Goal: Communication & Community: Answer question/provide support

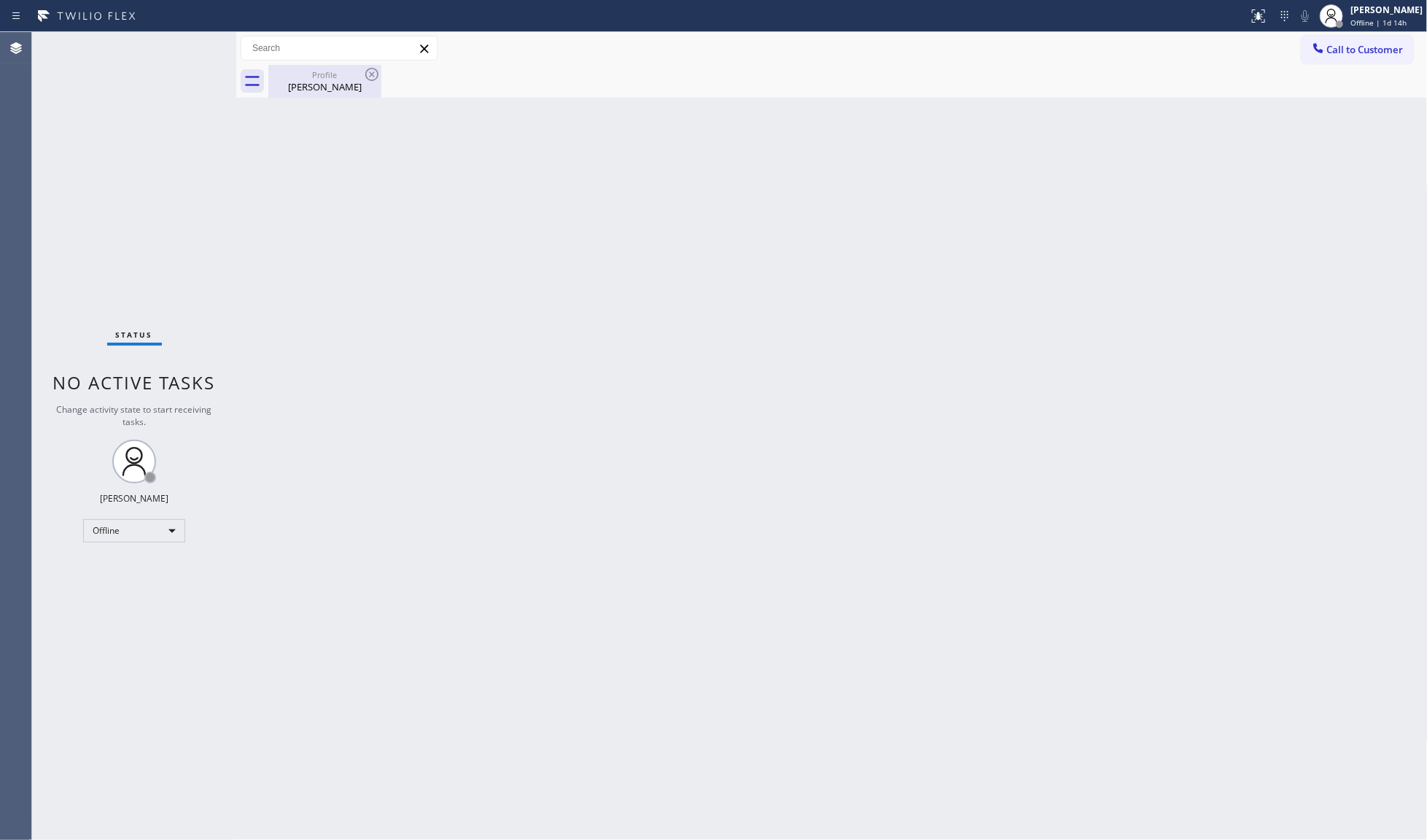
click at [321, 77] on div "Profile" at bounding box center [325, 75] width 110 height 11
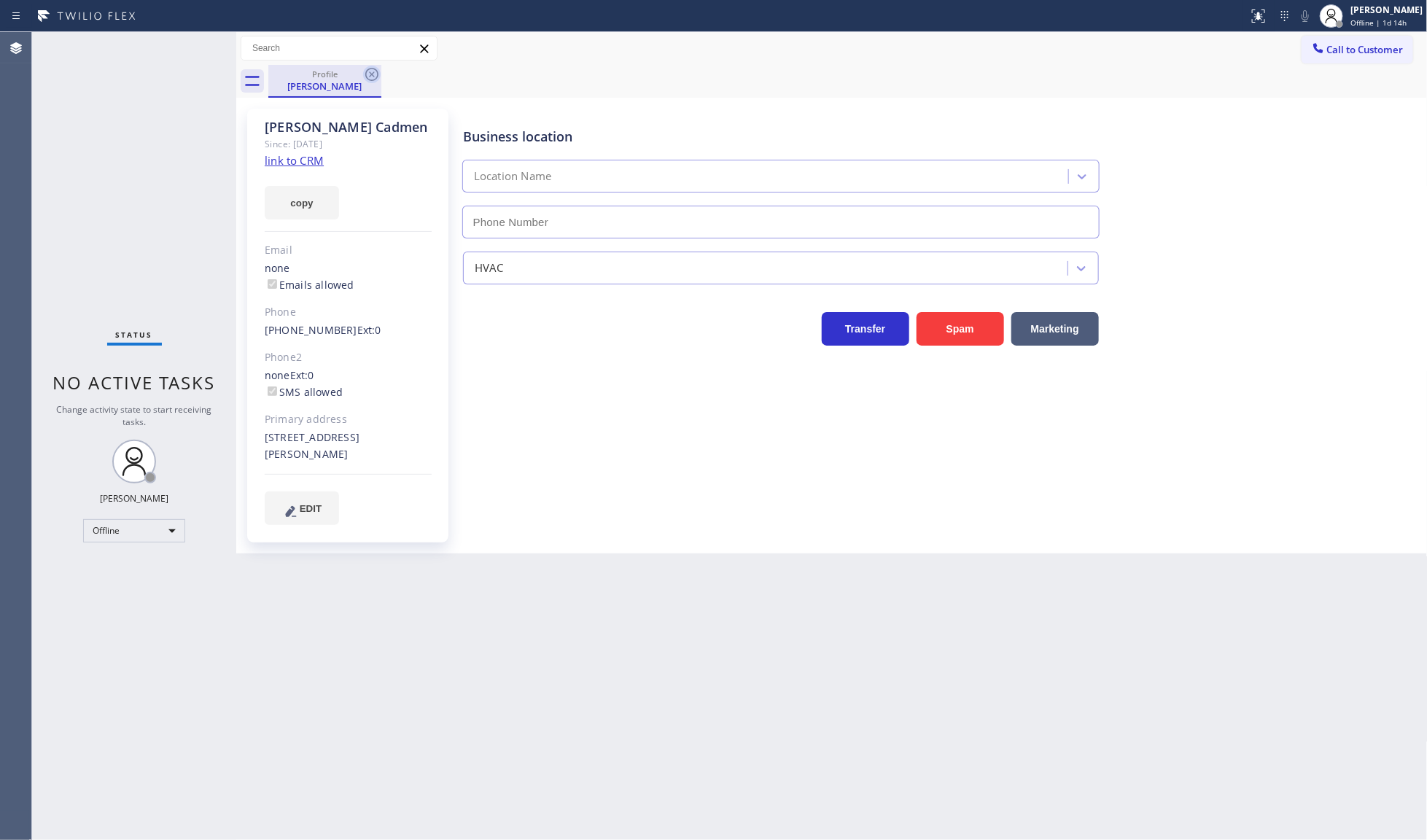
click at [369, 75] on icon at bounding box center [371, 75] width 17 height 17
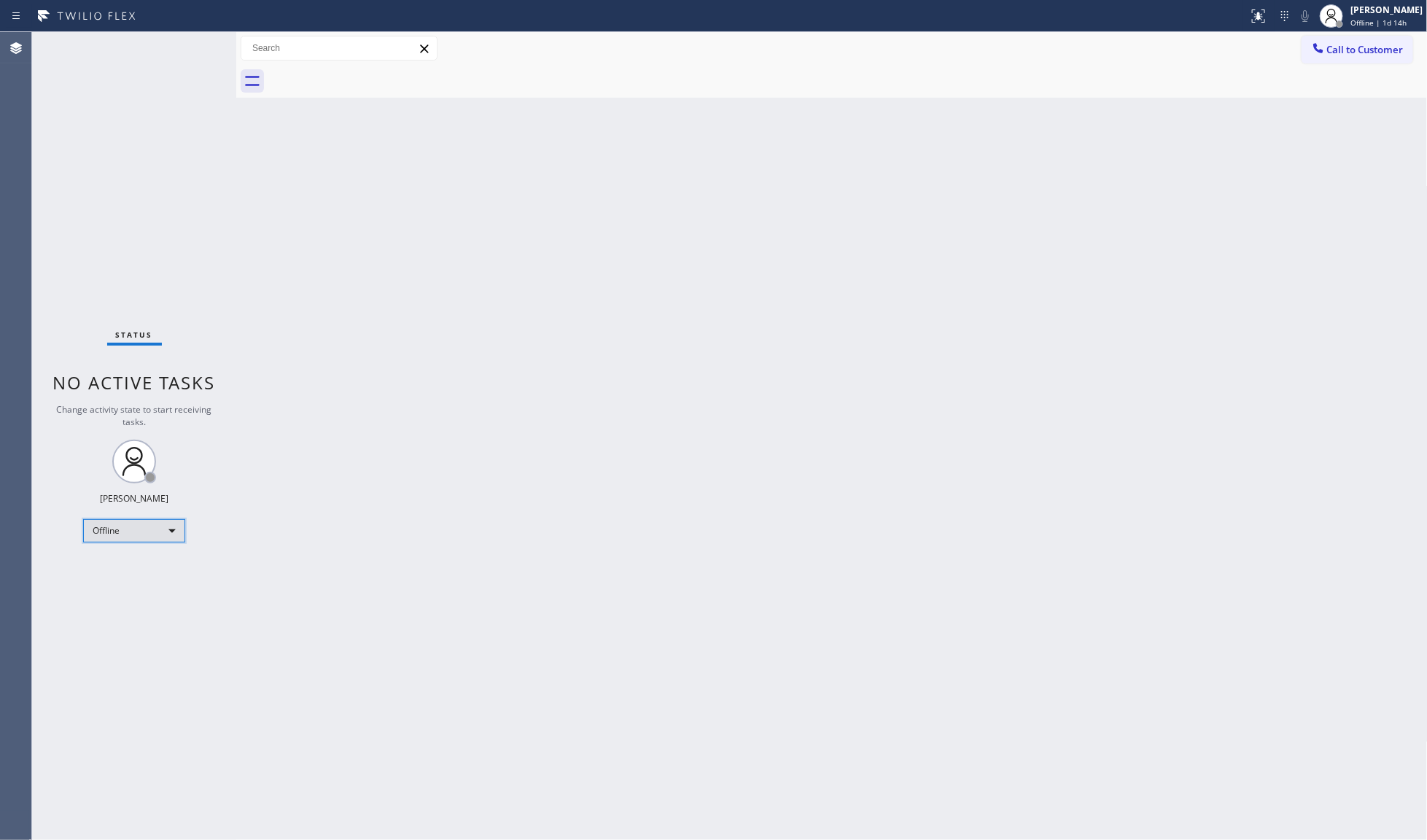
click at [120, 535] on div "Offline" at bounding box center [134, 531] width 102 height 24
click at [121, 564] on li "Available" at bounding box center [134, 568] width 99 height 17
click at [111, 523] on div "Available" at bounding box center [134, 525] width 102 height 24
click at [126, 580] on li "Unavailable" at bounding box center [134, 581] width 99 height 17
click at [122, 535] on div "Unavailable" at bounding box center [134, 531] width 102 height 24
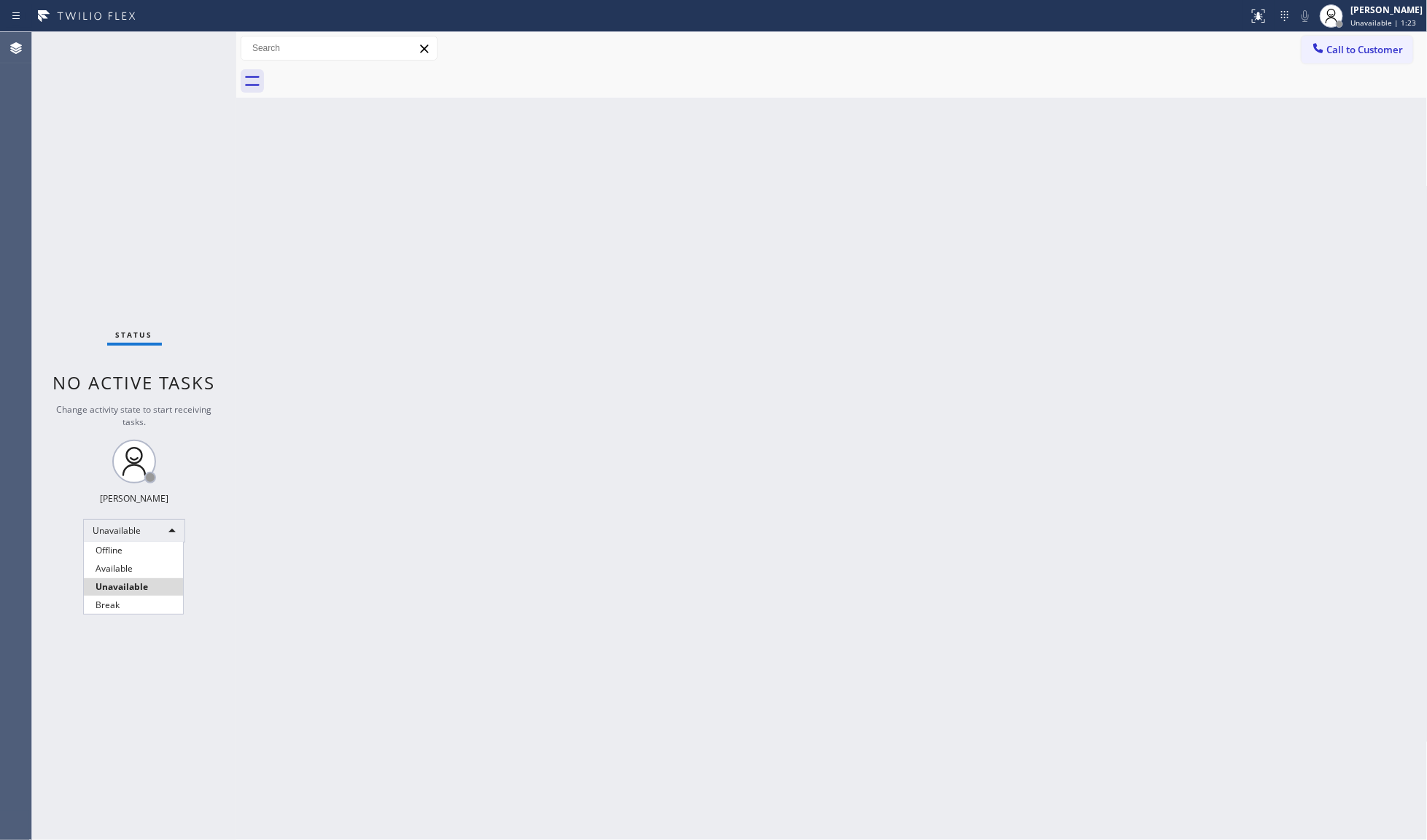
drag, startPoint x: 127, startPoint y: 560, endPoint x: 145, endPoint y: 560, distance: 18.0
click at [129, 562] on li "Available" at bounding box center [134, 568] width 99 height 17
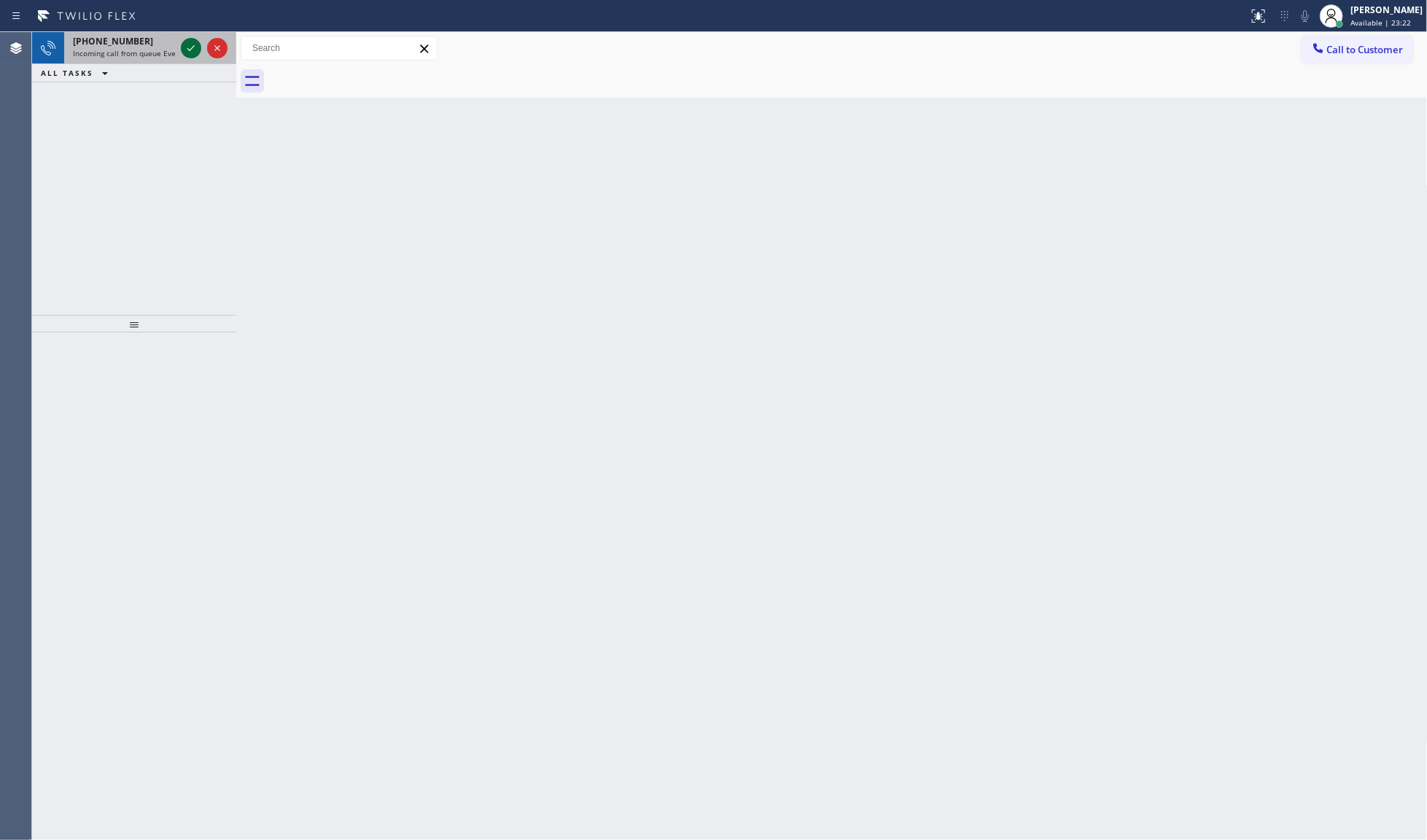
click at [193, 48] on icon at bounding box center [191, 48] width 17 height 17
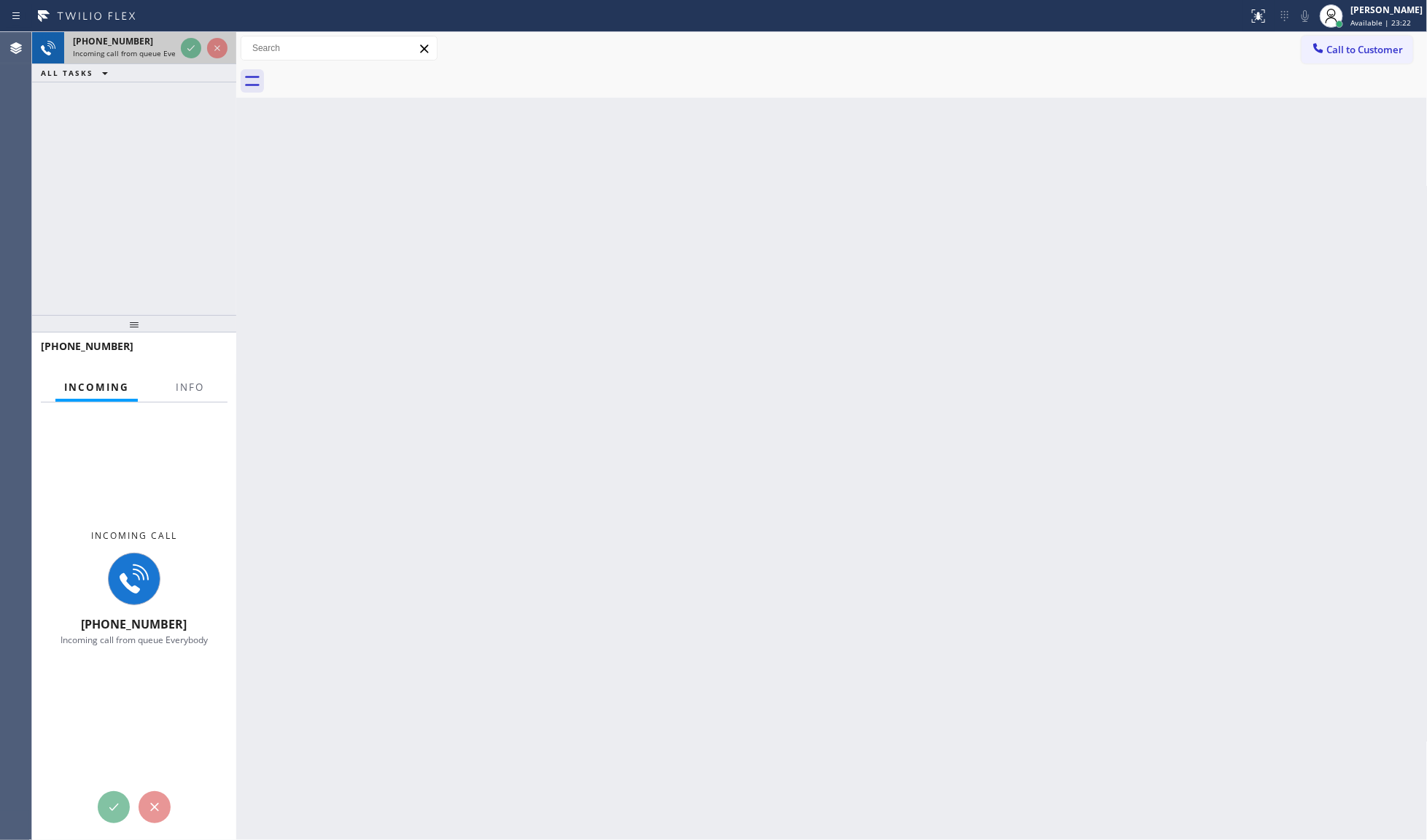
click at [197, 36] on div at bounding box center [204, 48] width 53 height 32
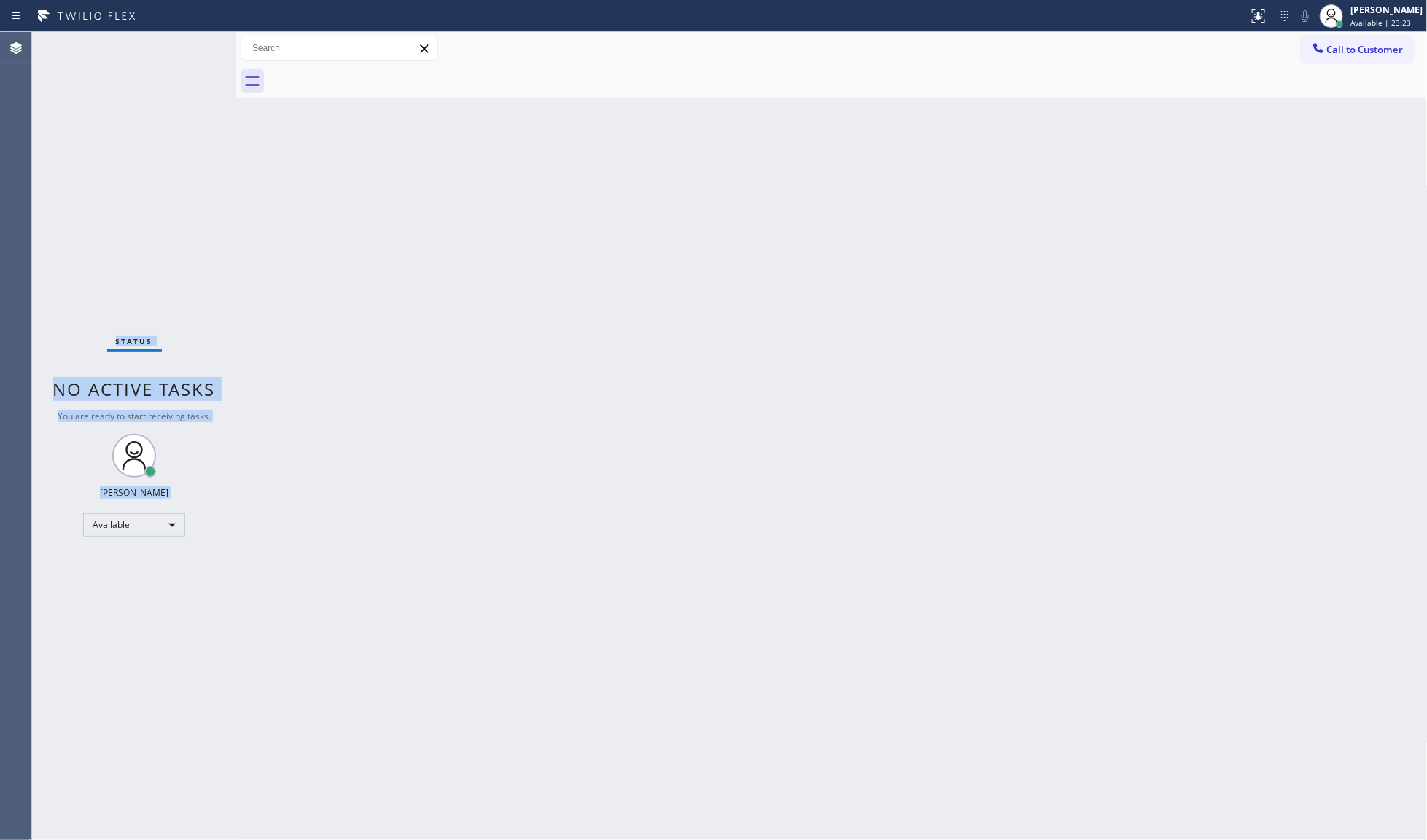
click at [197, 36] on div "Status No active tasks You are ready to start receiving tasks. JENIZA ALCAYDE A…" at bounding box center [134, 436] width 204 height 808
drag, startPoint x: 585, startPoint y: 321, endPoint x: 1118, endPoint y: 127, distance: 567.2
click at [664, 323] on div "Back to Dashboard Change Sender ID Customers Technicians Select a contact Outbo…" at bounding box center [832, 436] width 1191 height 808
click at [1250, 15] on div at bounding box center [1258, 16] width 32 height 17
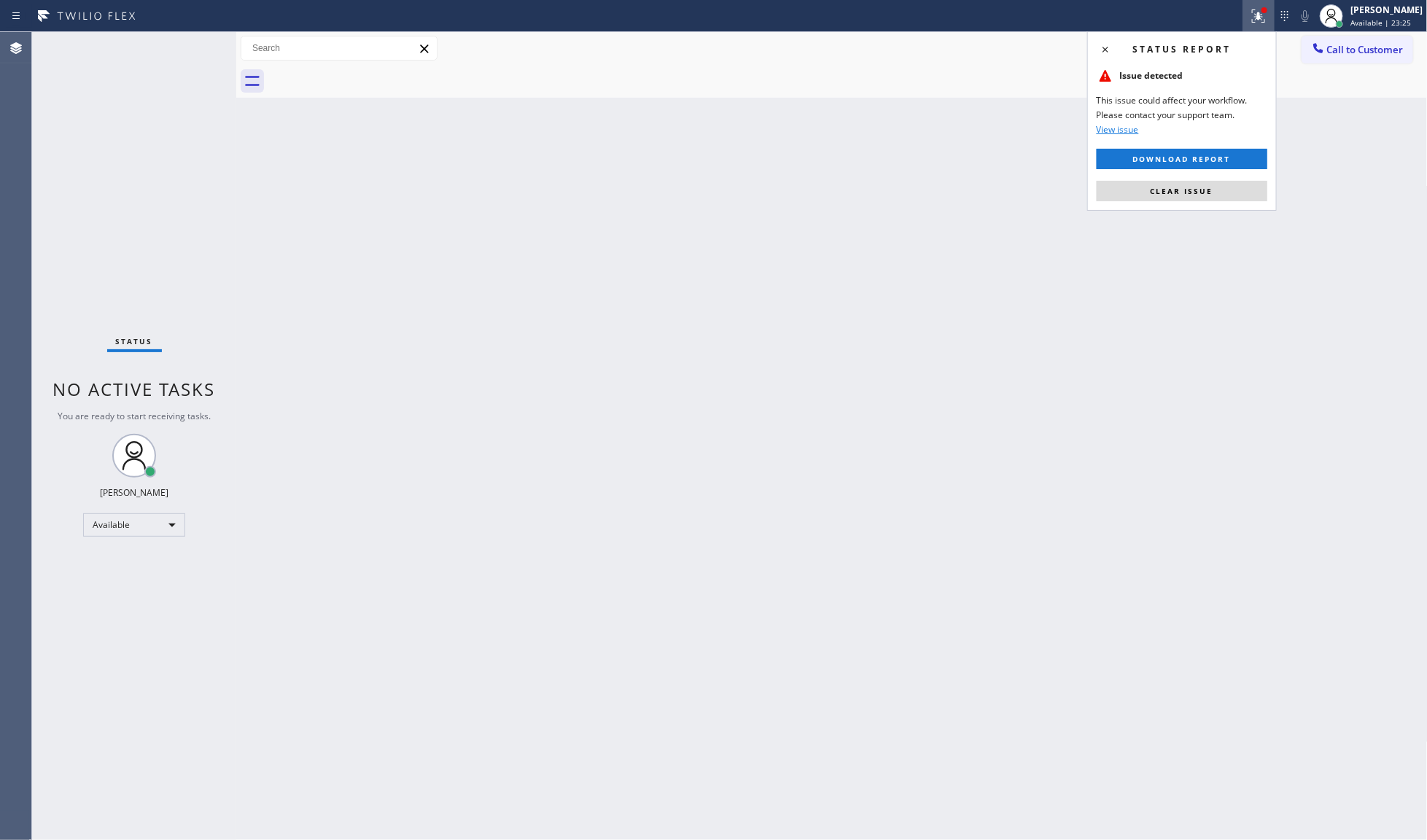
click at [1225, 210] on div "Status report Issue detected This issue could affect your workflow. Please cont…" at bounding box center [1181, 121] width 189 height 179
click at [1226, 195] on button "Clear issue" at bounding box center [1182, 191] width 170 height 20
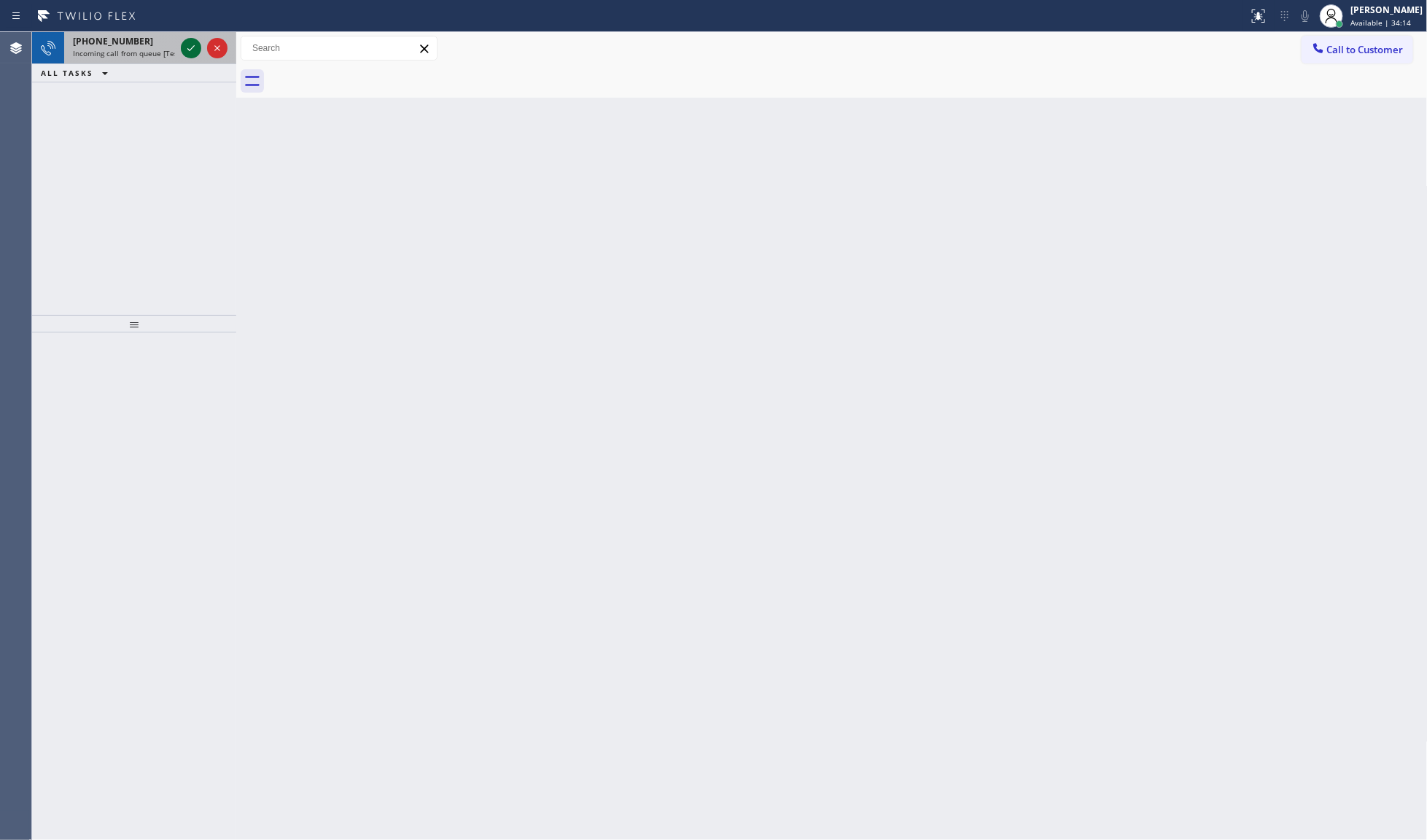
click at [193, 55] on icon at bounding box center [191, 48] width 17 height 17
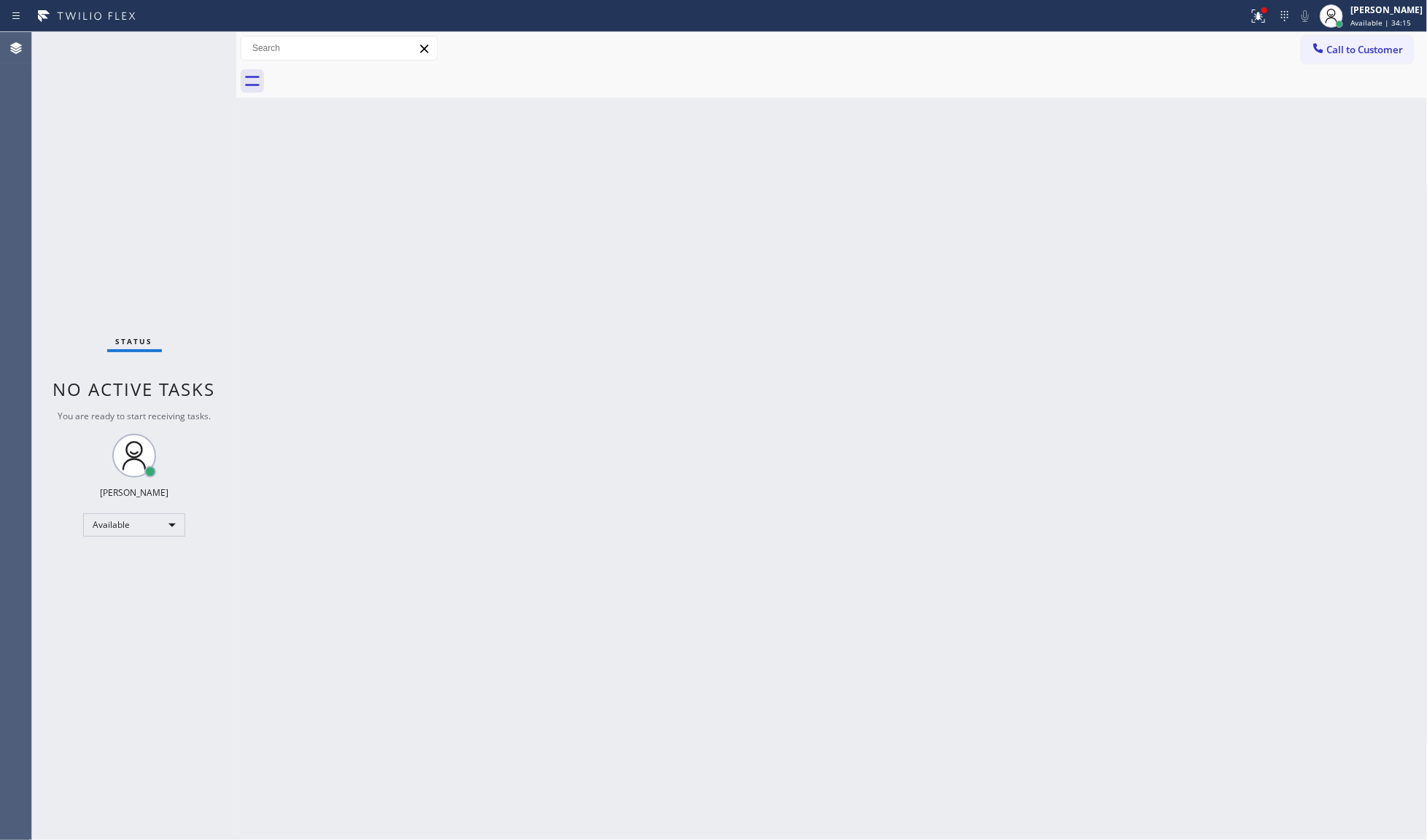
click at [193, 55] on div "Status No active tasks You are ready to start receiving tasks. JENIZA ALCAYDE A…" at bounding box center [134, 436] width 204 height 808
click at [1253, 15] on icon at bounding box center [1259, 16] width 17 height 17
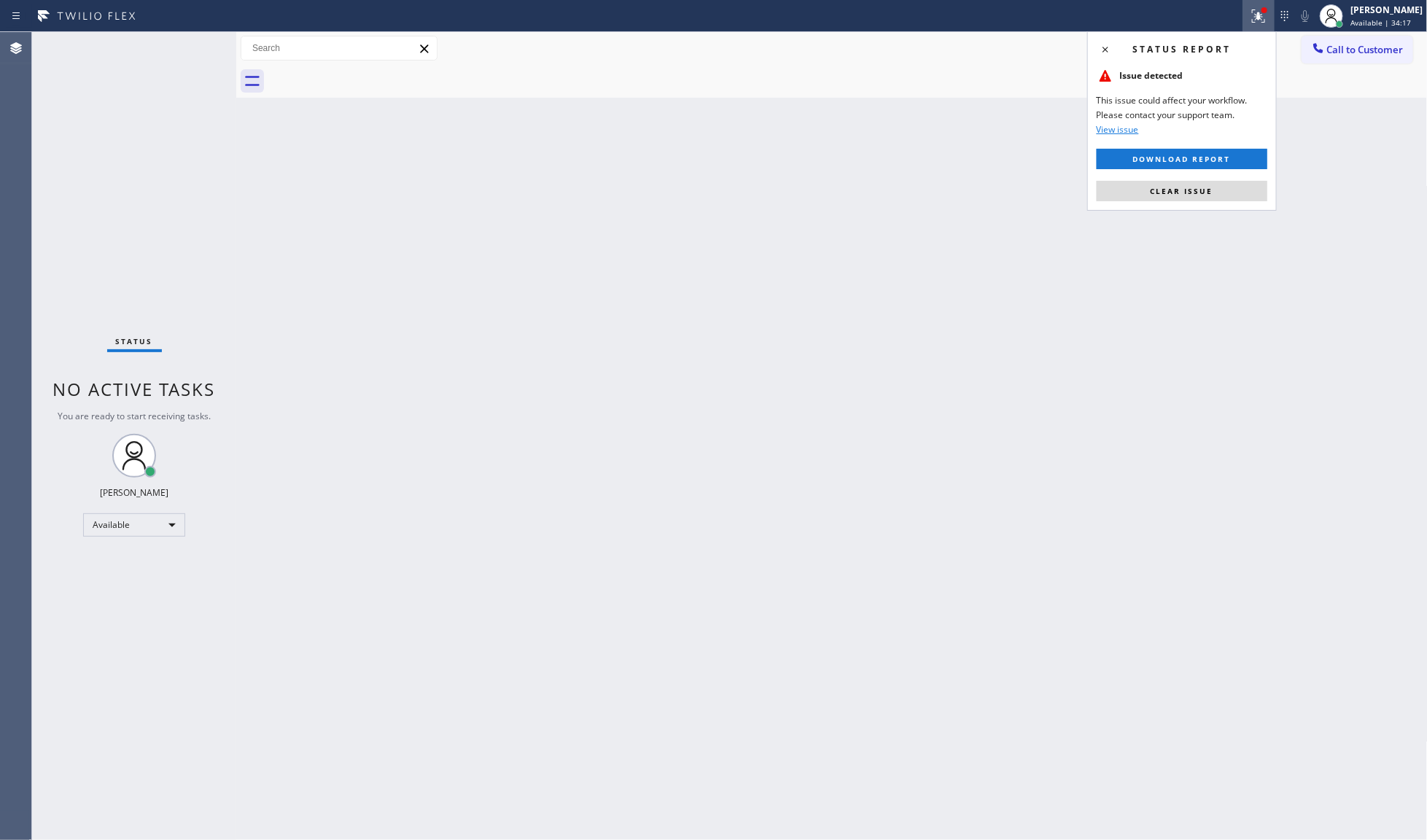
click at [1224, 202] on div "Status report Issue detected This issue could affect your workflow. Please cont…" at bounding box center [1181, 121] width 189 height 179
click at [1224, 199] on button "Clear issue" at bounding box center [1182, 191] width 170 height 20
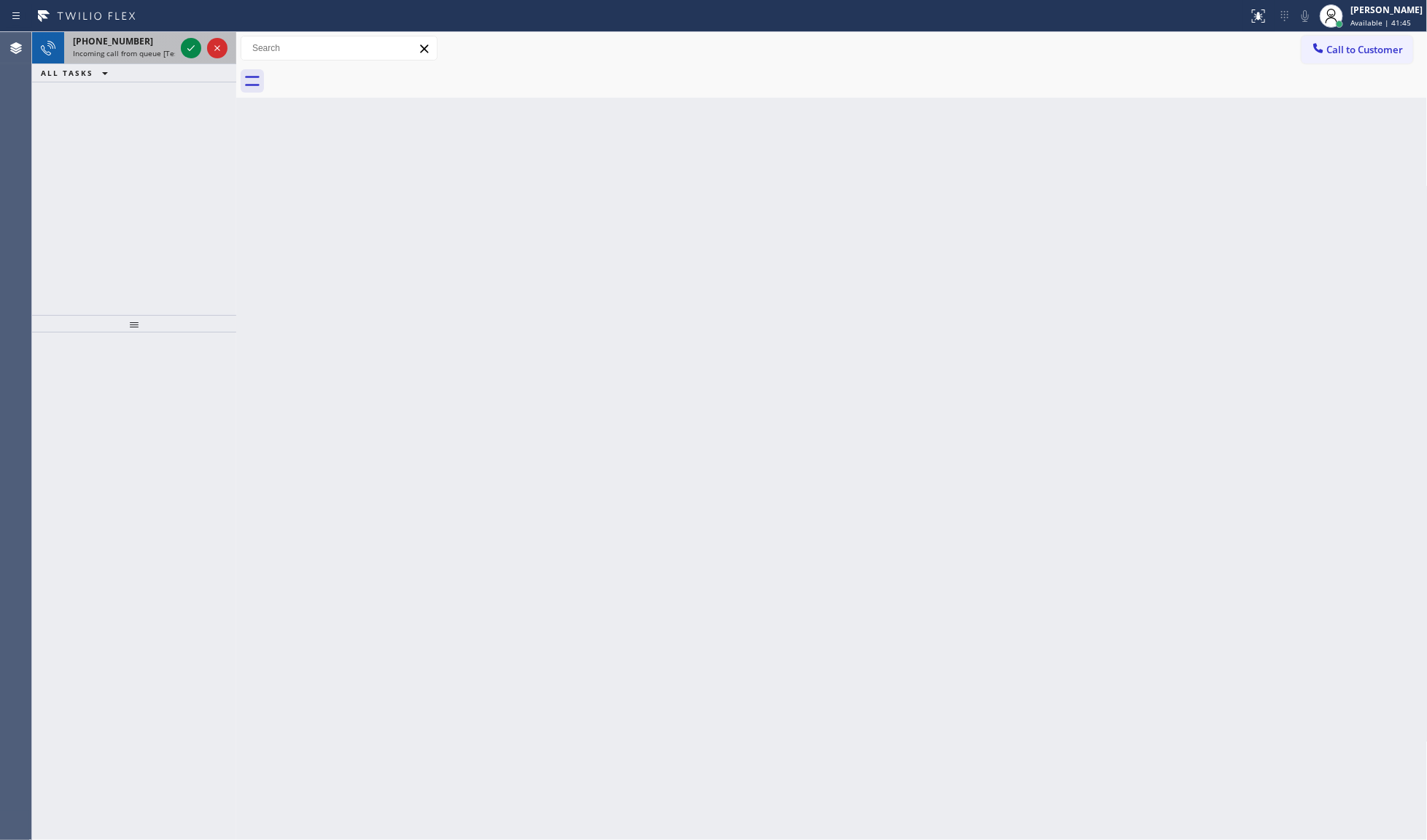
click at [178, 47] on div at bounding box center [204, 48] width 53 height 32
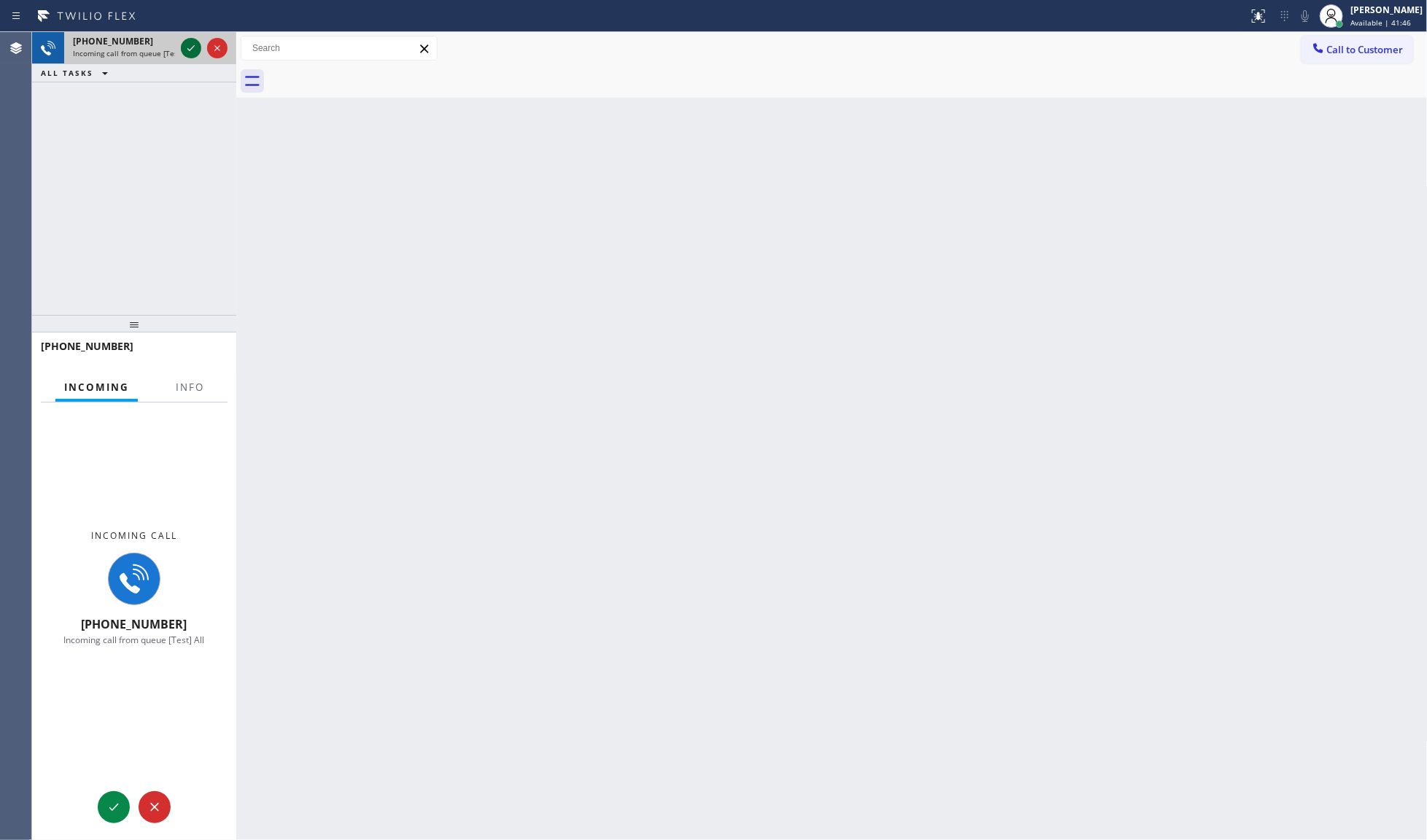
click at [183, 46] on icon at bounding box center [191, 48] width 17 height 17
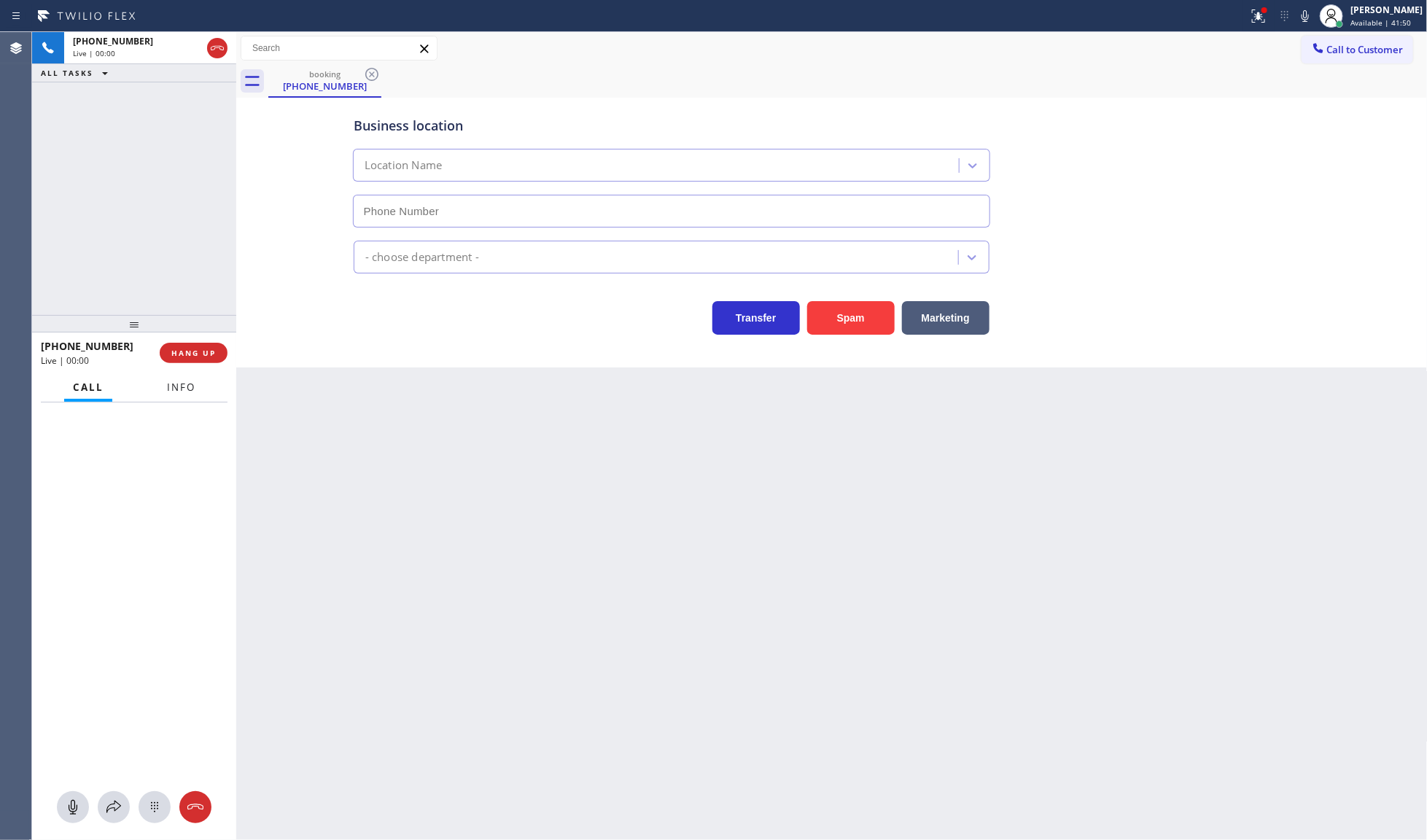
type input "[PHONE_NUMBER]"
click at [188, 389] on span "Info" at bounding box center [181, 387] width 28 height 13
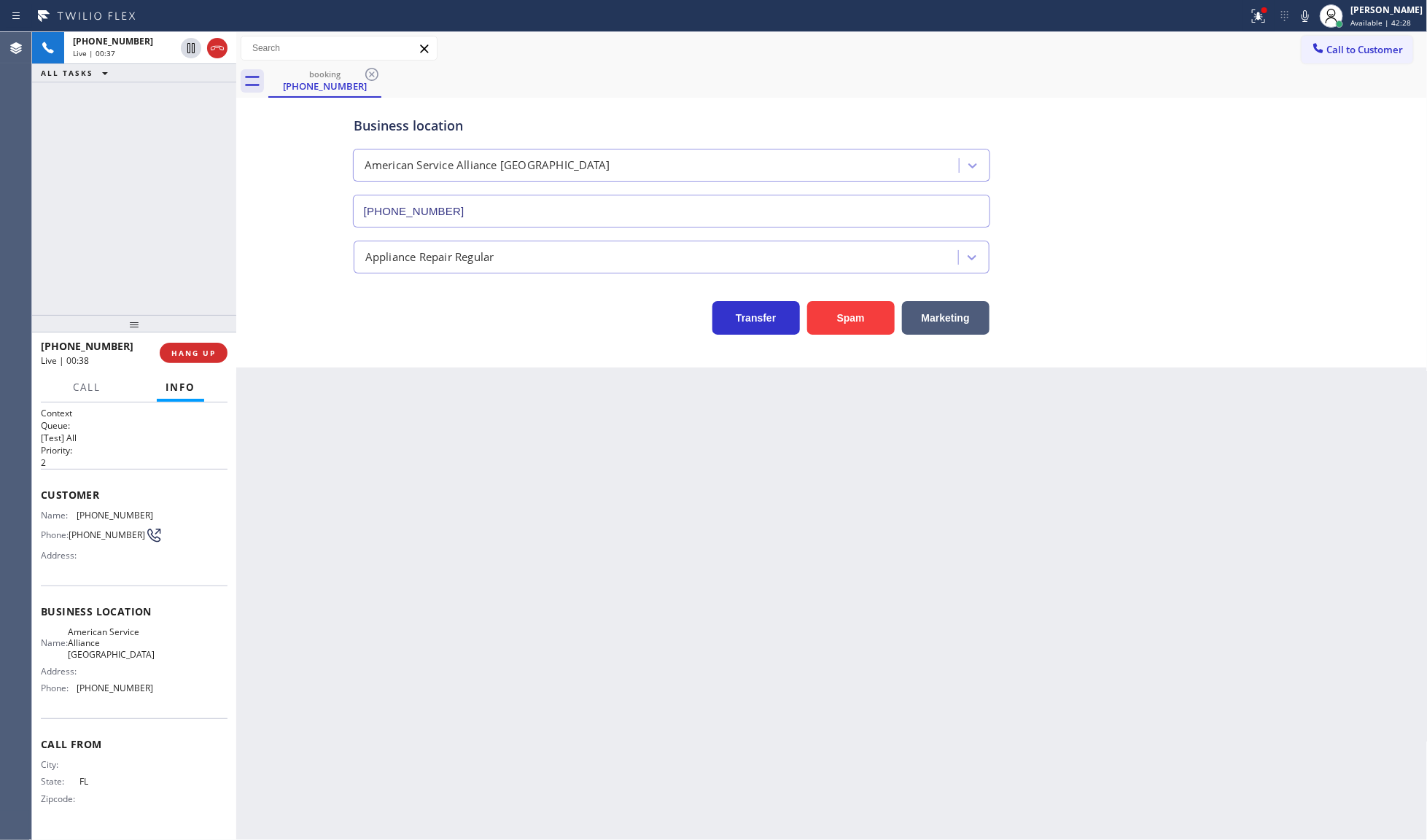
click at [140, 190] on div "[PHONE_NUMBER] Live | 00:37 ALL TASKS ALL TASKS ACTIVE TASKS TASKS IN WRAP UP" at bounding box center [134, 173] width 204 height 283
click at [1301, 13] on icon at bounding box center [1305, 16] width 17 height 17
drag, startPoint x: 73, startPoint y: 686, endPoint x: 125, endPoint y: 692, distance: 52.3
click at [125, 692] on div "Name: American Service Alliance Coral Springs Address: Phone: [PHONE_NUMBER]" at bounding box center [97, 663] width 112 height 74
click at [144, 682] on span "[PHONE_NUMBER]" at bounding box center [114, 688] width 76 height 11
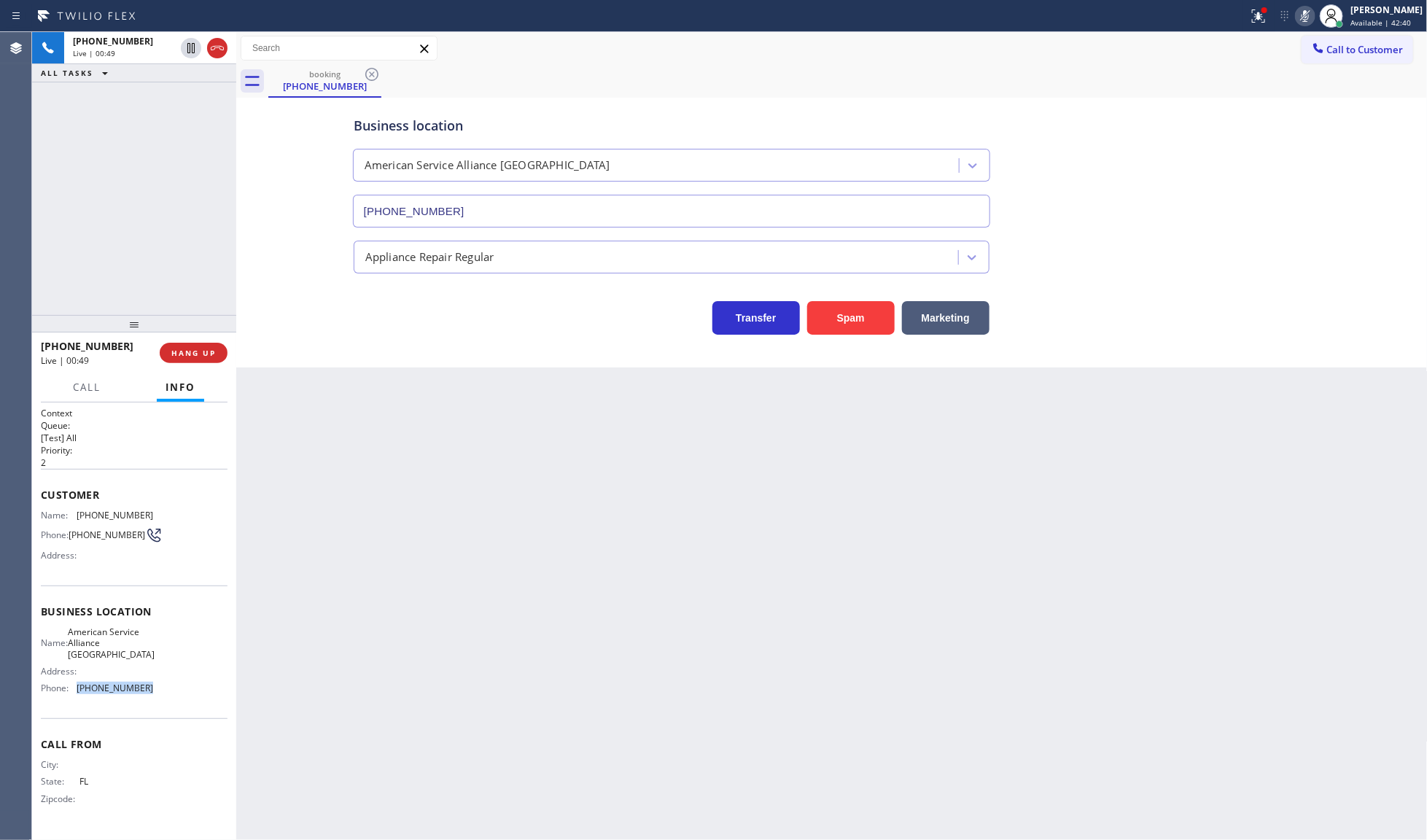
drag, startPoint x: 77, startPoint y: 689, endPoint x: 209, endPoint y: 699, distance: 132.4
click at [209, 699] on div "Business location Name: American Service Alliance [GEOGRAPHIC_DATA] Address: Ph…" at bounding box center [134, 652] width 187 height 133
copy div "[PHONE_NUMBER]"
click at [1304, 16] on icon at bounding box center [1305, 16] width 17 height 17
drag, startPoint x: 77, startPoint y: 509, endPoint x: 158, endPoint y: 507, distance: 81.0
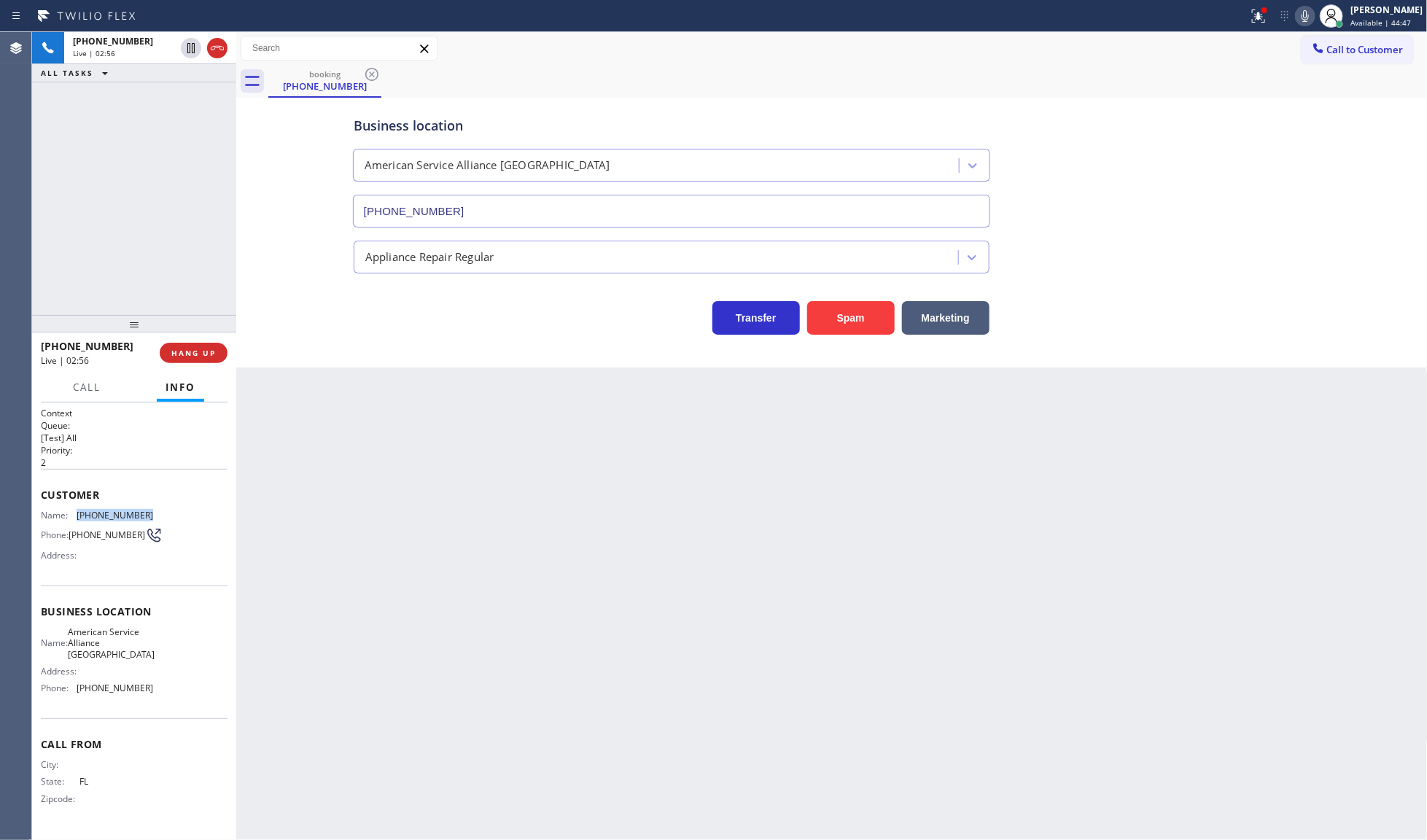
click at [158, 509] on div "Name: [PHONE_NUMBER] Phone: [PHONE_NUMBER] Address:" at bounding box center [134, 538] width 187 height 57
copy div "[PHONE_NUMBER]"
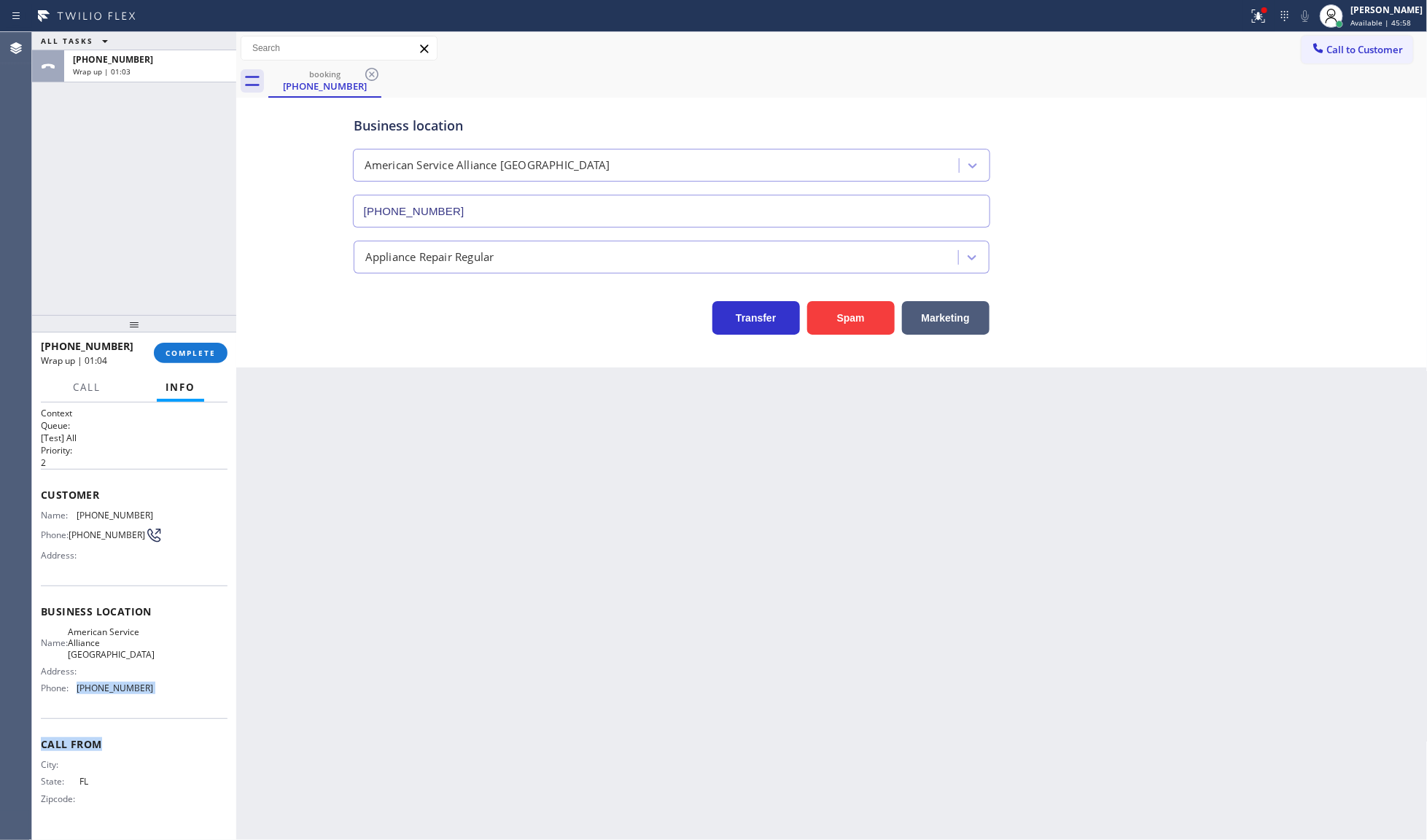
drag, startPoint x: 79, startPoint y: 677, endPoint x: 186, endPoint y: 716, distance: 113.9
click at [186, 716] on div "Context Queue: [Test] All Priority: 2 Customer Name: [PHONE_NUMBER] Phone: [PHO…" at bounding box center [134, 618] width 187 height 422
click at [121, 709] on div "Business location Name: American Service Alliance [GEOGRAPHIC_DATA] Address: Ph…" at bounding box center [134, 652] width 187 height 133
drag, startPoint x: 75, startPoint y: 674, endPoint x: 157, endPoint y: 681, distance: 82.3
click at [157, 681] on div "Name: American Service Alliance Coral Springs Address: Phone: [PHONE_NUMBER]" at bounding box center [134, 663] width 187 height 74
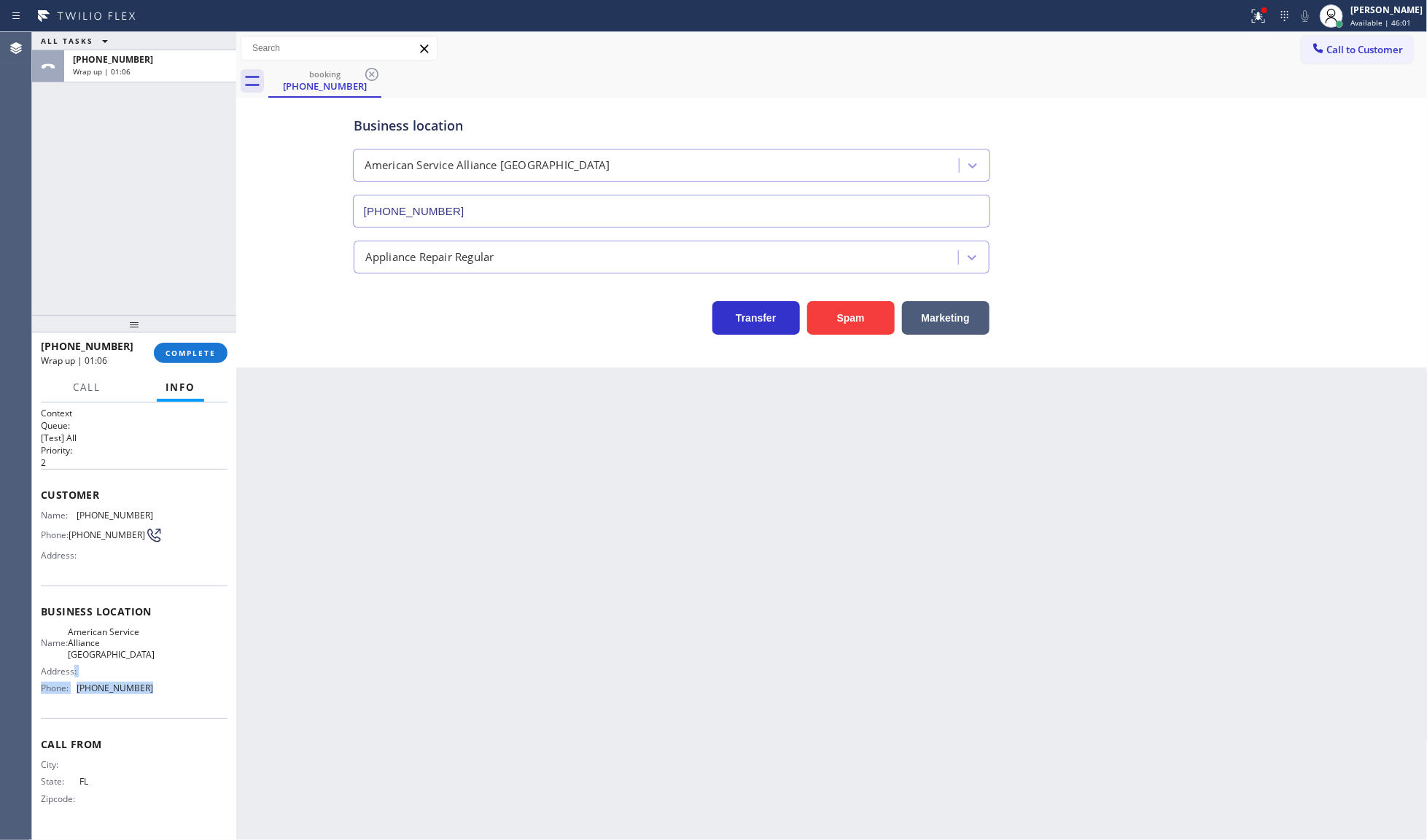
click at [93, 710] on div "Business location Name: American Service Alliance [GEOGRAPHIC_DATA] Address: Ph…" at bounding box center [134, 652] width 187 height 133
click at [59, 709] on div "Business location Name: American Service Alliance [GEOGRAPHIC_DATA] Address: Ph…" at bounding box center [134, 652] width 187 height 133
click at [207, 704] on div "Business location Name: American Service Alliance [GEOGRAPHIC_DATA] Address: Ph…" at bounding box center [134, 652] width 187 height 133
drag, startPoint x: 79, startPoint y: 685, endPoint x: 148, endPoint y: 680, distance: 69.2
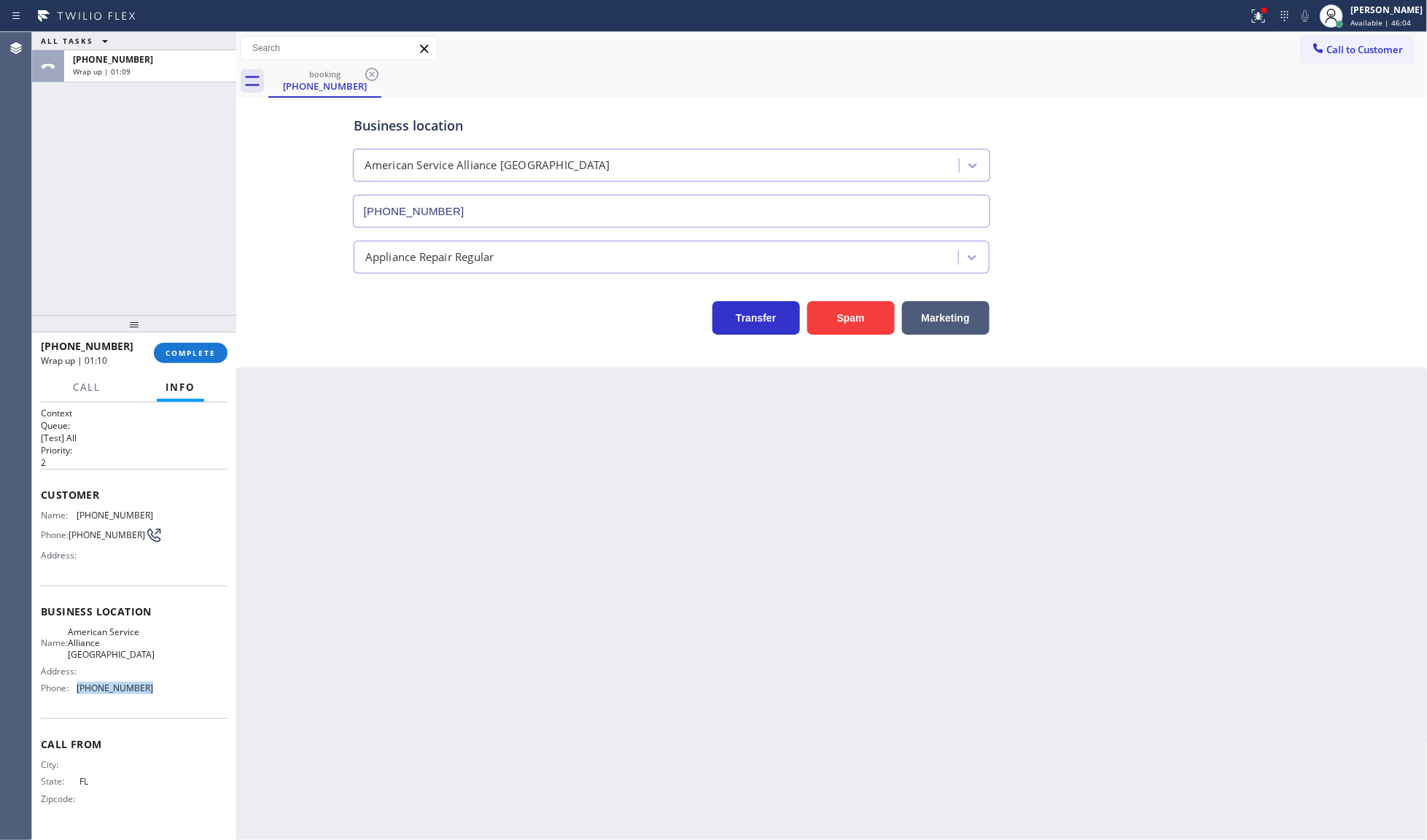
click at [148, 682] on span "[PHONE_NUMBER]" at bounding box center [114, 688] width 76 height 11
copy span "[PHONE_NUMBER]"
click at [161, 350] on button "COMPLETE" at bounding box center [191, 352] width 74 height 20
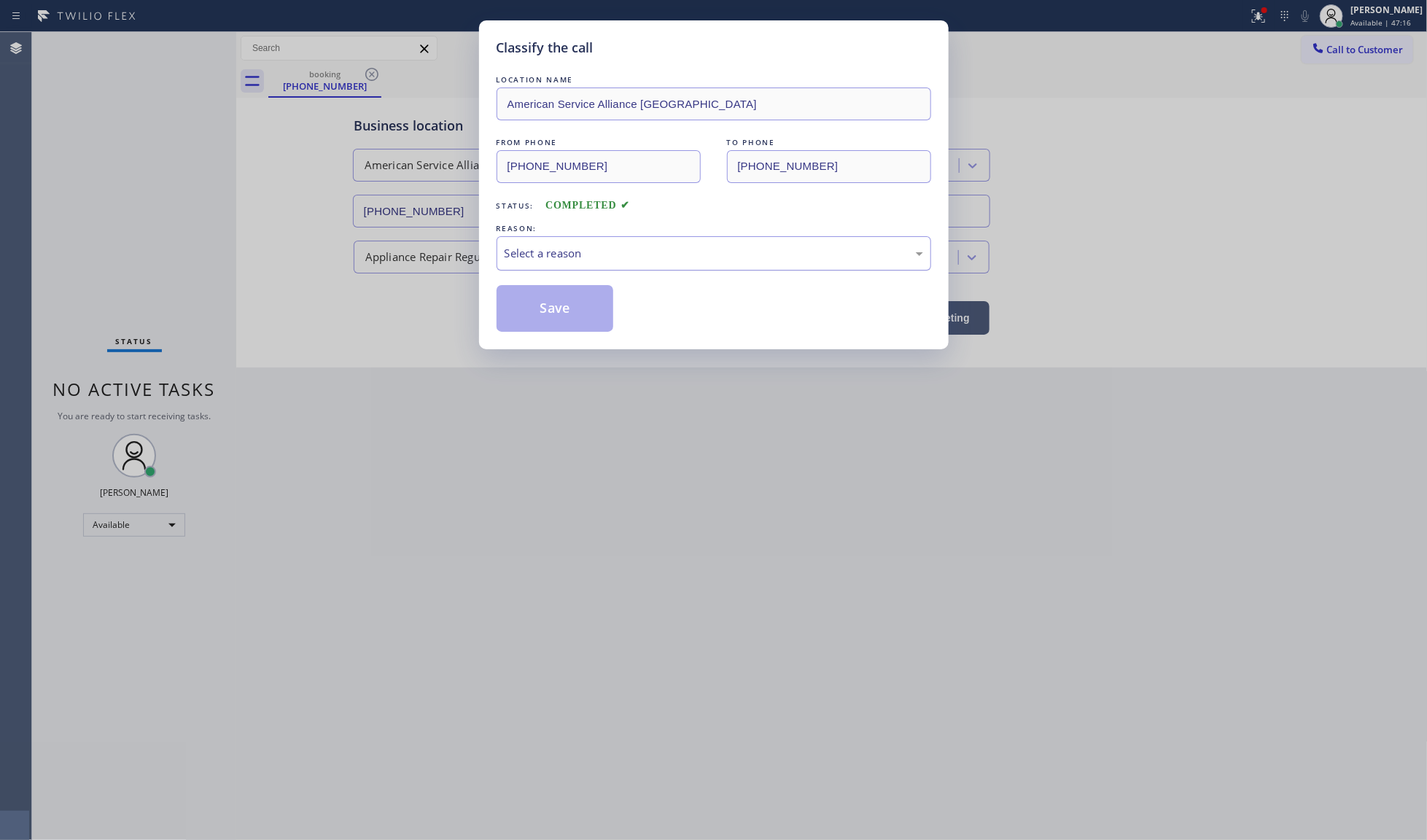
click at [700, 260] on div "Select a reason" at bounding box center [714, 253] width 419 height 16
click at [526, 315] on button "Save" at bounding box center [554, 308] width 117 height 46
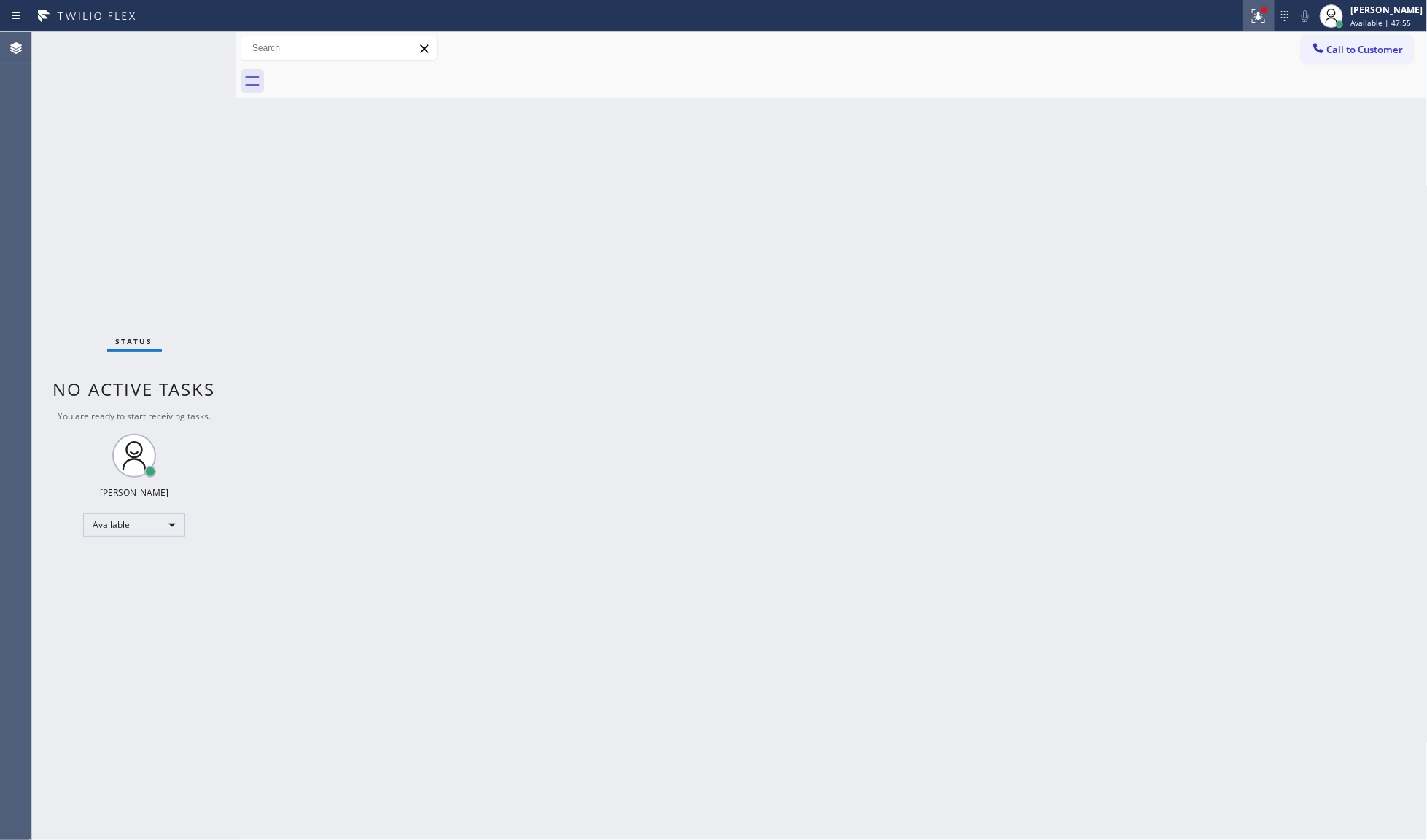
click at [1267, 23] on icon at bounding box center [1259, 16] width 17 height 17
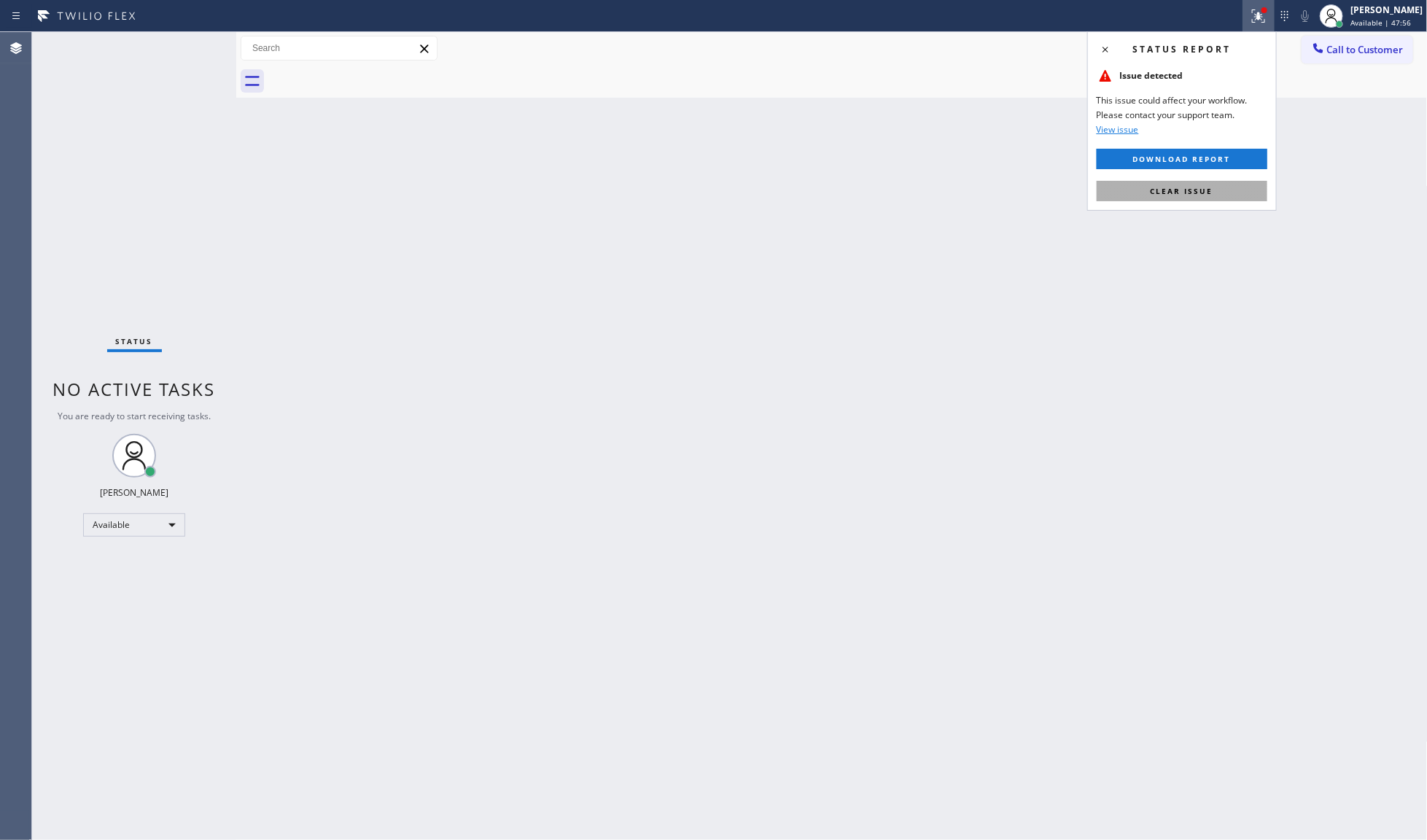
click at [1238, 187] on button "Clear issue" at bounding box center [1182, 191] width 170 height 20
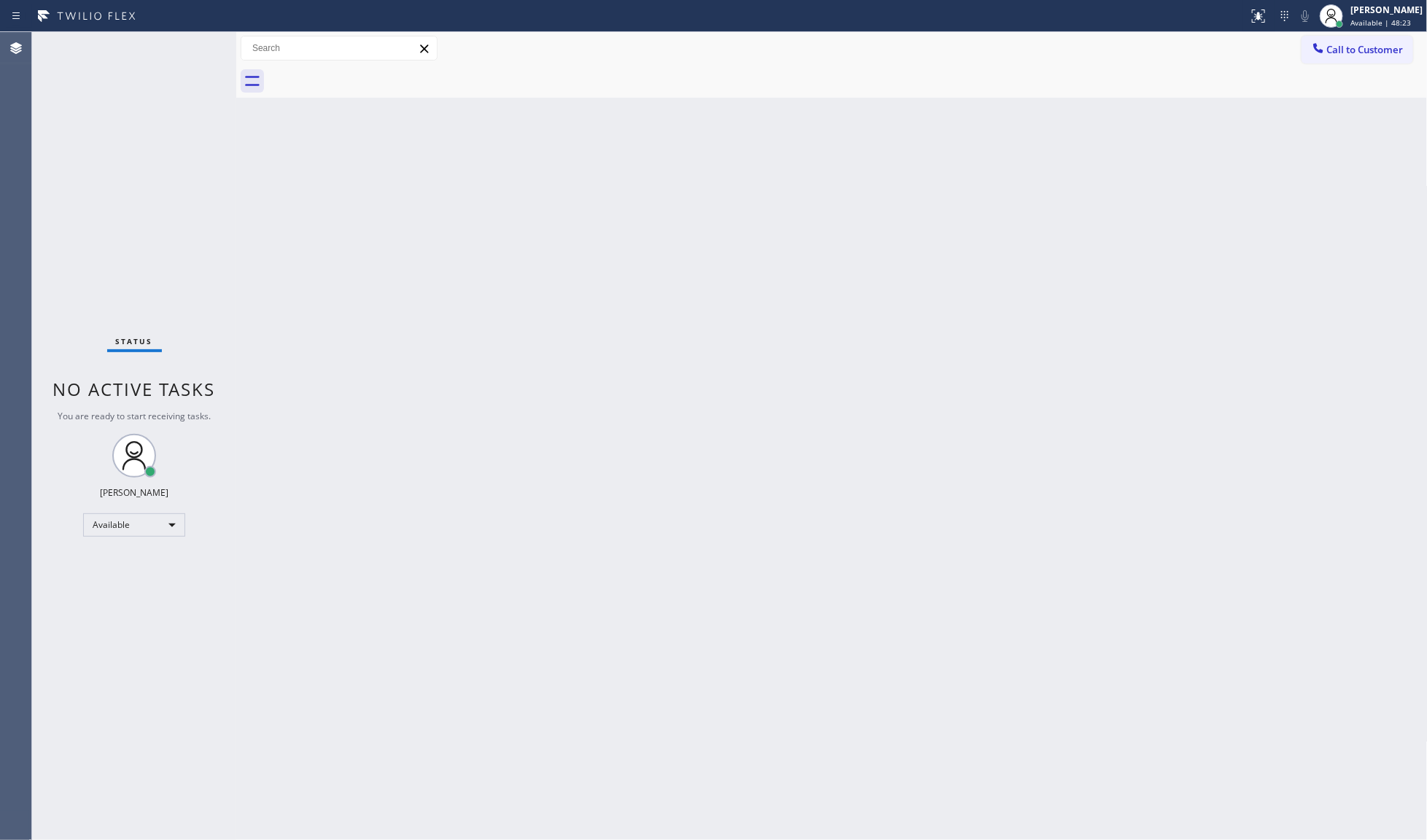
drag, startPoint x: 182, startPoint y: 46, endPoint x: 189, endPoint y: 51, distance: 8.6
click at [187, 49] on div "Status No active tasks You are ready to start receiving tasks. JENIZA ALCAYDE A…" at bounding box center [134, 436] width 204 height 808
click at [189, 51] on div "Status No active tasks You are ready to start receiving tasks. JENIZA ALCAYDE A…" at bounding box center [134, 436] width 204 height 808
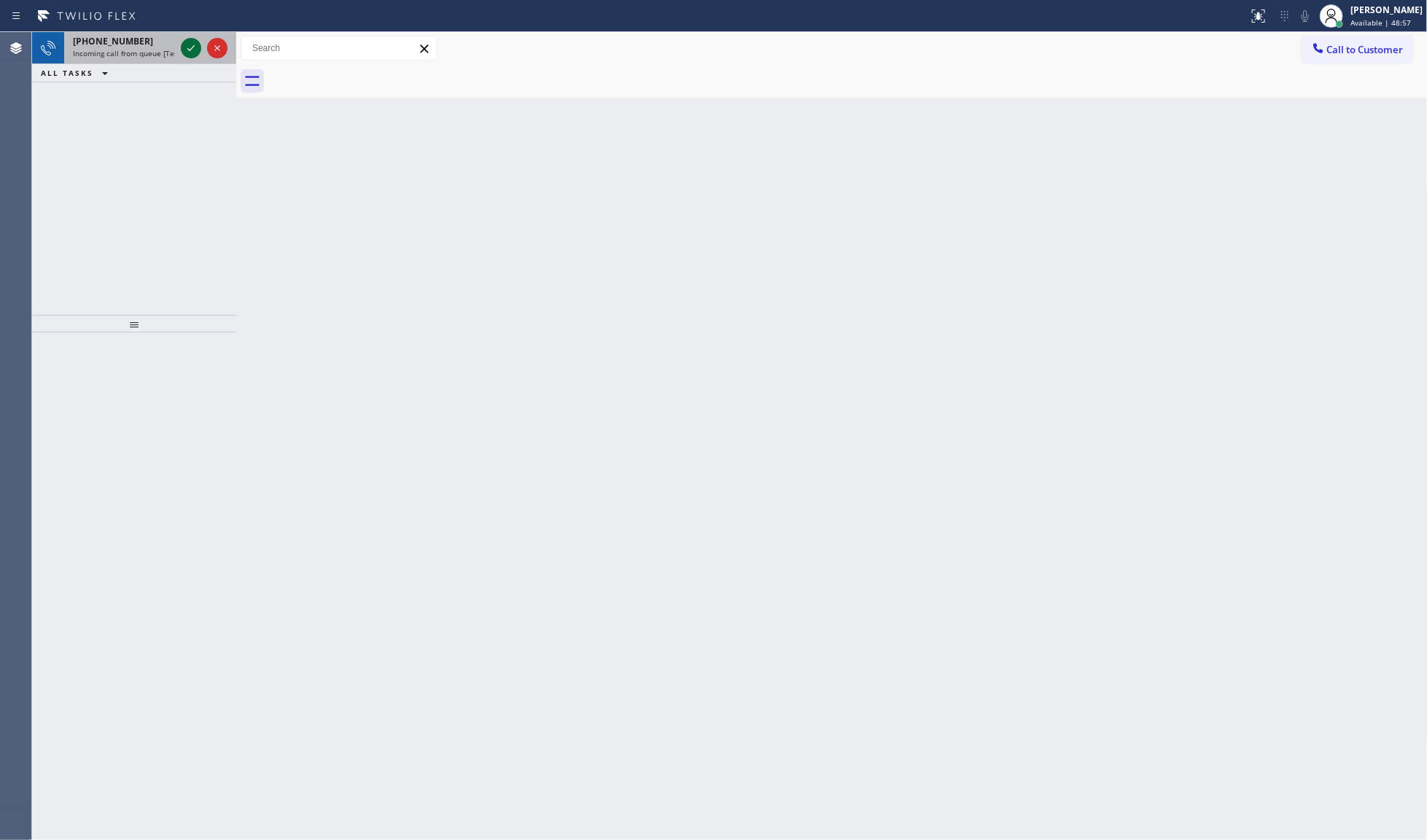
click at [185, 47] on icon at bounding box center [191, 48] width 17 height 17
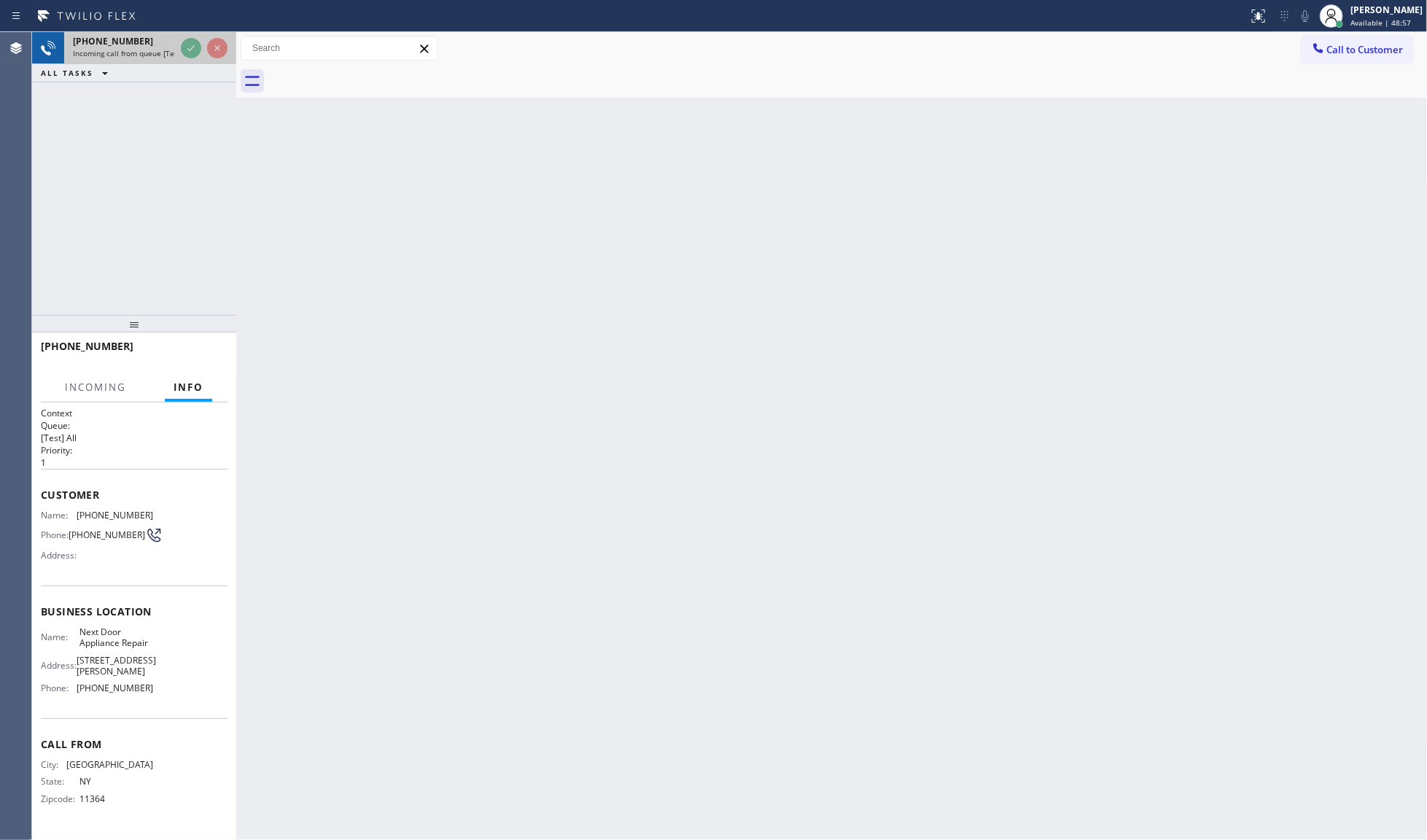
click at [190, 47] on div "Classify the call LOCATION NAME American Service Alliance [GEOGRAPHIC_DATA] FRO…" at bounding box center [730, 436] width 1395 height 808
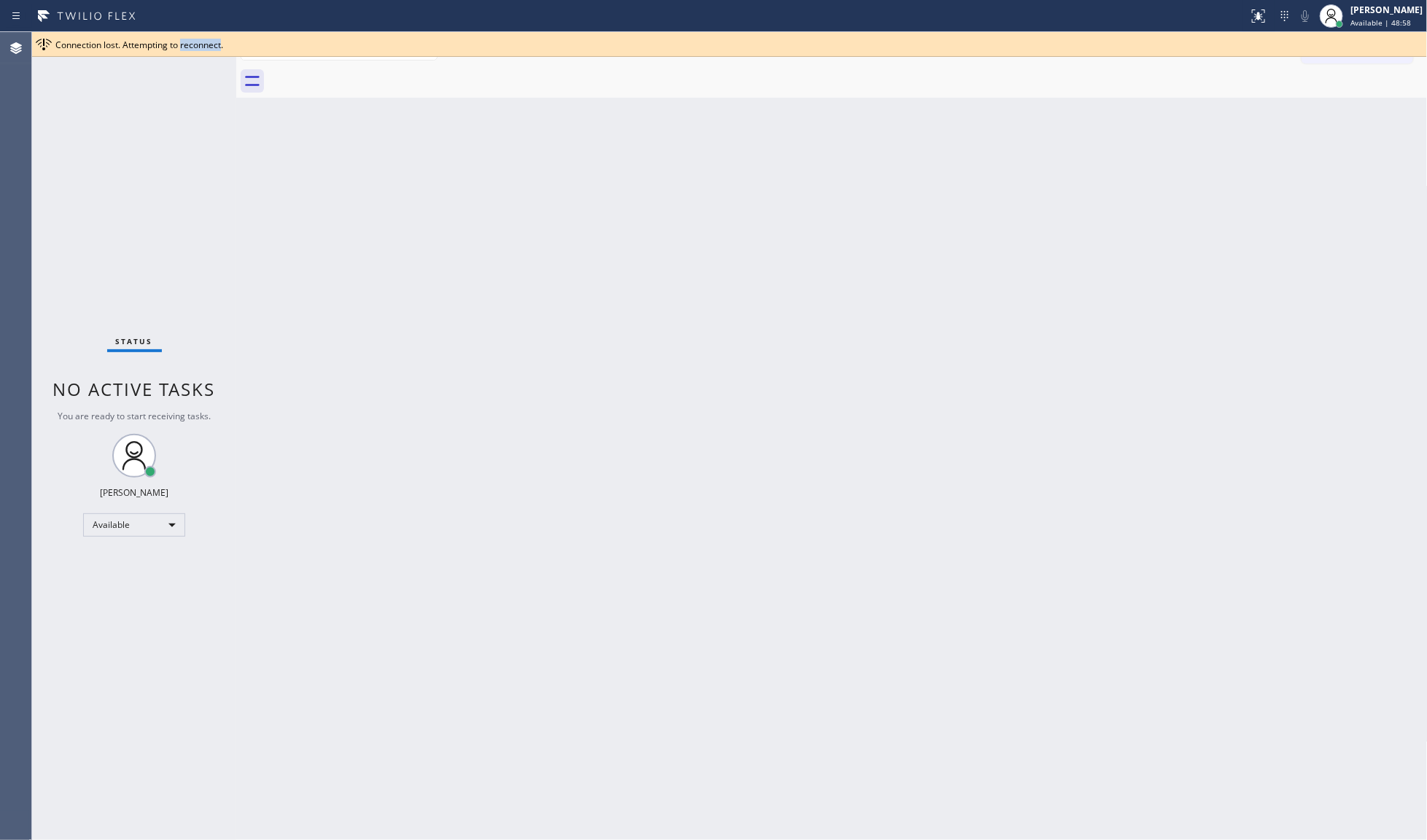
click at [190, 47] on span "Connection lost. Attempting to reconnect." at bounding box center [140, 45] width 168 height 13
click at [174, 64] on div "Status No active tasks You are ready to start receiving tasks. JENIZA ALCAYDE A…" at bounding box center [134, 436] width 204 height 808
drag, startPoint x: 175, startPoint y: 64, endPoint x: 283, endPoint y: 316, distance: 274.2
click at [219, 201] on div "Status No active tasks You are ready to start receiving tasks. JENIZA ALCAYDE A…" at bounding box center [134, 436] width 204 height 808
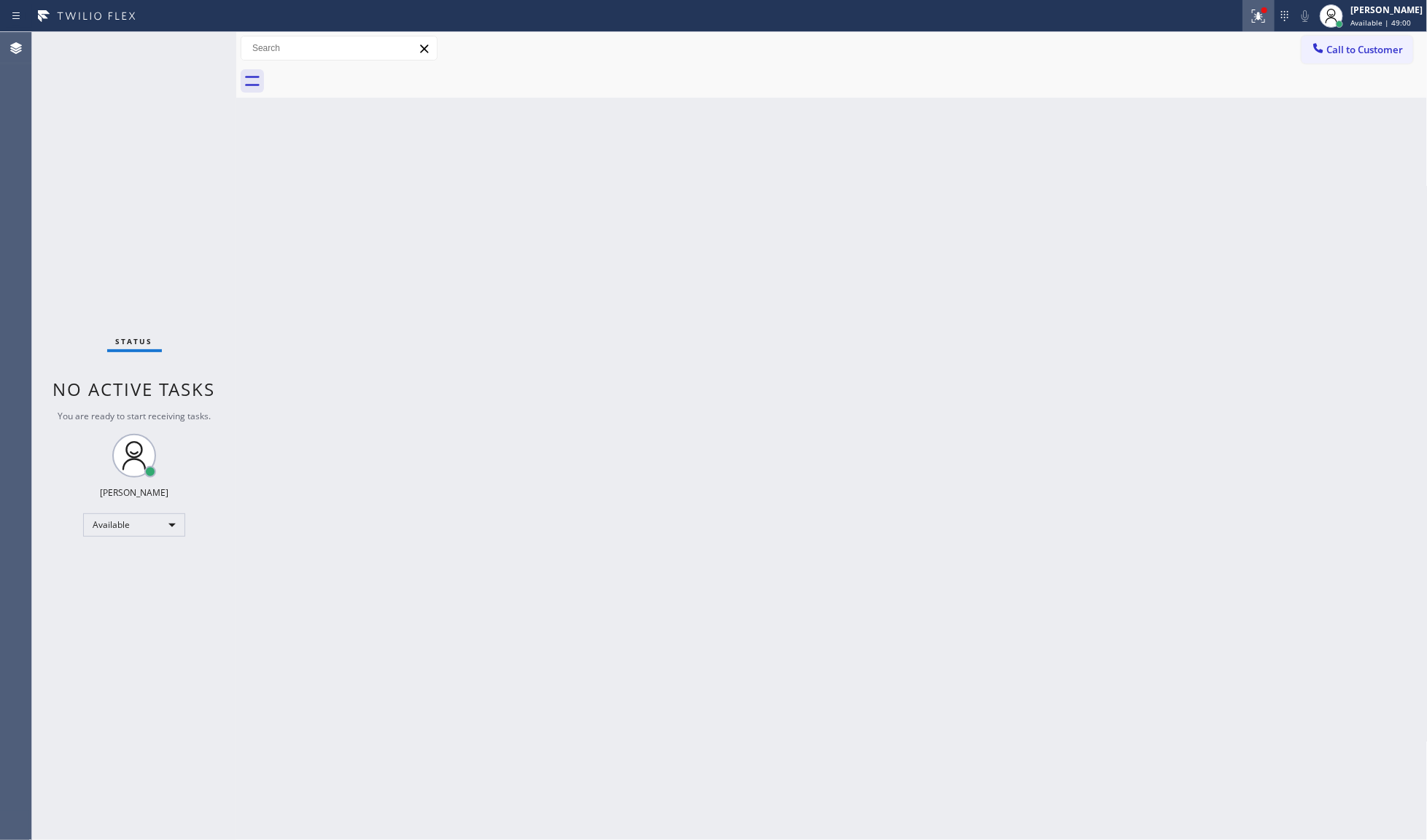
click at [1262, 19] on icon at bounding box center [1259, 16] width 17 height 17
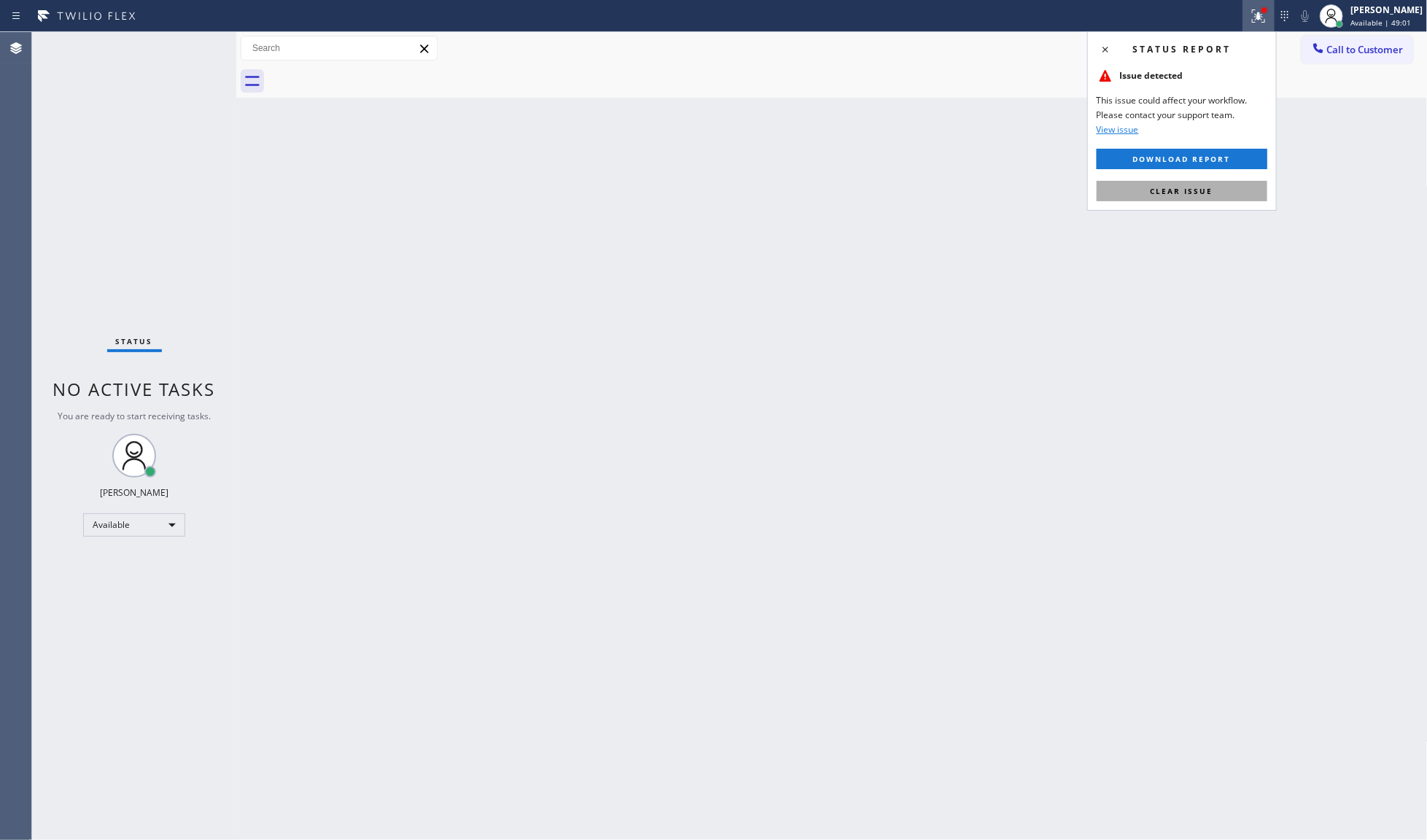
click at [1219, 195] on button "Clear issue" at bounding box center [1182, 191] width 170 height 20
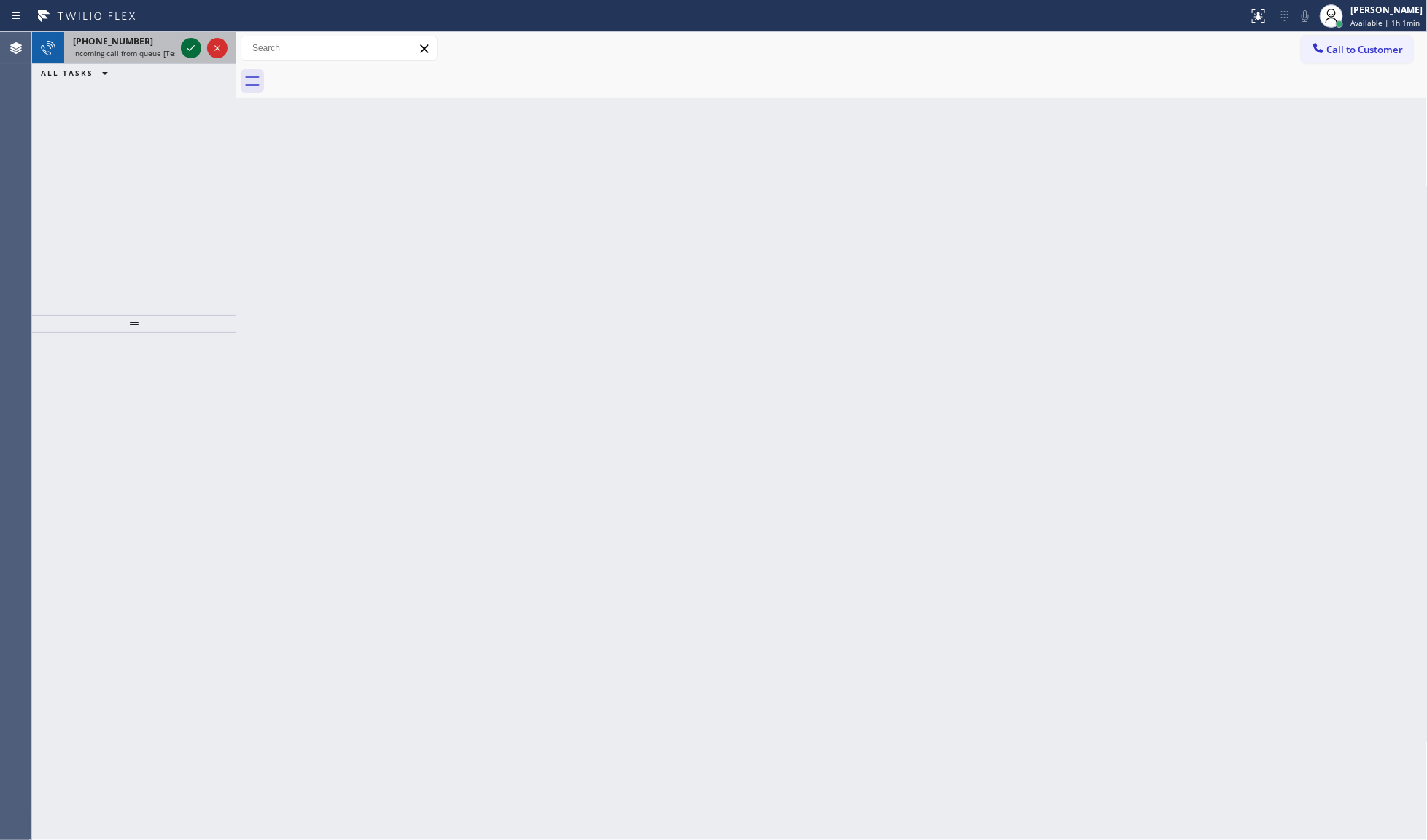
click at [190, 51] on icon at bounding box center [191, 48] width 17 height 17
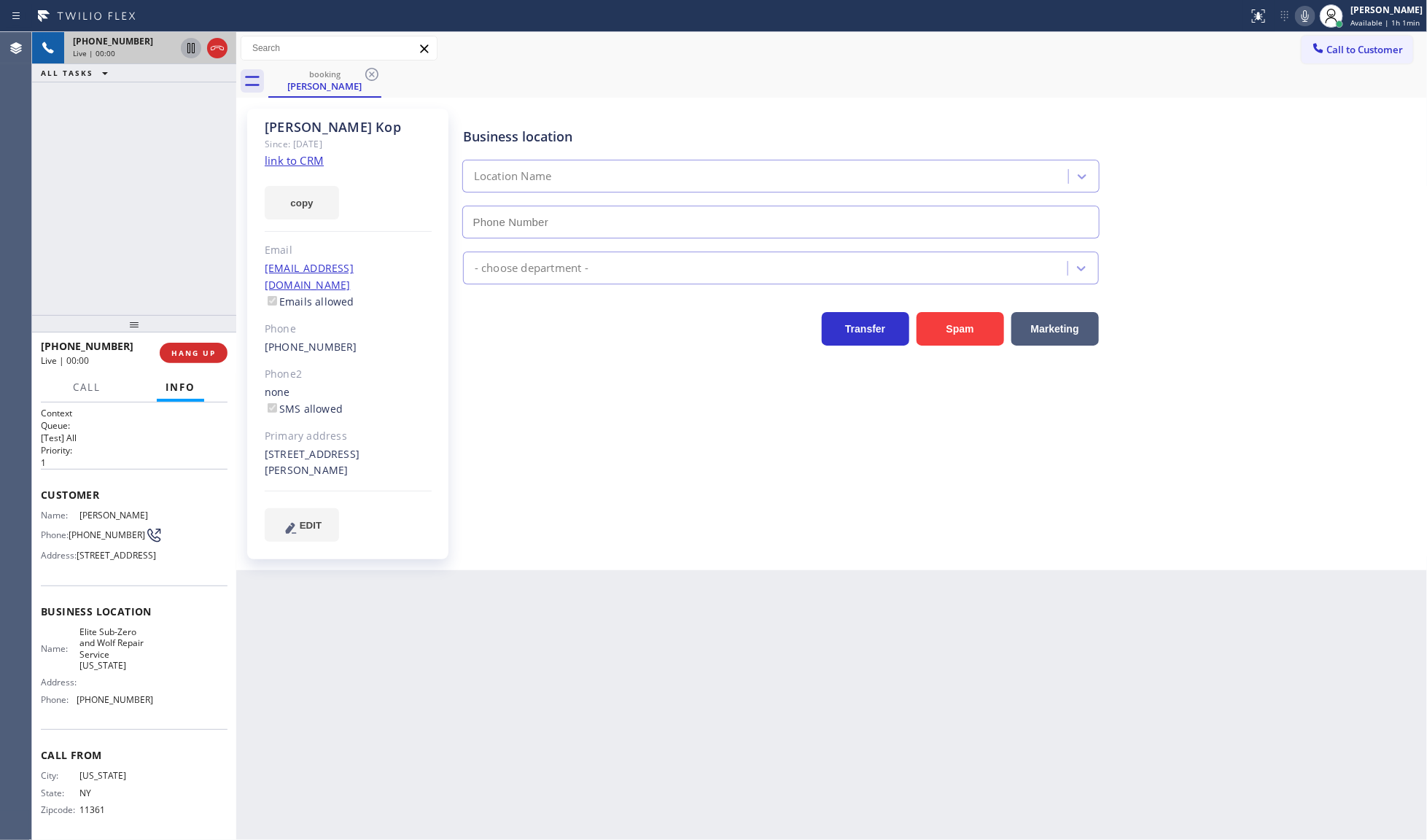
type input "[PHONE_NUMBER]"
click at [275, 161] on link "link to CRM" at bounding box center [294, 160] width 59 height 15
click at [1304, 20] on icon at bounding box center [1305, 16] width 17 height 17
click at [184, 44] on icon at bounding box center [191, 48] width 17 height 17
click at [309, 203] on button "copy" at bounding box center [302, 203] width 75 height 34
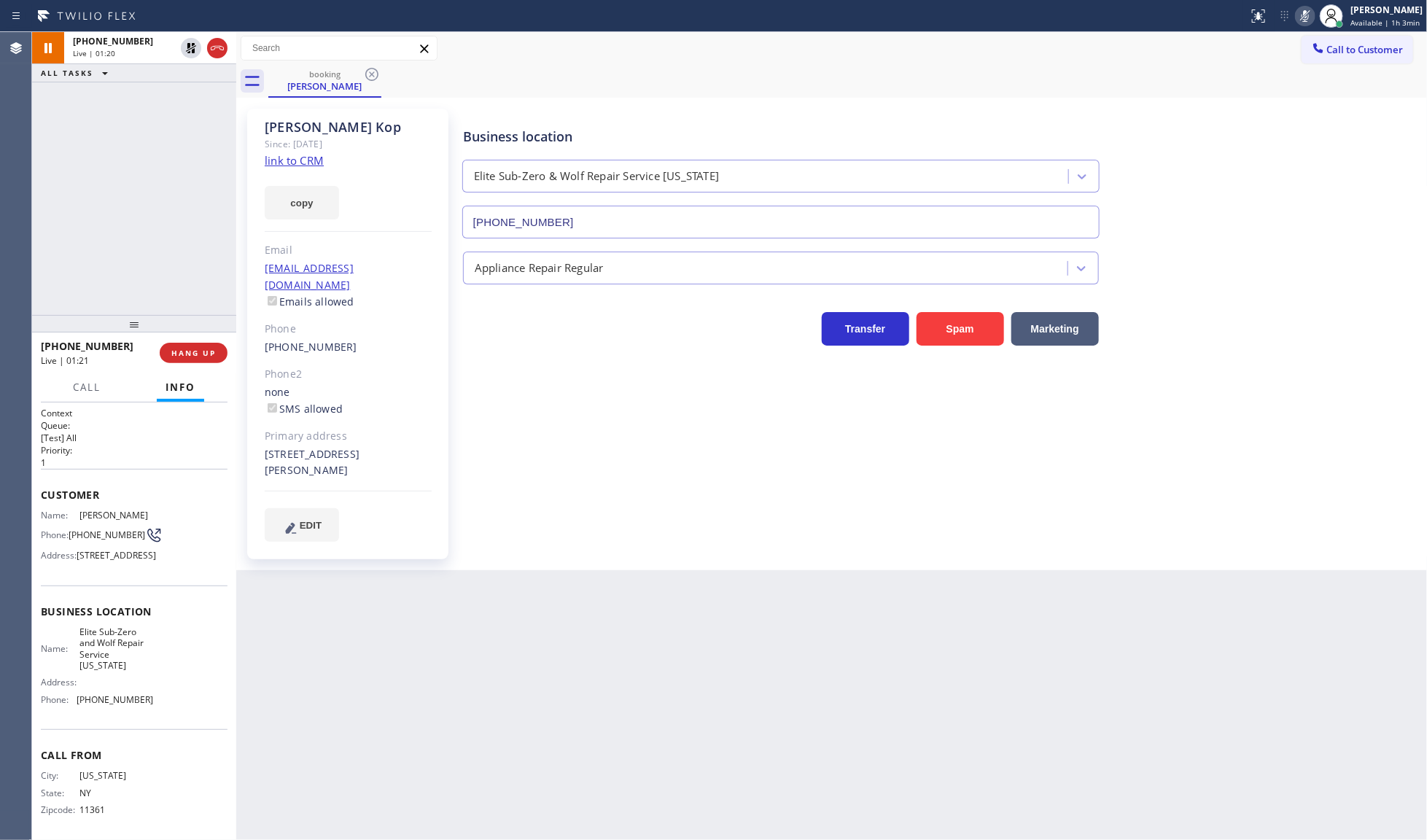
drag, startPoint x: 129, startPoint y: 133, endPoint x: 139, endPoint y: 122, distance: 14.9
click at [129, 133] on div "[PHONE_NUMBER] Live | 01:20 ALL TASKS ALL TASKS ACTIVE TASKS TASKS IN WRAP UP" at bounding box center [134, 173] width 204 height 283
click at [186, 48] on icon at bounding box center [191, 48] width 17 height 17
click at [1307, 19] on icon at bounding box center [1304, 16] width 7 height 12
click at [186, 352] on span "COMPLETE" at bounding box center [191, 352] width 50 height 10
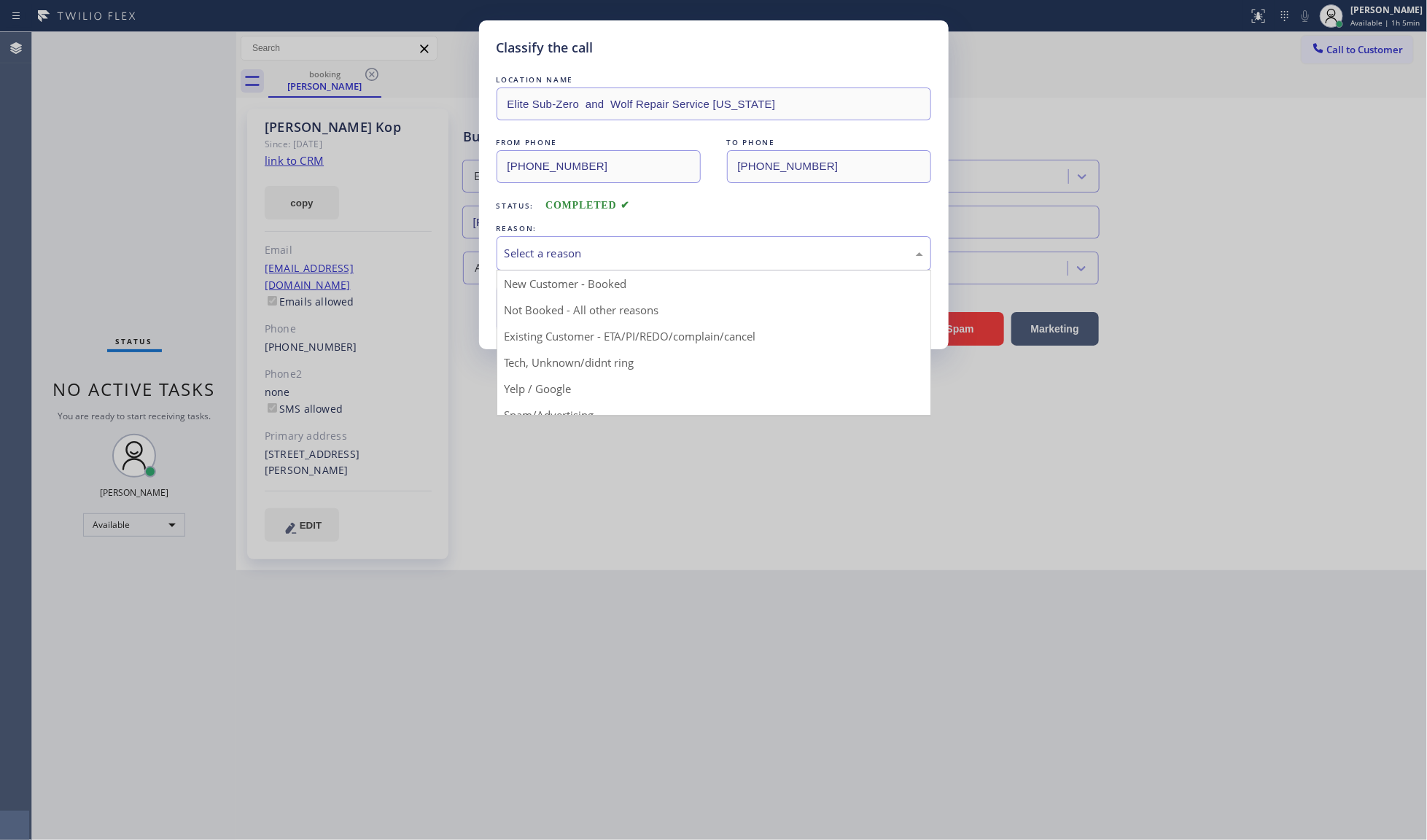
click at [574, 252] on div "Select a reason" at bounding box center [714, 253] width 419 height 16
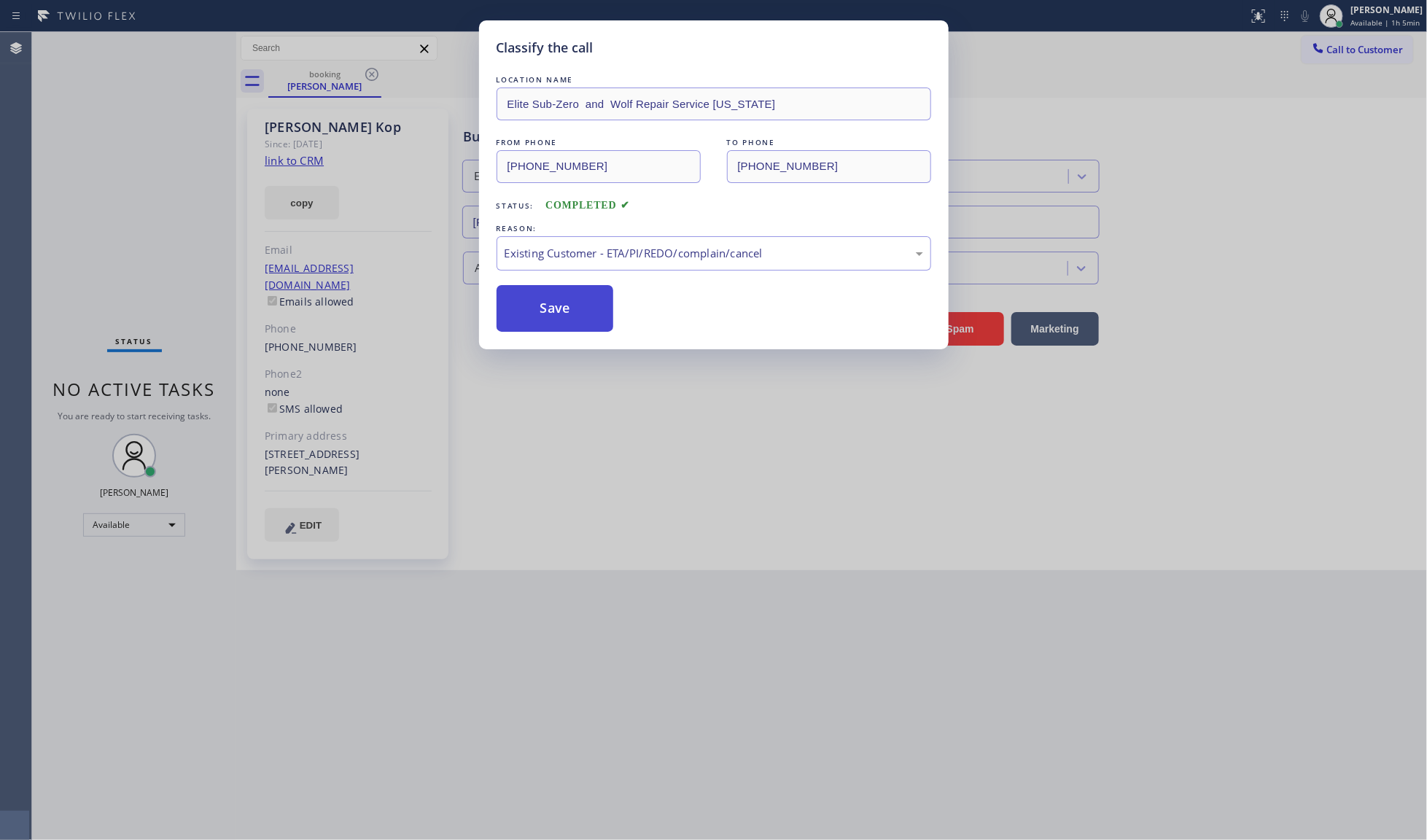
click at [548, 318] on button "Save" at bounding box center [554, 308] width 117 height 46
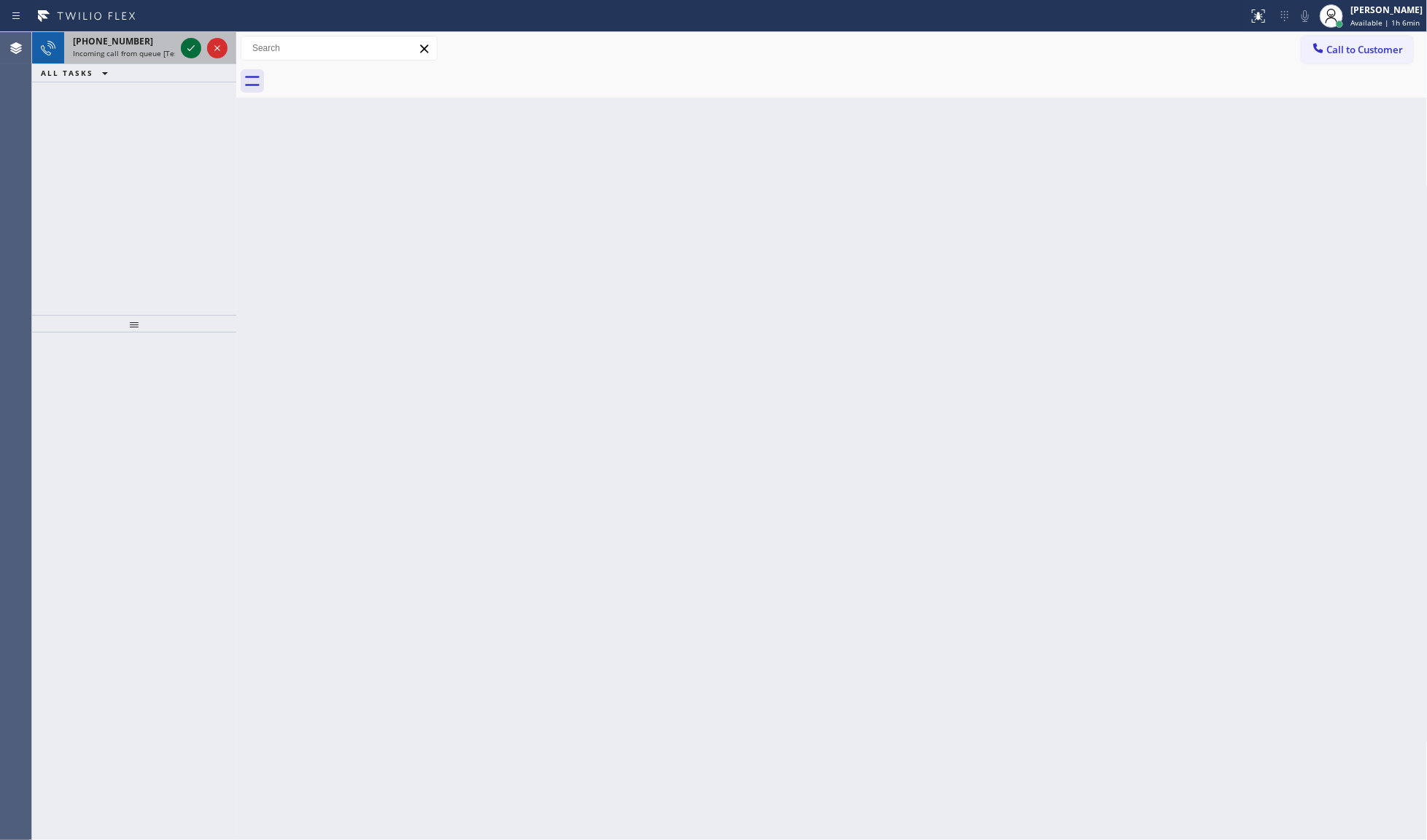
click at [190, 56] on icon at bounding box center [191, 48] width 17 height 17
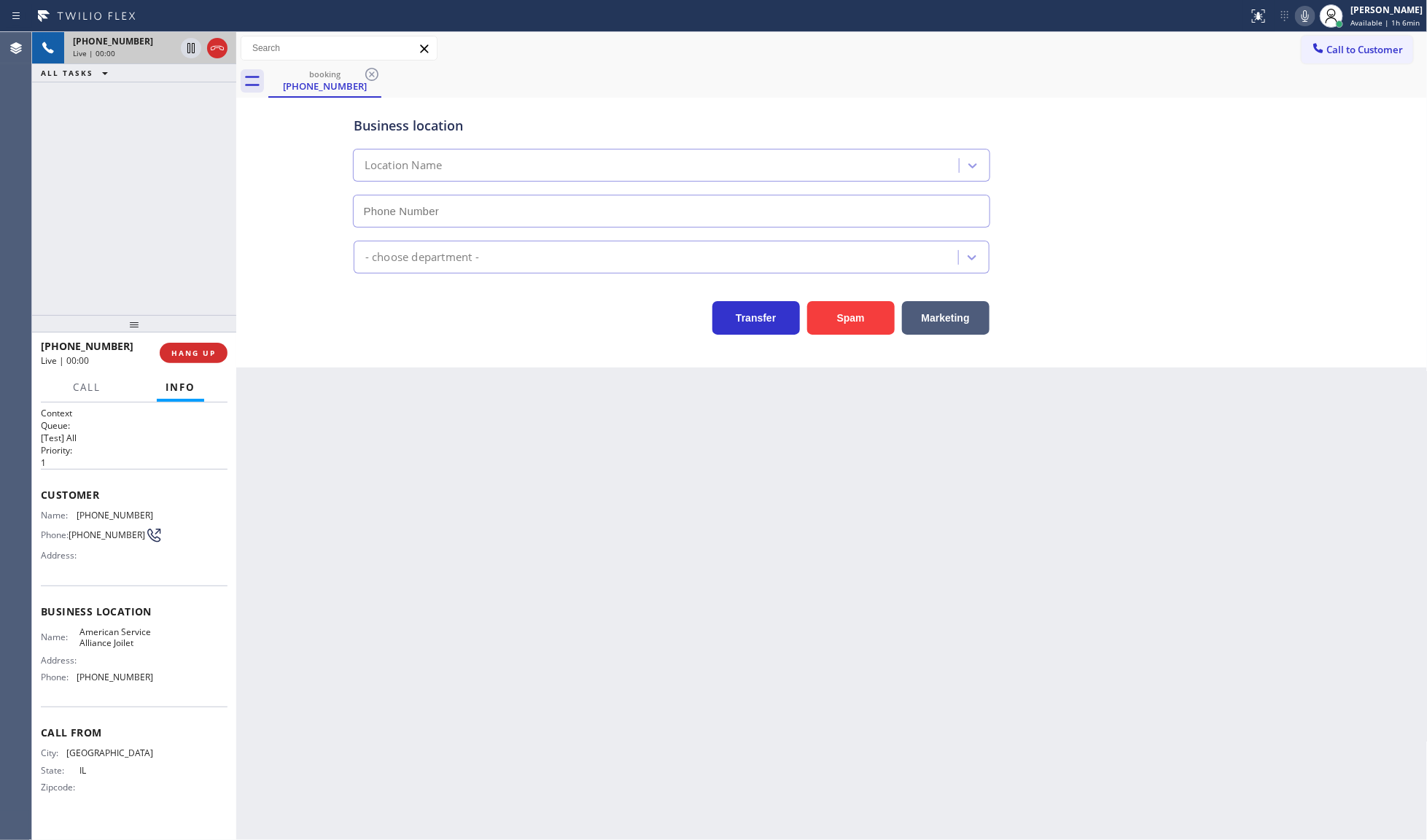
type input "[PHONE_NUMBER]"
click at [210, 357] on span "HANG UP" at bounding box center [193, 352] width 45 height 10
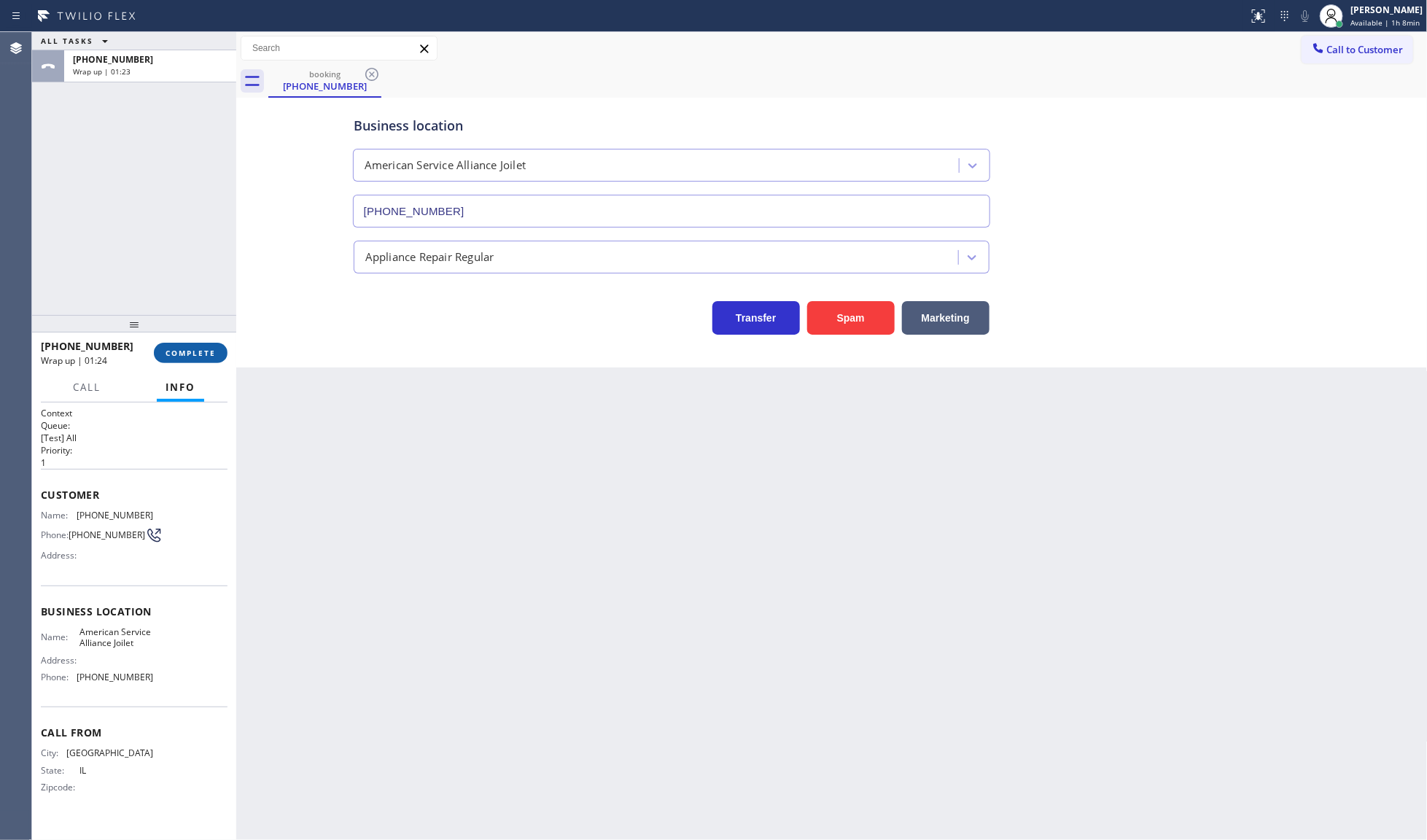
click at [214, 346] on button "COMPLETE" at bounding box center [191, 352] width 74 height 20
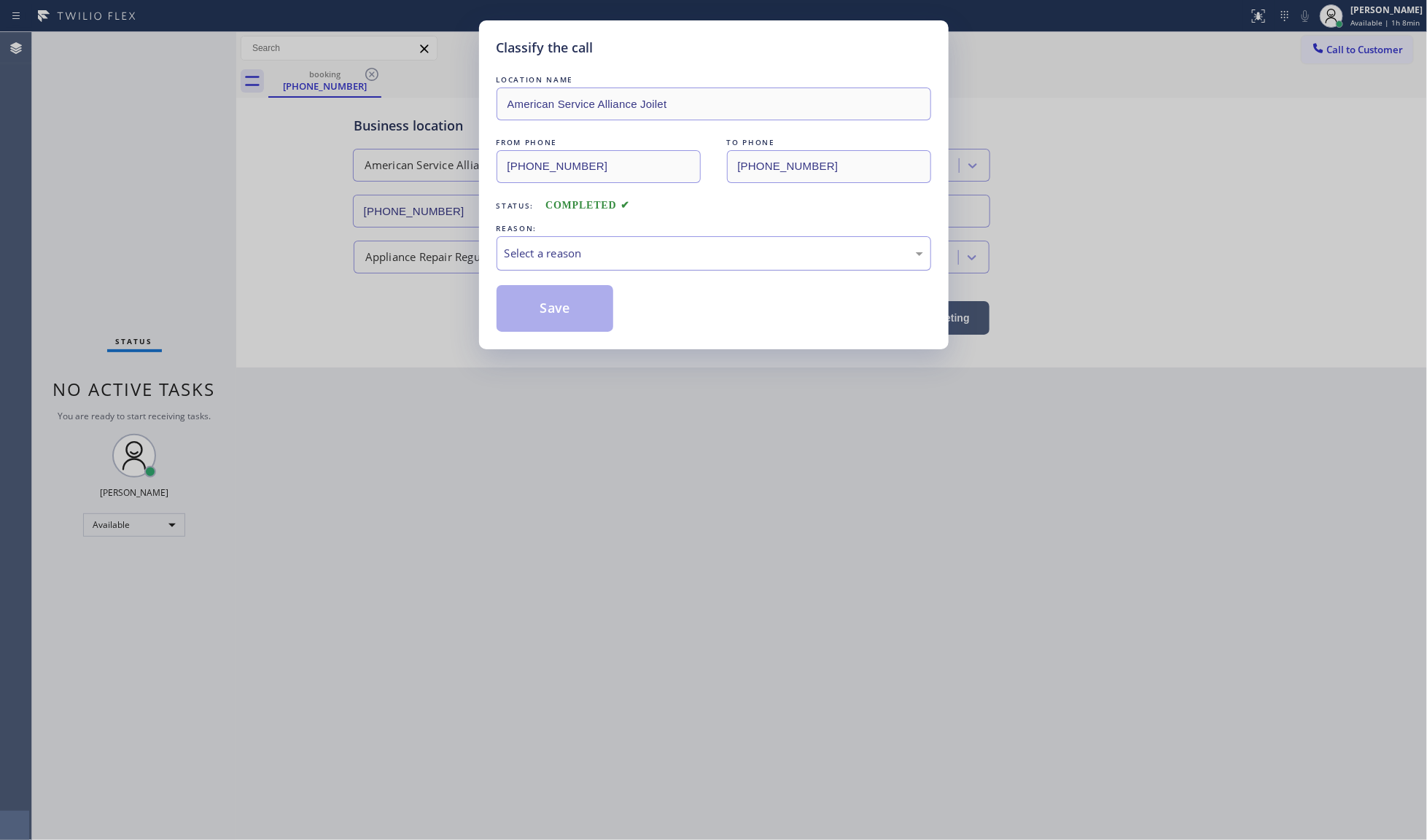
click at [573, 248] on div "Select a reason" at bounding box center [714, 253] width 419 height 16
click at [554, 304] on button "Save" at bounding box center [554, 308] width 117 height 46
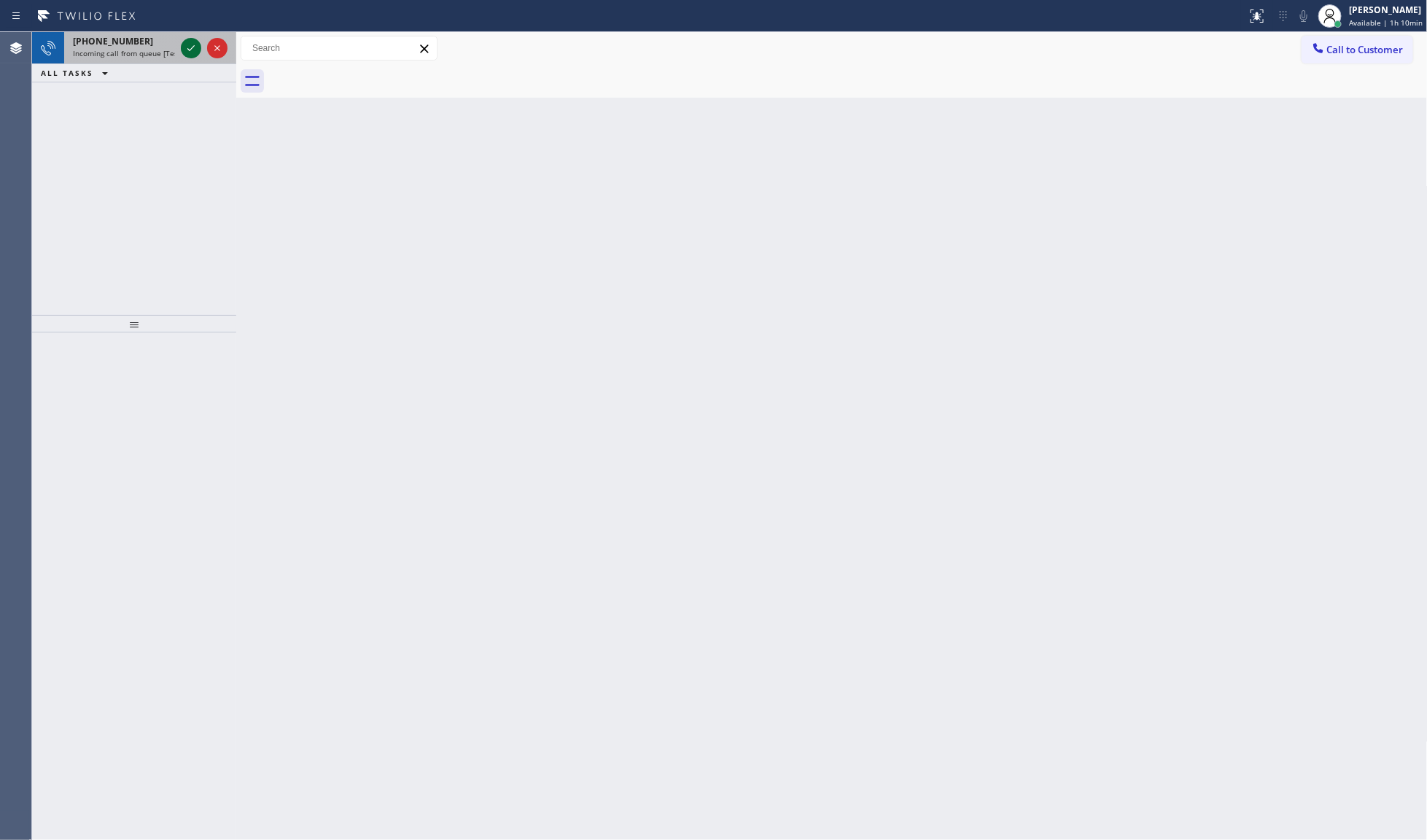
click at [189, 45] on icon at bounding box center [191, 48] width 17 height 17
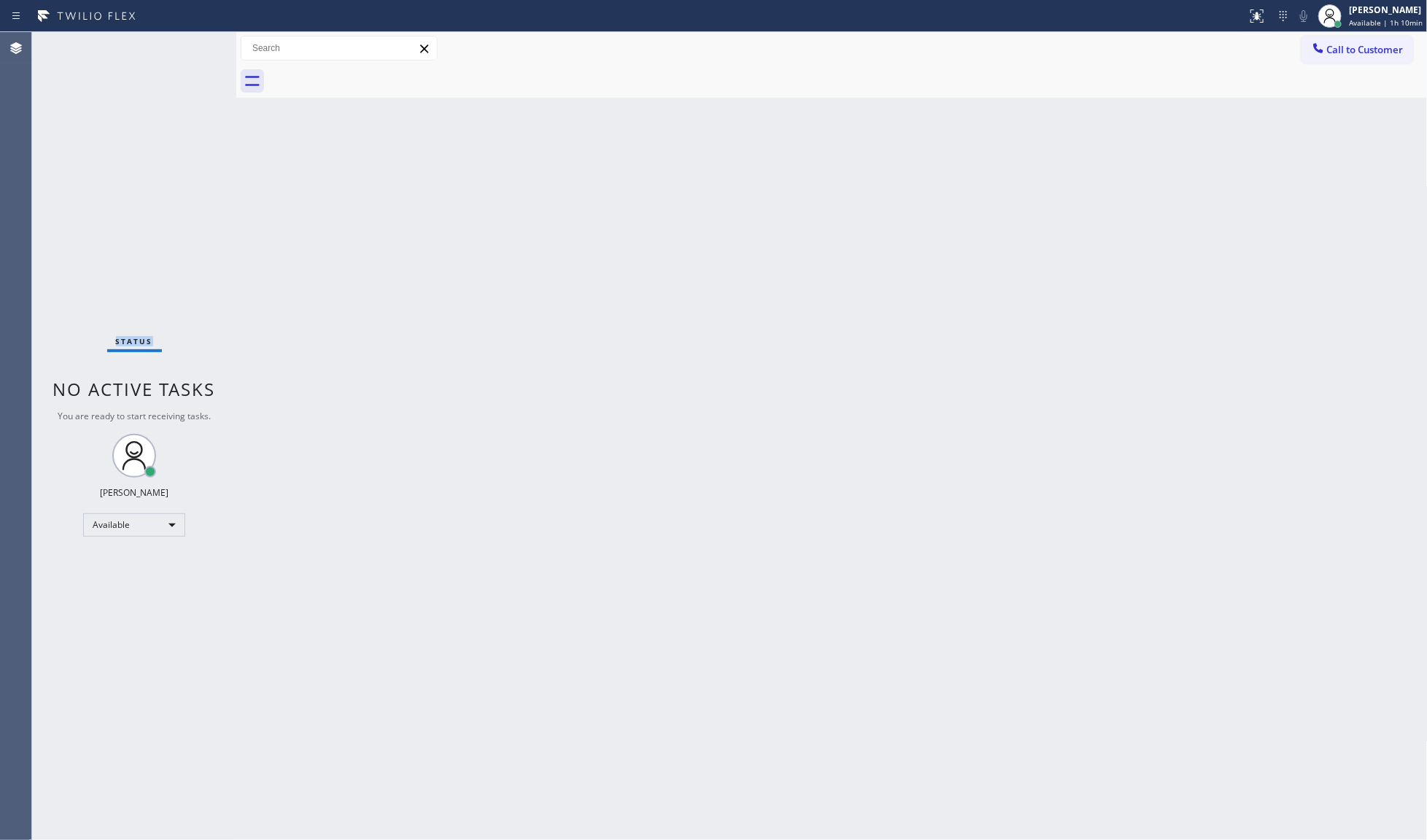
click at [189, 45] on div "Status No active tasks You are ready to start receiving tasks. JENIZA ALCAYDE A…" at bounding box center [134, 436] width 204 height 808
click at [1266, 16] on icon at bounding box center [1257, 16] width 17 height 17
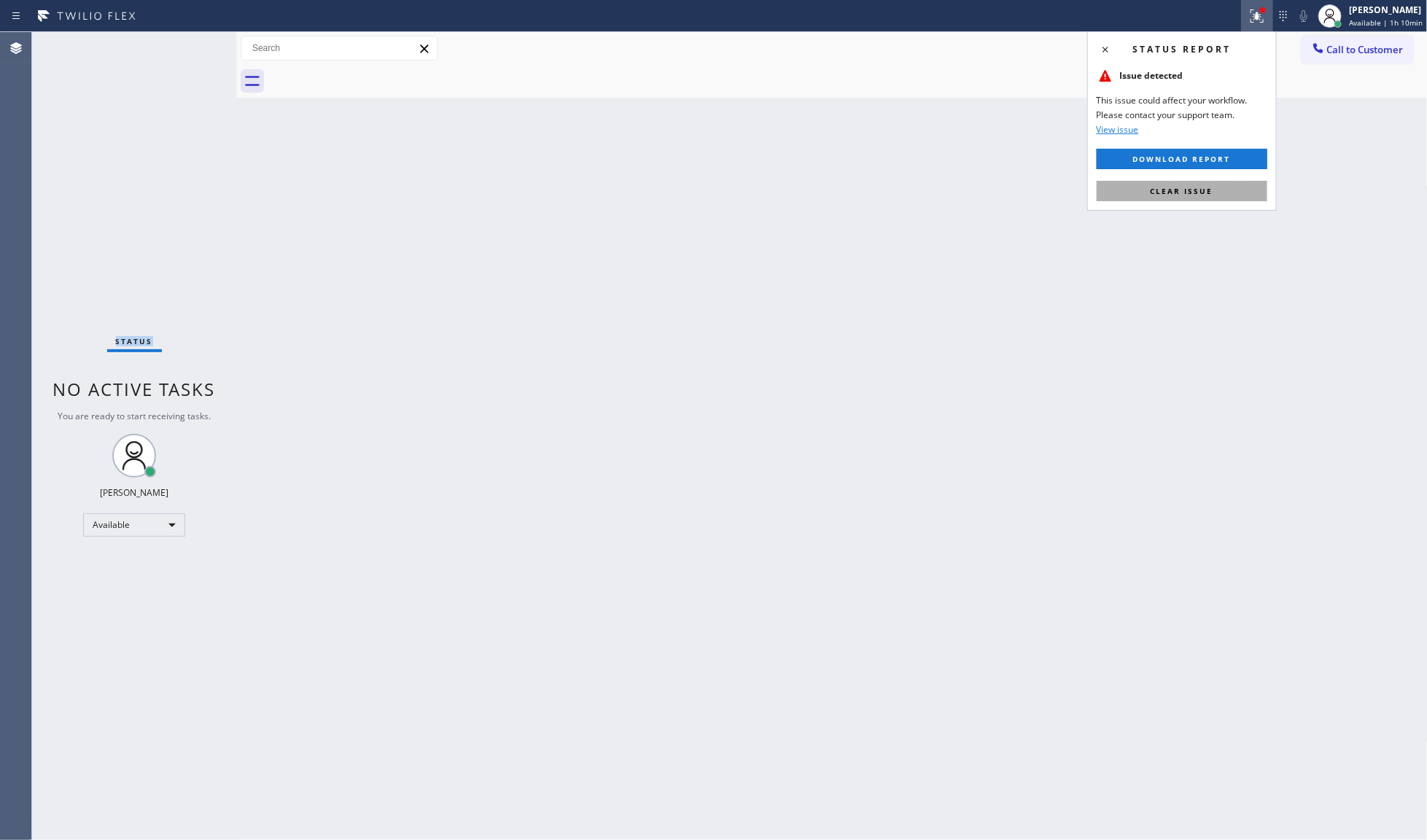
click at [1247, 186] on button "Clear issue" at bounding box center [1182, 191] width 170 height 20
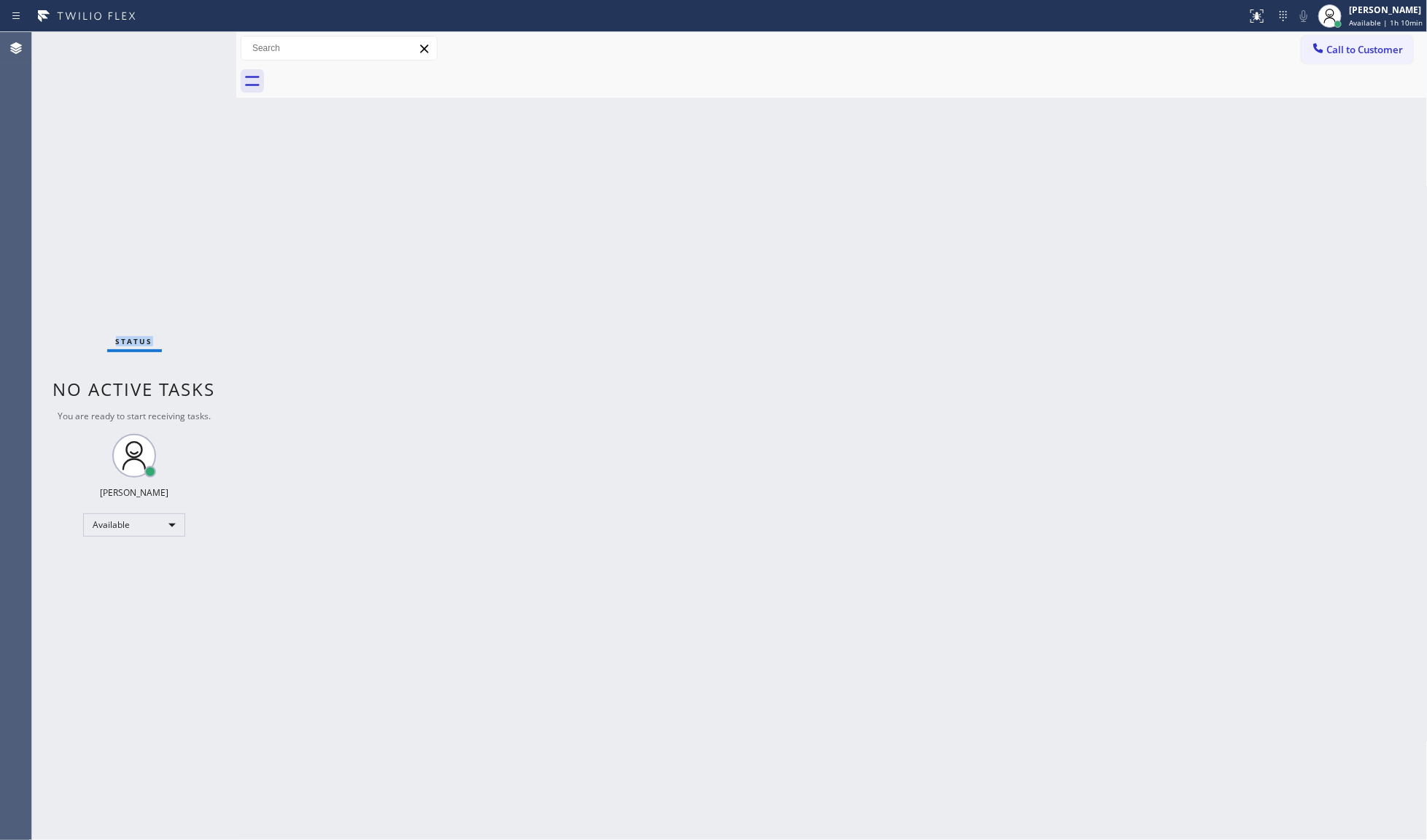
click at [1247, 186] on div "Back to Dashboard Change Sender ID Customers Technicians Select a contact Outbo…" at bounding box center [832, 436] width 1191 height 808
click at [250, 146] on div "Back to Dashboard Change Sender ID Customers Technicians Select a contact Outbo…" at bounding box center [832, 436] width 1191 height 808
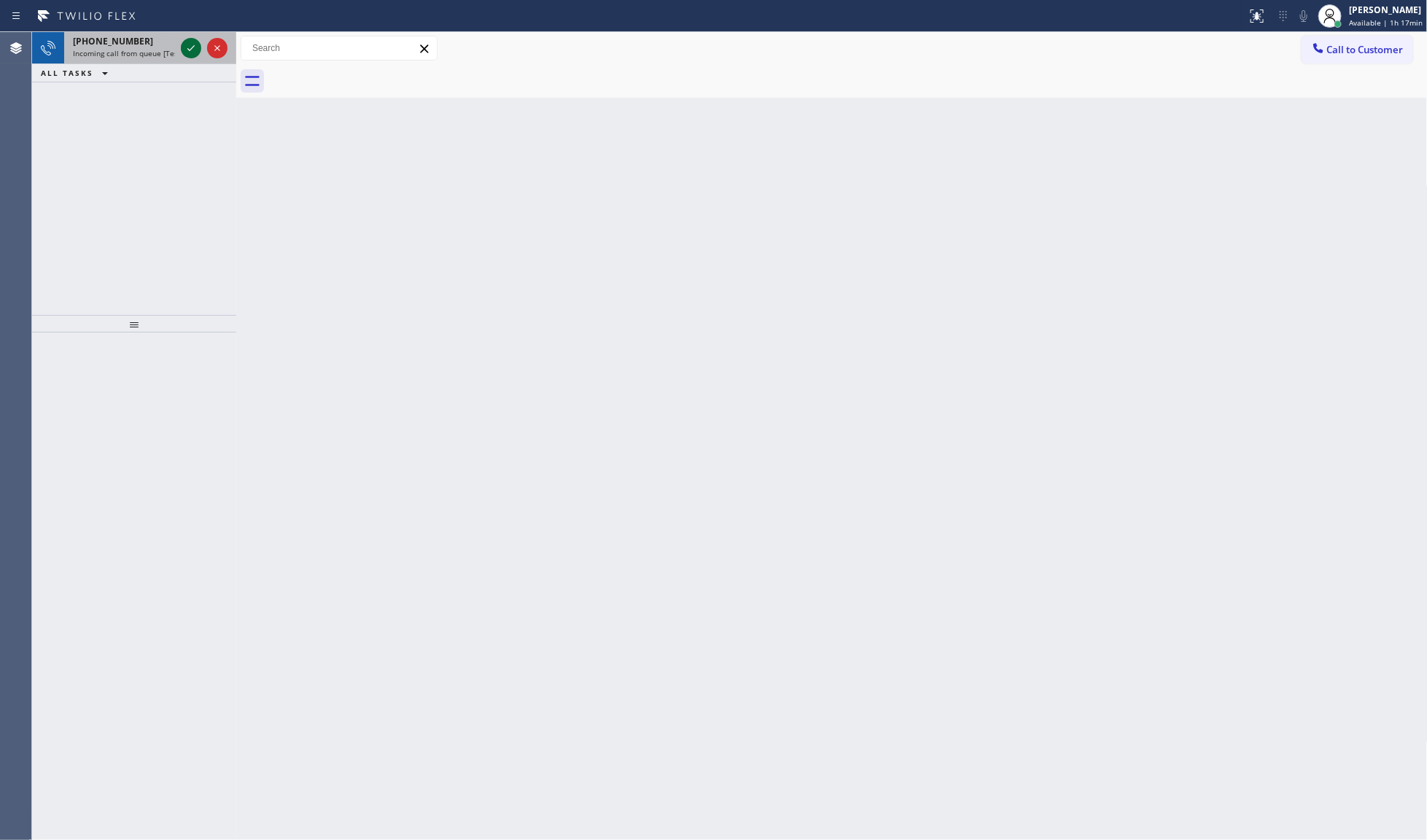
click at [183, 42] on icon at bounding box center [191, 48] width 17 height 17
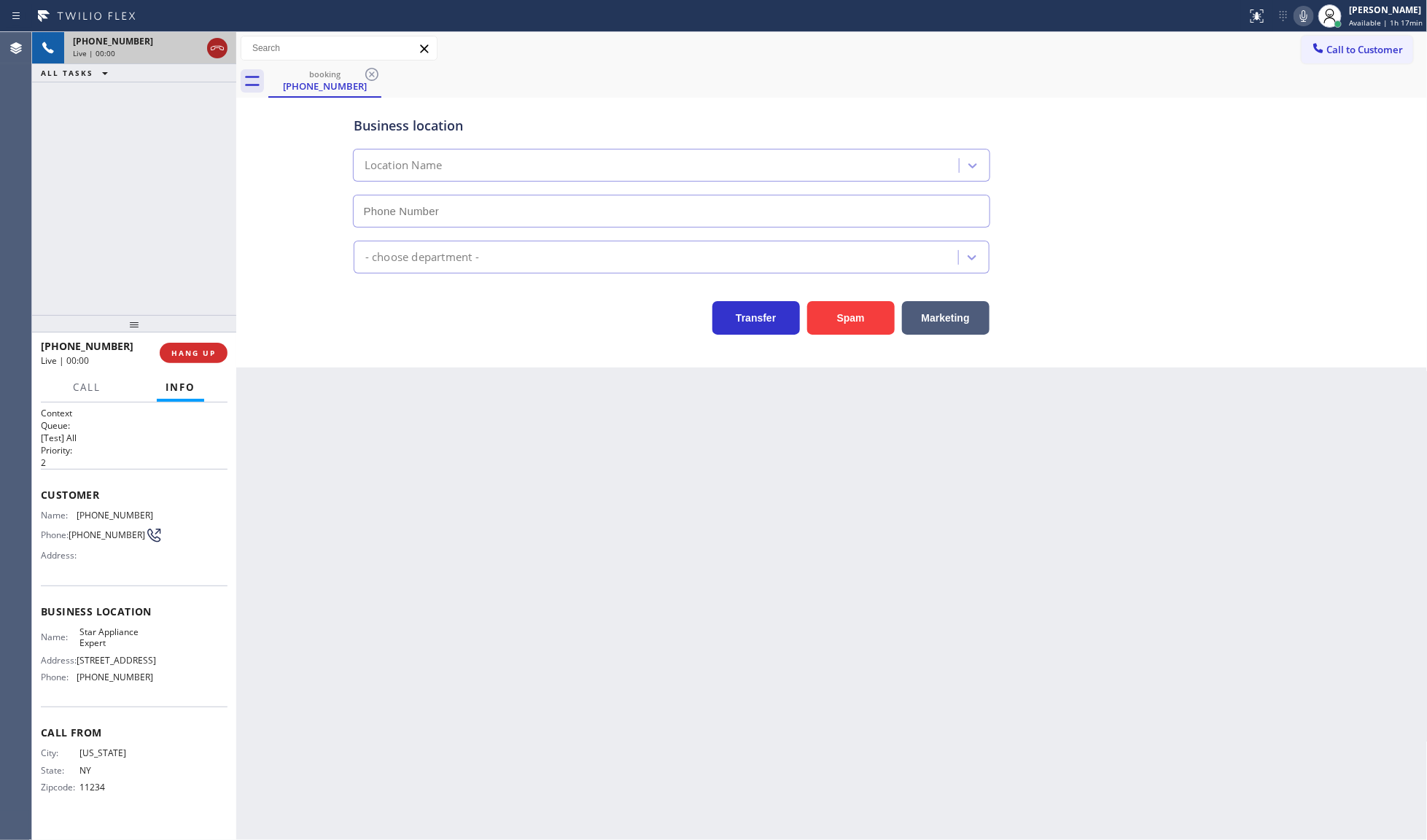
type input "[PHONE_NUMBER]"
drag, startPoint x: 76, startPoint y: 510, endPoint x: 226, endPoint y: 514, distance: 150.1
click at [226, 514] on div "Name: [PHONE_NUMBER] Phone: [PHONE_NUMBER] Address:" at bounding box center [134, 538] width 187 height 57
copy div "[PHONE_NUMBER]"
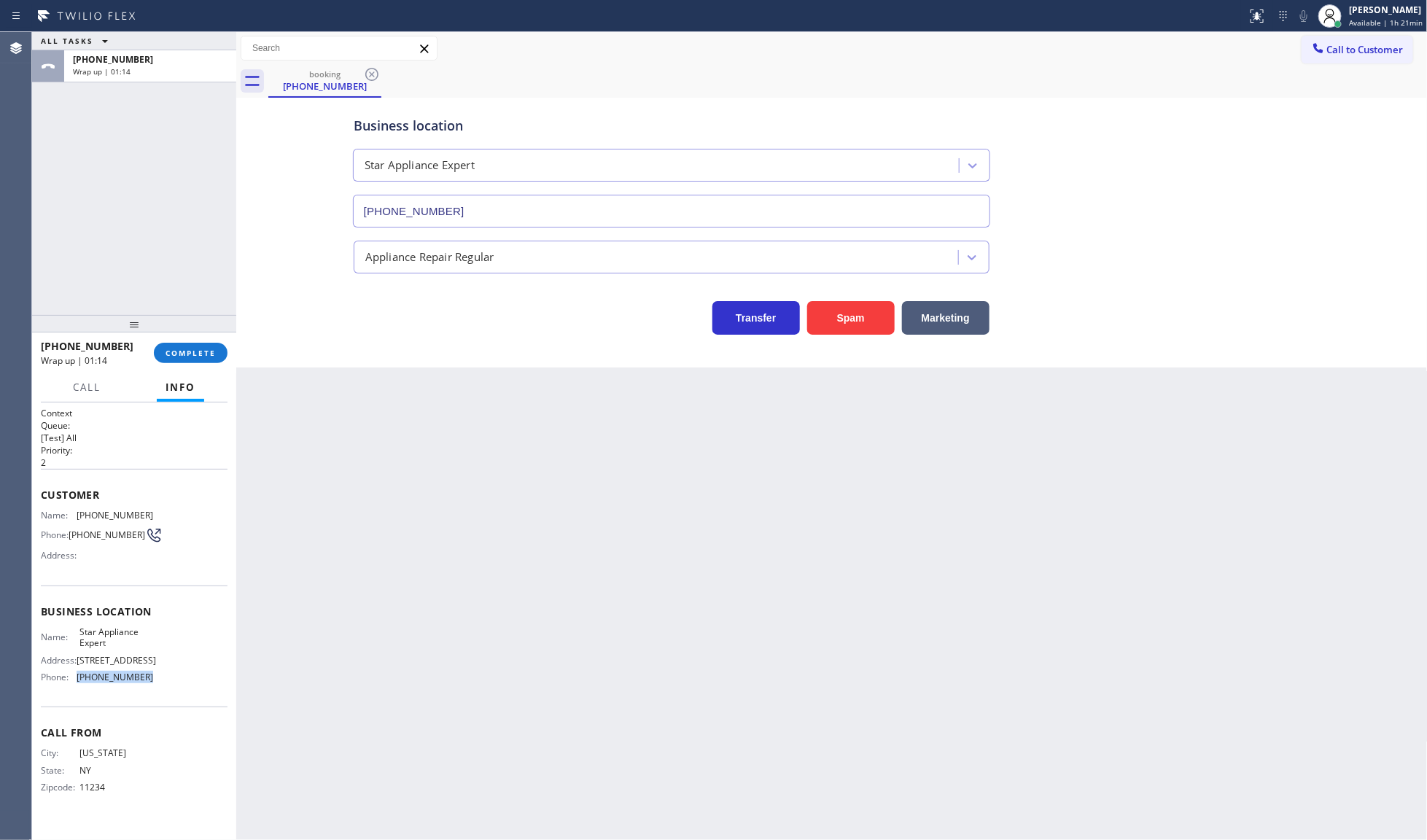
drag, startPoint x: 73, startPoint y: 673, endPoint x: 158, endPoint y: 684, distance: 85.7
click at [158, 684] on div "Name: Star Appliance Expert Address: [STREET_ADDRESS] Phone: [PHONE_NUMBER]" at bounding box center [134, 658] width 187 height 63
copy div "[PHONE_NUMBER]"
click at [203, 359] on button "COMPLETE" at bounding box center [191, 352] width 74 height 20
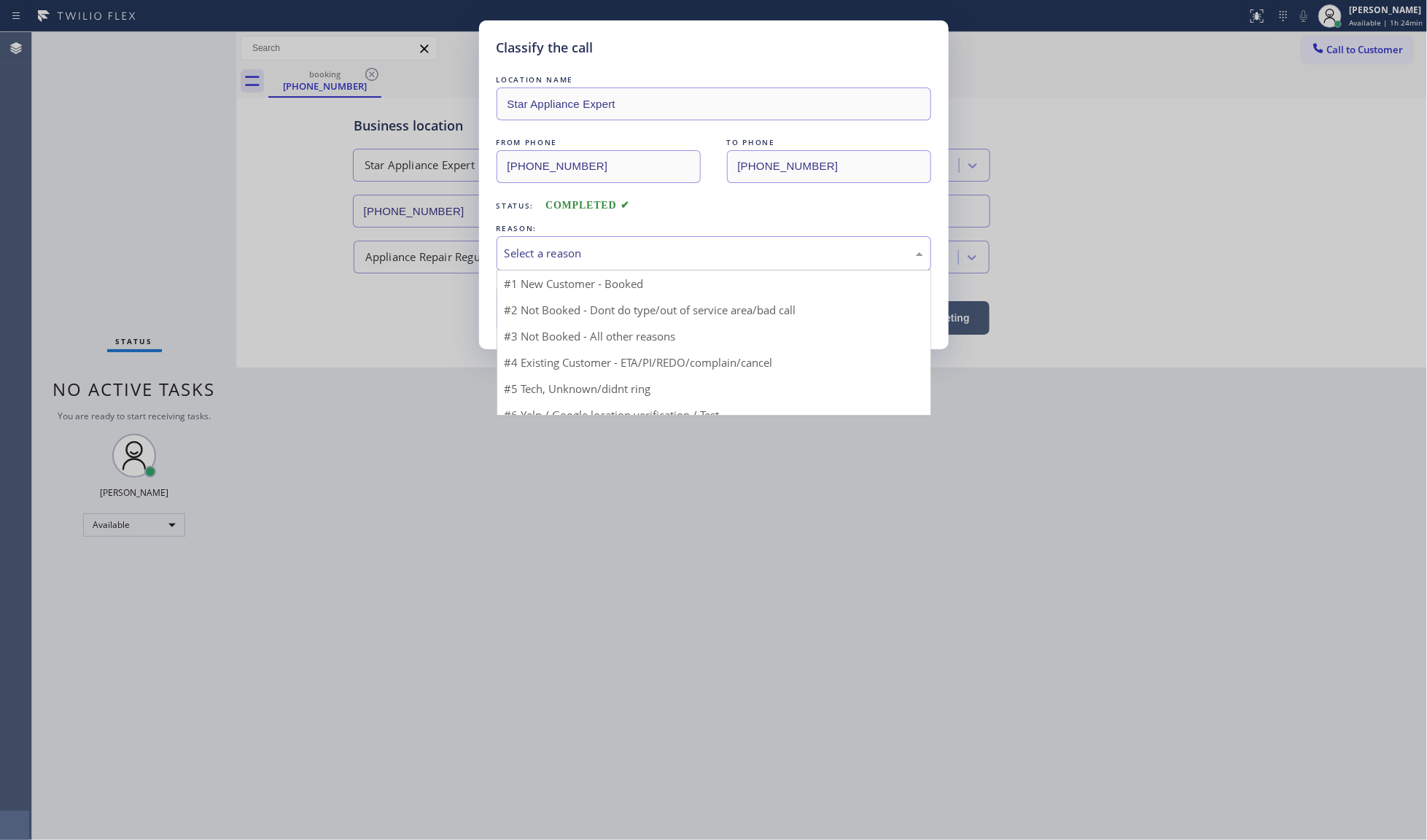
click at [523, 243] on div "Select a reason" at bounding box center [713, 254] width 434 height 35
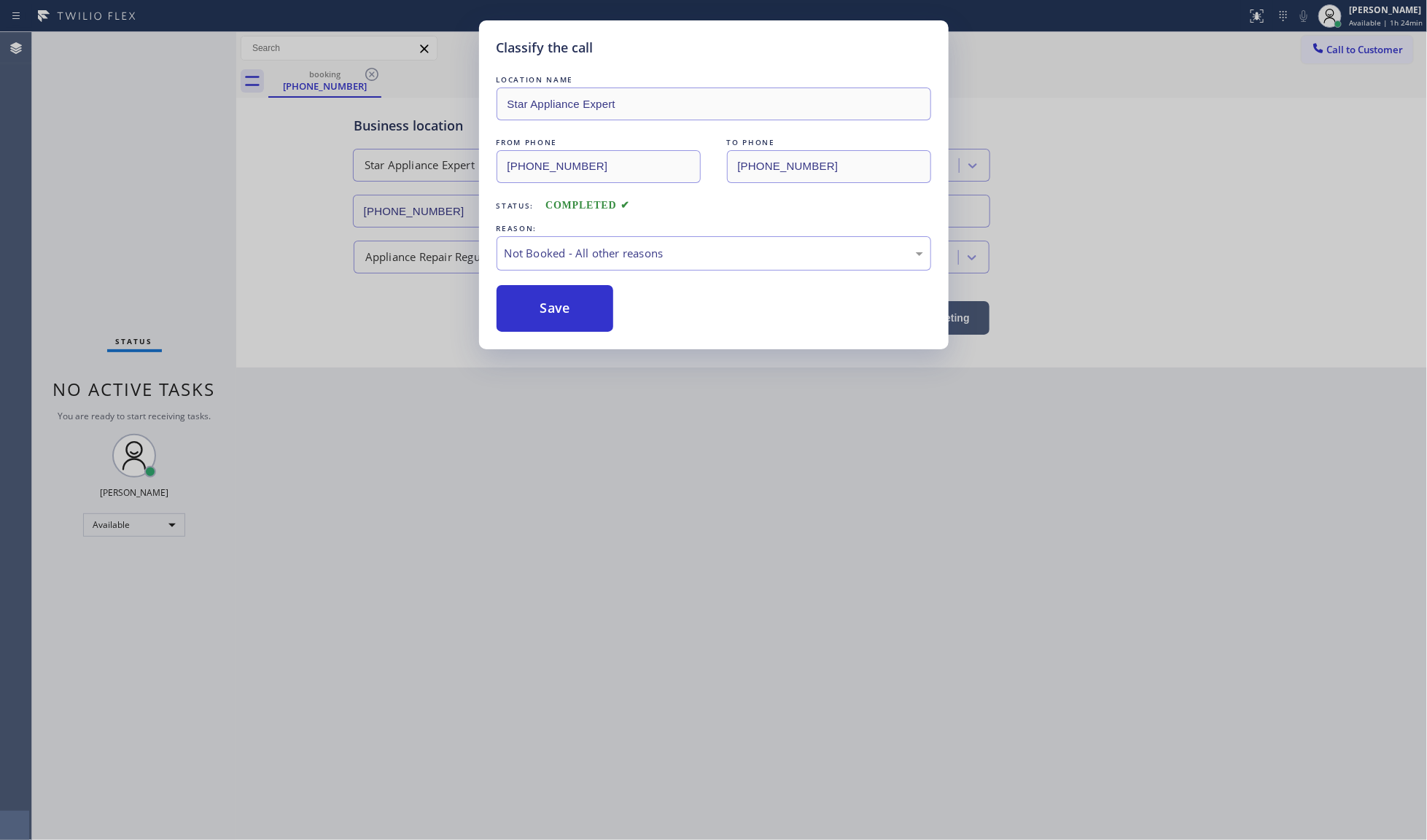
click at [537, 283] on div "LOCATION NAME Star Appliance Expert FROM PHONE [PHONE_NUMBER] TO PHONE [PHONE_N…" at bounding box center [713, 202] width 434 height 260
click at [538, 290] on button "Save" at bounding box center [554, 308] width 117 height 46
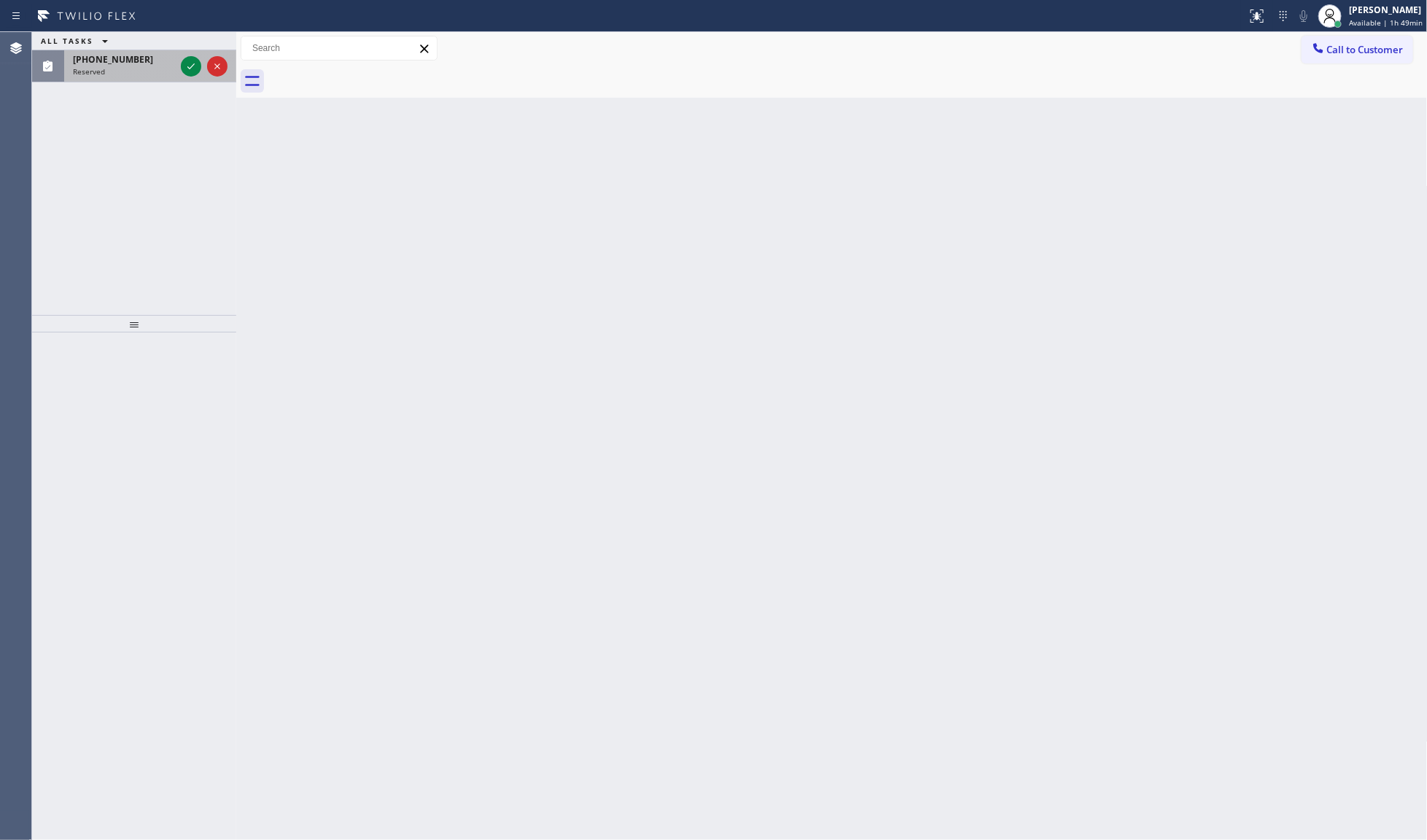
click at [175, 67] on div "Reserved" at bounding box center [124, 71] width 102 height 10
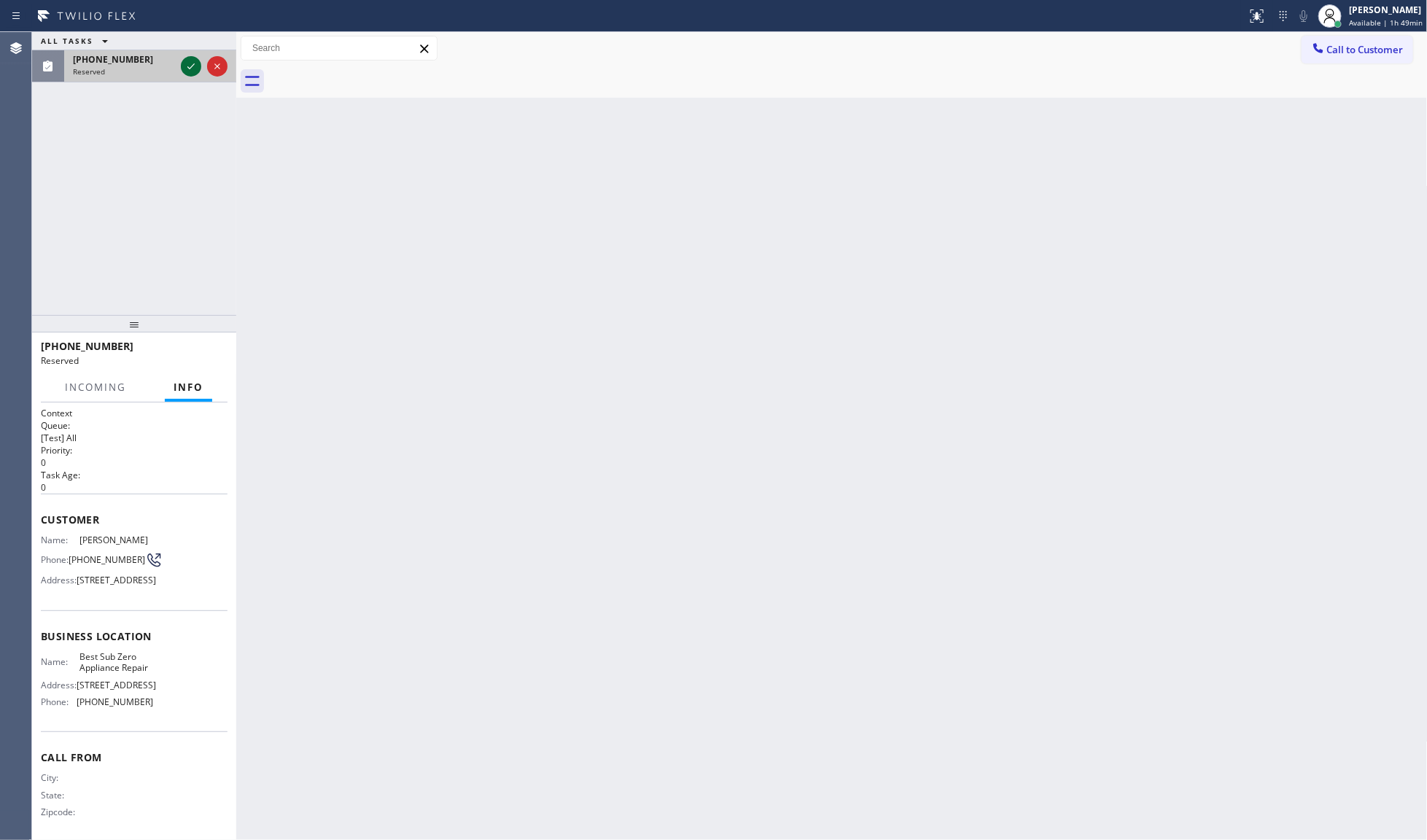
click at [191, 64] on icon at bounding box center [191, 66] width 17 height 17
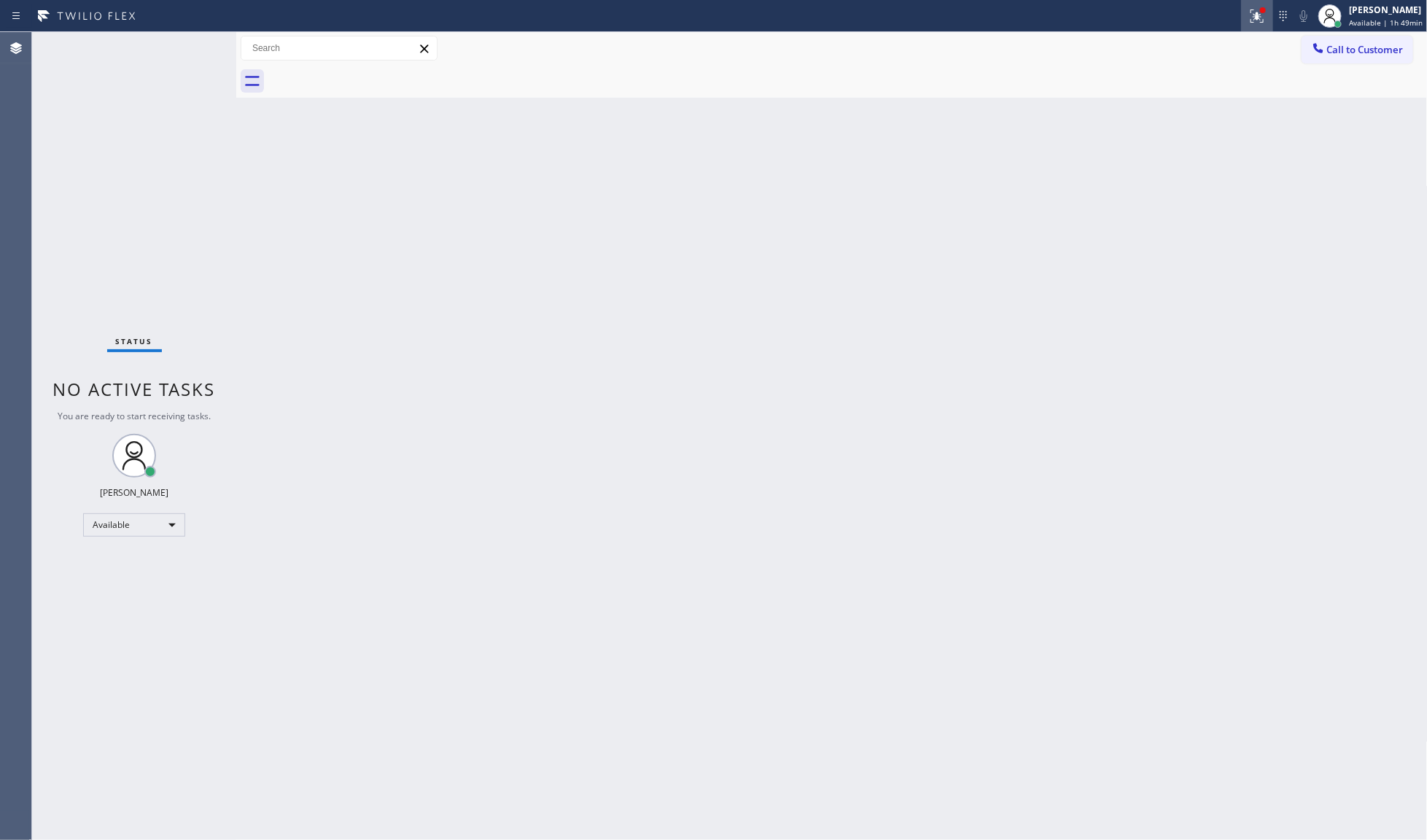
click at [1273, 9] on div at bounding box center [1257, 16] width 32 height 17
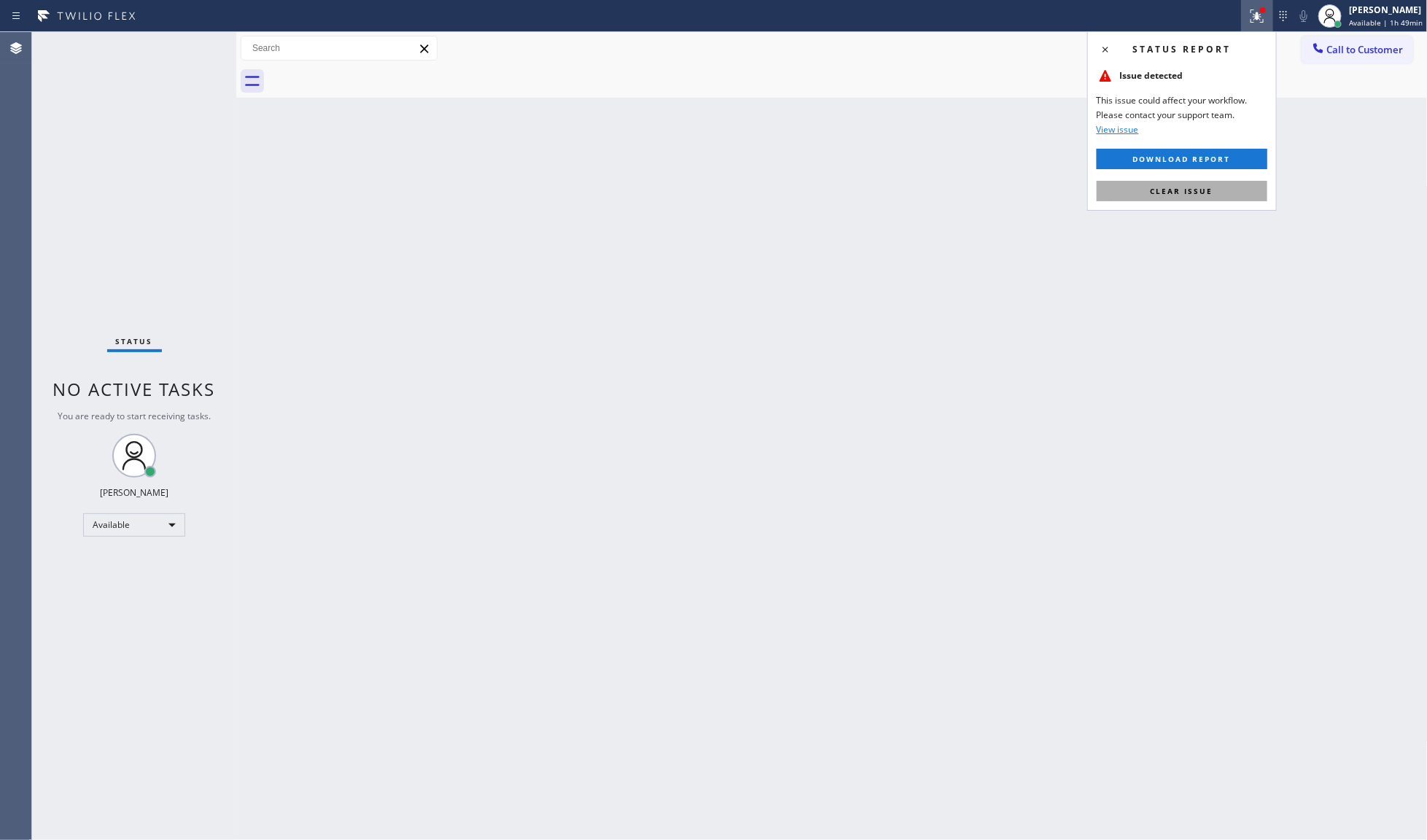
click at [1206, 189] on span "Clear issue" at bounding box center [1182, 191] width 63 height 10
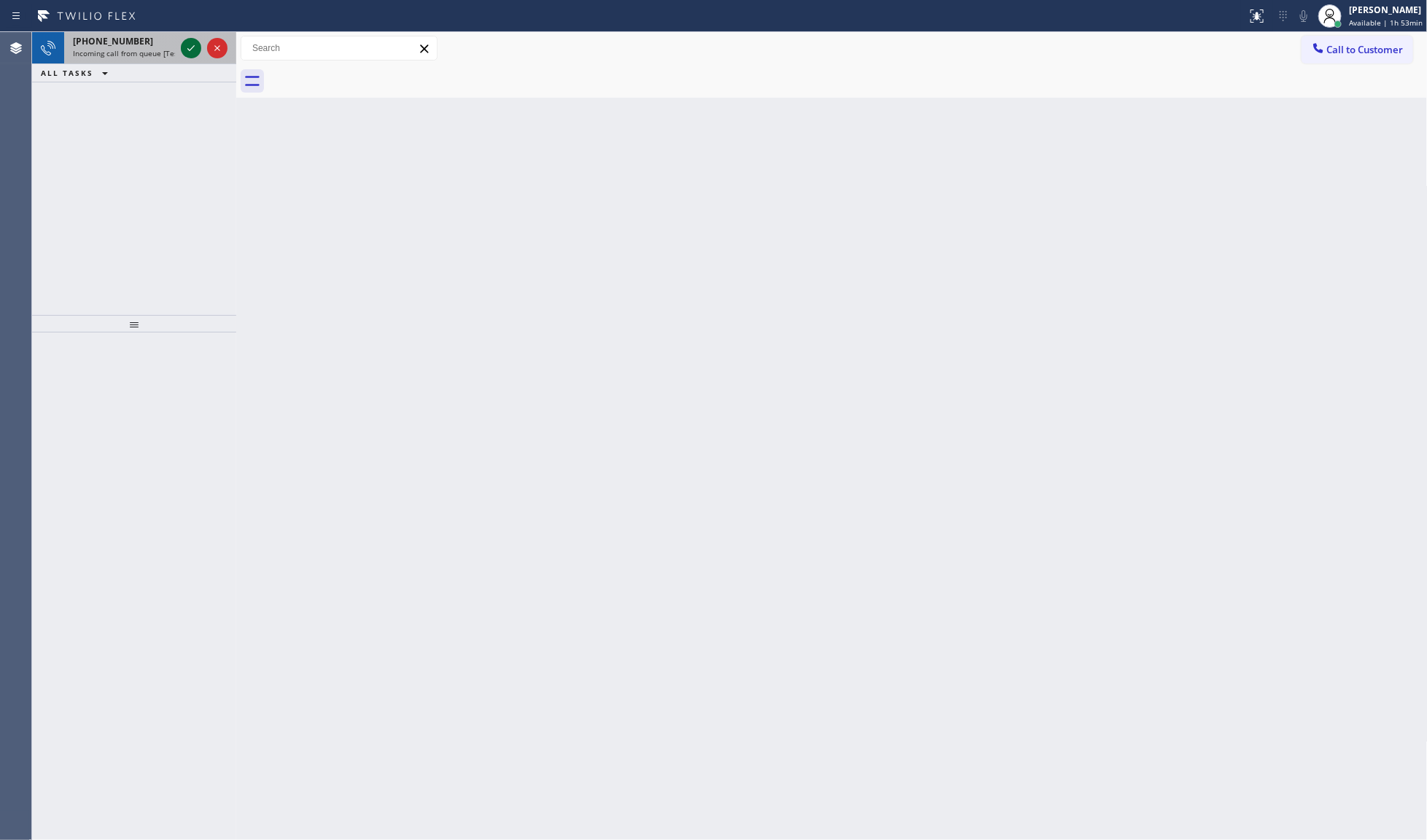
click at [190, 47] on icon at bounding box center [191, 48] width 17 height 17
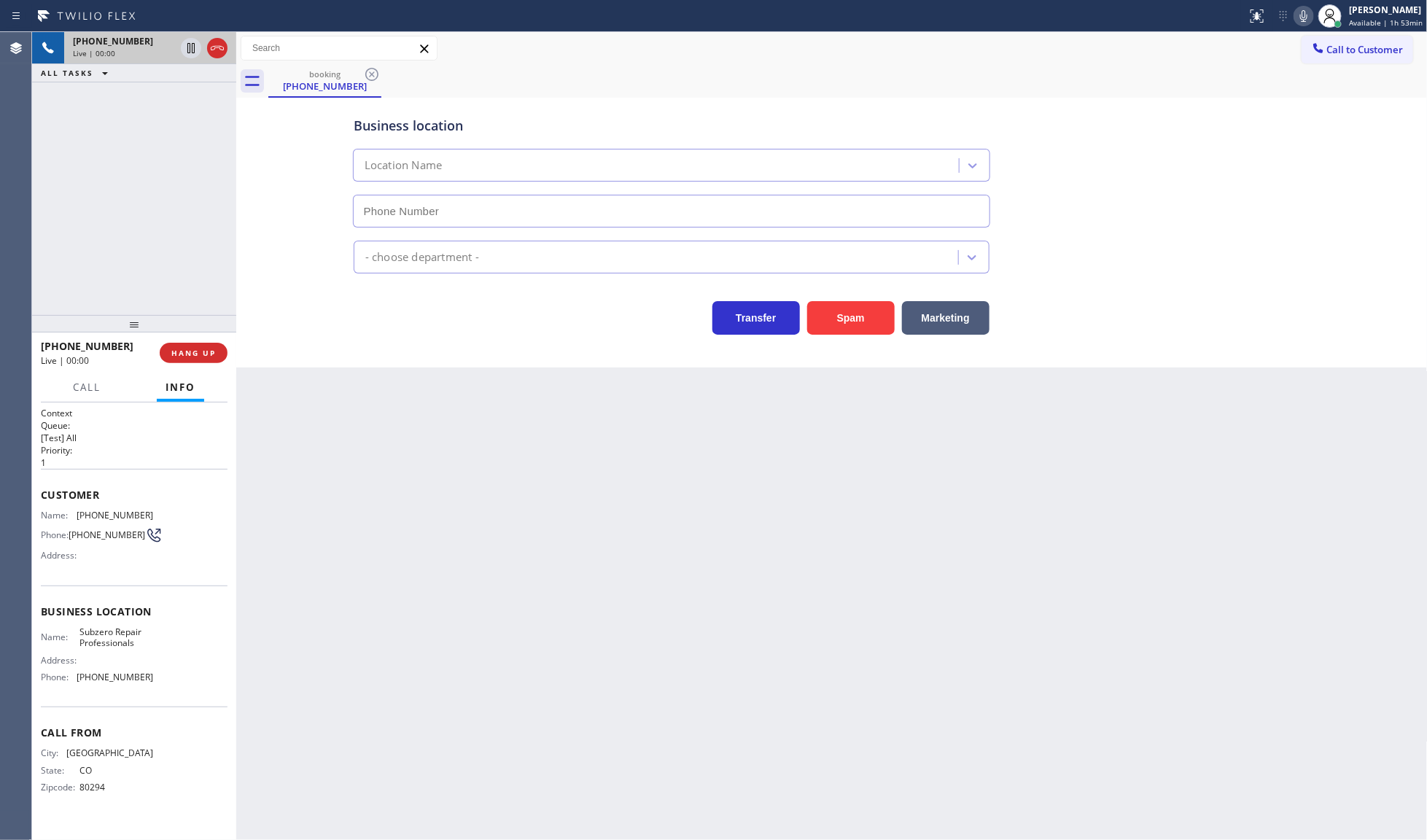
type input "[PHONE_NUMBER]"
click at [208, 357] on span "HANG UP" at bounding box center [193, 352] width 45 height 10
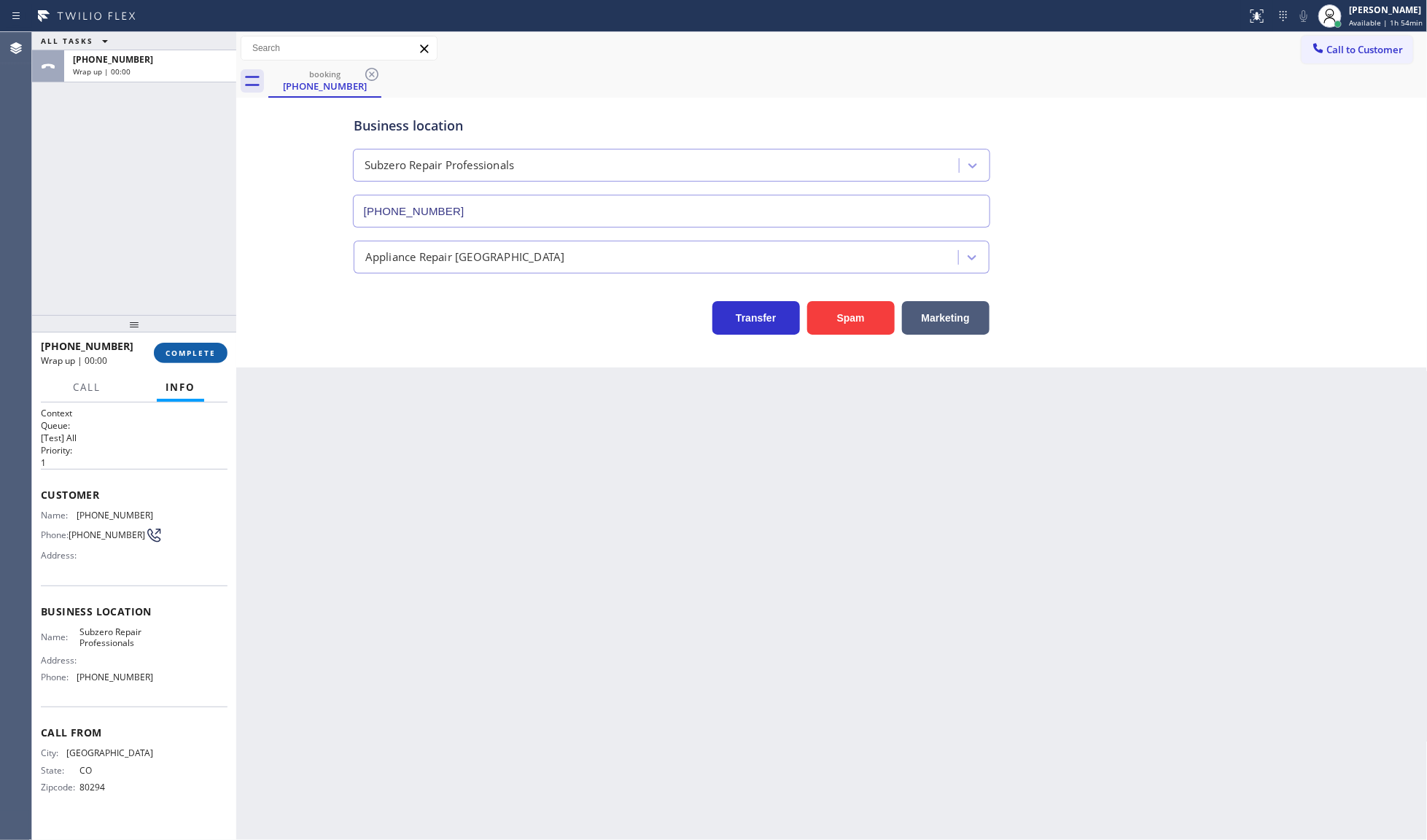
click at [208, 357] on span "COMPLETE" at bounding box center [191, 352] width 50 height 10
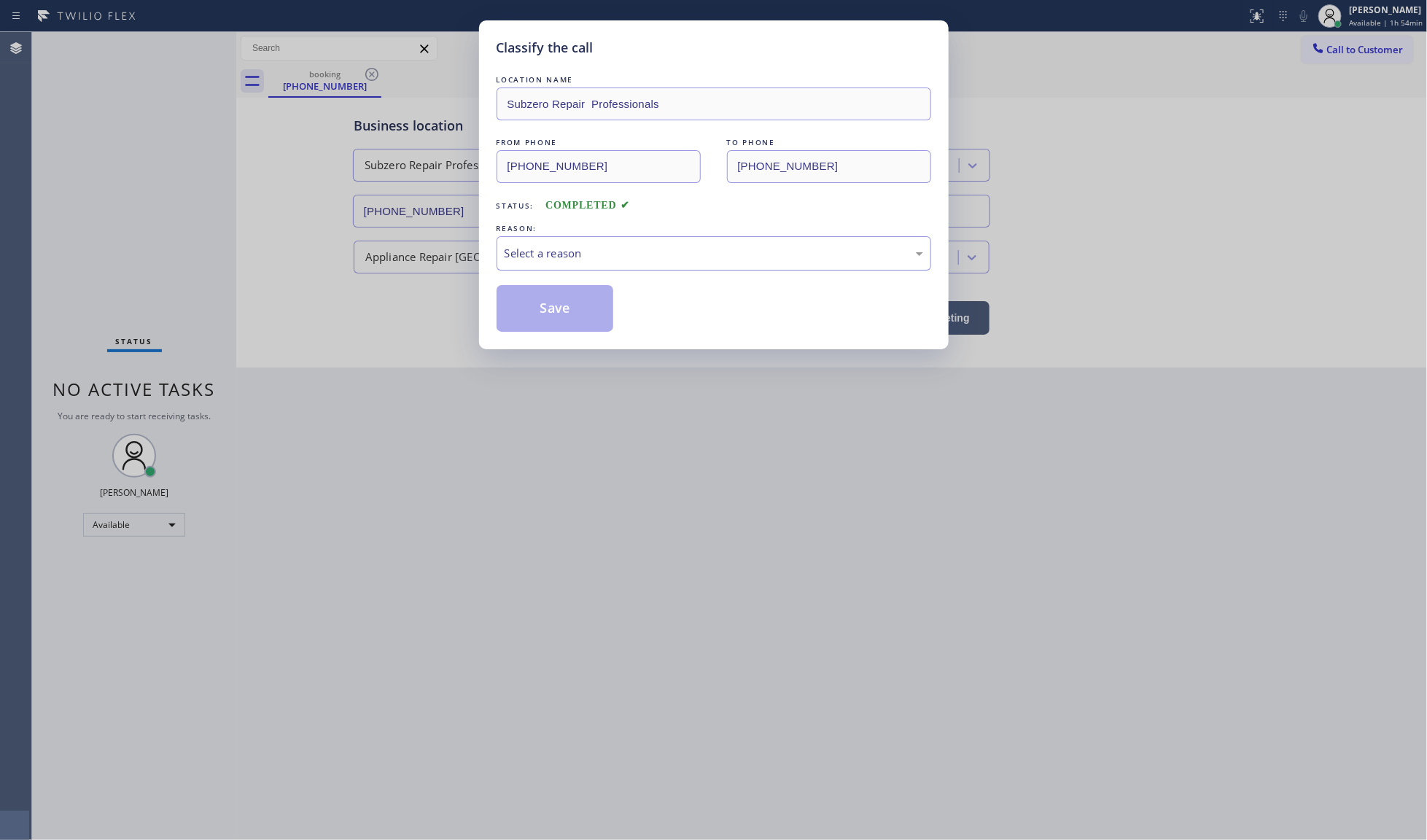
click at [571, 250] on div "Select a reason" at bounding box center [714, 253] width 419 height 16
click at [553, 317] on button "Save" at bounding box center [554, 308] width 117 height 46
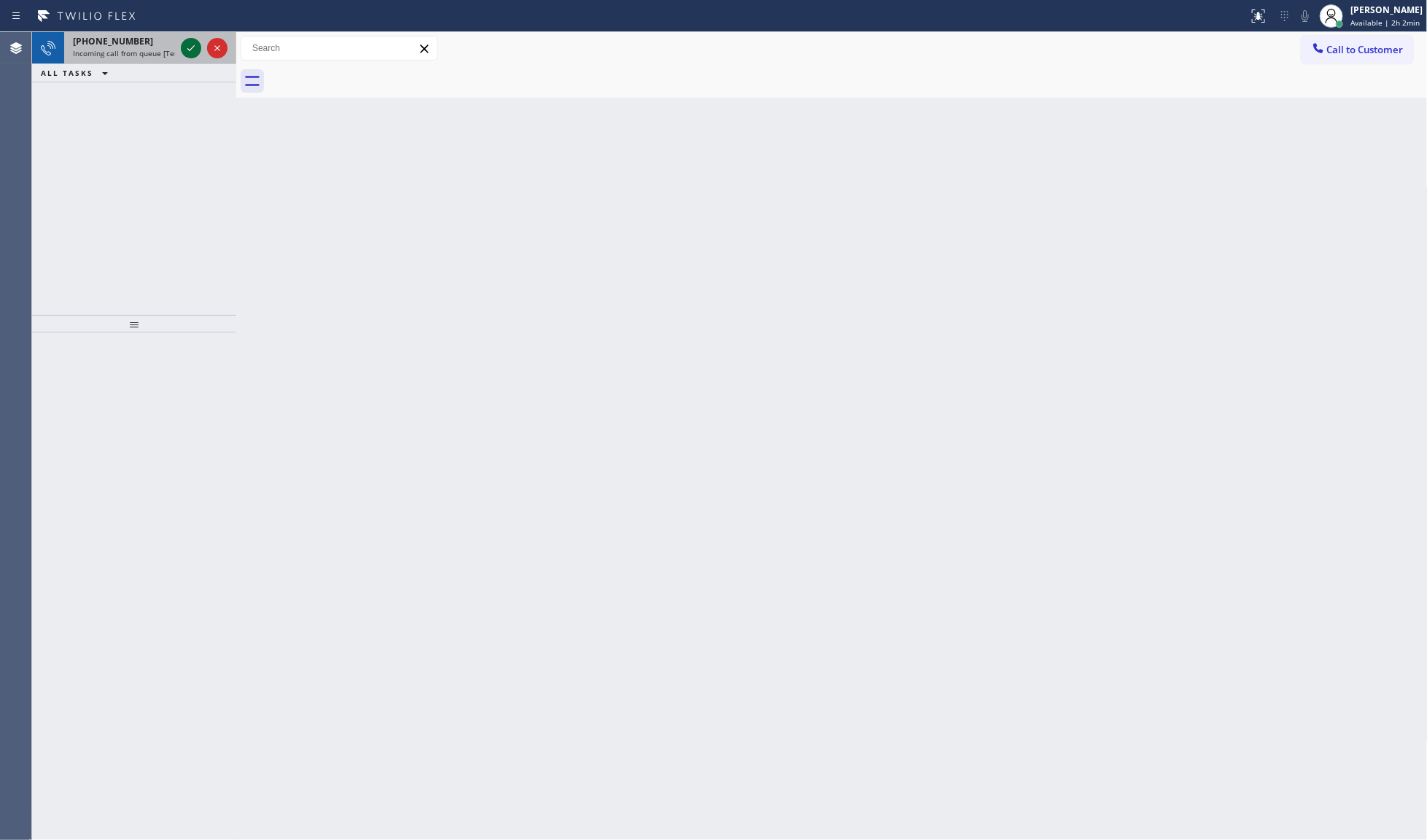
click at [191, 46] on icon at bounding box center [191, 48] width 17 height 17
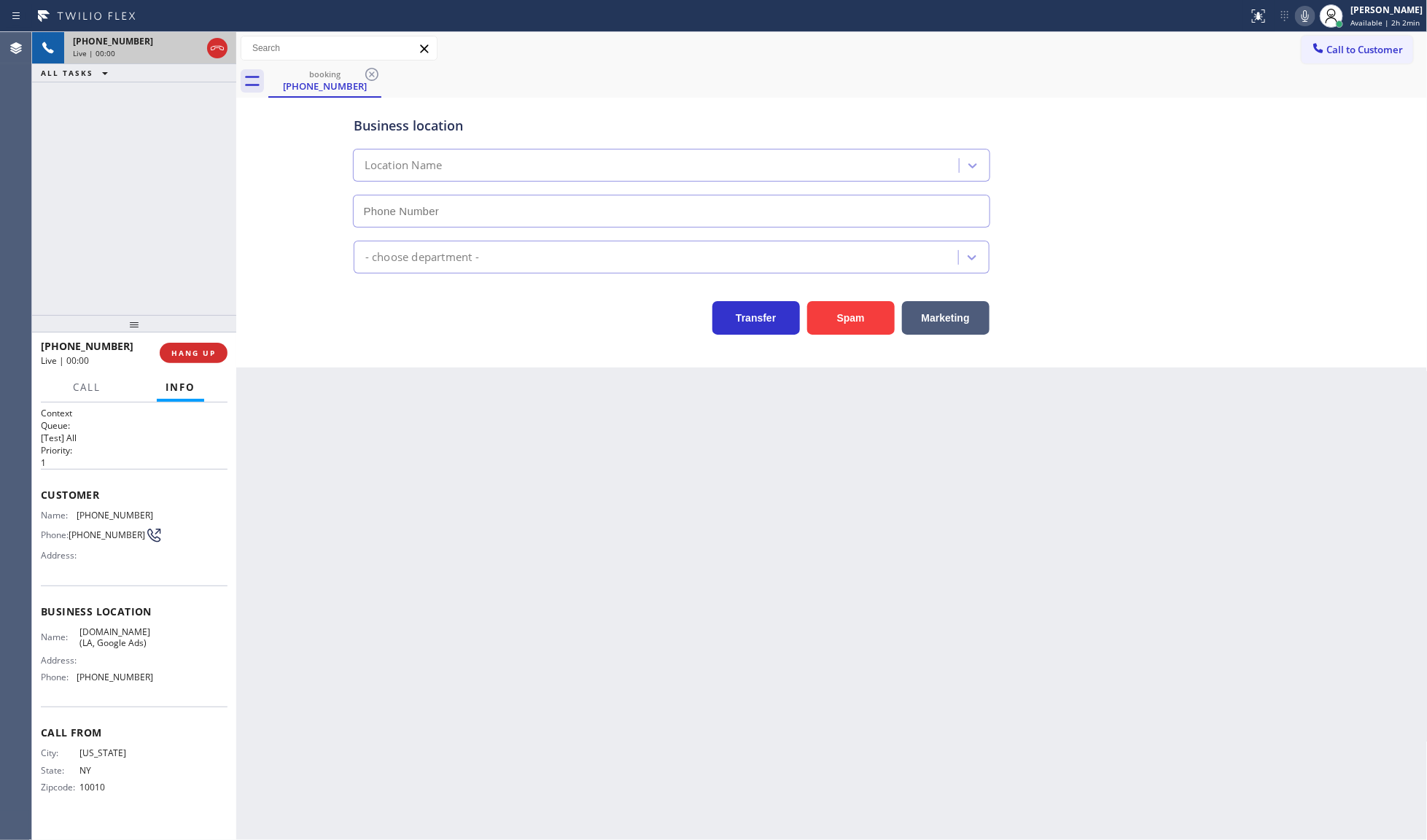
type input "[PHONE_NUMBER]"
click at [208, 351] on span "HANG UP" at bounding box center [193, 352] width 45 height 10
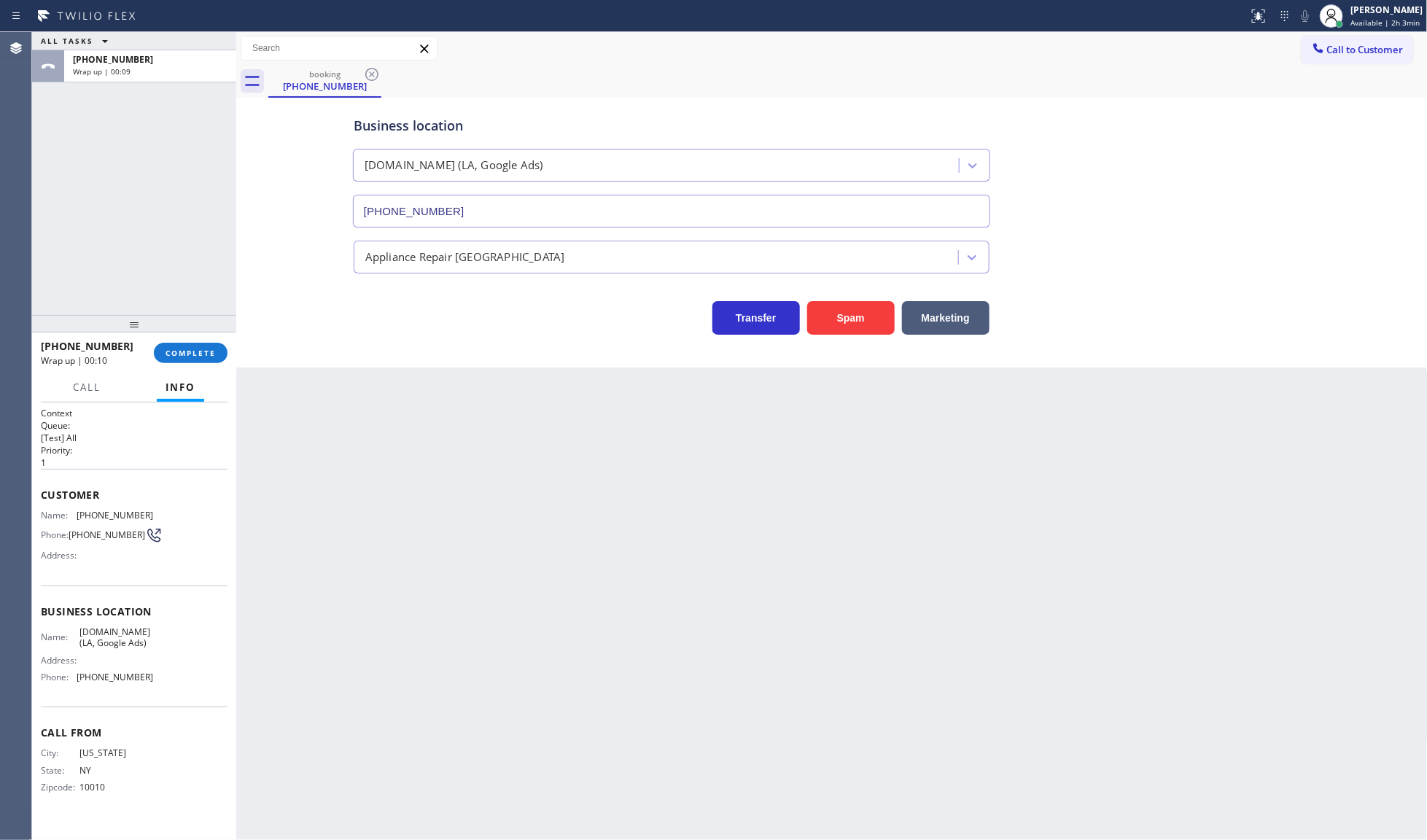
click at [177, 172] on div "ALL TASKS ALL TASKS ACTIVE TASKS TASKS IN WRAP UP [PHONE_NUMBER] Wrap up | 00:09" at bounding box center [134, 173] width 204 height 283
click at [1368, 13] on div "[PERSON_NAME]" at bounding box center [1387, 10] width 72 height 13
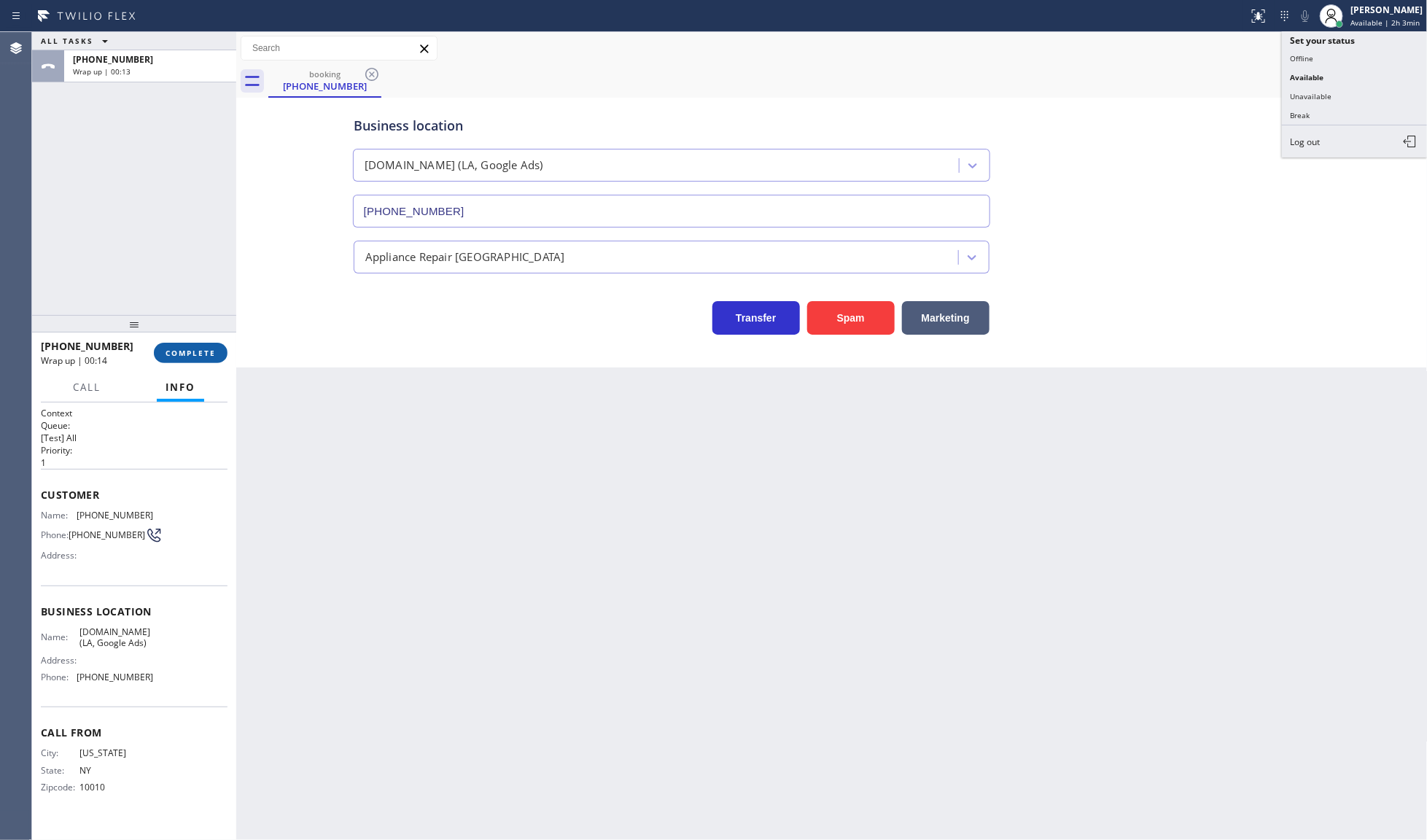
click at [182, 355] on span "COMPLETE" at bounding box center [191, 352] width 50 height 10
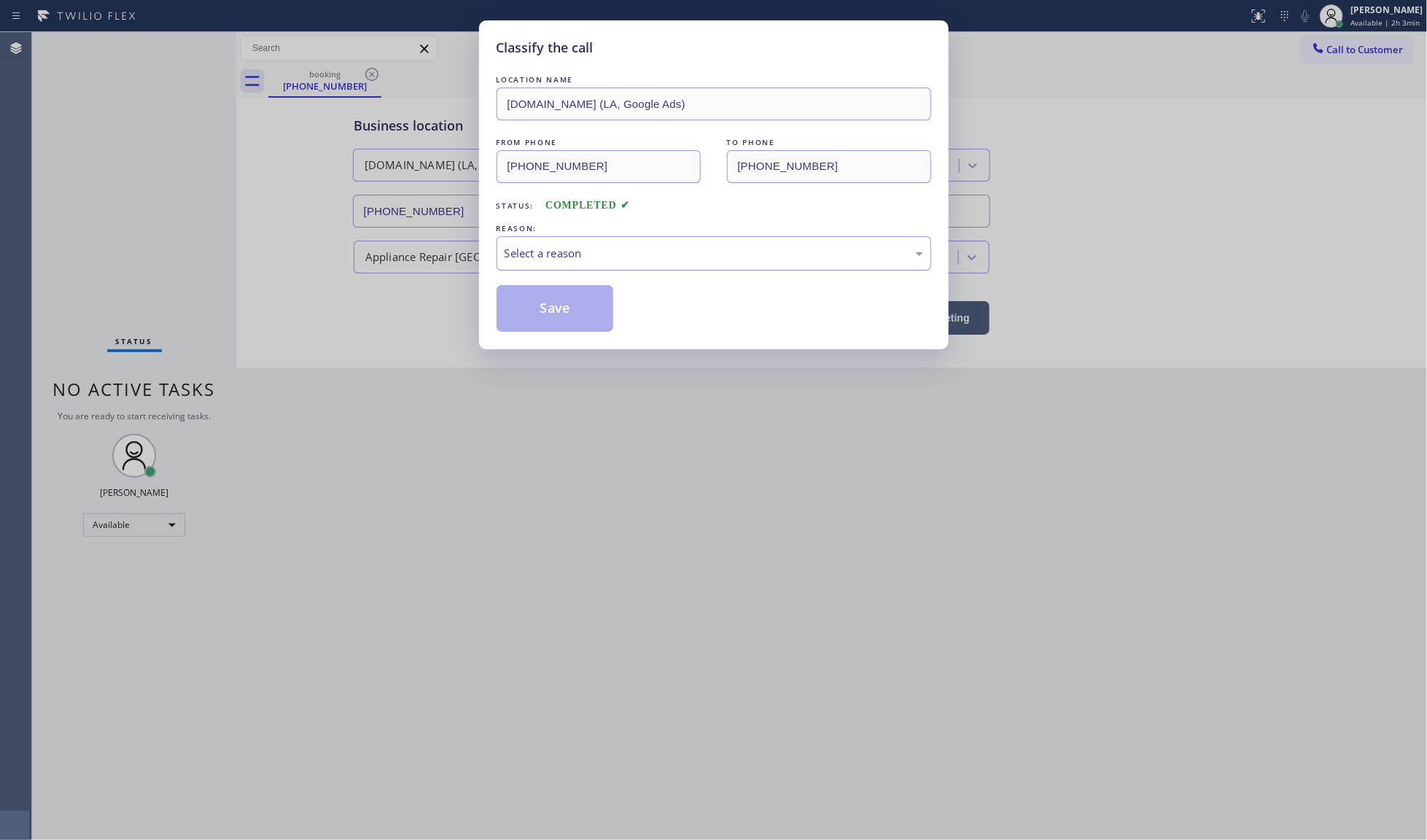
click at [542, 243] on div "Select a reason" at bounding box center [713, 254] width 434 height 35
click at [540, 297] on button "Save" at bounding box center [554, 308] width 117 height 46
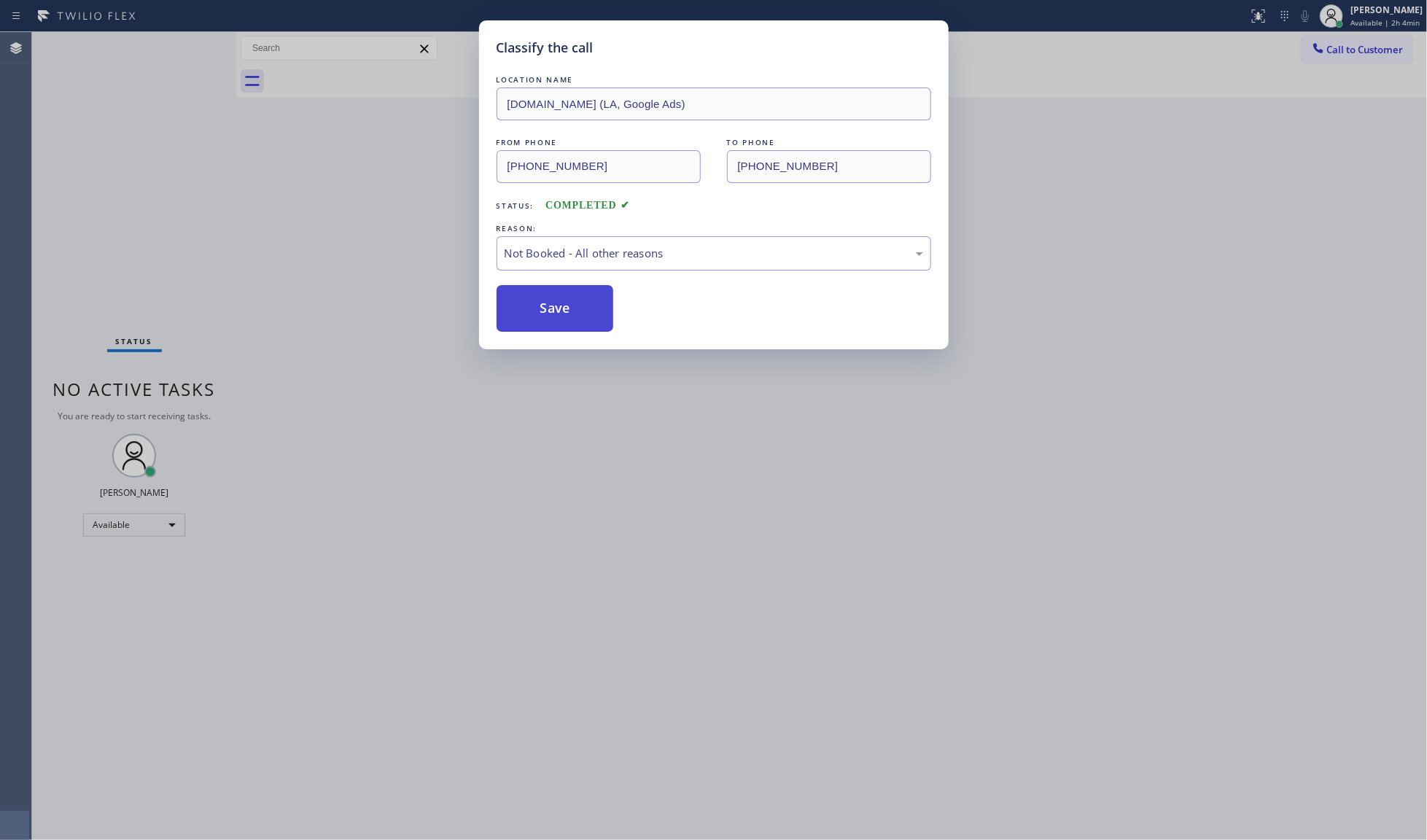
click at [540, 297] on button "Save" at bounding box center [554, 308] width 117 height 46
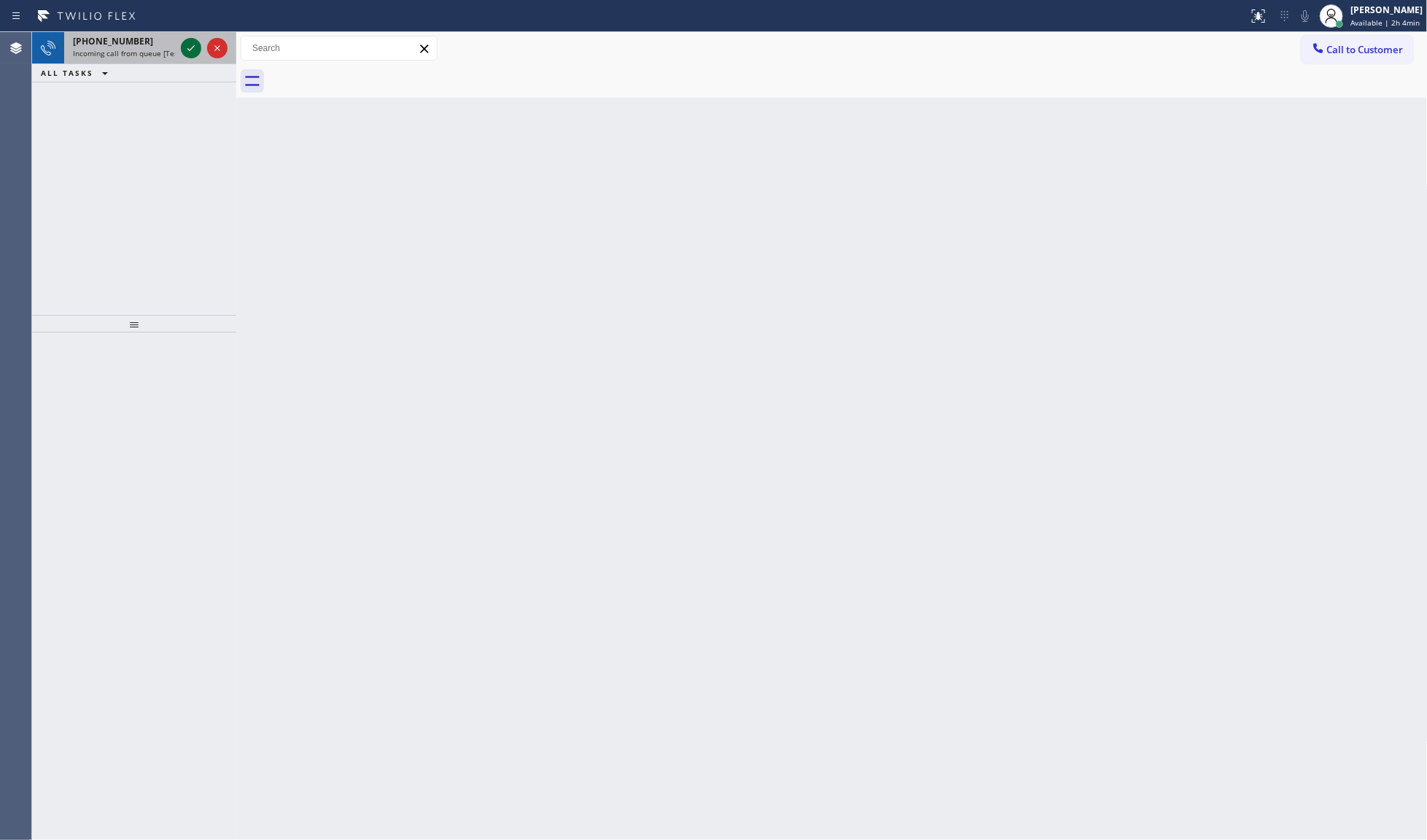
click at [191, 45] on icon at bounding box center [191, 48] width 17 height 17
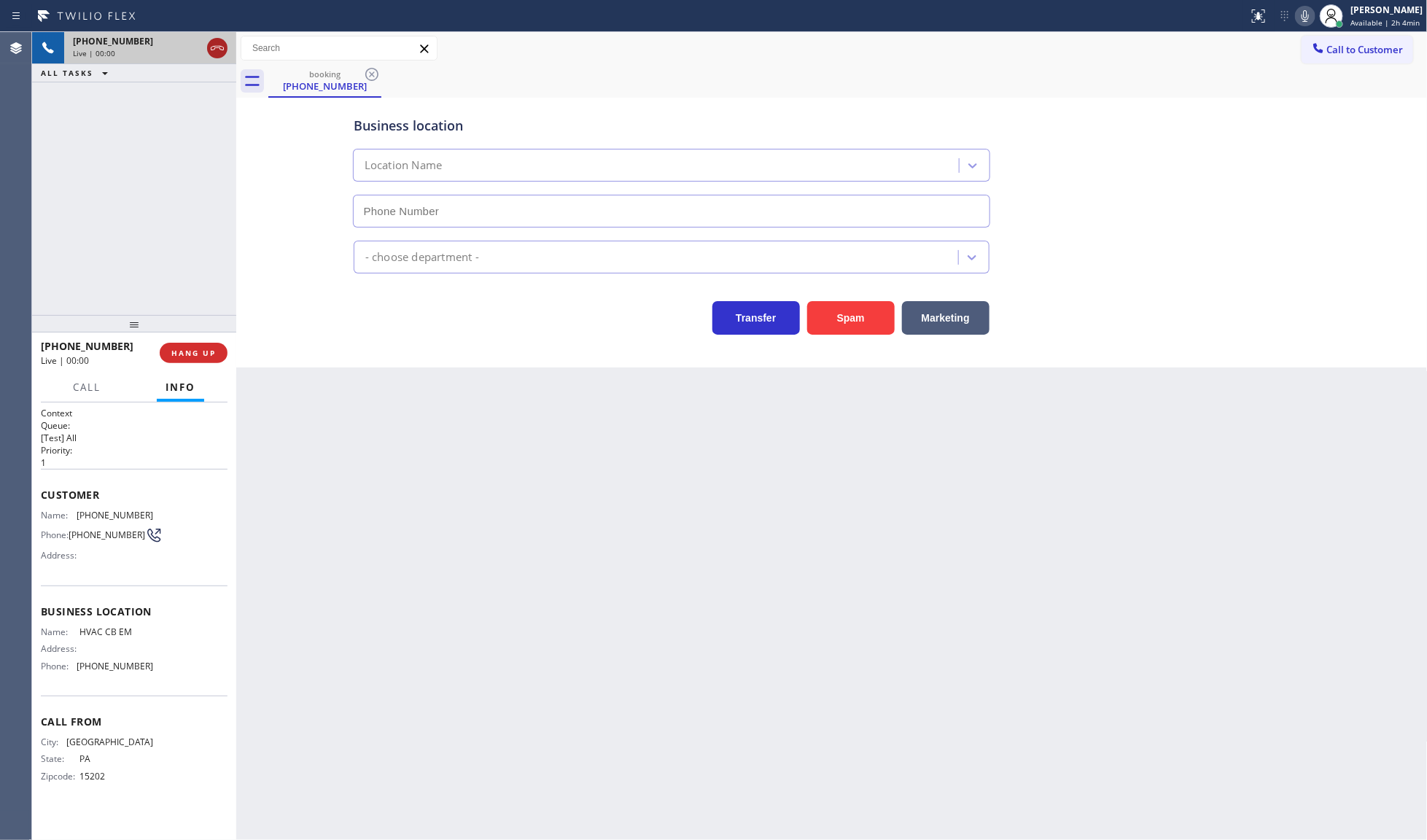
type input "[PHONE_NUMBER]"
click at [219, 55] on icon at bounding box center [218, 48] width 17 height 17
click at [220, 144] on div "ALL TASKS ALL TASKS ACTIVE TASKS TASKS IN WRAP UP [PHONE_NUMBER] Wrap up | 00:00" at bounding box center [134, 173] width 204 height 283
drag, startPoint x: 186, startPoint y: 333, endPoint x: 186, endPoint y: 343, distance: 10.0
click at [186, 332] on div at bounding box center [134, 323] width 204 height 17
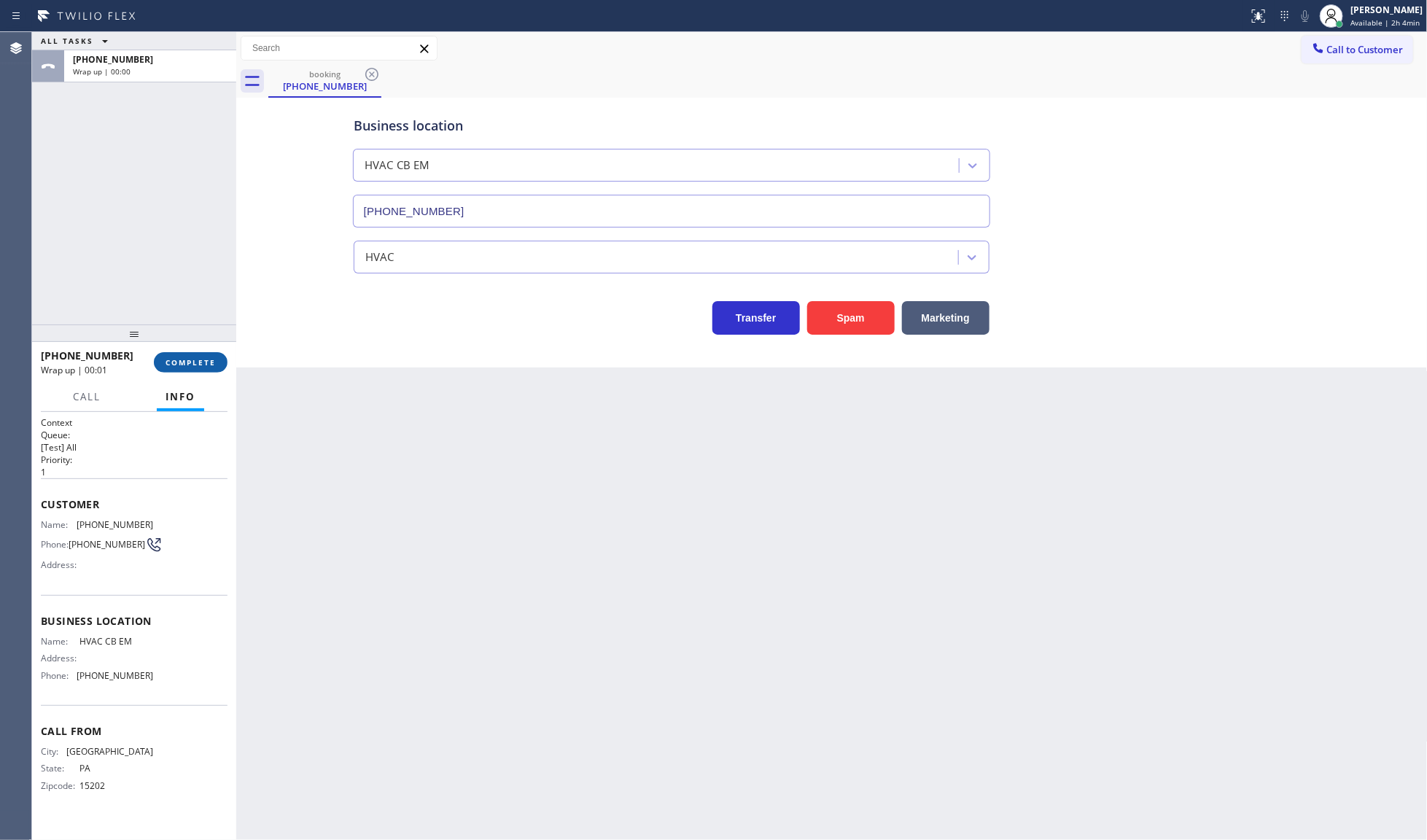
click at [188, 362] on div "[PHONE_NUMBER] Wrap up | 00:01 COMPLETE" at bounding box center [134, 362] width 187 height 38
click at [190, 365] on span "COMPLETE" at bounding box center [191, 362] width 50 height 10
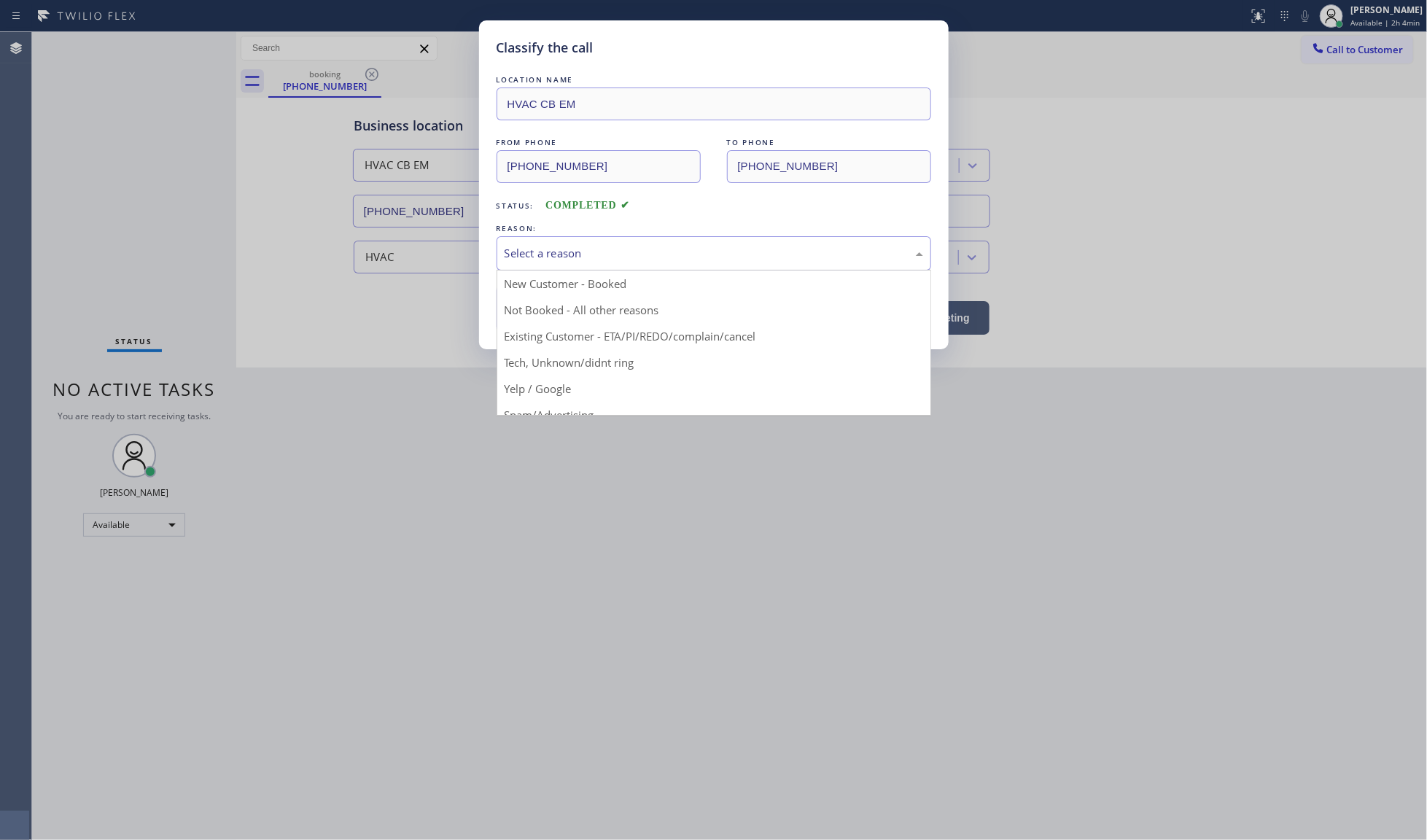
click at [540, 247] on div "Select a reason" at bounding box center [714, 253] width 419 height 16
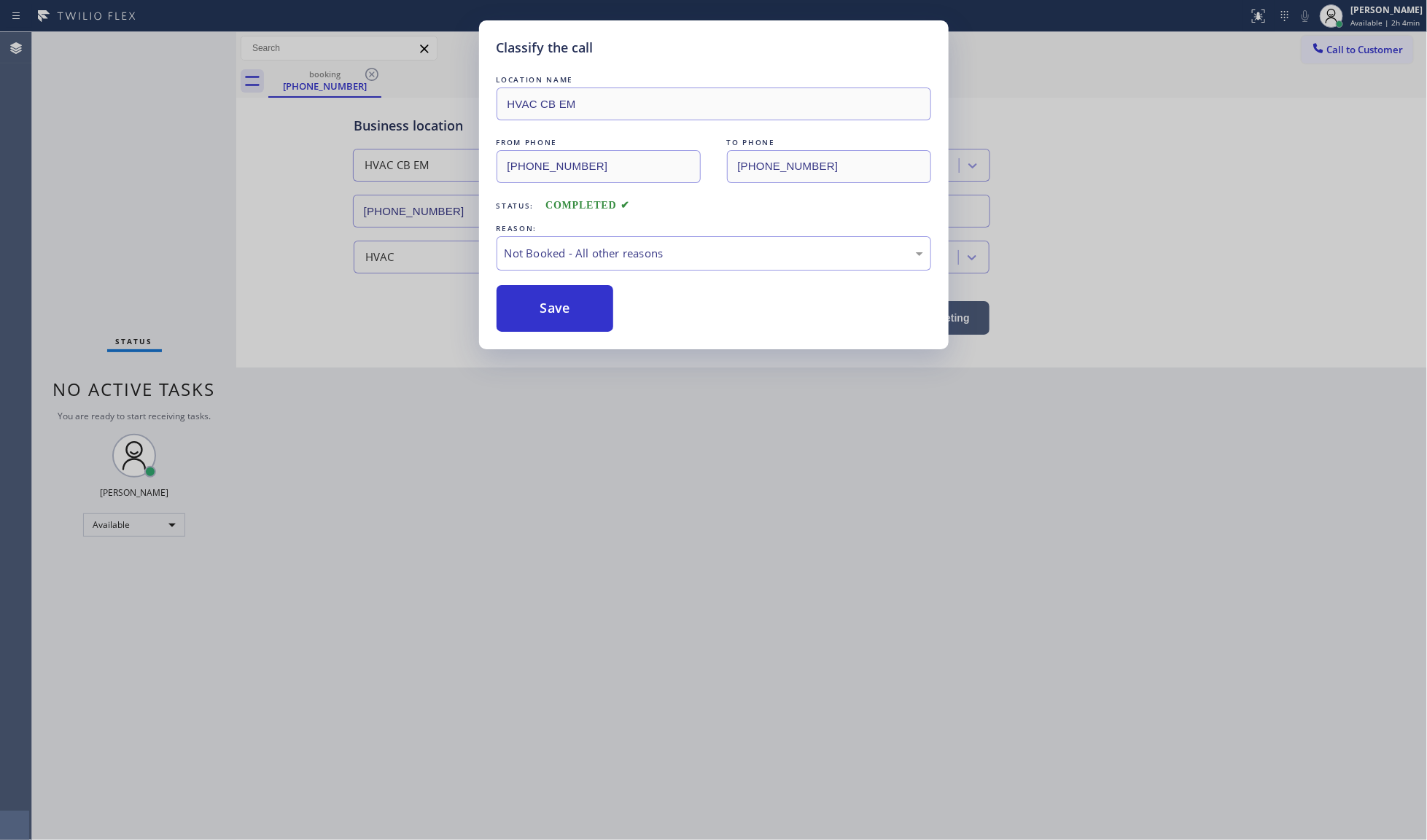
click at [535, 311] on button "Save" at bounding box center [554, 308] width 117 height 46
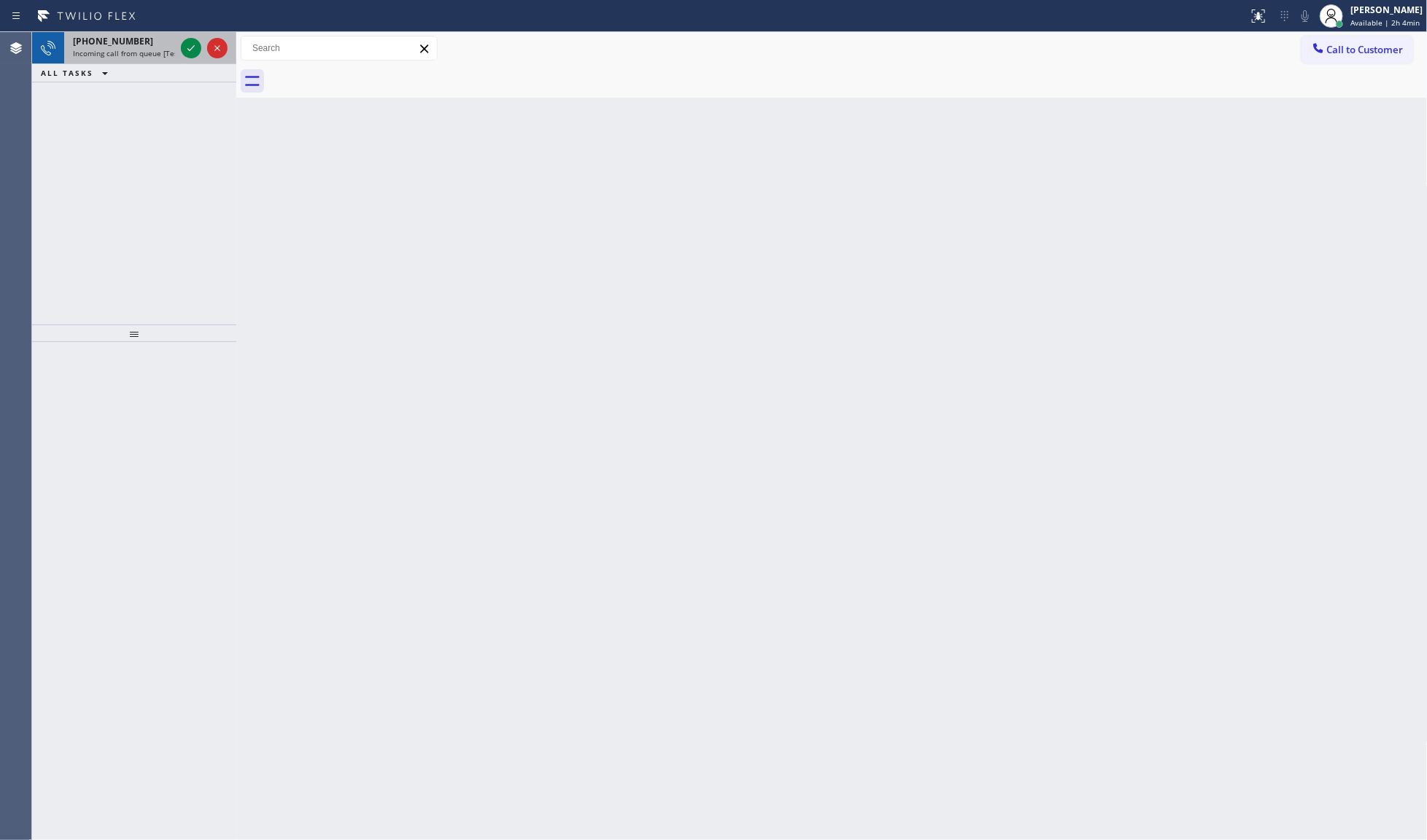
click at [145, 48] on span "Incoming call from queue [Test] All" at bounding box center [134, 53] width 121 height 10
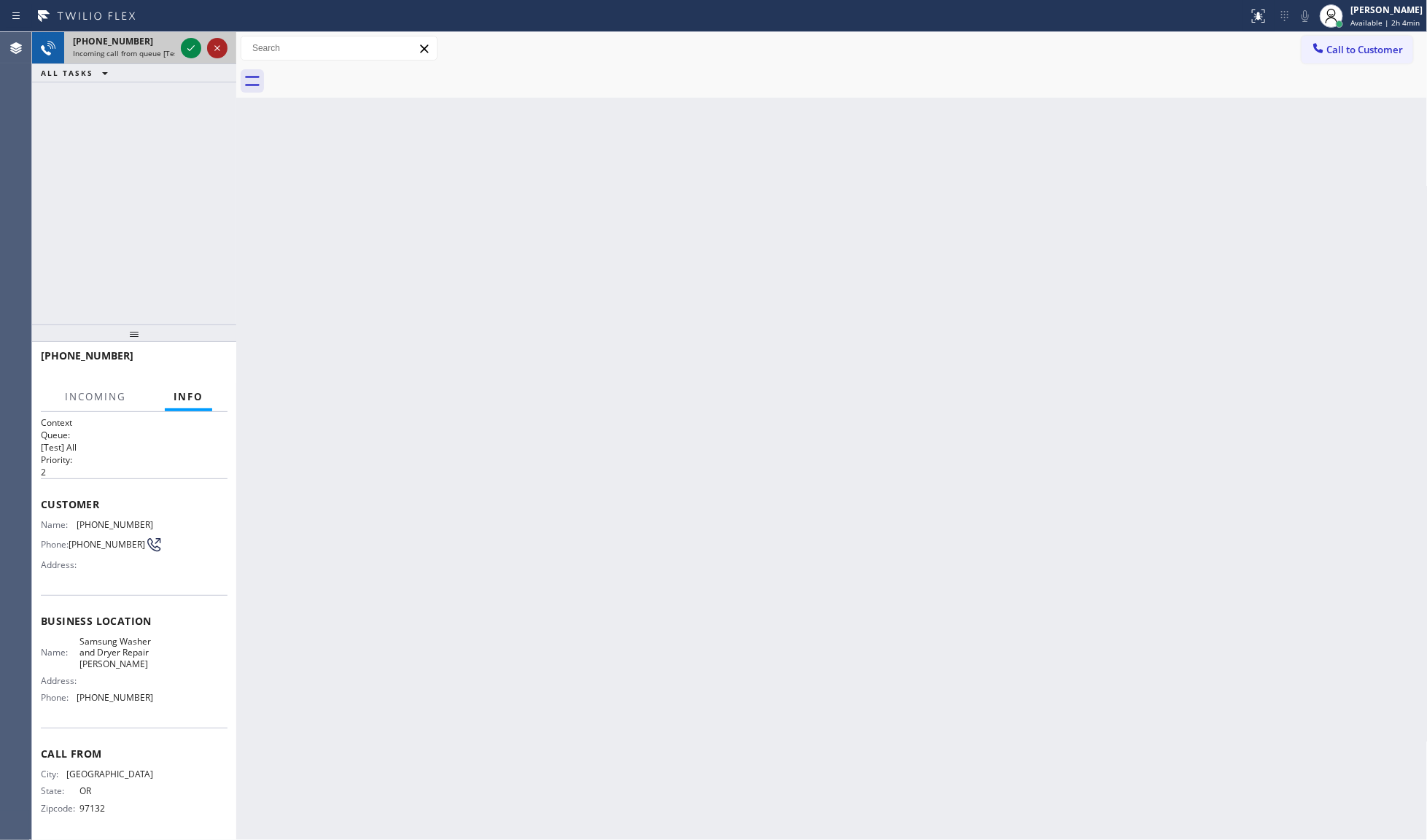
click at [211, 52] on icon at bounding box center [218, 48] width 17 height 17
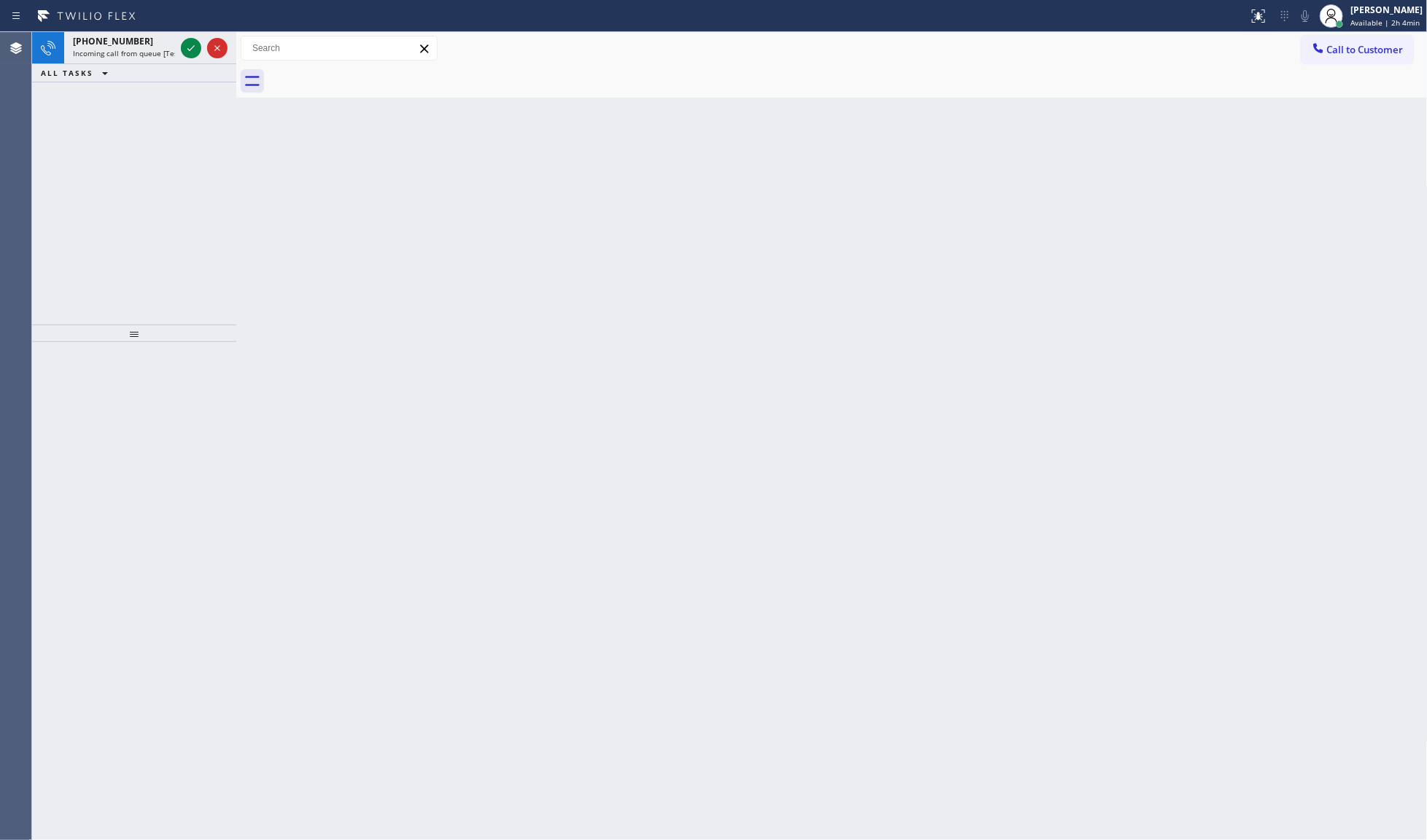
click at [223, 36] on div at bounding box center [204, 48] width 53 height 32
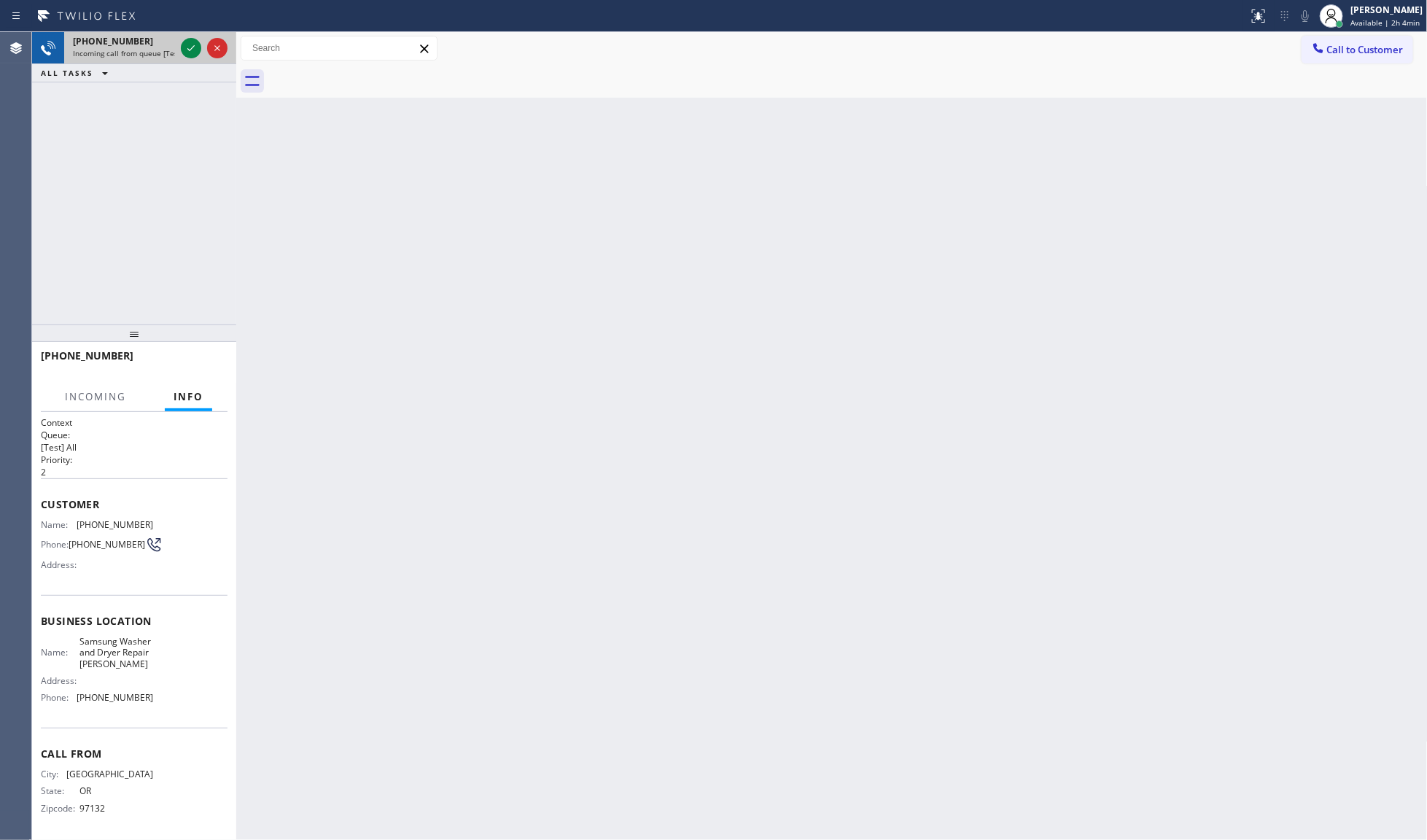
click at [179, 47] on div at bounding box center [204, 48] width 53 height 32
click at [188, 45] on icon at bounding box center [191, 48] width 17 height 17
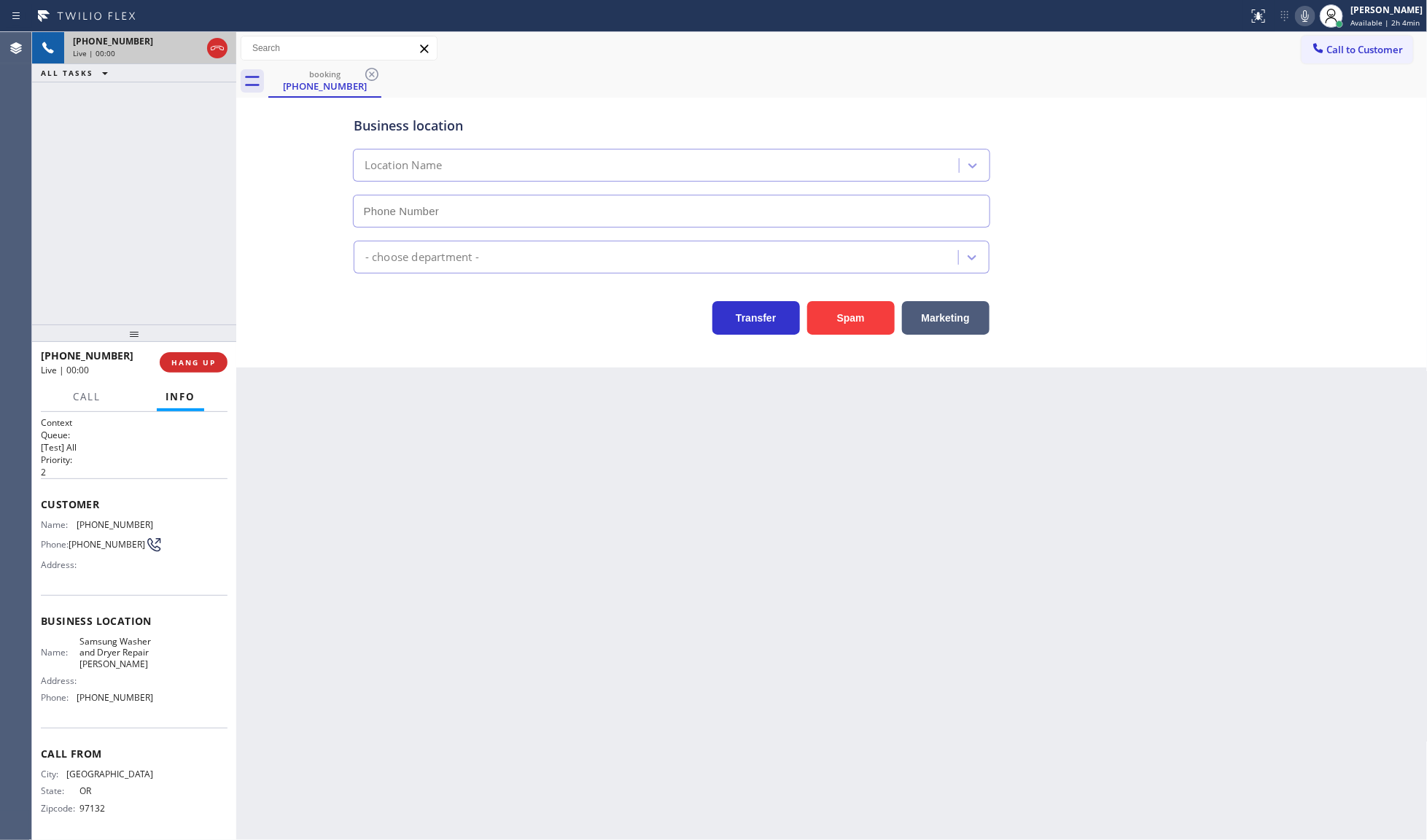
type input "[PHONE_NUMBER]"
click at [1303, 13] on icon at bounding box center [1305, 16] width 17 height 17
click at [1304, 16] on icon at bounding box center [1305, 16] width 17 height 17
click at [173, 194] on div "[PHONE_NUMBER] Live | 01:26 ALL TASKS ALL TASKS ACTIVE TASKS TASKS IN WRAP UP" at bounding box center [134, 178] width 204 height 292
drag, startPoint x: 68, startPoint y: 518, endPoint x: 170, endPoint y: 528, distance: 102.5
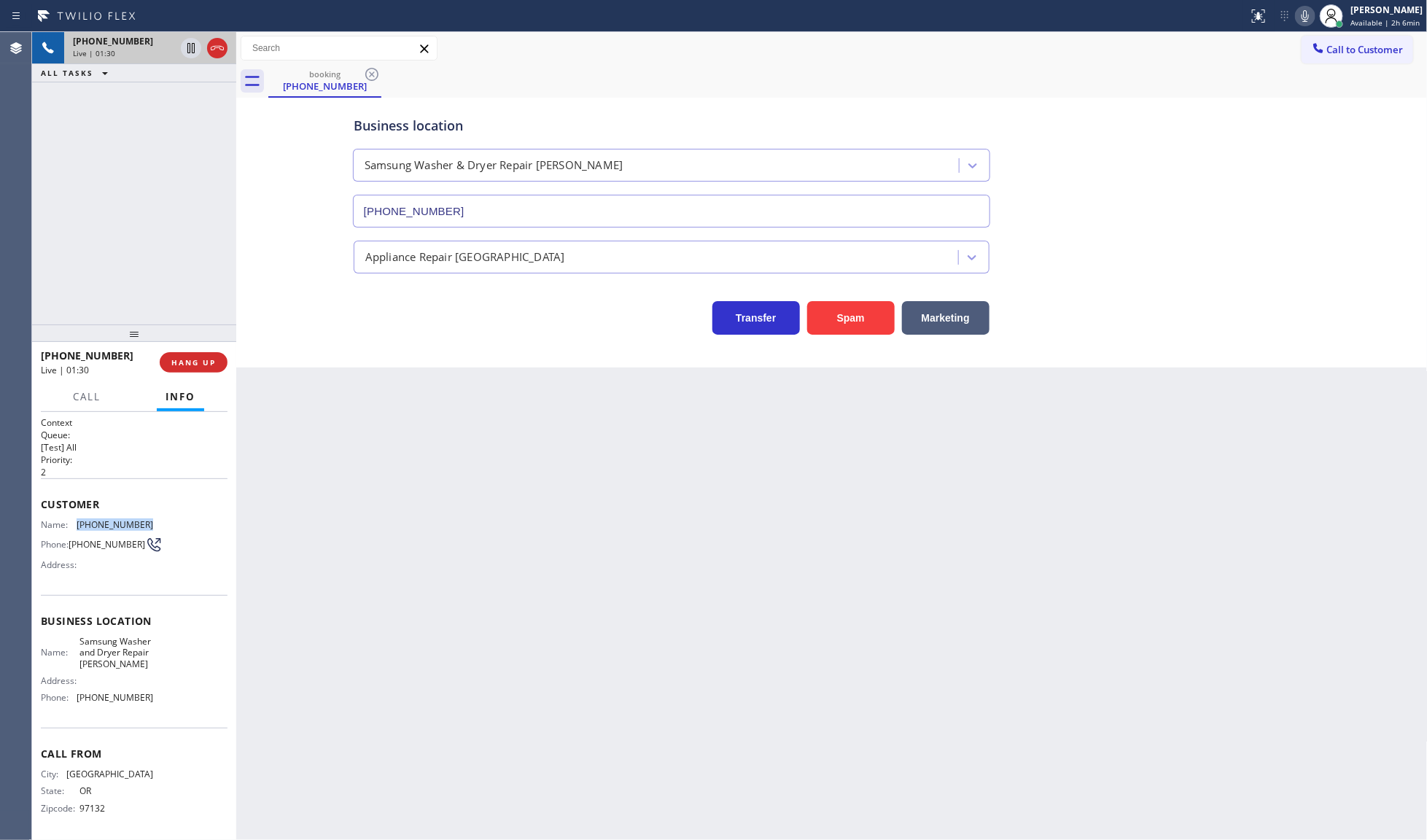
click at [170, 528] on div "Name: [PHONE_NUMBER] Phone: [PHONE_NUMBER] Address:" at bounding box center [134, 547] width 187 height 57
copy div "[PHONE_NUMBER]"
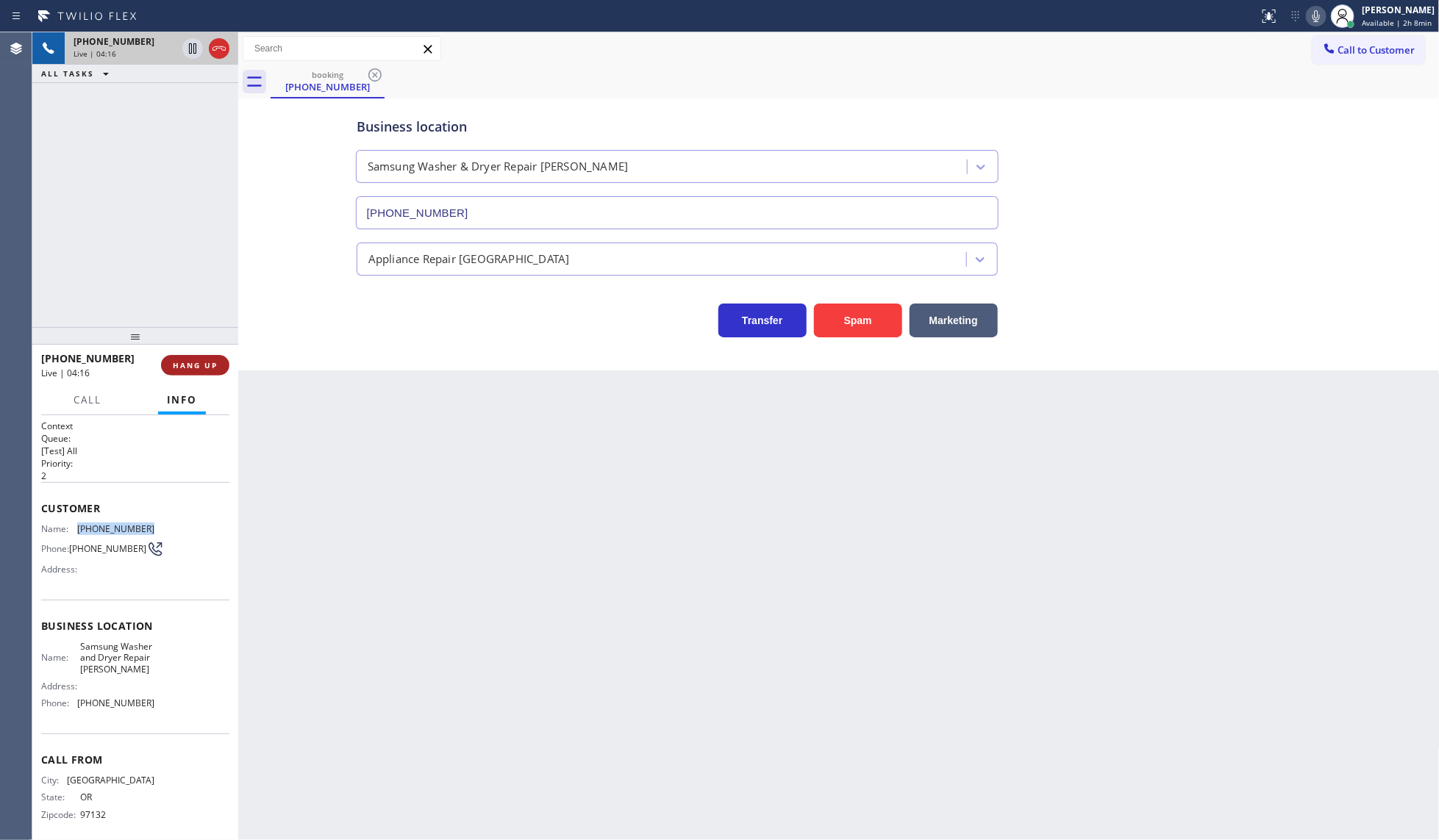
click at [188, 363] on span "HANG UP" at bounding box center [195, 365] width 45 height 10
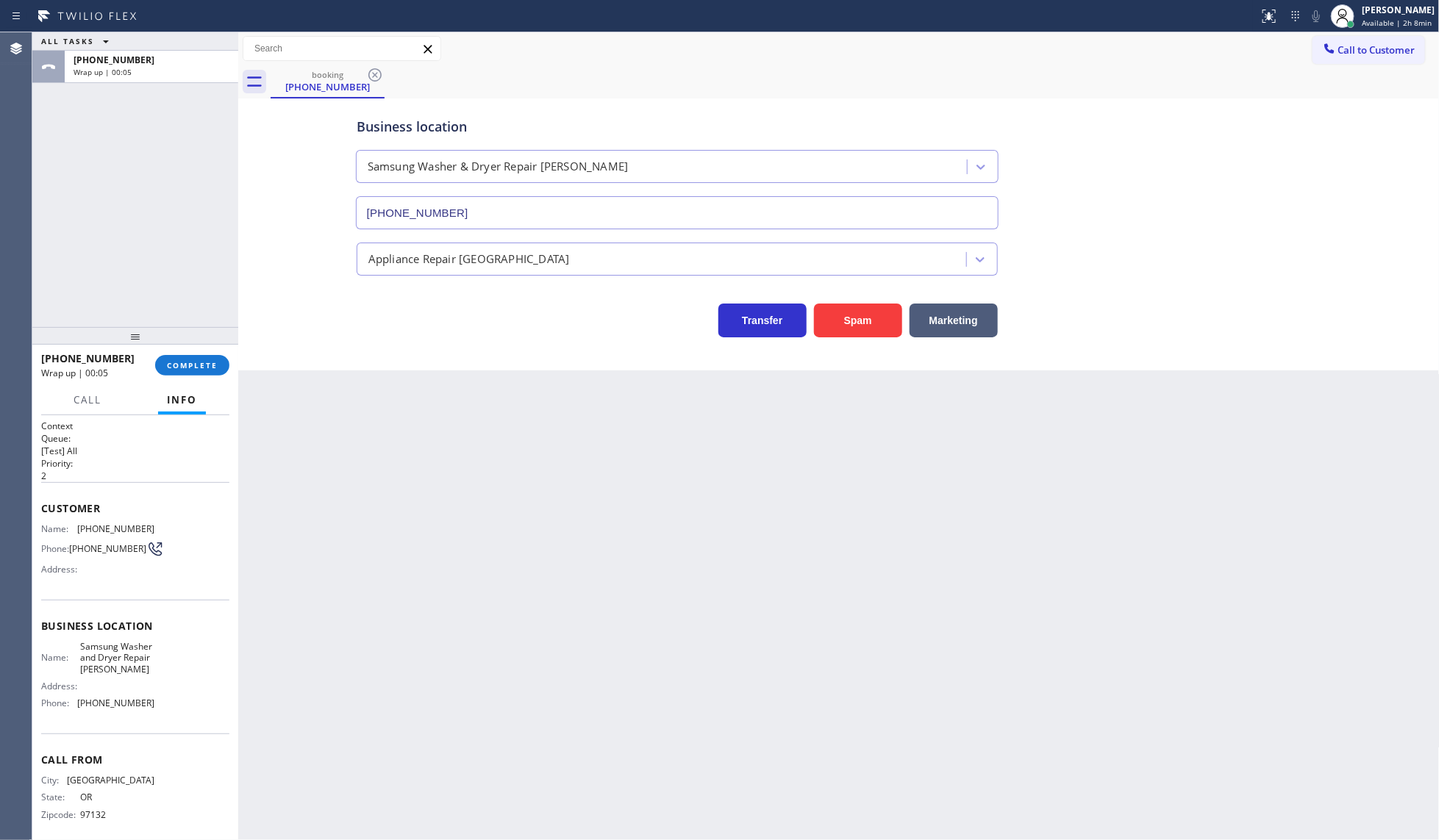
click at [139, 269] on div "ALL TASKS ALL TASKS ACTIVE TASKS TASKS IN WRAP UP [PHONE_NUMBER] Wrap up | 00:05" at bounding box center [135, 180] width 206 height 295
drag, startPoint x: 77, startPoint y: 526, endPoint x: 149, endPoint y: 519, distance: 72.3
click at [149, 519] on div "Customer Name: [PHONE_NUMBER] Phone: [PHONE_NUMBER] Address:" at bounding box center [135, 541] width 188 height 118
copy span "[PHONE_NUMBER]"
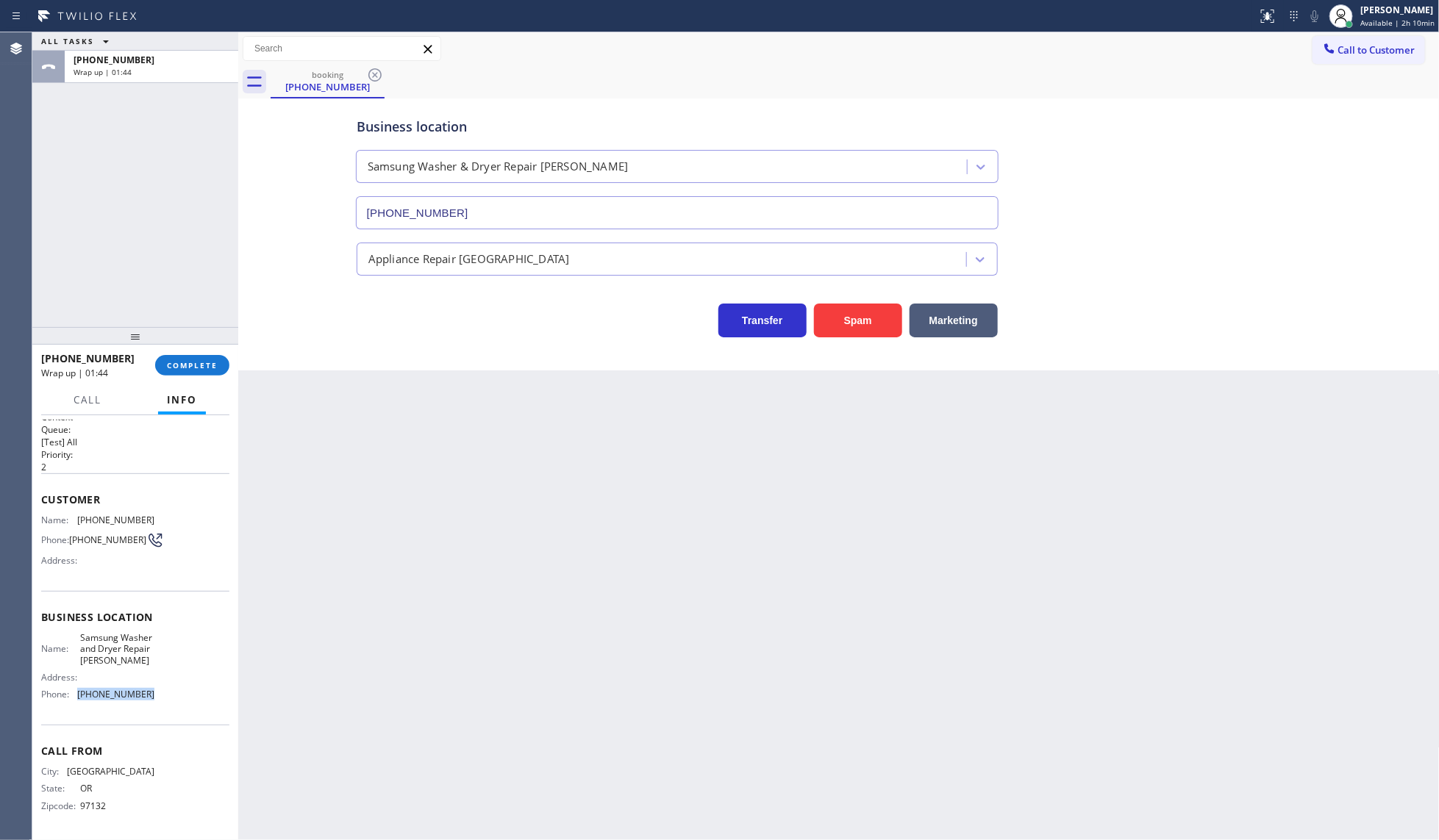
drag, startPoint x: 159, startPoint y: 703, endPoint x: 190, endPoint y: 705, distance: 31.1
click at [190, 705] on div "Name: Samsung Washer and Dryer Repair [PERSON_NAME] Address: Phone: [PHONE_NUMB…" at bounding box center [135, 670] width 188 height 74
copy span "[PHONE_NUMBER]"
click at [189, 360] on span "COMPLETE" at bounding box center [192, 365] width 51 height 10
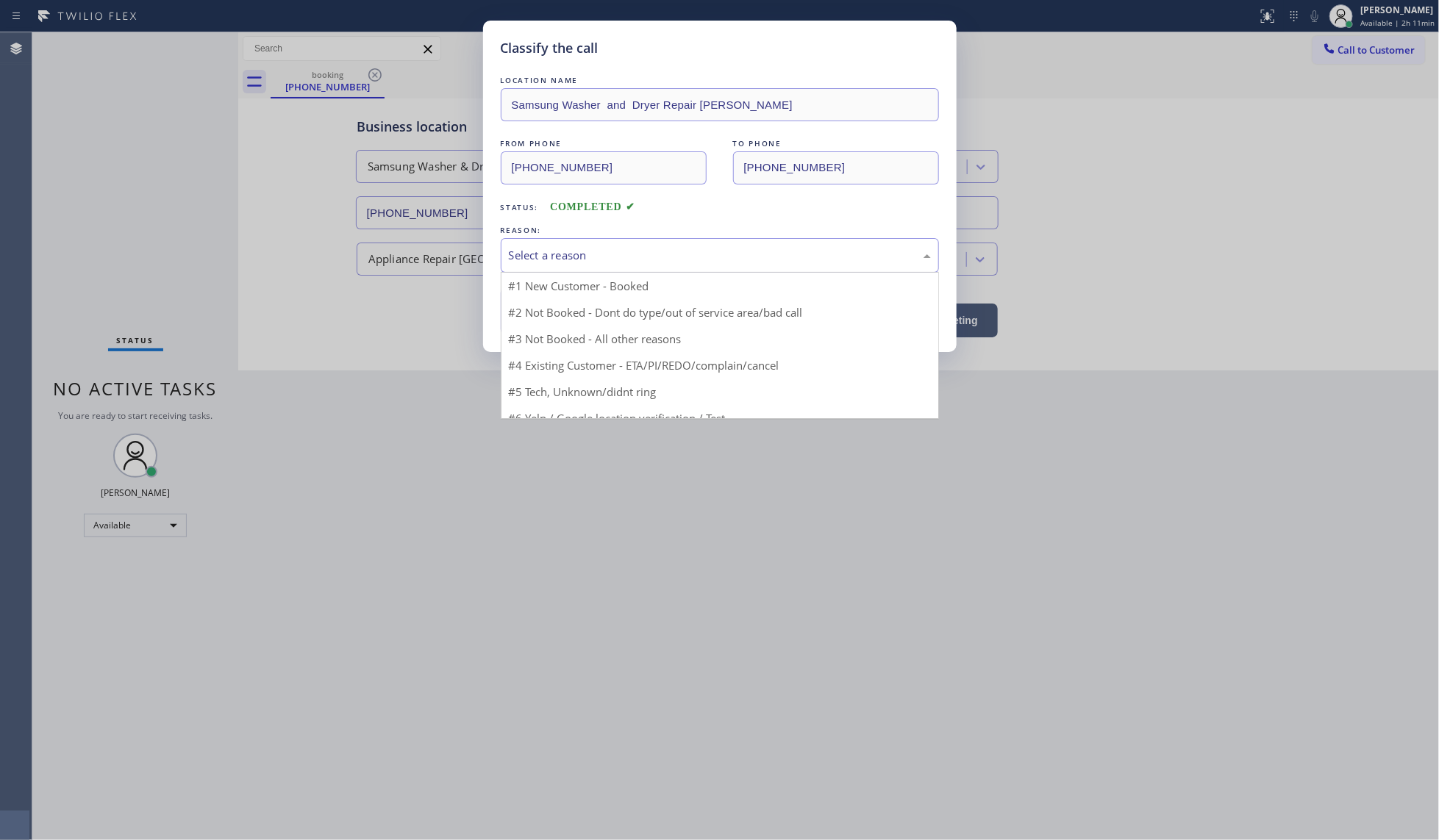
click at [538, 259] on div "Select a reason" at bounding box center [720, 255] width 422 height 17
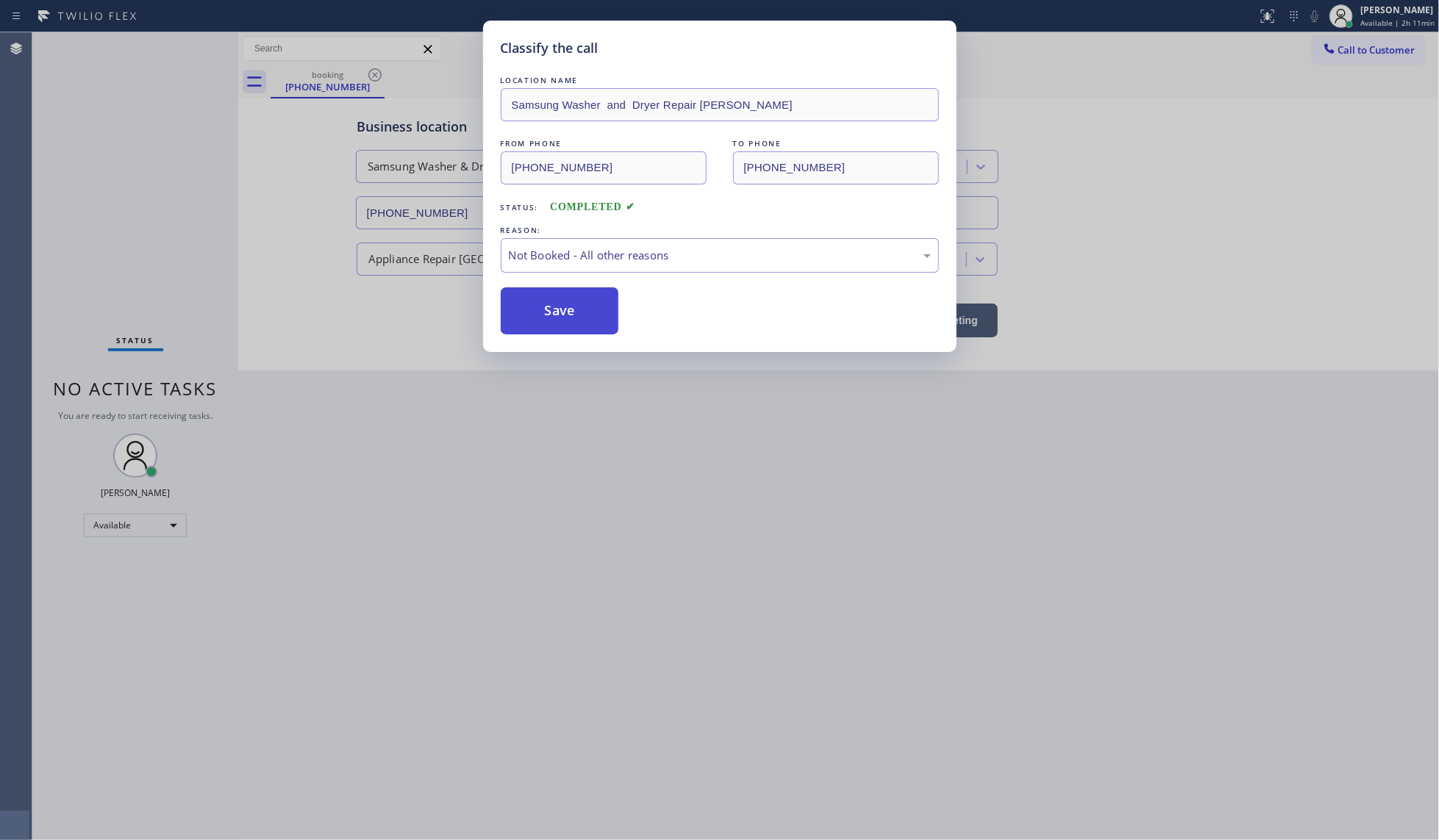
click at [546, 310] on button "Save" at bounding box center [559, 310] width 118 height 47
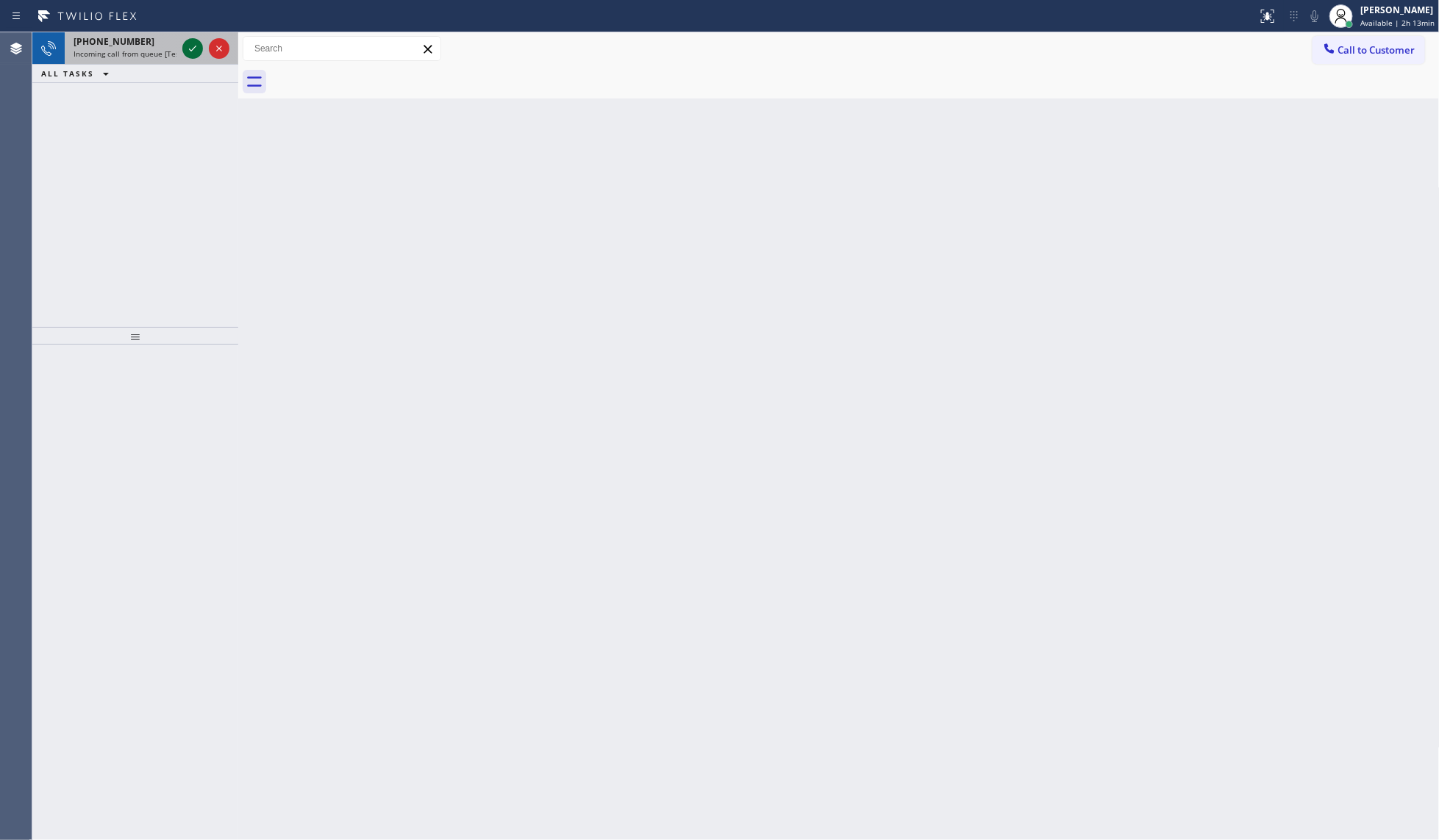
click at [188, 49] on icon at bounding box center [192, 48] width 17 height 17
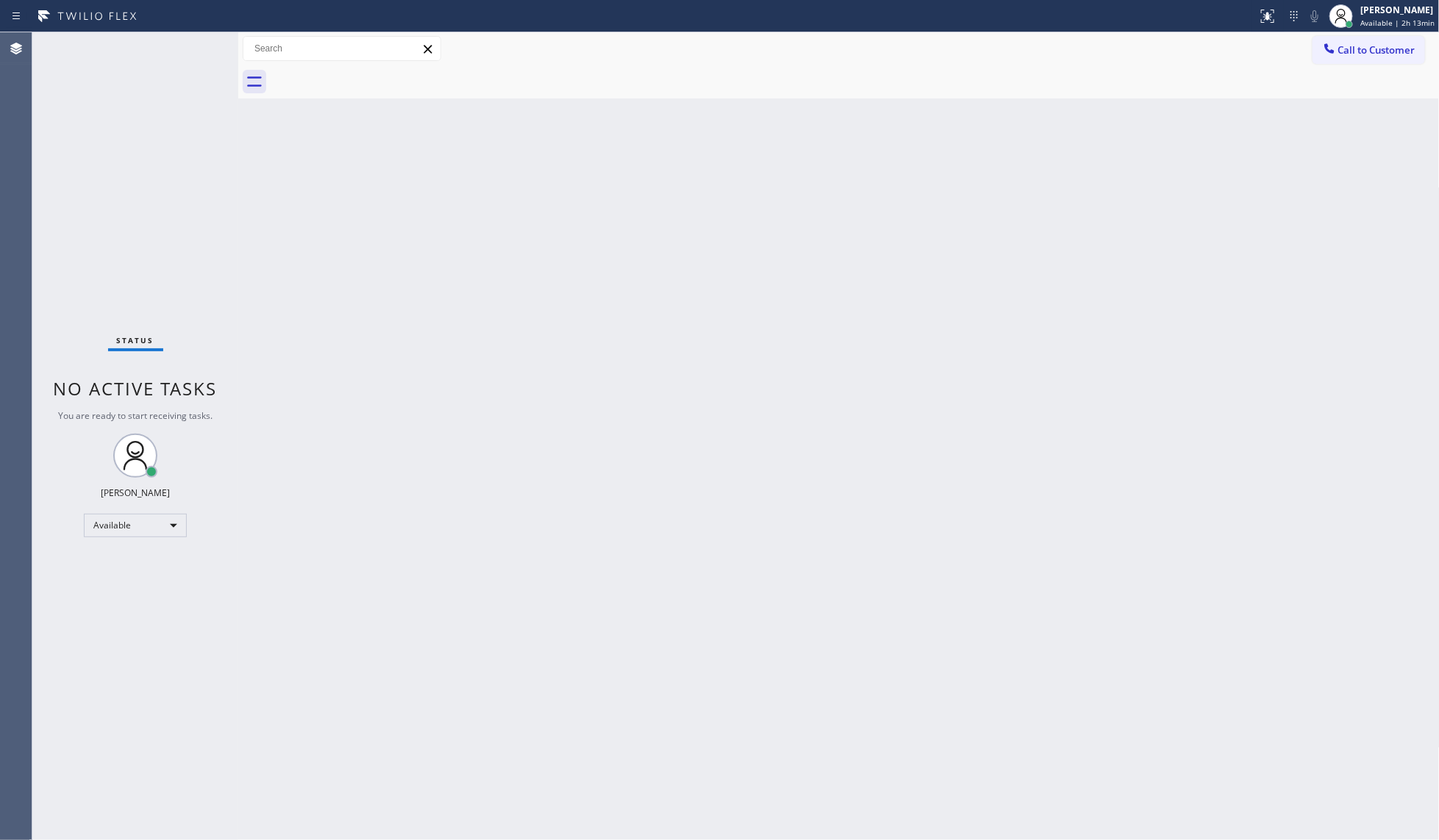
click at [188, 49] on div "Status No active tasks You are ready to start receiving tasks. JENIZA ALCAYDE A…" at bounding box center [135, 436] width 206 height 808
drag, startPoint x: 188, startPoint y: 49, endPoint x: 203, endPoint y: 107, distance: 59.9
click at [192, 72] on div "Status No active tasks You are ready to start receiving tasks. JENIZA ALCAYDE A…" at bounding box center [135, 436] width 206 height 808
click at [204, 105] on div "Status No active tasks You are ready to start receiving tasks. JENIZA ALCAYDE A…" at bounding box center [135, 436] width 206 height 808
click at [204, 105] on div "Status No active tasks You are ready to start receiving tasks. JENIZA ALCAYDE A…" at bounding box center [135, 436] width 206 height 808
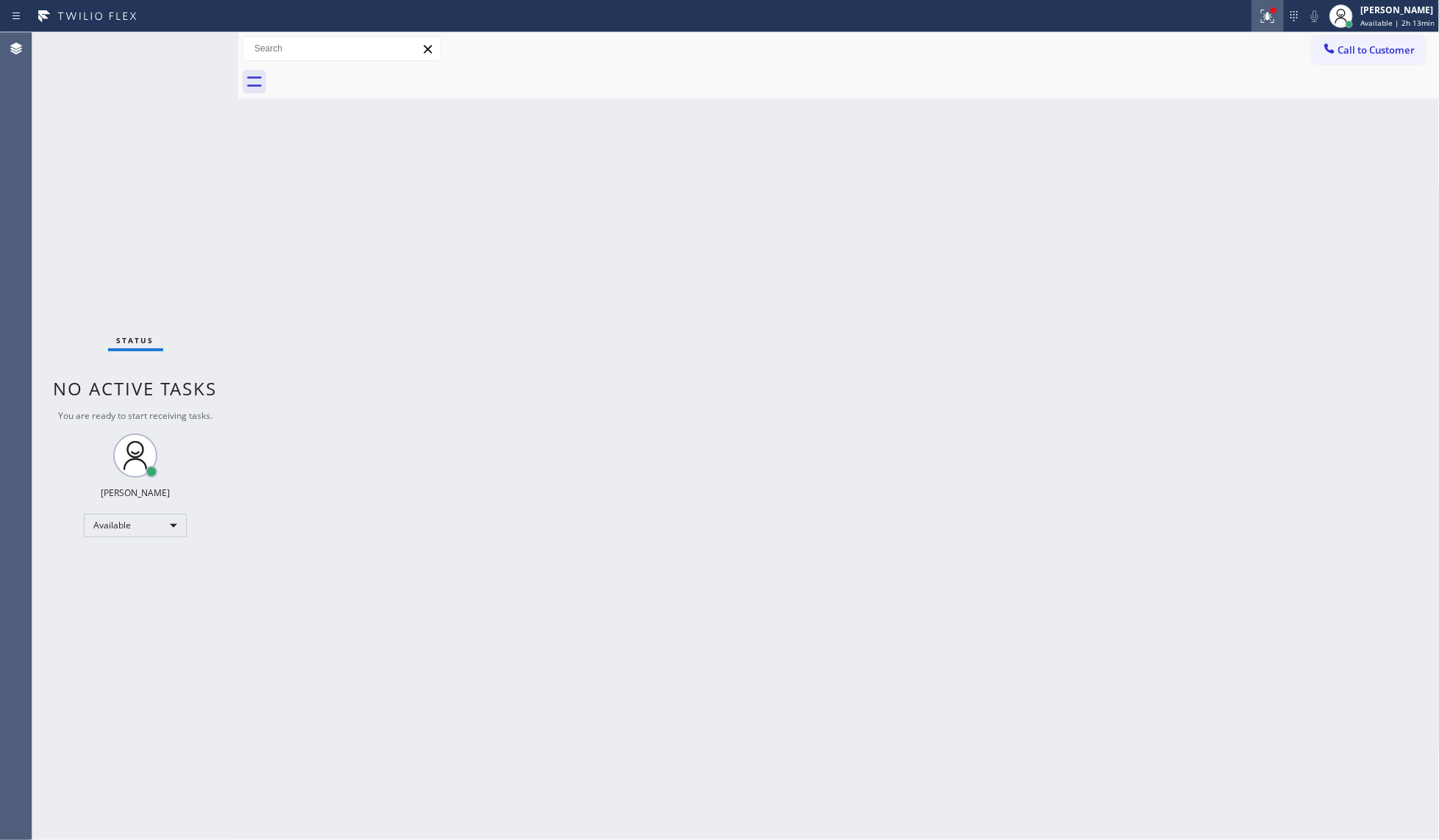
click at [1266, 22] on icon at bounding box center [1267, 16] width 13 height 13
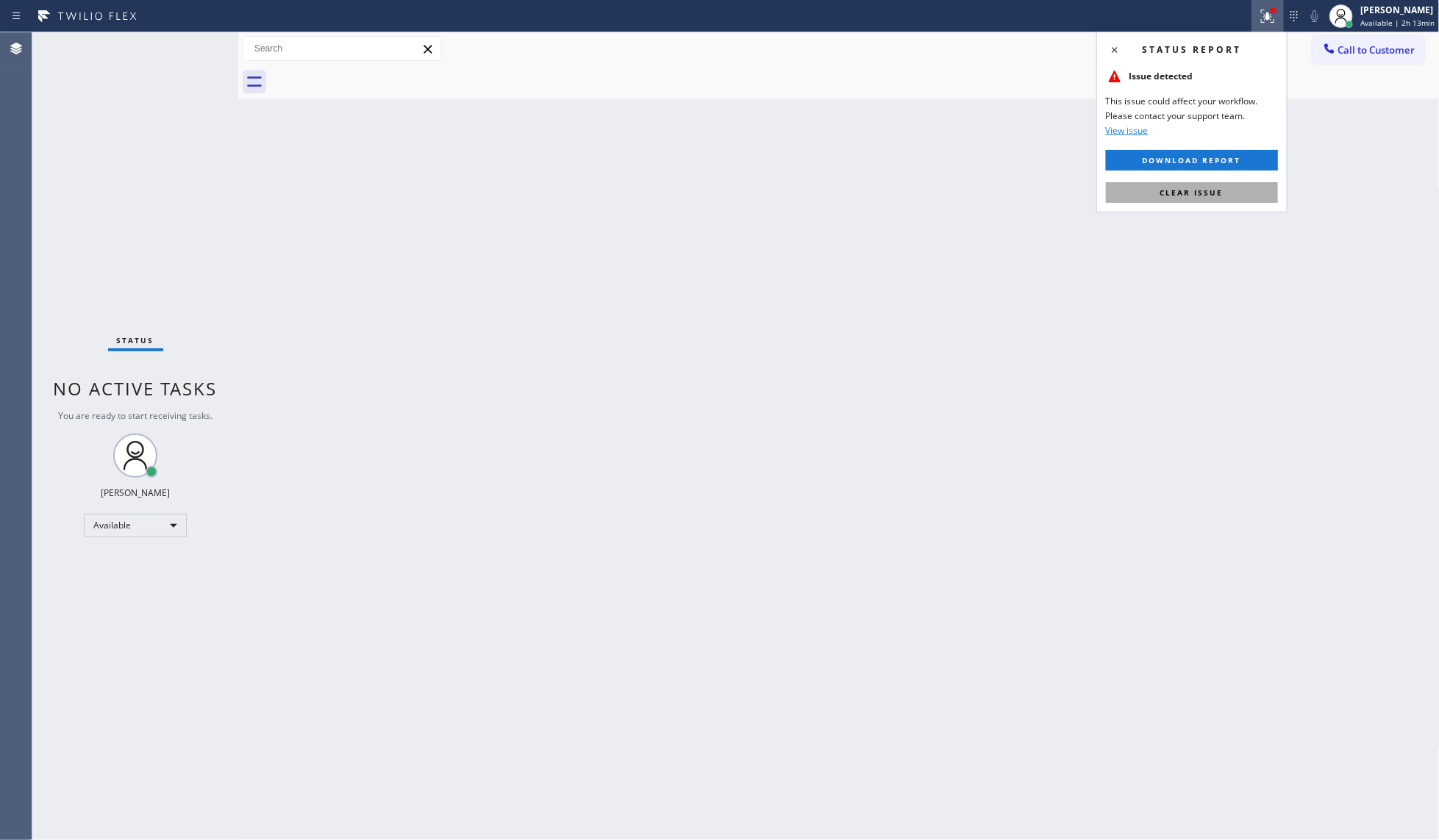
click at [1226, 203] on div "Status report Issue detected This issue could affect your workflow. Please cont…" at bounding box center [1191, 122] width 191 height 181
click at [1225, 191] on button "Clear issue" at bounding box center [1192, 192] width 172 height 21
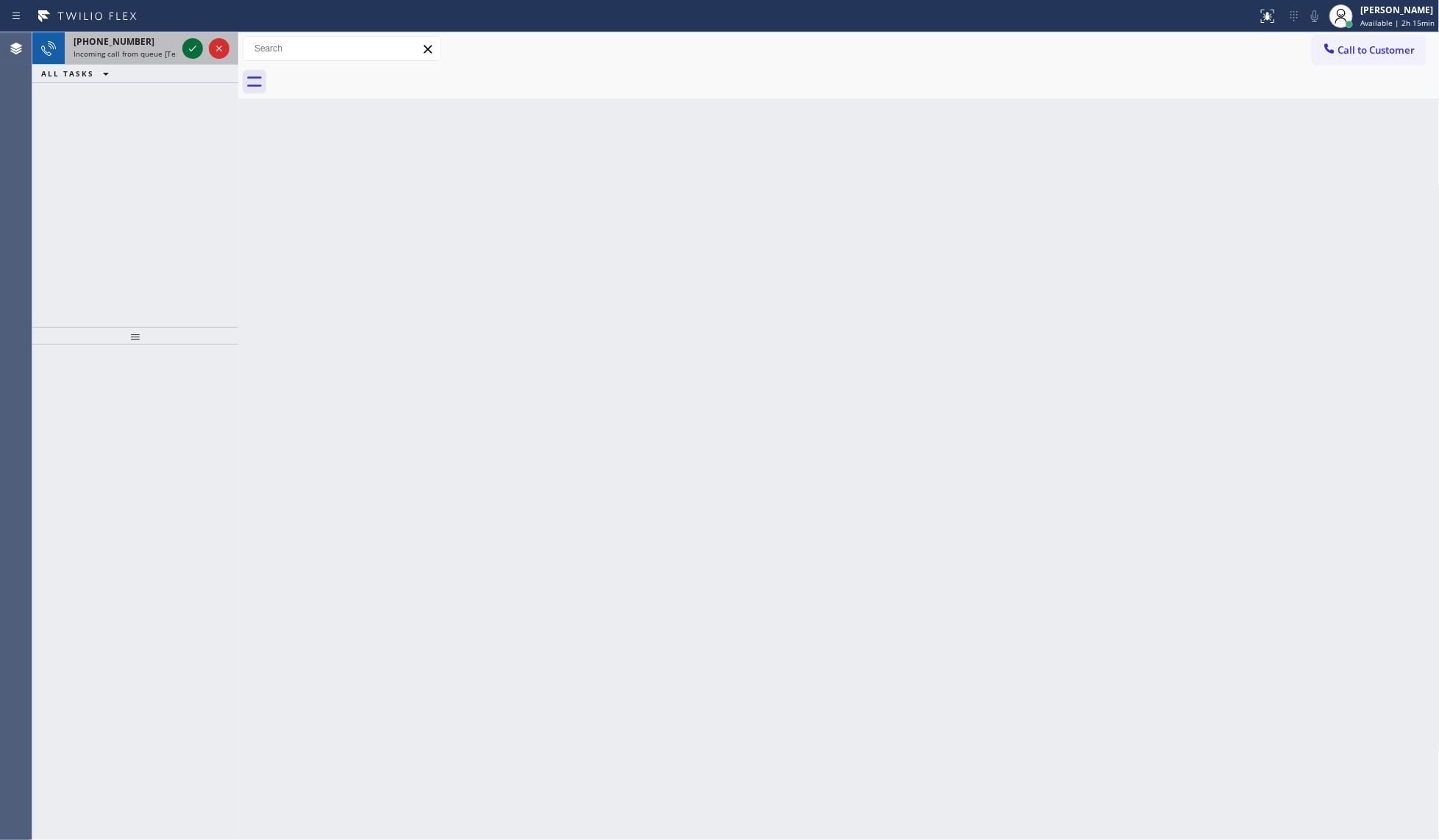
click at [185, 49] on icon at bounding box center [192, 48] width 17 height 17
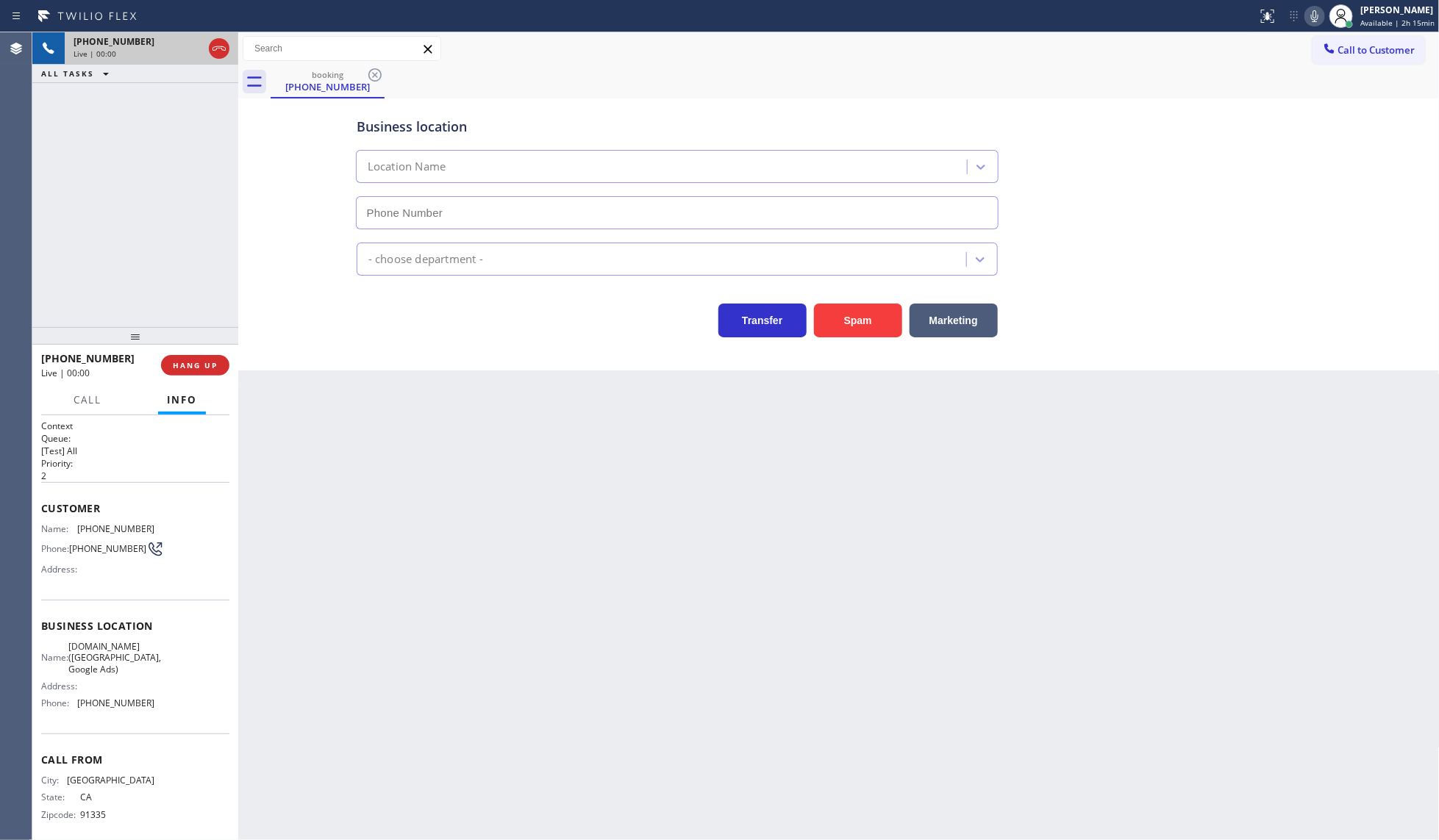
type input "[PHONE_NUMBER]"
click at [182, 366] on span "HANG UP" at bounding box center [195, 365] width 45 height 10
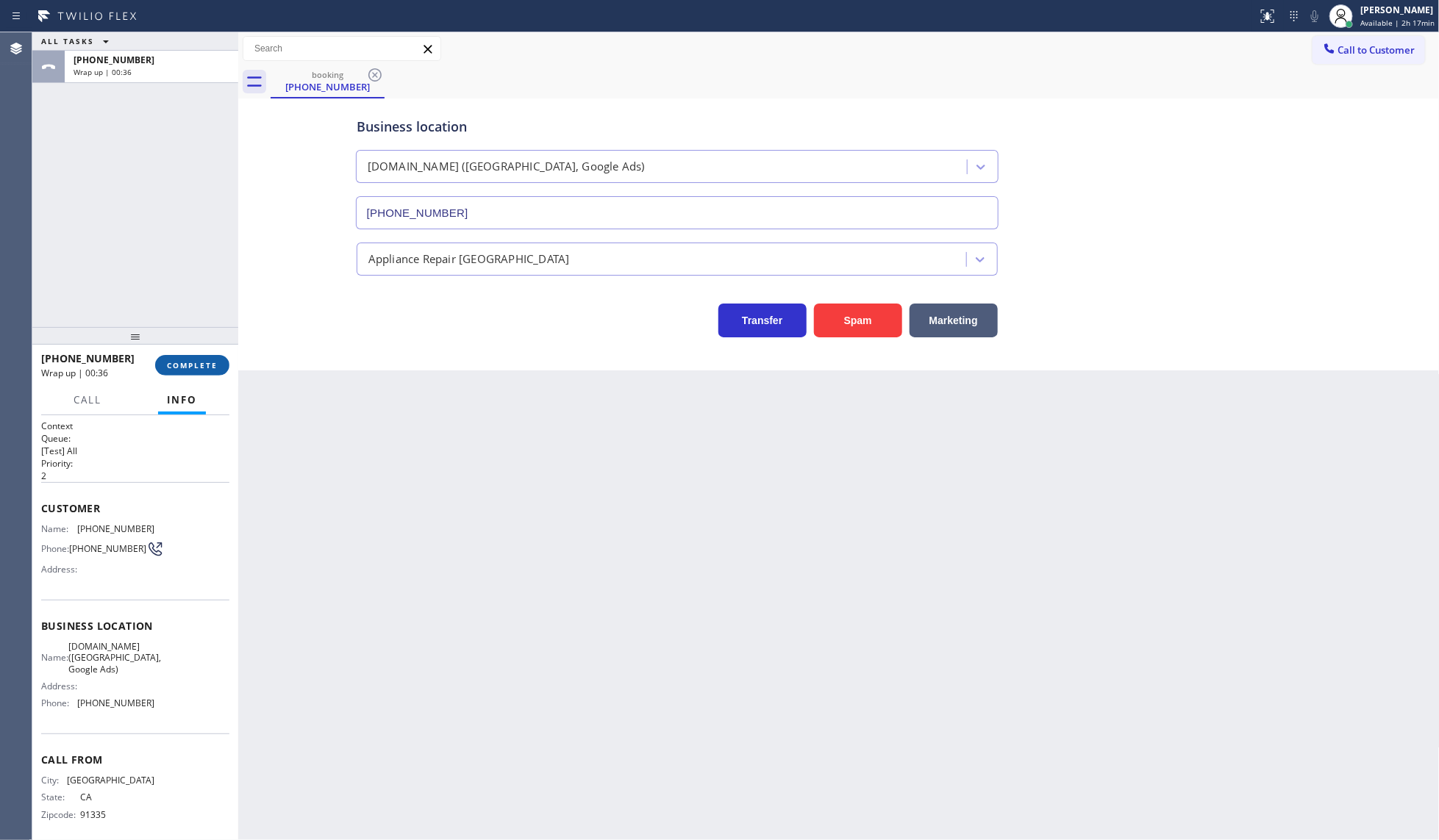
click at [177, 370] on span "COMPLETE" at bounding box center [192, 365] width 51 height 10
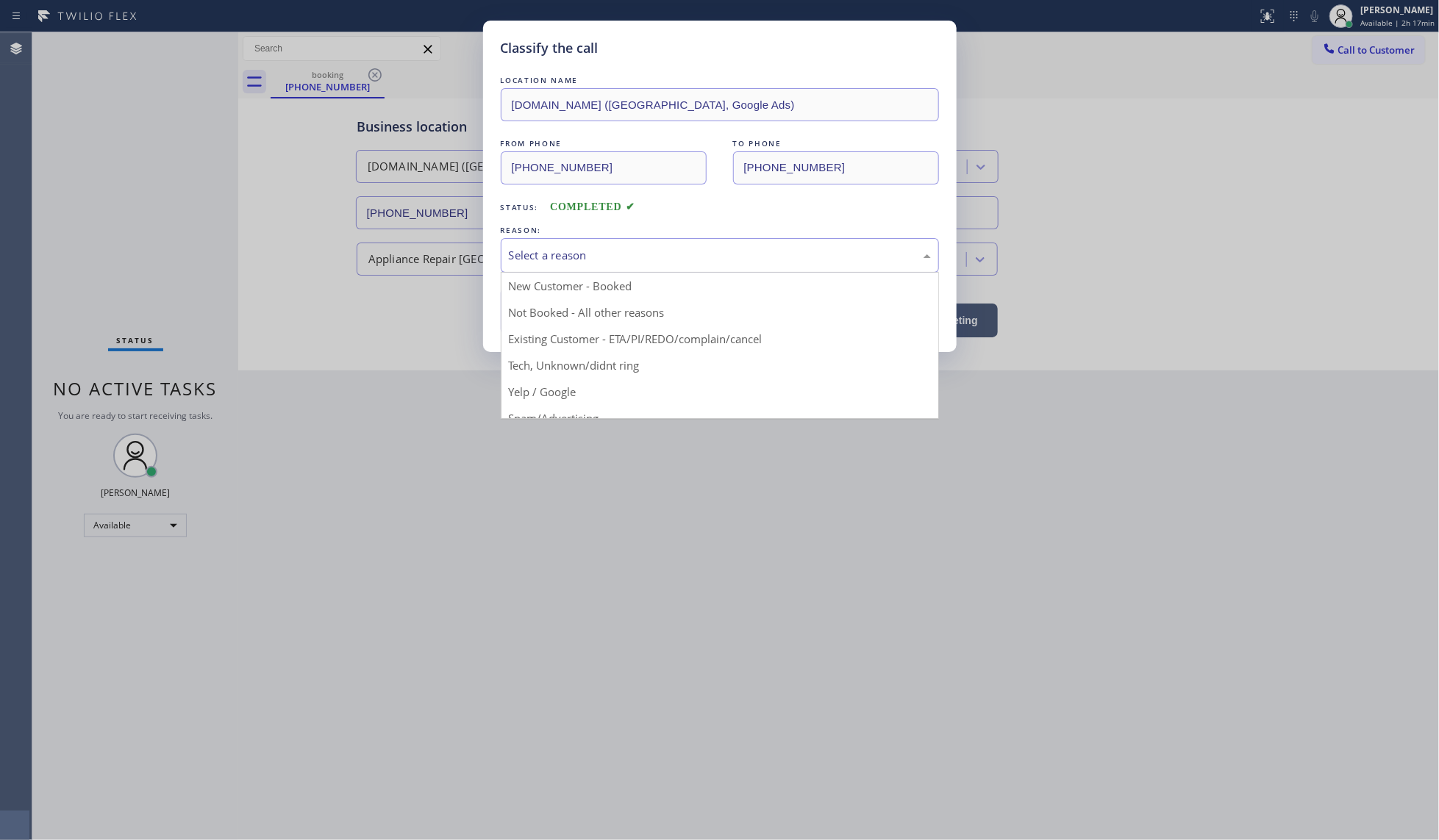
click at [546, 255] on div "Select a reason" at bounding box center [720, 255] width 422 height 17
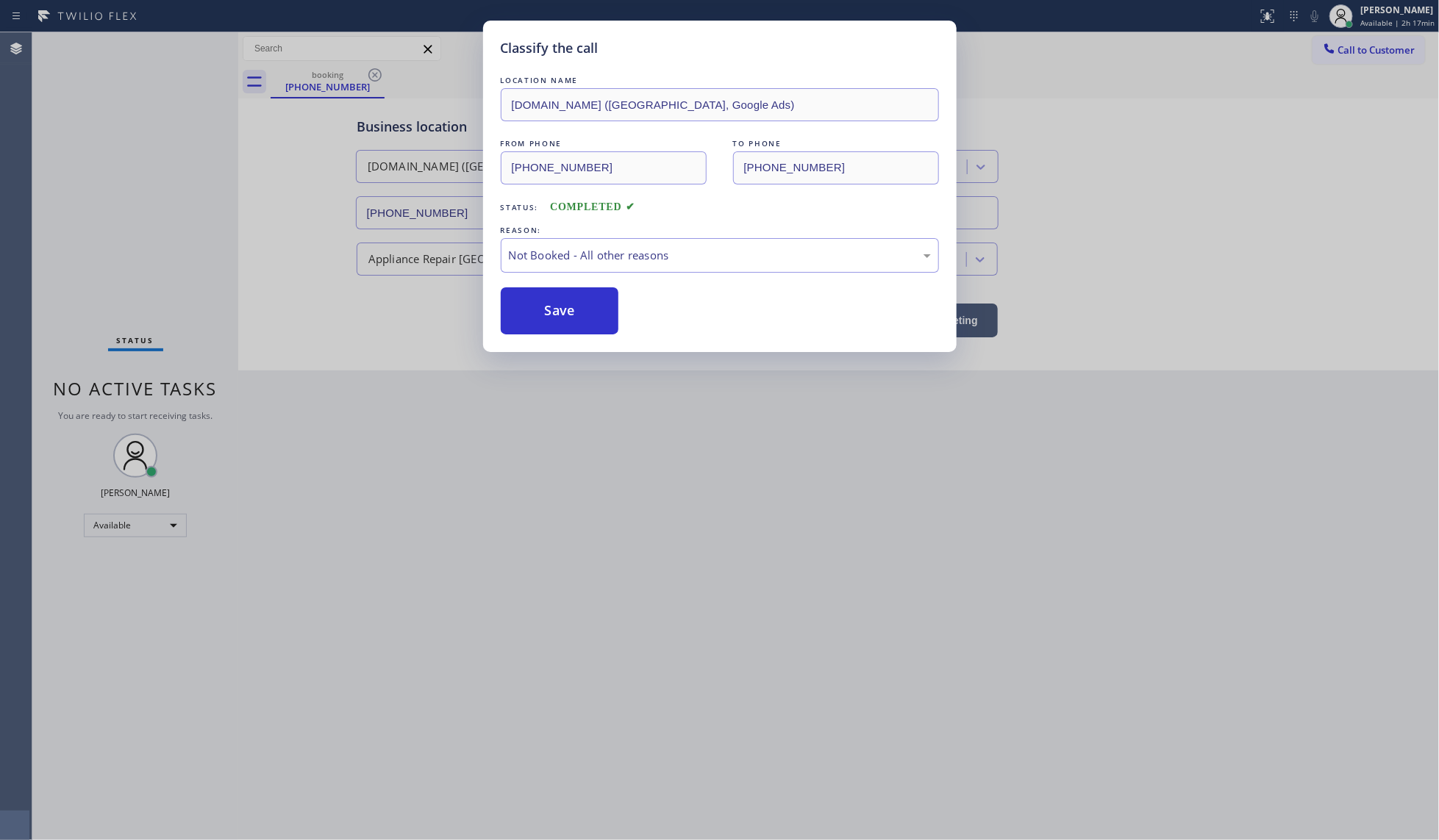
click at [545, 310] on button "Save" at bounding box center [559, 310] width 118 height 47
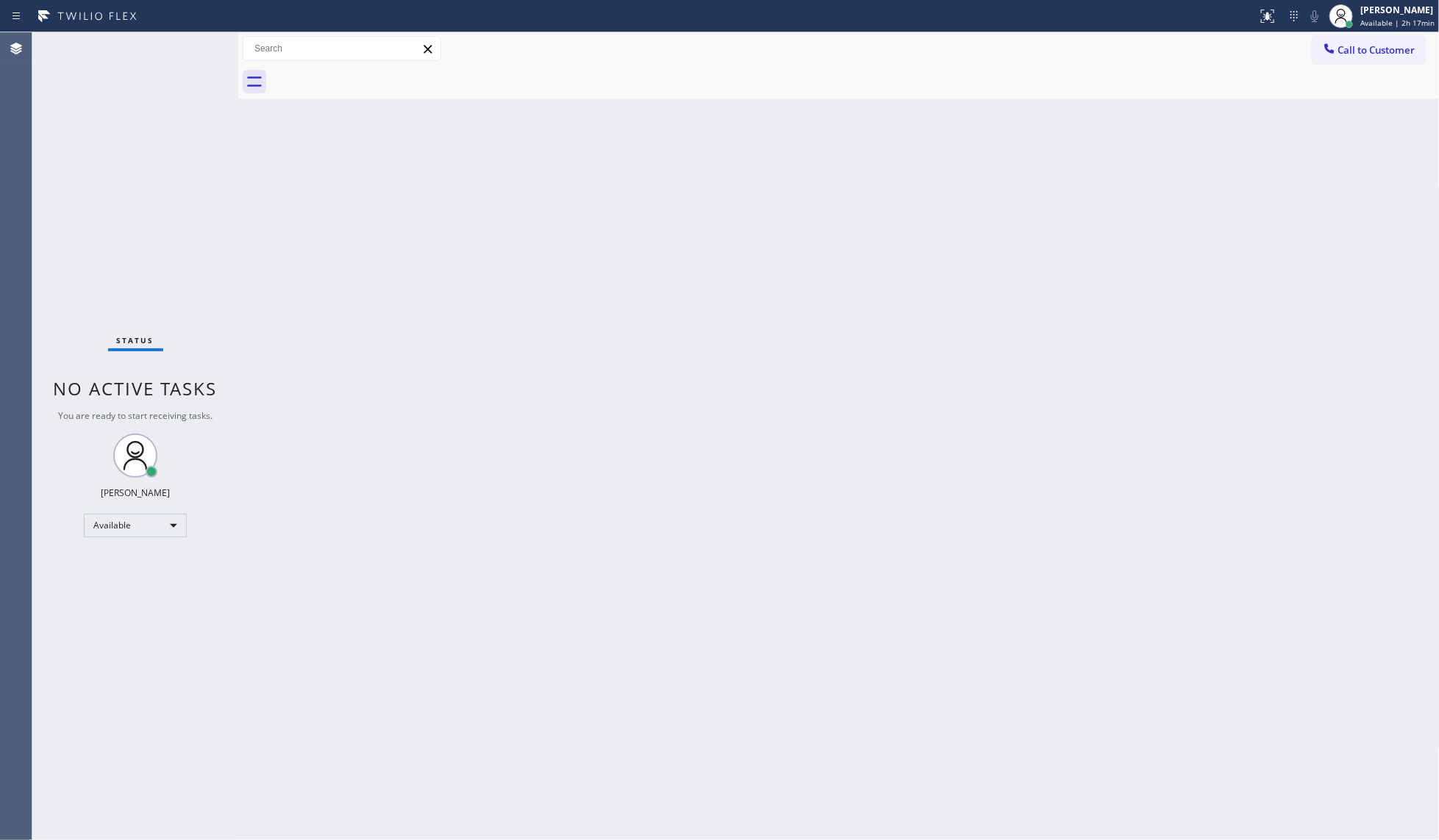
click at [1049, 250] on div "Back to Dashboard Change Sender ID Customers Technicians Select a contact Outbo…" at bounding box center [839, 436] width 1201 height 808
click at [586, 248] on div "Back to Dashboard Change Sender ID Customers Technicians Select a contact Outbo…" at bounding box center [839, 436] width 1201 height 808
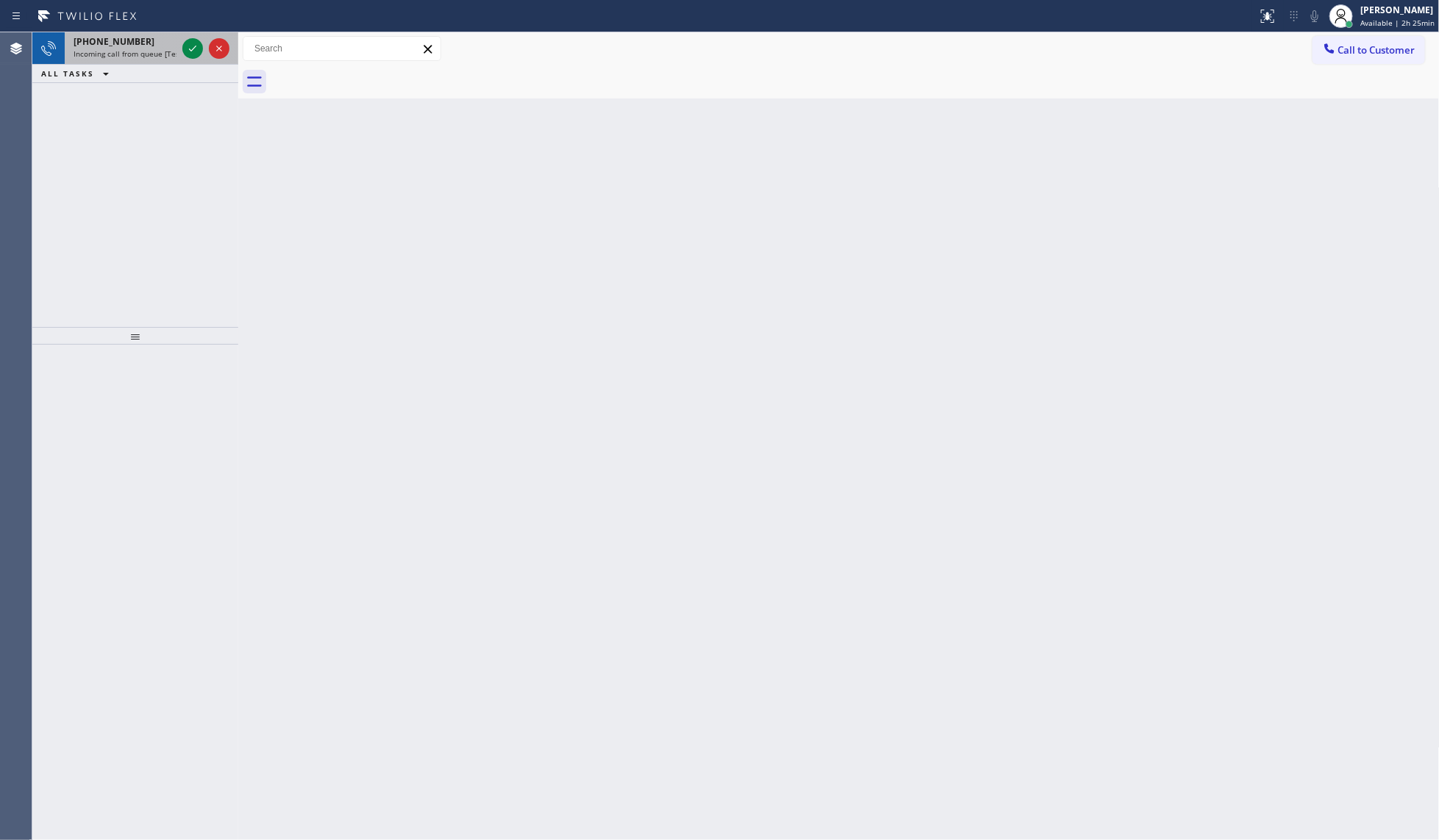
click at [180, 51] on div at bounding box center [206, 48] width 53 height 32
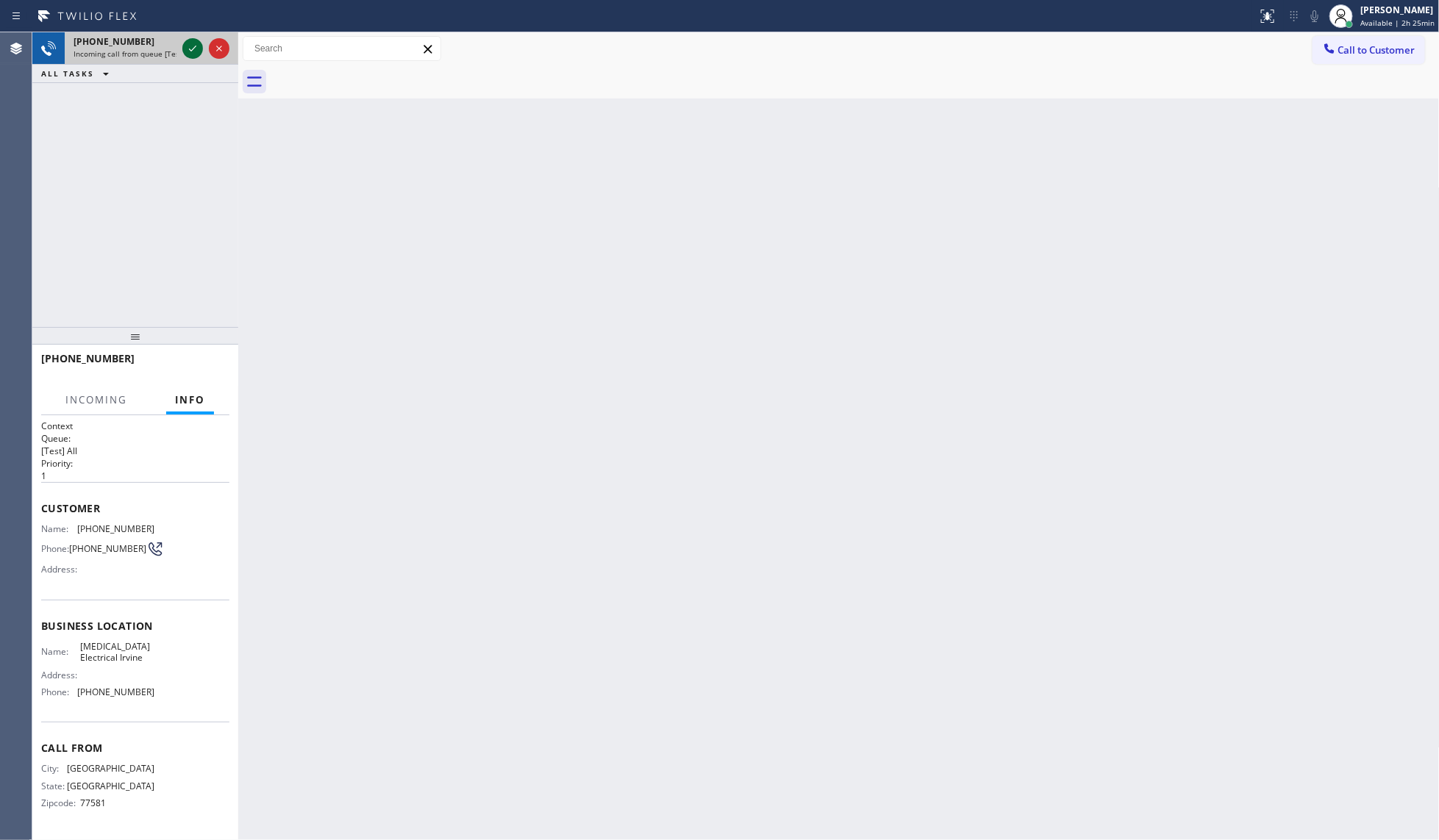
click at [185, 51] on icon at bounding box center [192, 48] width 17 height 17
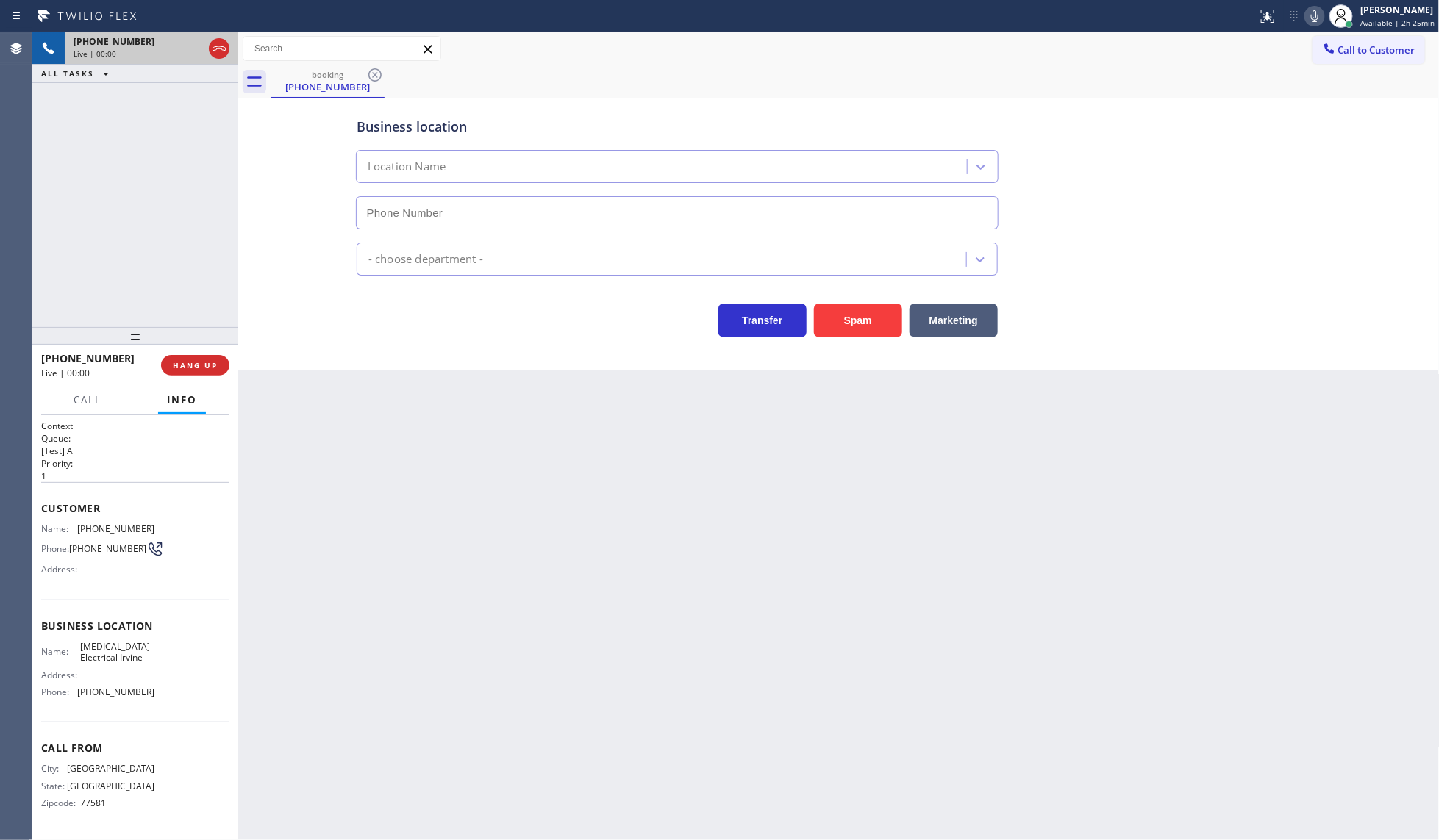
type input "[PHONE_NUMBER]"
drag, startPoint x: 74, startPoint y: 526, endPoint x: 162, endPoint y: 524, distance: 88.0
click at [162, 524] on div "Name: [PHONE_NUMBER] Phone: [PHONE_NUMBER] Address:" at bounding box center [135, 552] width 188 height 58
copy div "[PHONE_NUMBER]"
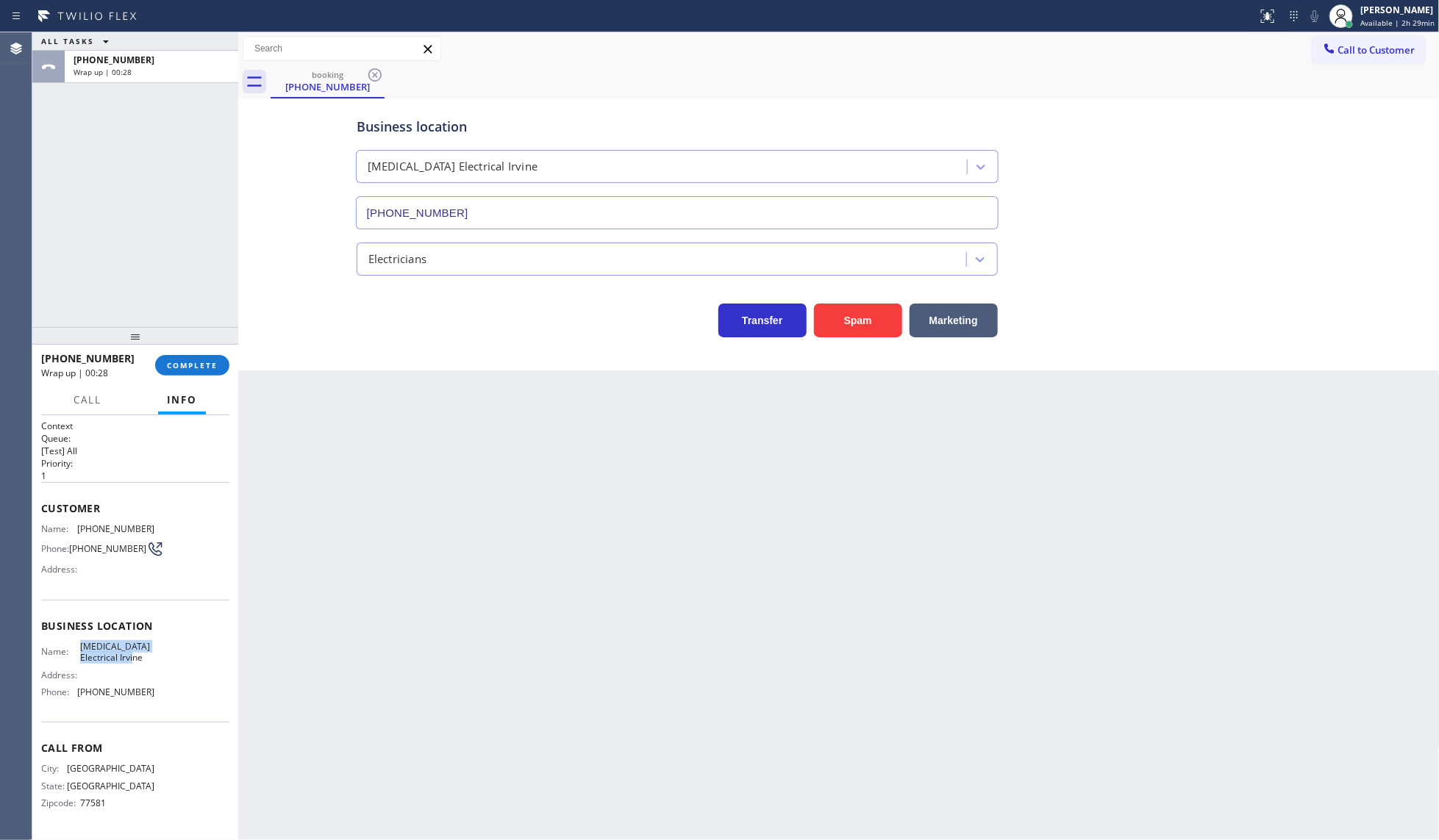
drag, startPoint x: 75, startPoint y: 642, endPoint x: 147, endPoint y: 662, distance: 74.7
click at [147, 662] on div "Name: [MEDICAL_DATA] Electrical Irvine Address: Phone: [PHONE_NUMBER]" at bounding box center [97, 673] width 113 height 63
copy div "[MEDICAL_DATA] Electrical Irvine"
drag, startPoint x: 81, startPoint y: 691, endPoint x: 155, endPoint y: 689, distance: 74.0
click at [155, 689] on div "Name: [MEDICAL_DATA] Electrical Irvine Address: Phone: [PHONE_NUMBER]" at bounding box center [135, 673] width 188 height 63
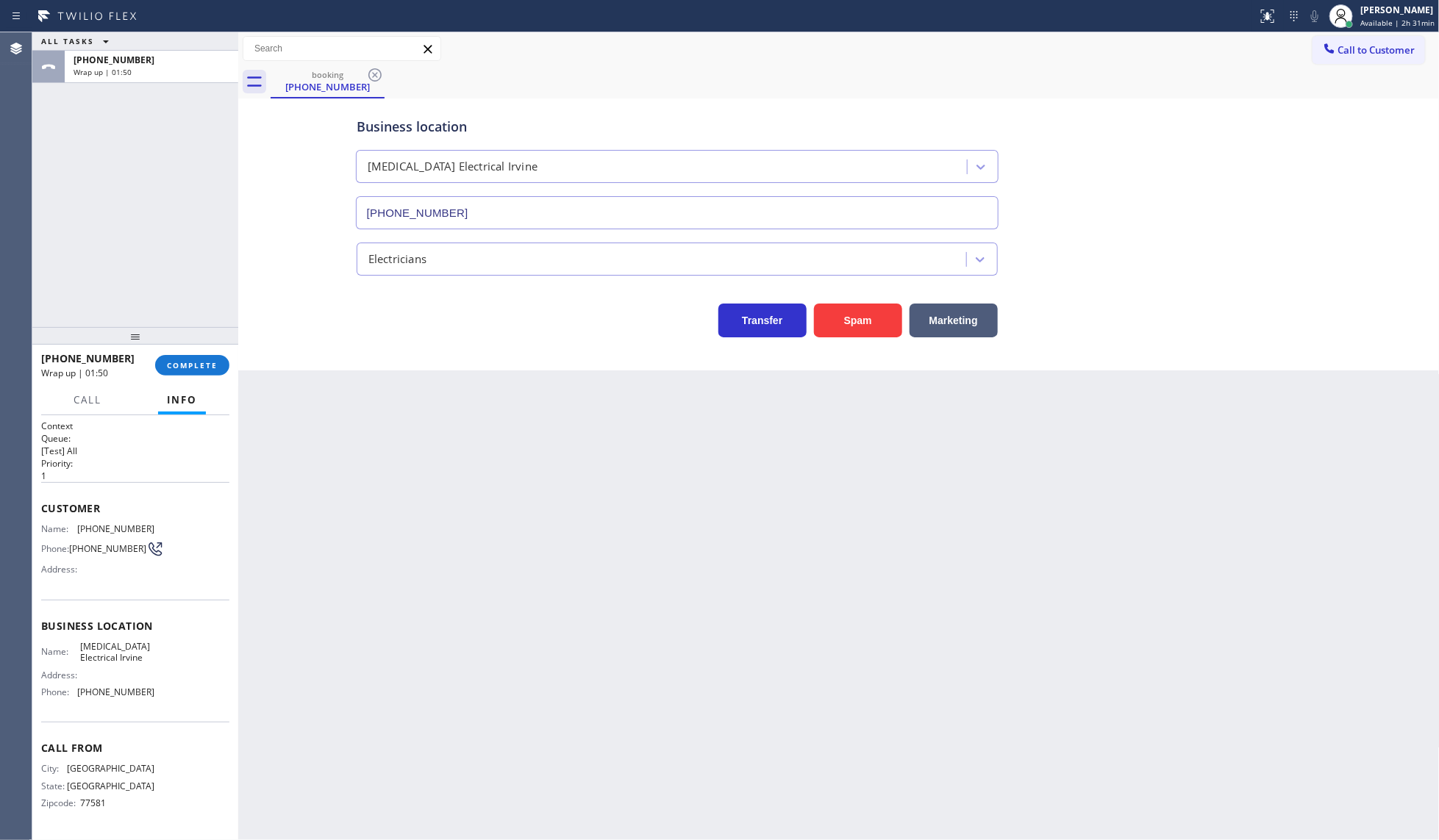
click at [192, 112] on div "ALL TASKS ALL TASKS ACTIVE TASKS TASKS IN WRAP UP [PHONE_NUMBER] Wrap up | 01:50" at bounding box center [135, 180] width 206 height 295
click at [1361, 24] on div "JENIZA ALCAYDE Available | 2h 32min" at bounding box center [1398, 16] width 82 height 25
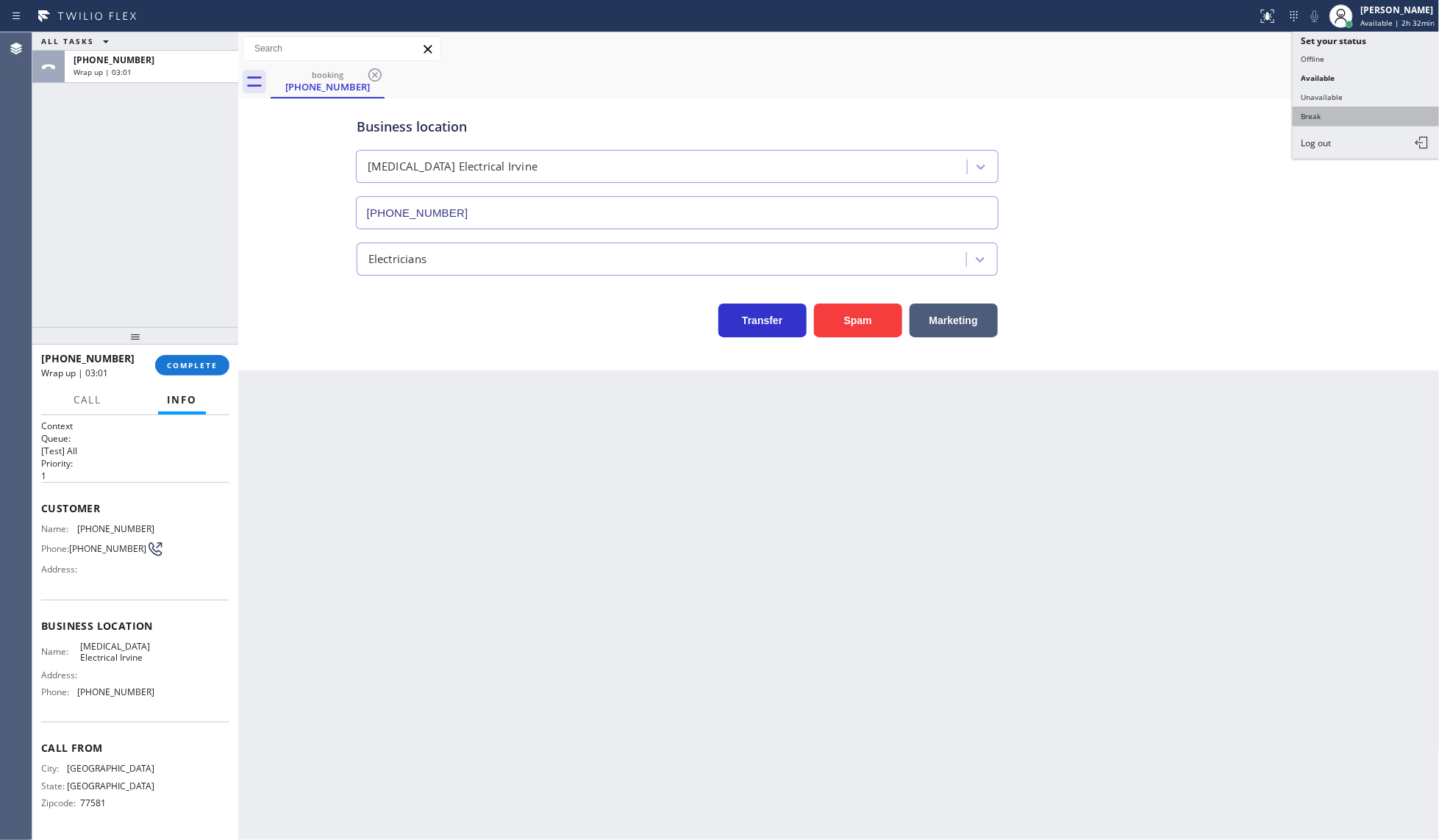
click at [1317, 111] on button "Break" at bounding box center [1366, 116] width 147 height 19
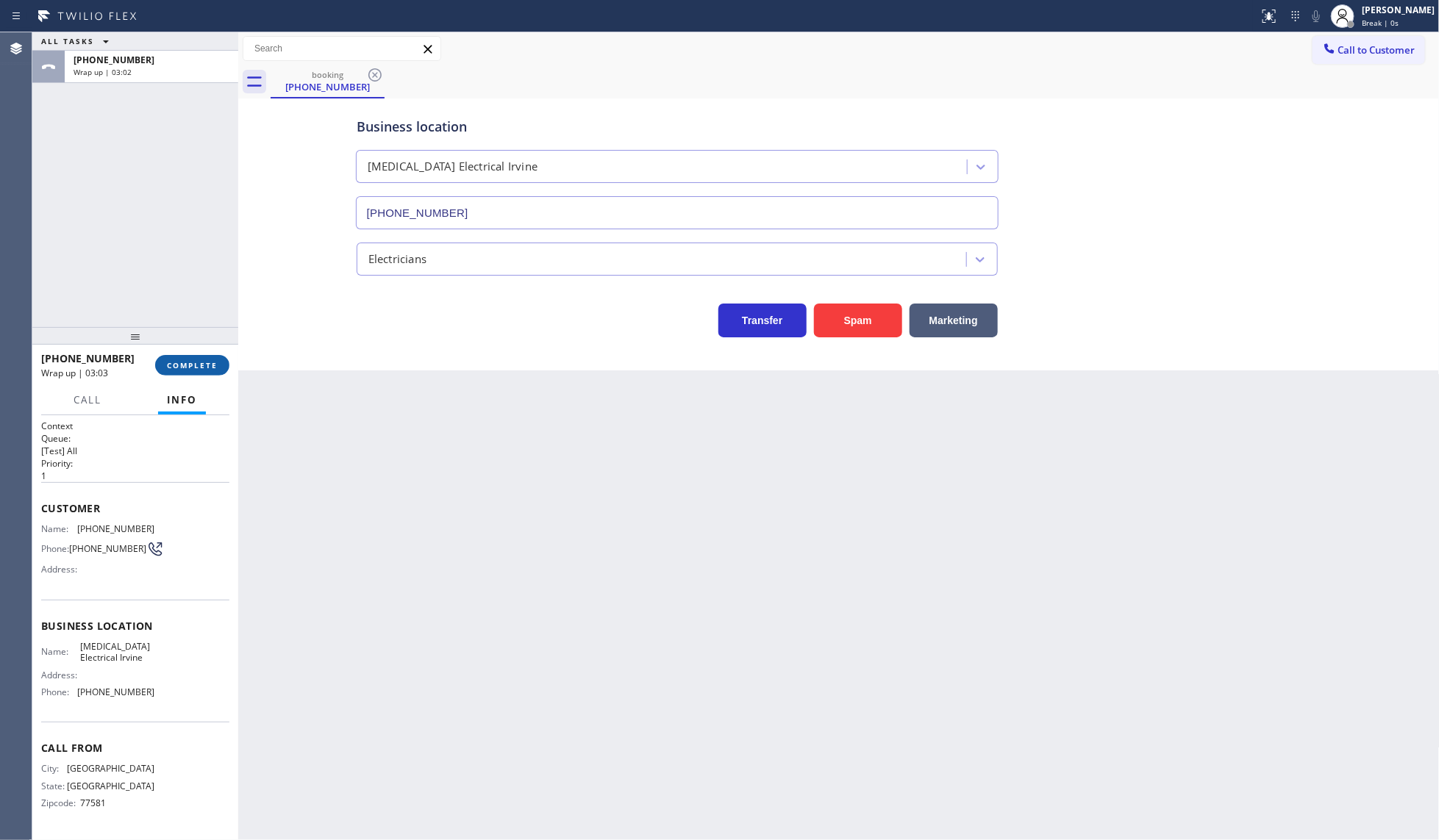
click at [174, 369] on span "COMPLETE" at bounding box center [192, 365] width 51 height 10
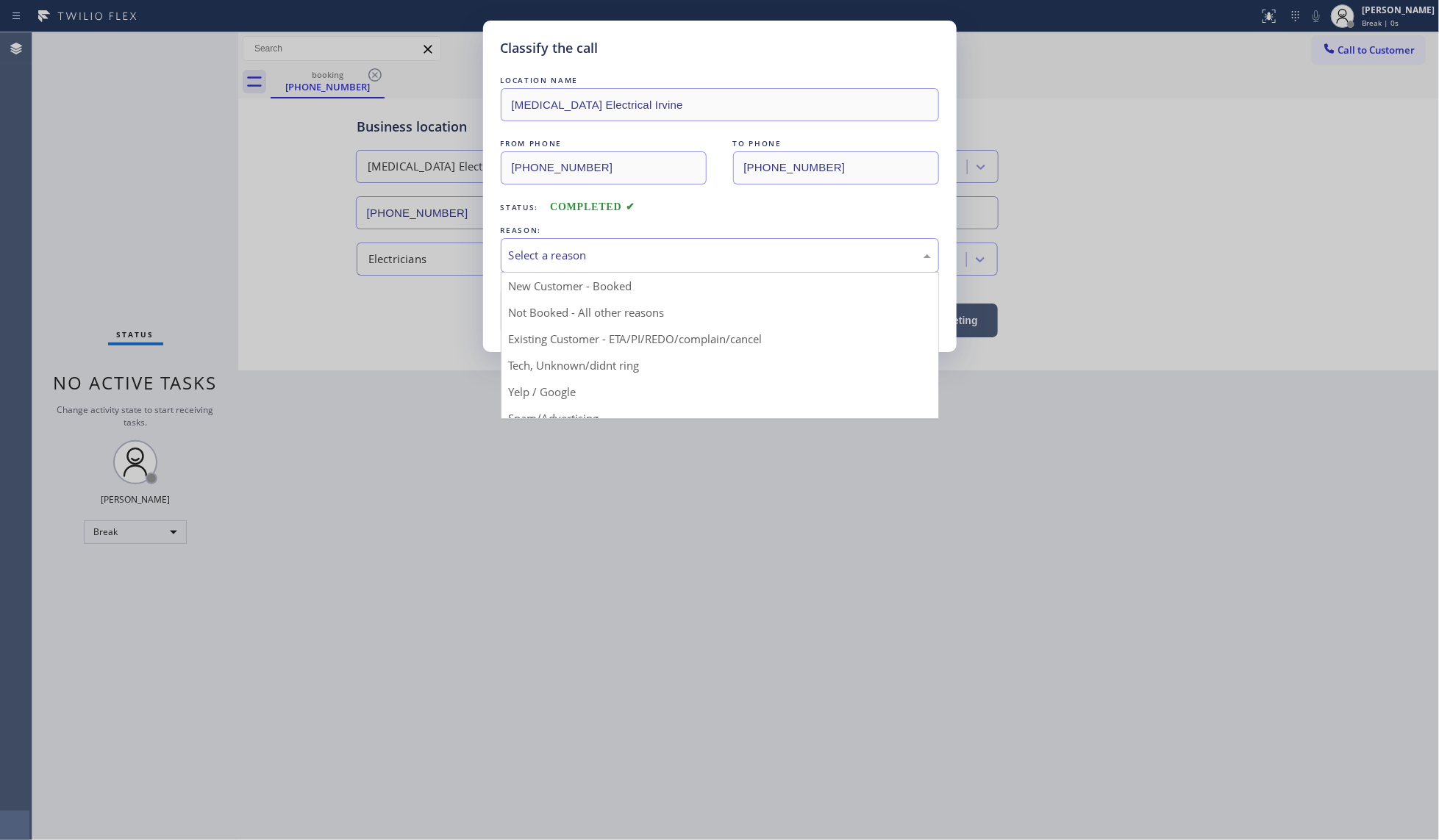
click at [590, 256] on div "Select a reason" at bounding box center [720, 255] width 422 height 17
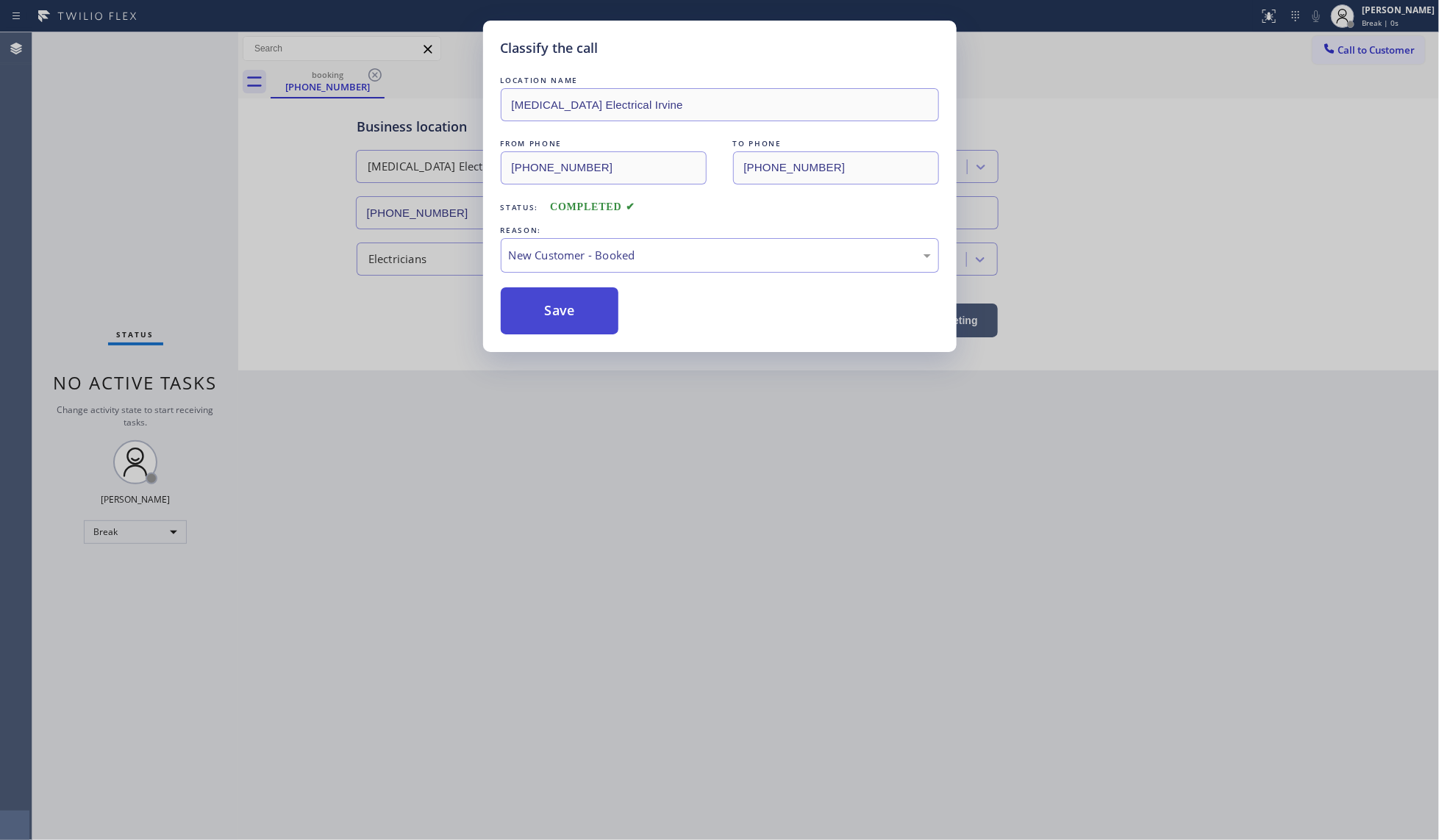
click at [556, 316] on button "Save" at bounding box center [559, 310] width 118 height 47
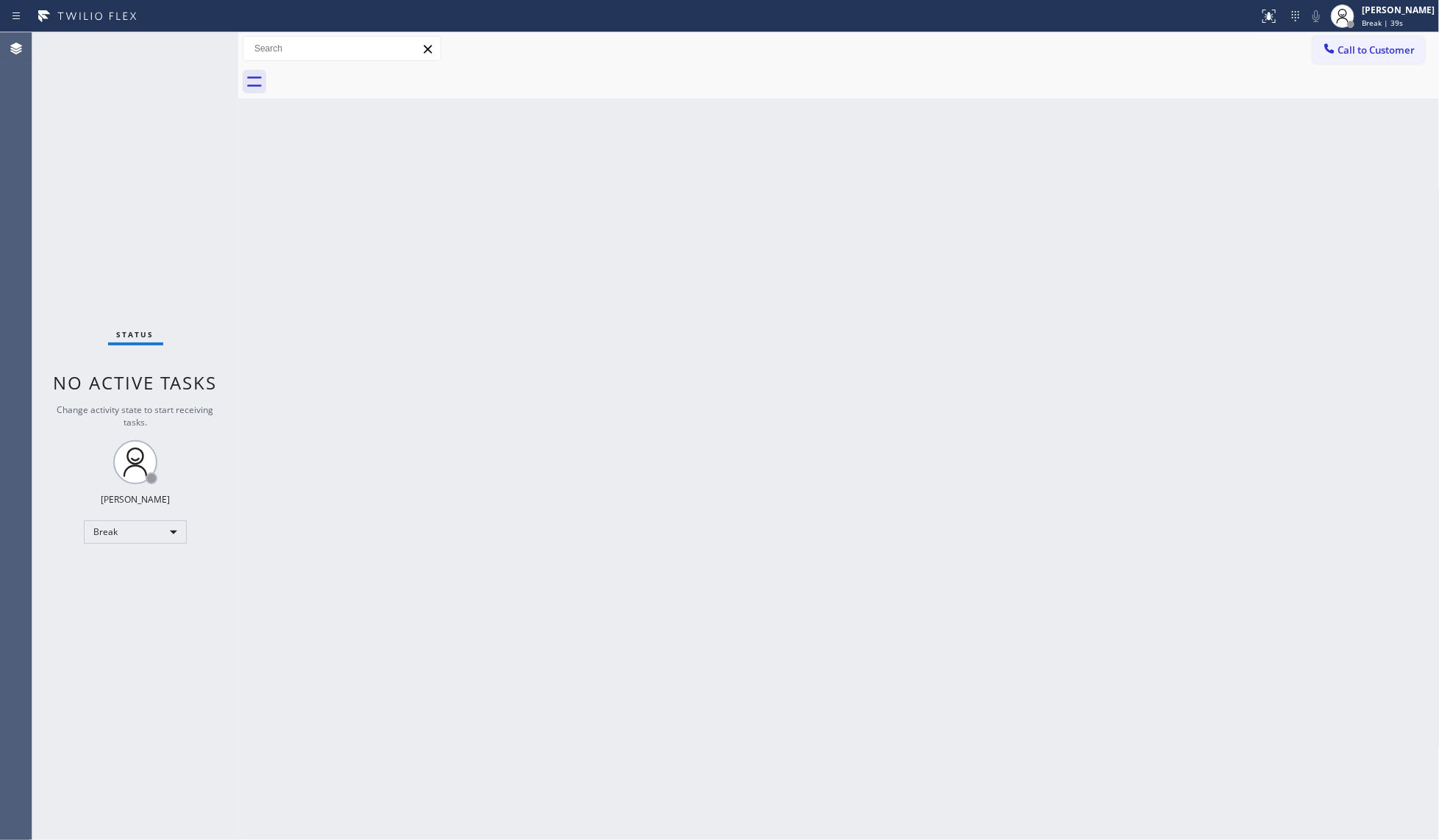
click at [271, 219] on div "Back to Dashboard Change Sender ID Customers Technicians Select a contact Outbo…" at bounding box center [839, 436] width 1201 height 808
drag, startPoint x: 974, startPoint y: 409, endPoint x: 1420, endPoint y: 372, distance: 447.5
click at [1075, 397] on div "Back to Dashboard Change Sender ID Customers Technicians Select a contact Outbo…" at bounding box center [839, 436] width 1201 height 808
drag, startPoint x: 108, startPoint y: 82, endPoint x: 118, endPoint y: 100, distance: 20.6
click at [118, 99] on div "Status No active tasks Change activity state to start receiving tasks. JENIZA A…" at bounding box center [135, 436] width 206 height 808
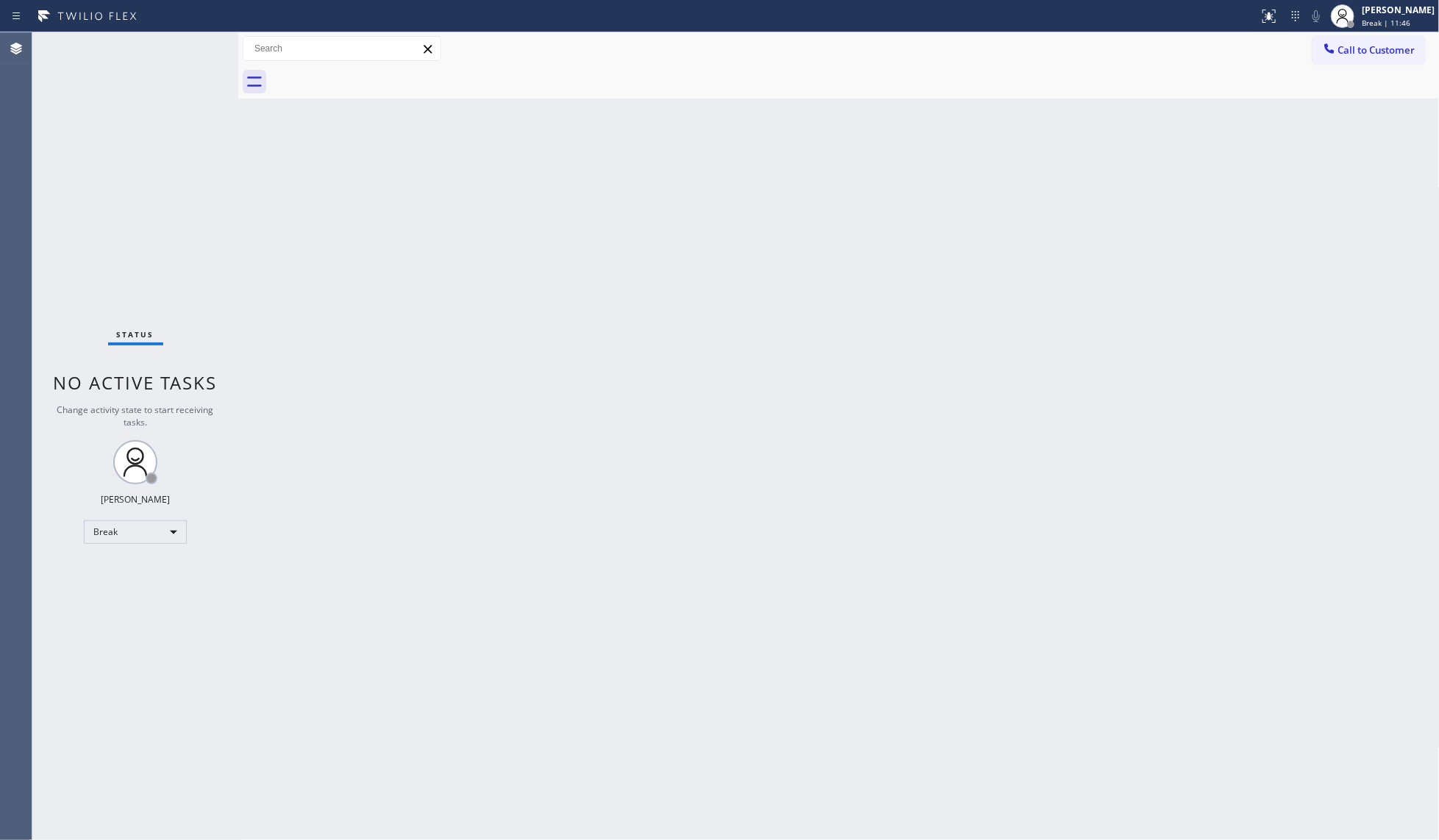
click at [787, 695] on div "Back to Dashboard Change Sender ID Customers Technicians Select a contact Outbo…" at bounding box center [839, 436] width 1201 height 808
click at [115, 535] on div "Break" at bounding box center [135, 532] width 103 height 24
click at [126, 564] on li "Available" at bounding box center [135, 570] width 100 height 17
click at [283, 397] on div "Back to Dashboard Change Sender ID Customers Technicians Select a contact Outbo…" at bounding box center [839, 436] width 1201 height 808
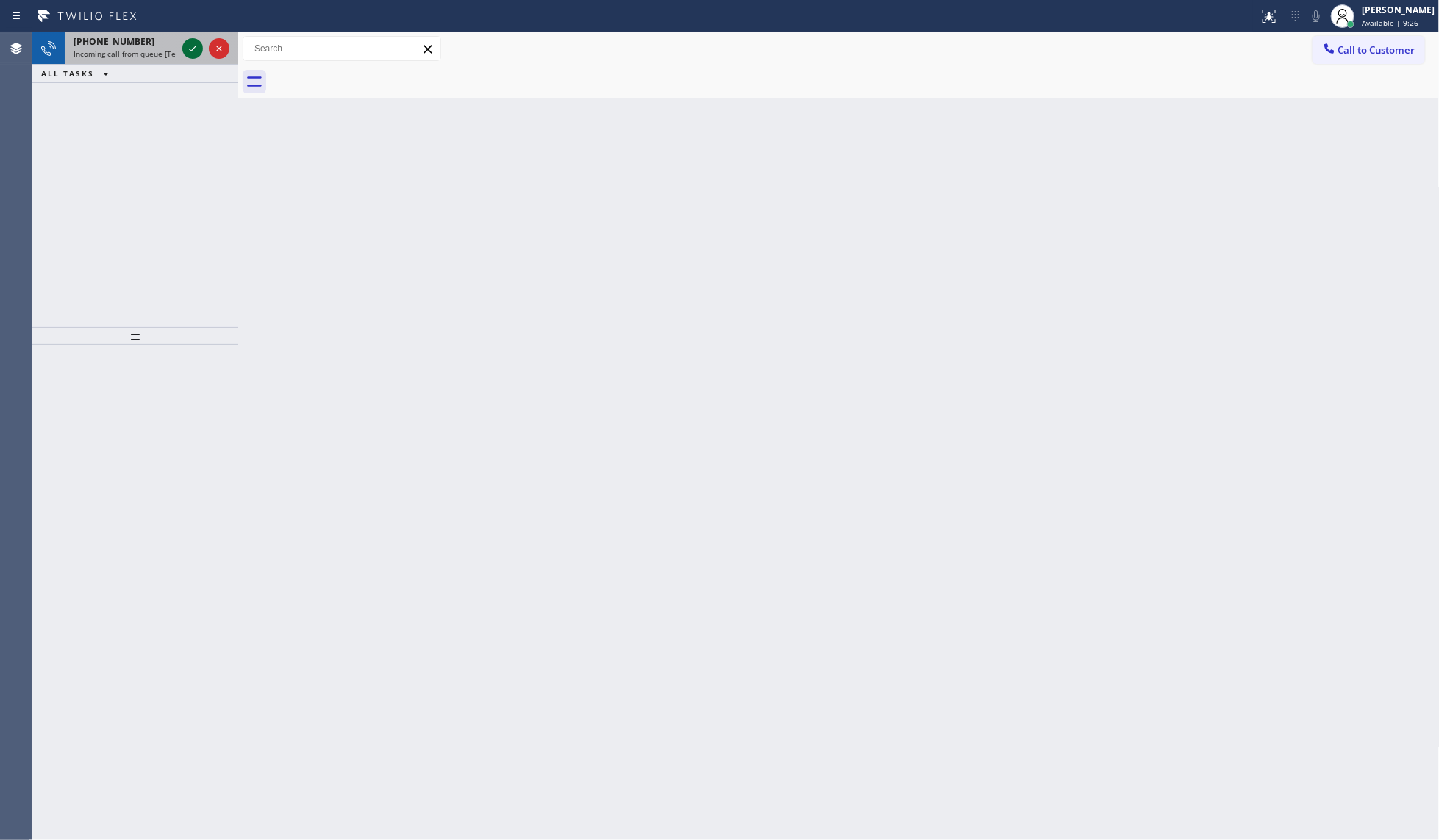
click at [191, 46] on icon at bounding box center [192, 48] width 17 height 17
click at [192, 44] on icon at bounding box center [192, 48] width 17 height 17
click at [200, 46] on icon at bounding box center [192, 48] width 17 height 17
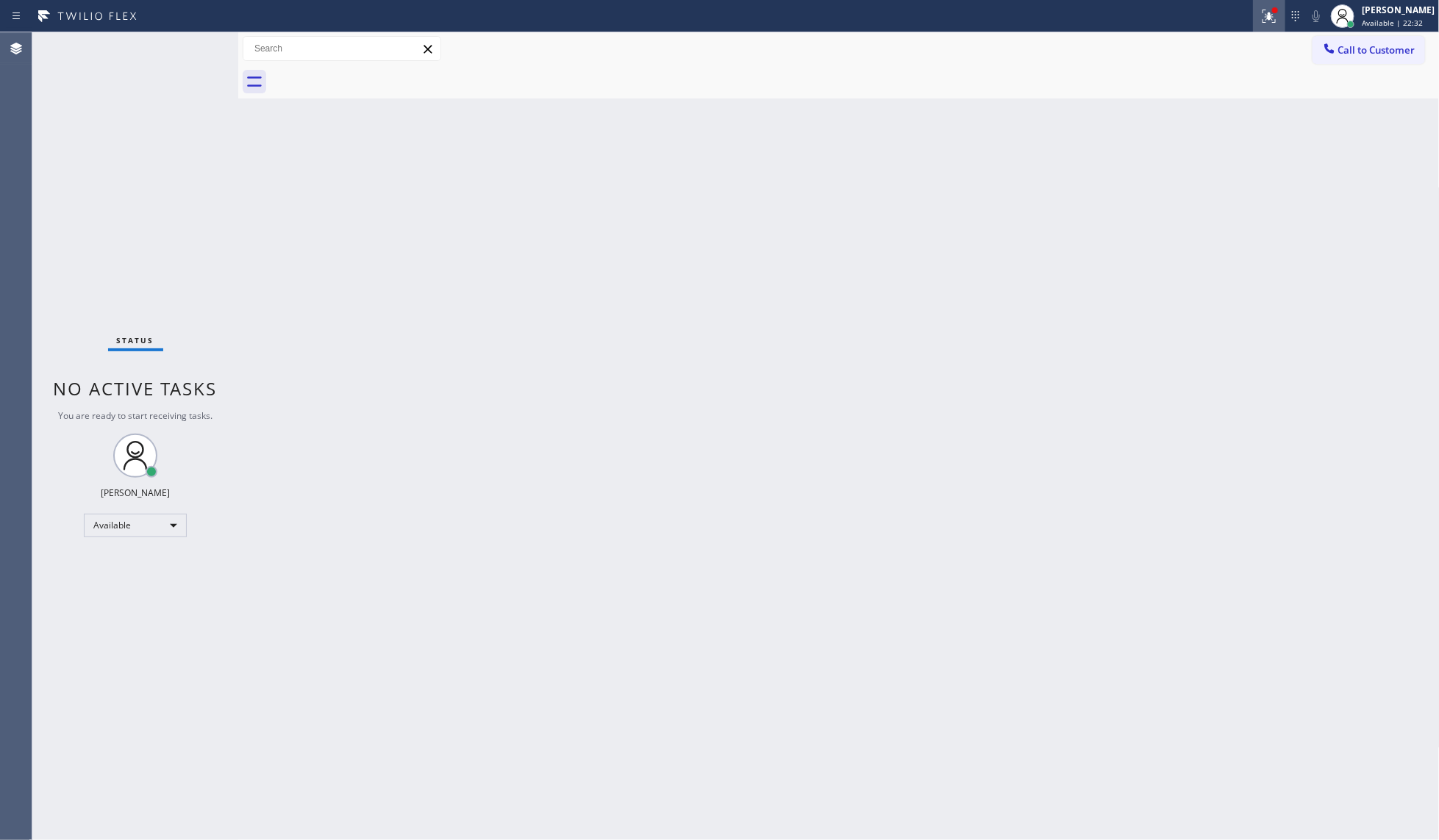
click at [1269, 16] on icon at bounding box center [1269, 14] width 9 height 5
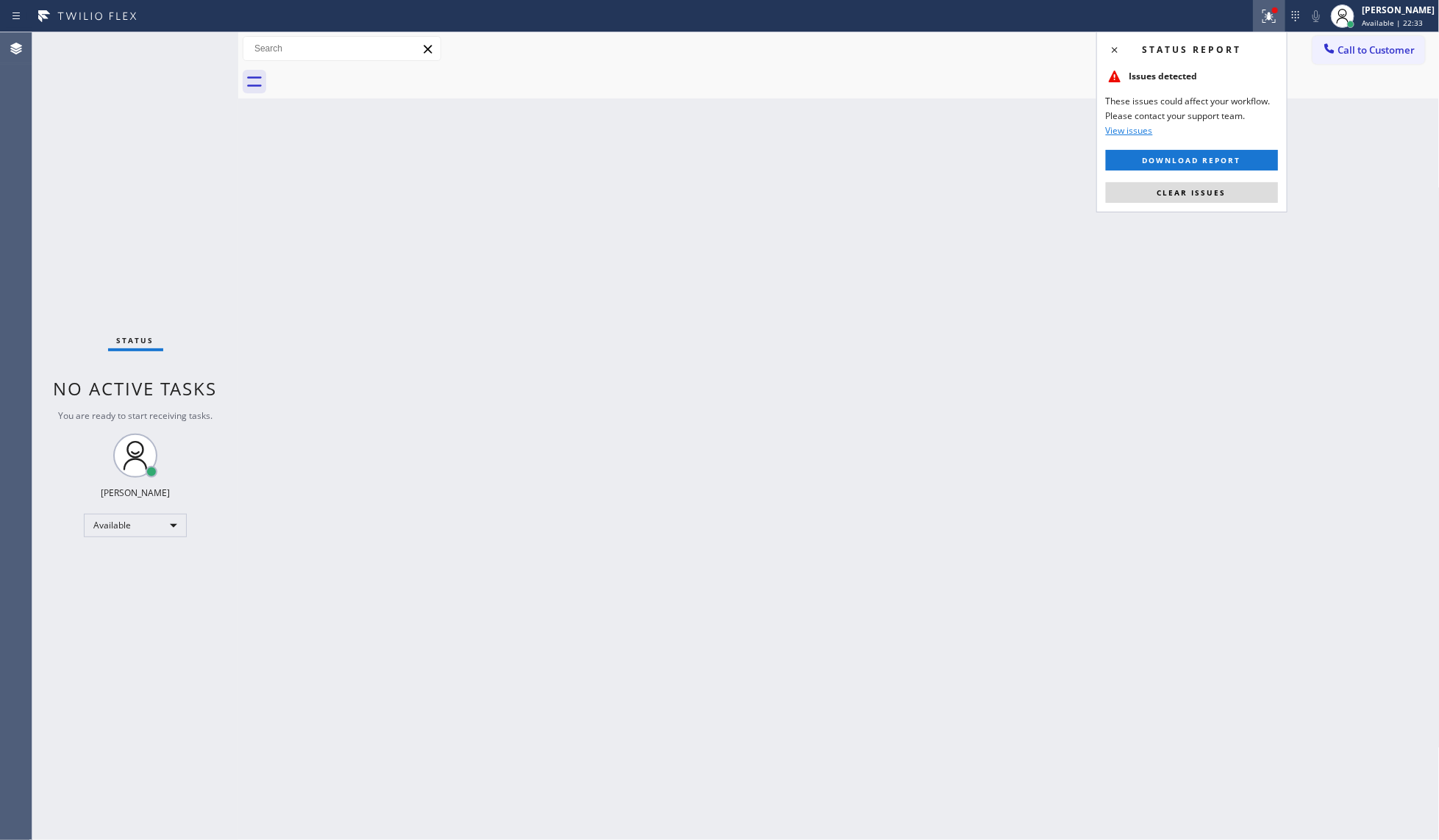
click at [1241, 196] on button "Clear issues" at bounding box center [1192, 192] width 172 height 21
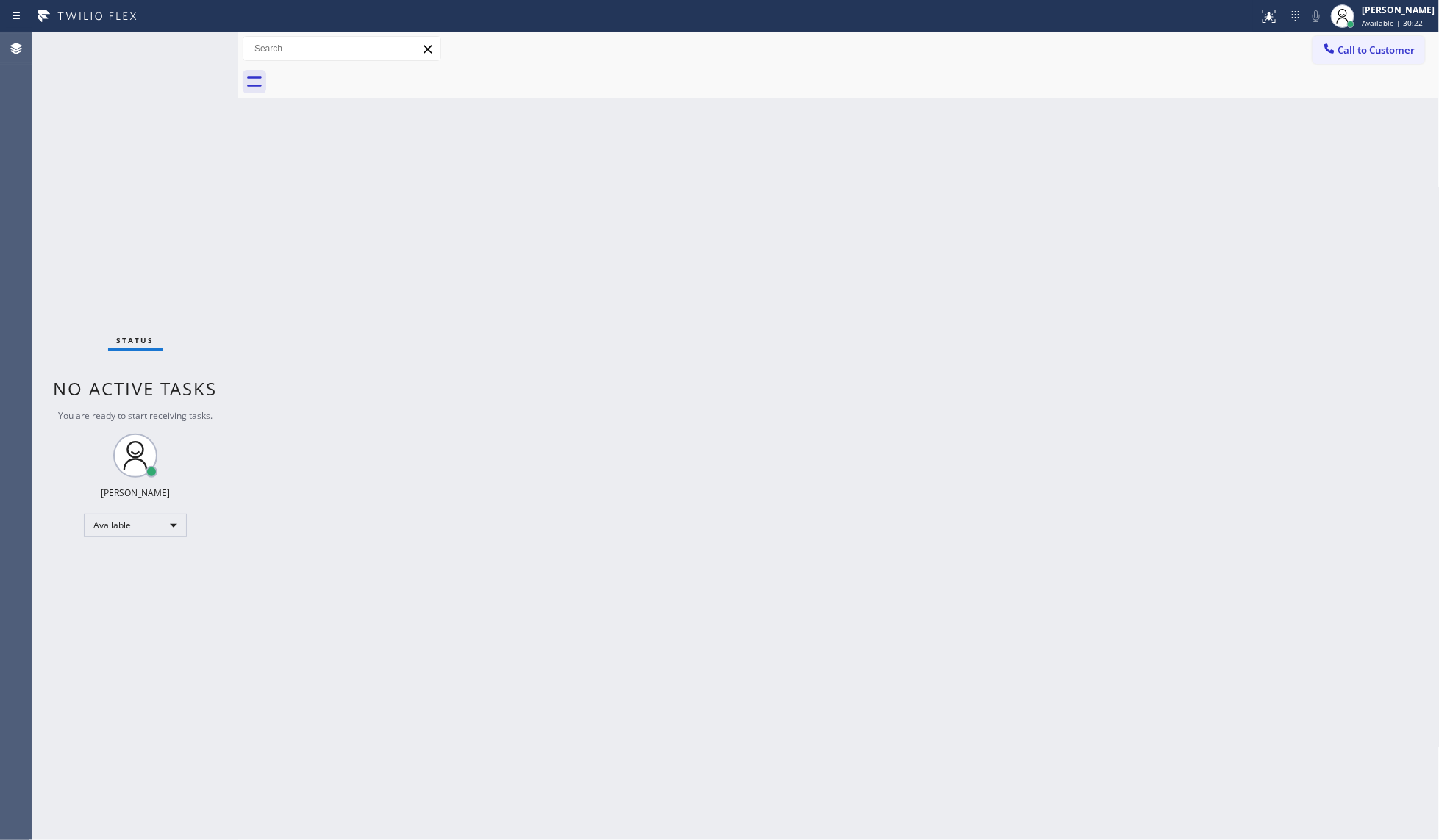
click at [197, 51] on div "Status No active tasks You are ready to start receiving tasks. JENIZA ALCAYDE A…" at bounding box center [135, 436] width 206 height 808
click at [192, 46] on div "Status No active tasks You are ready to start receiving tasks. JENIZA ALCAYDE A…" at bounding box center [135, 436] width 206 height 808
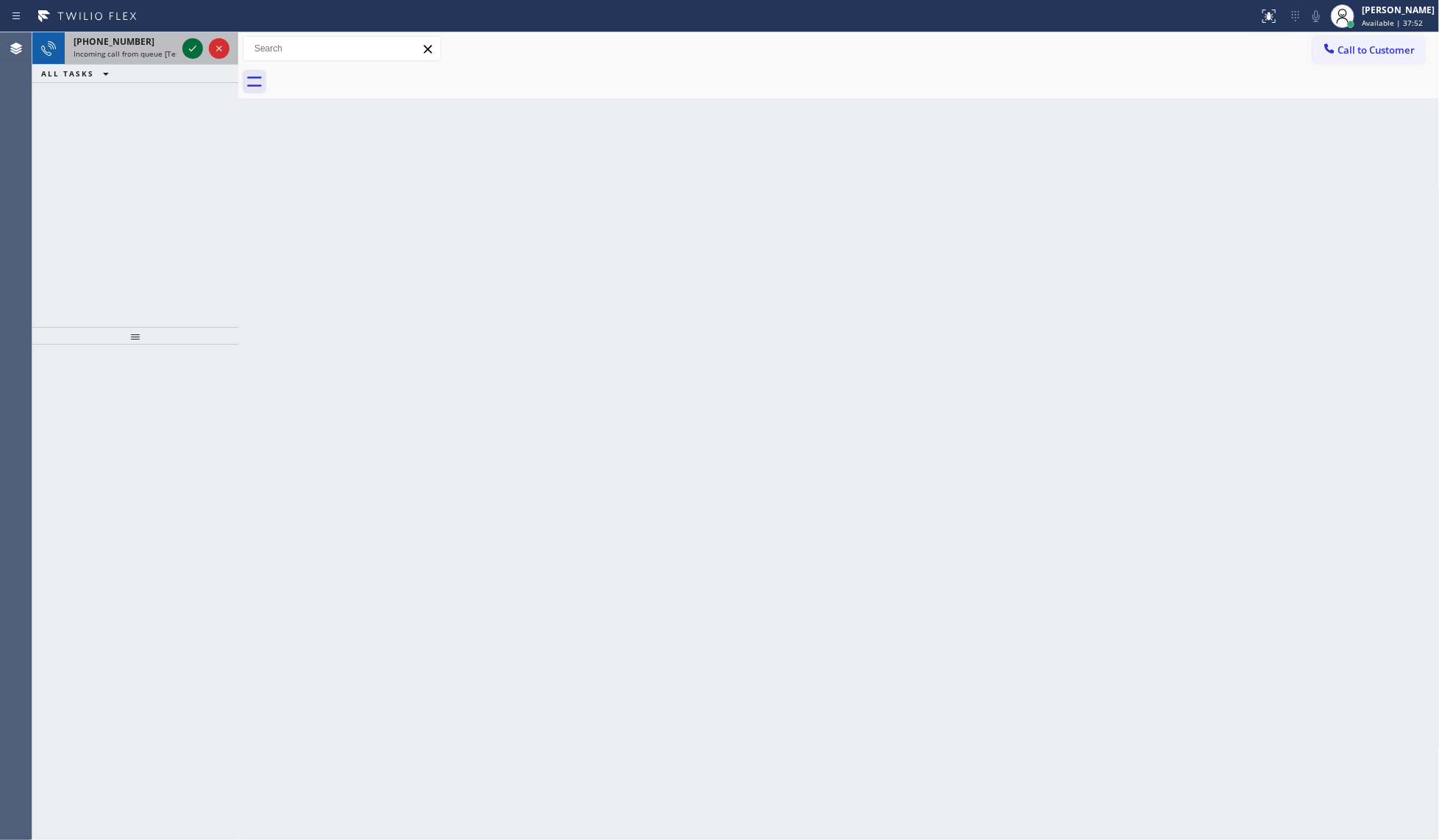
click at [196, 46] on icon at bounding box center [192, 48] width 7 height 6
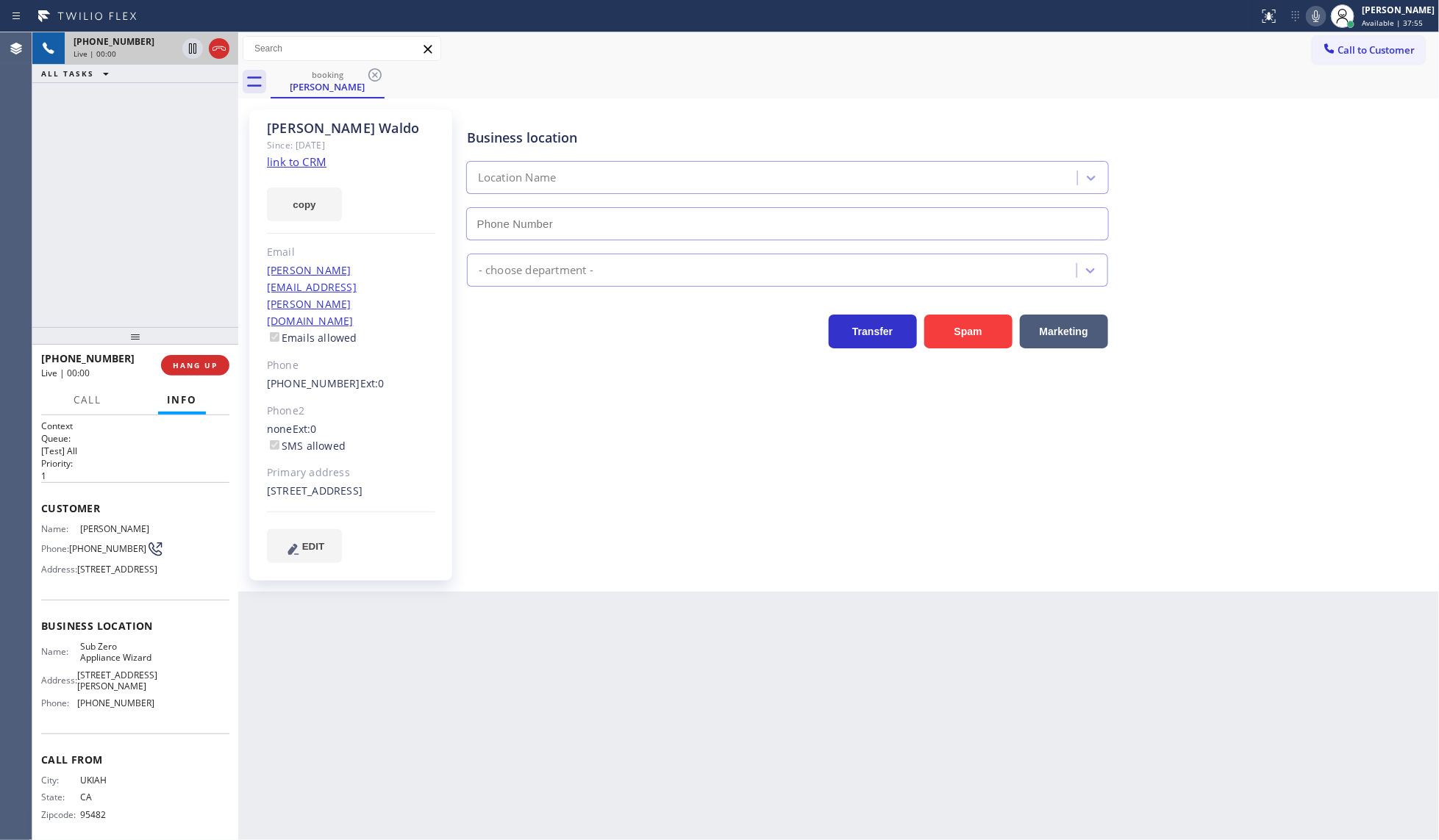
type input "[PHONE_NUMBER]"
click at [300, 167] on link "link to CRM" at bounding box center [296, 162] width 59 height 15
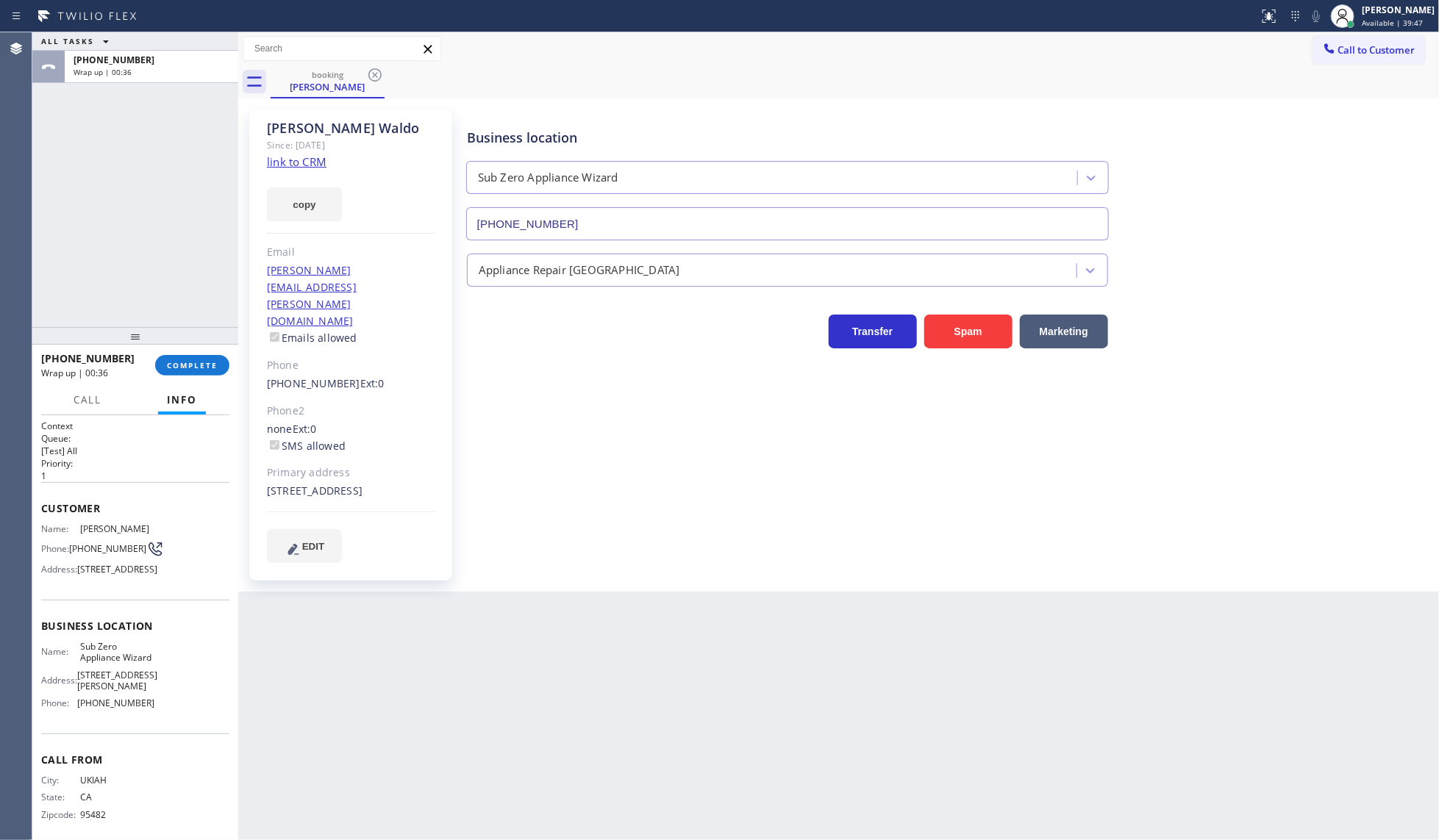
drag, startPoint x: 188, startPoint y: 348, endPoint x: 192, endPoint y: 362, distance: 14.6
click at [191, 344] on div at bounding box center [135, 336] width 206 height 17
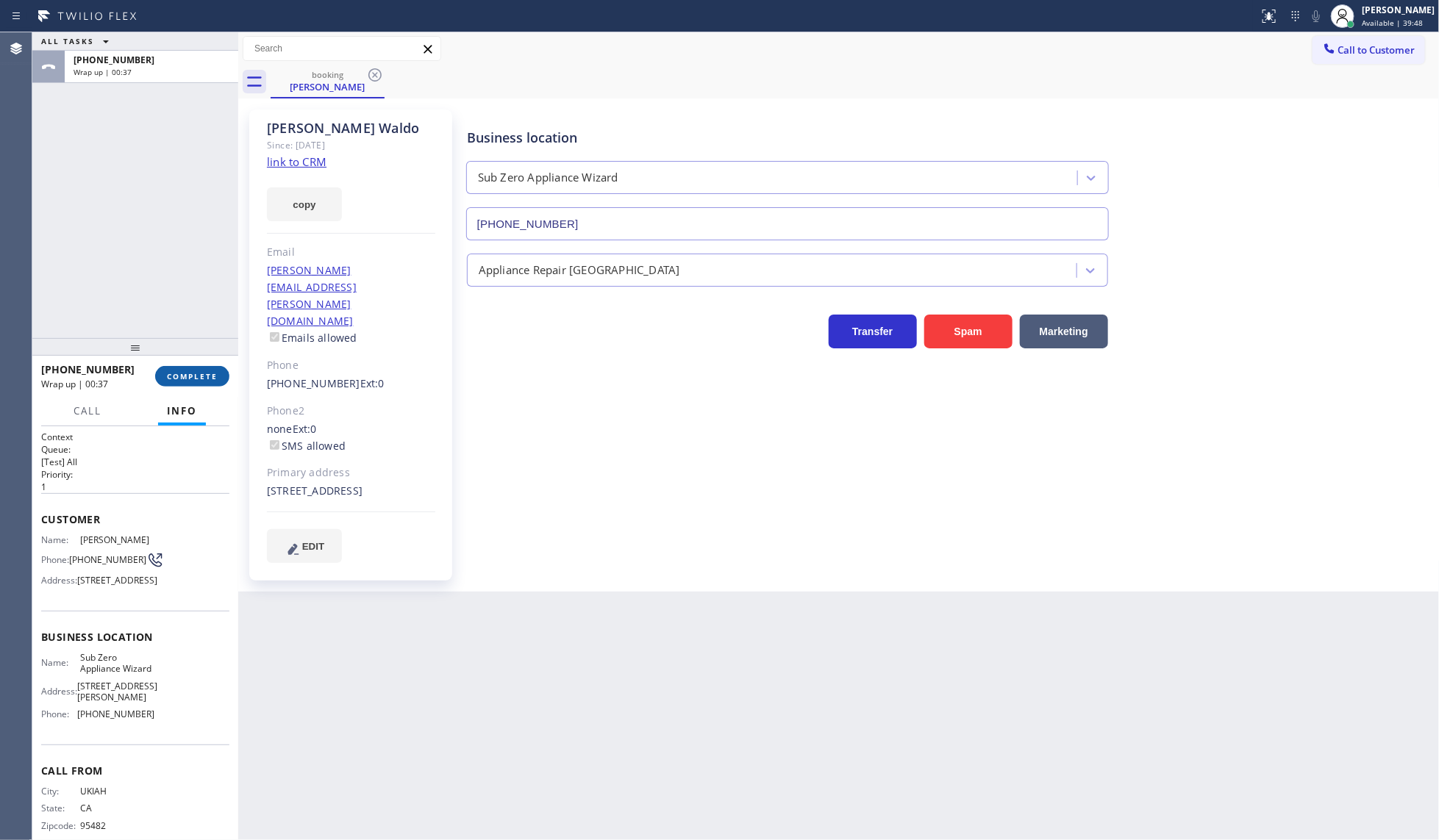
click at [210, 386] on button "COMPLETE" at bounding box center [192, 376] width 74 height 21
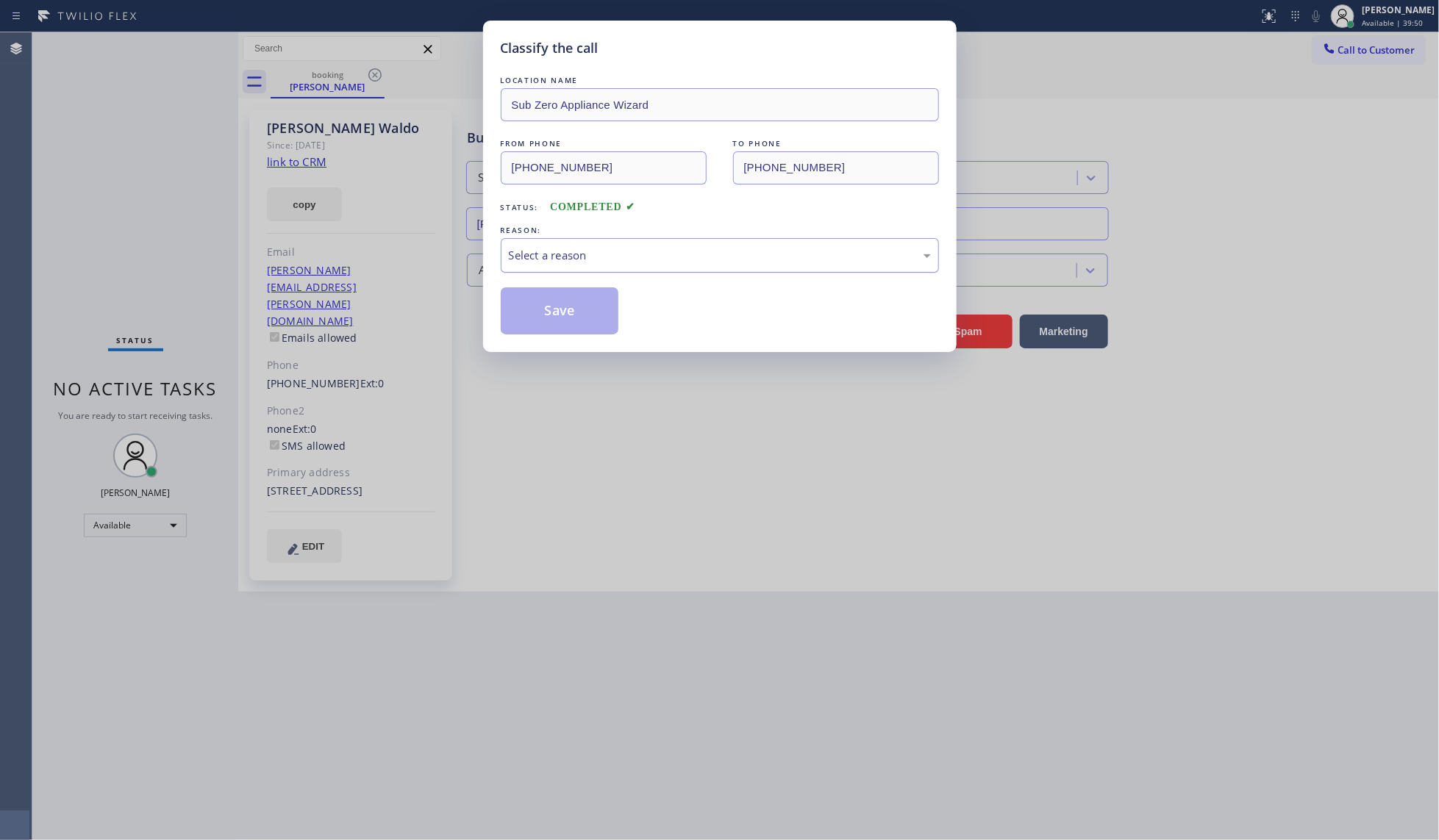
click at [562, 246] on div "Select a reason" at bounding box center [719, 256] width 438 height 35
click at [571, 324] on button "Save" at bounding box center [559, 310] width 118 height 47
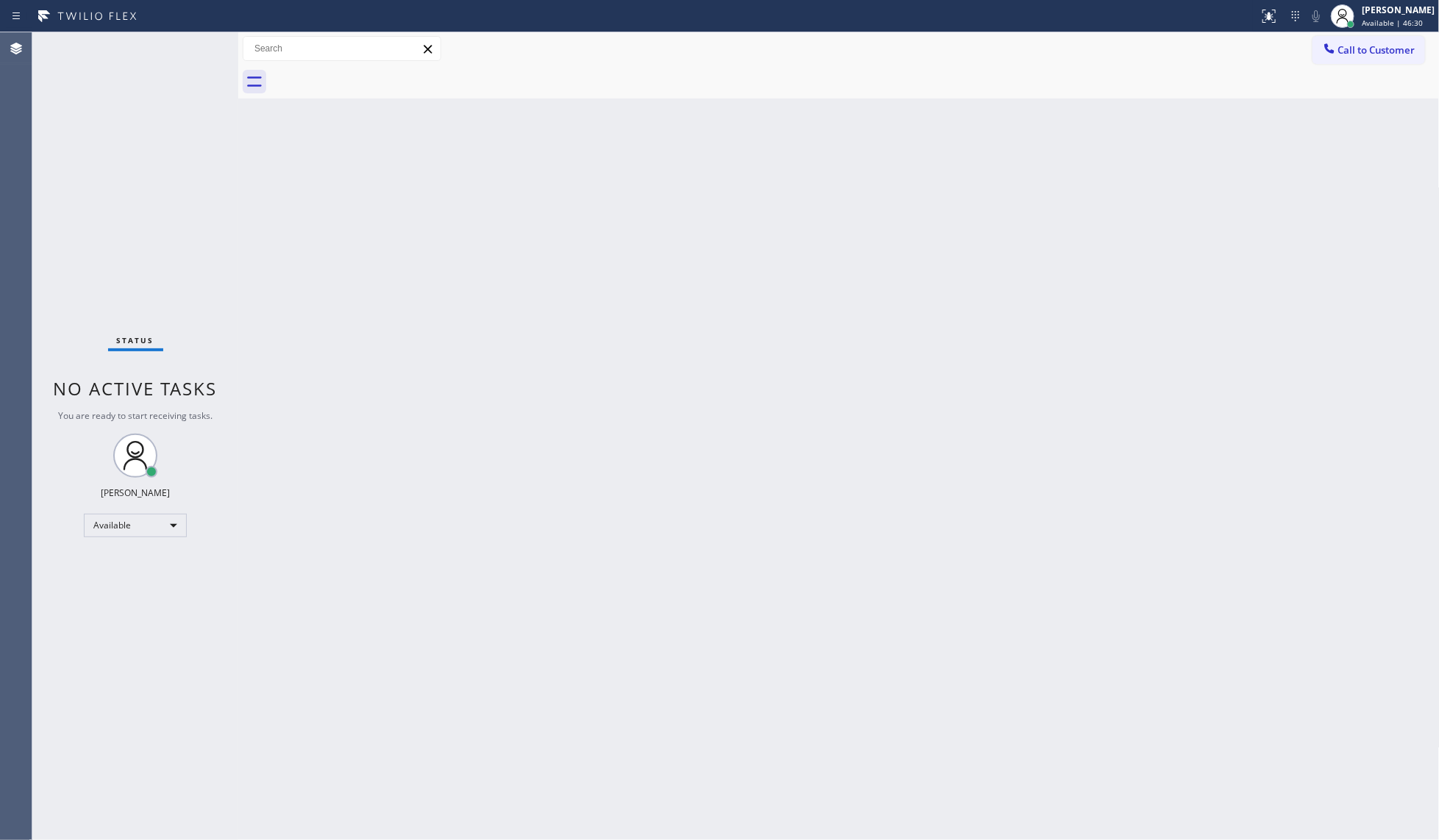
click at [188, 49] on div "Status No active tasks You are ready to start receiving tasks. JENIZA ALCAYDE A…" at bounding box center [135, 436] width 206 height 808
click at [193, 52] on div "Status No active tasks You are ready to start receiving tasks. JENIZA ALCAYDE A…" at bounding box center [135, 436] width 206 height 808
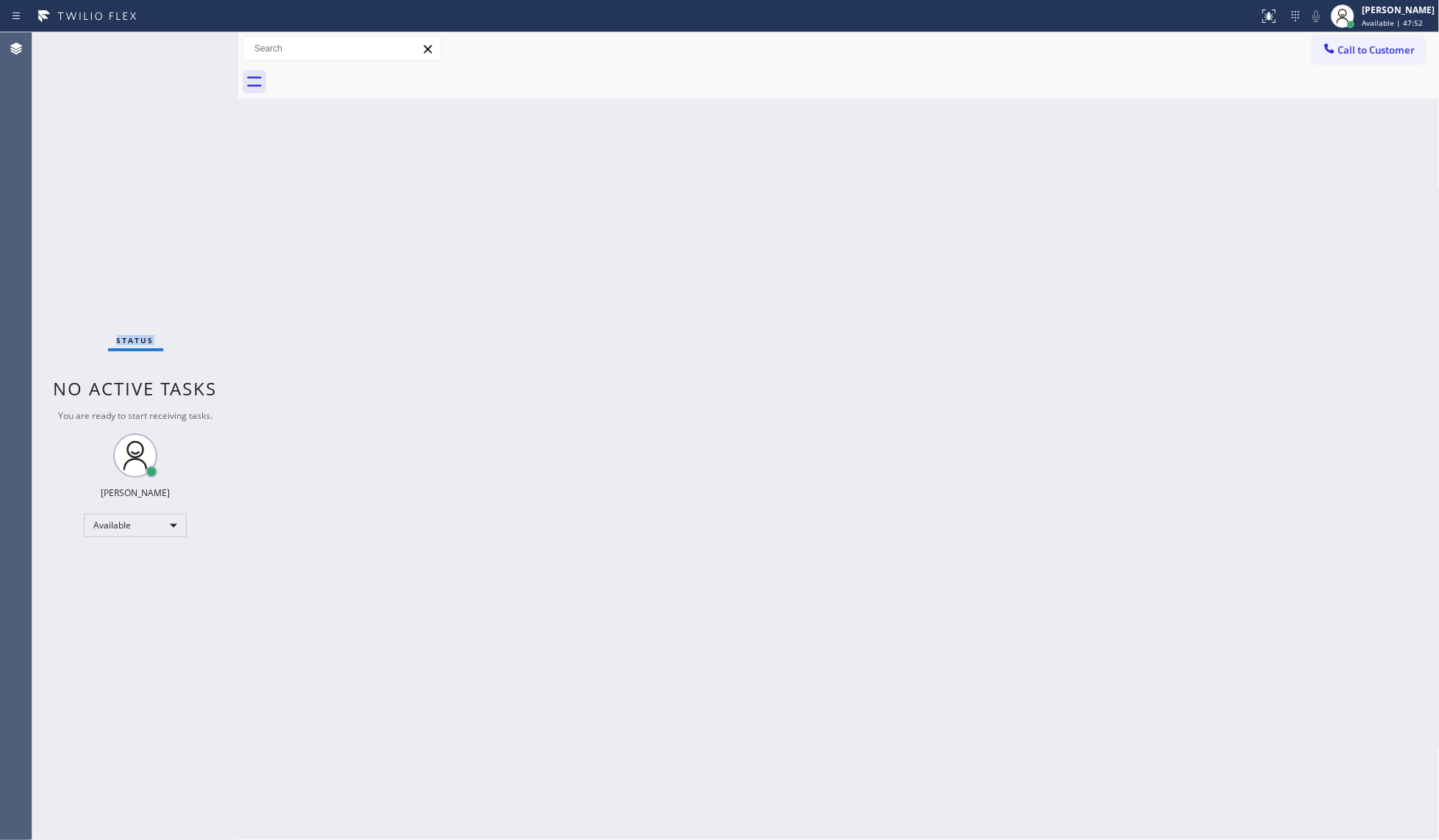
click at [193, 52] on div "Status No active tasks You are ready to start receiving tasks. JENIZA ALCAYDE A…" at bounding box center [135, 436] width 206 height 808
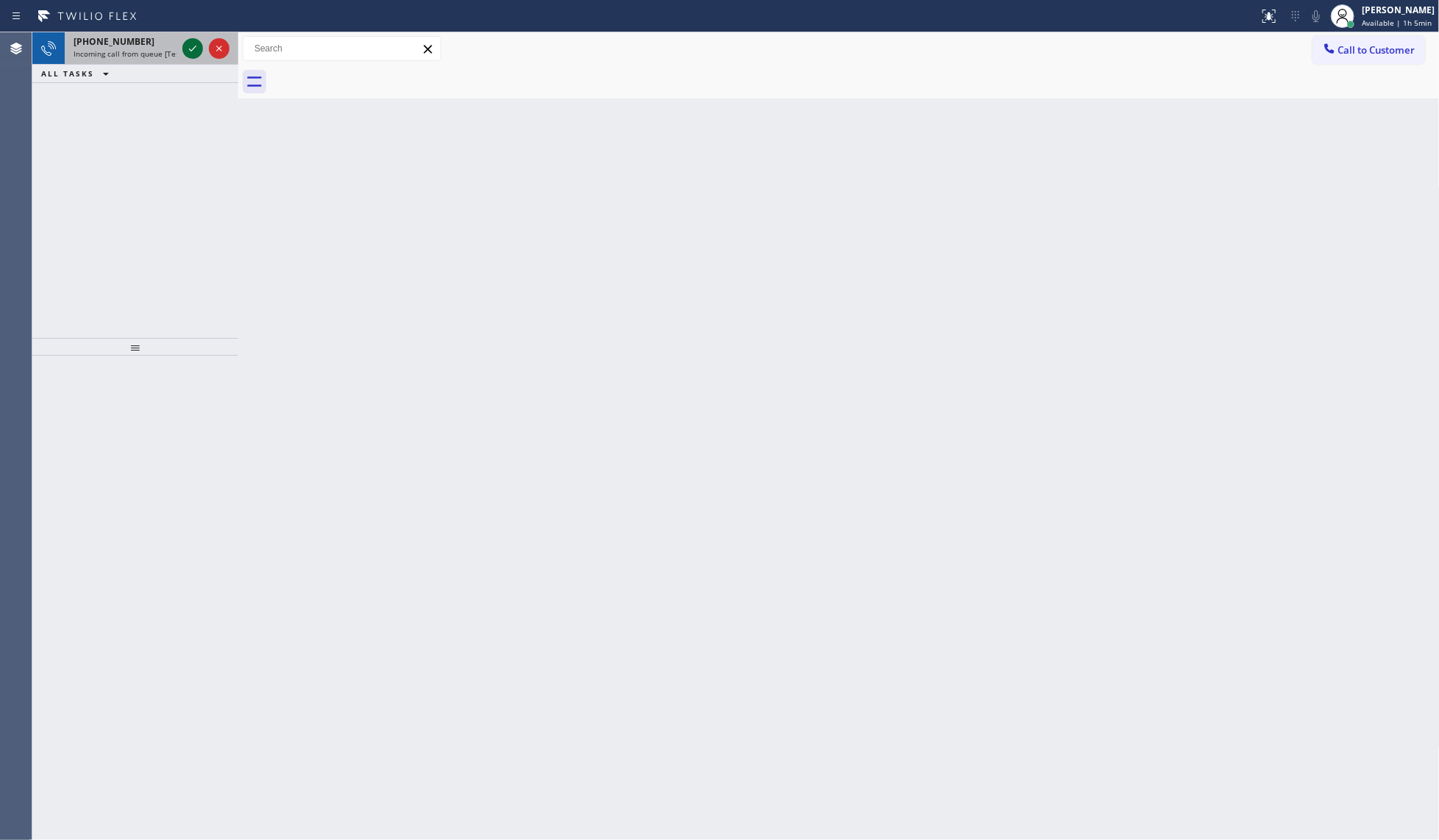
click at [192, 42] on icon at bounding box center [192, 48] width 17 height 17
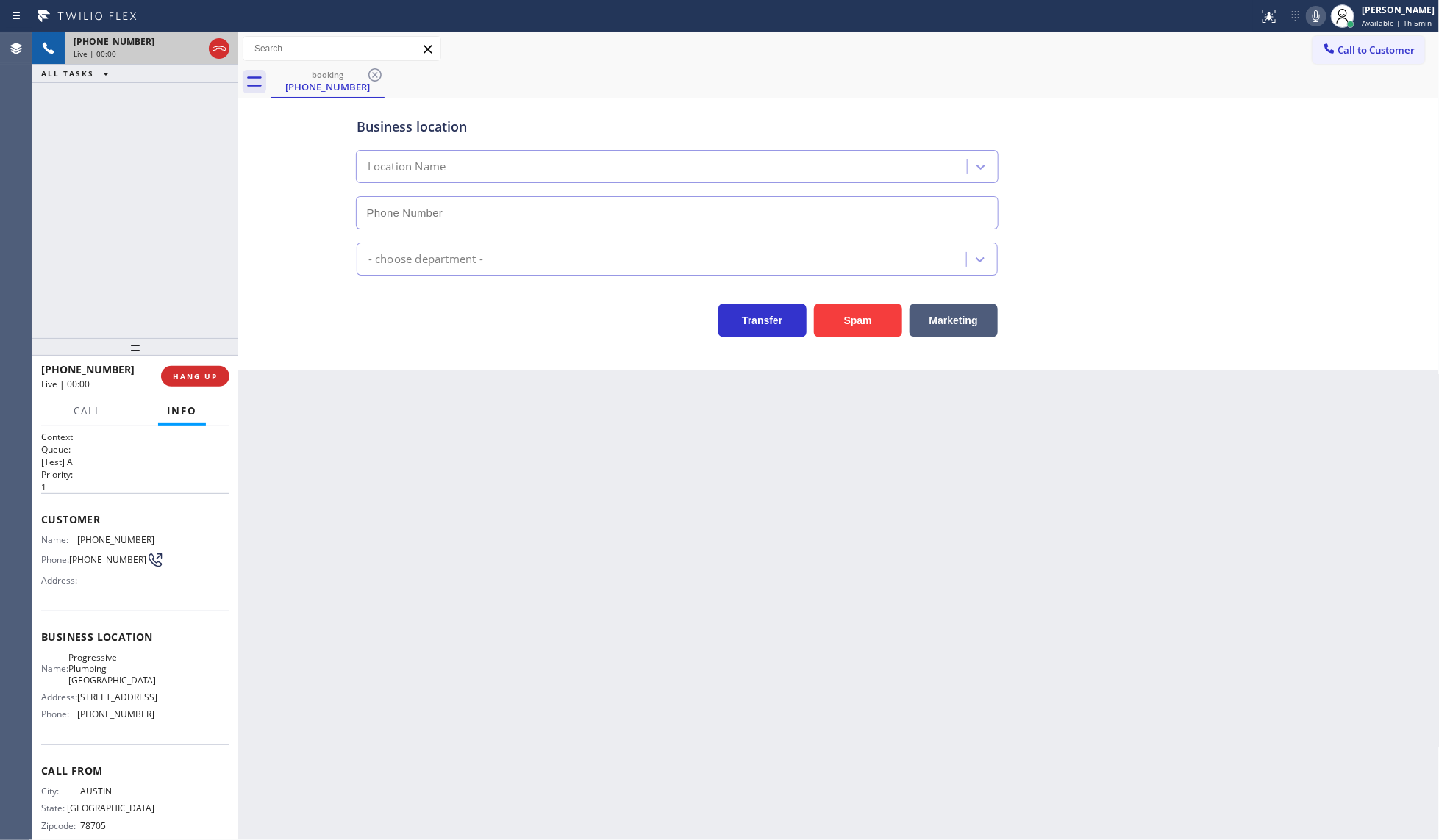
type input "[PHONE_NUMBER]"
click at [185, 376] on span "HANG UP" at bounding box center [195, 376] width 45 height 10
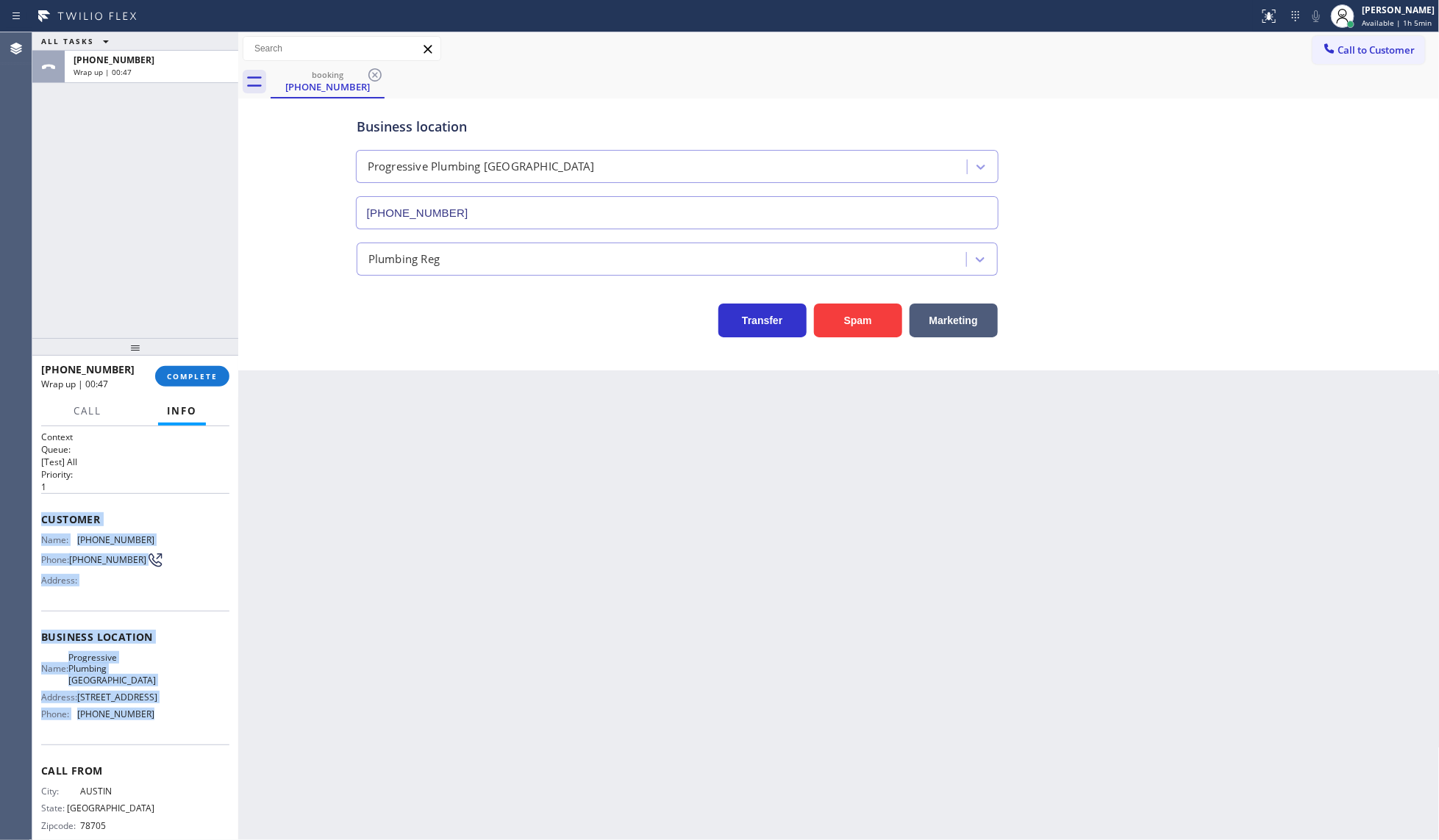
drag, startPoint x: 37, startPoint y: 519, endPoint x: 182, endPoint y: 745, distance: 268.5
click at [182, 745] on div "Context Queue: [Test] All Priority: 1 Customer Name: [PHONE_NUMBER] Phone: [PHO…" at bounding box center [135, 634] width 206 height 415
click at [1395, 15] on div "[PERSON_NAME]" at bounding box center [1399, 10] width 73 height 13
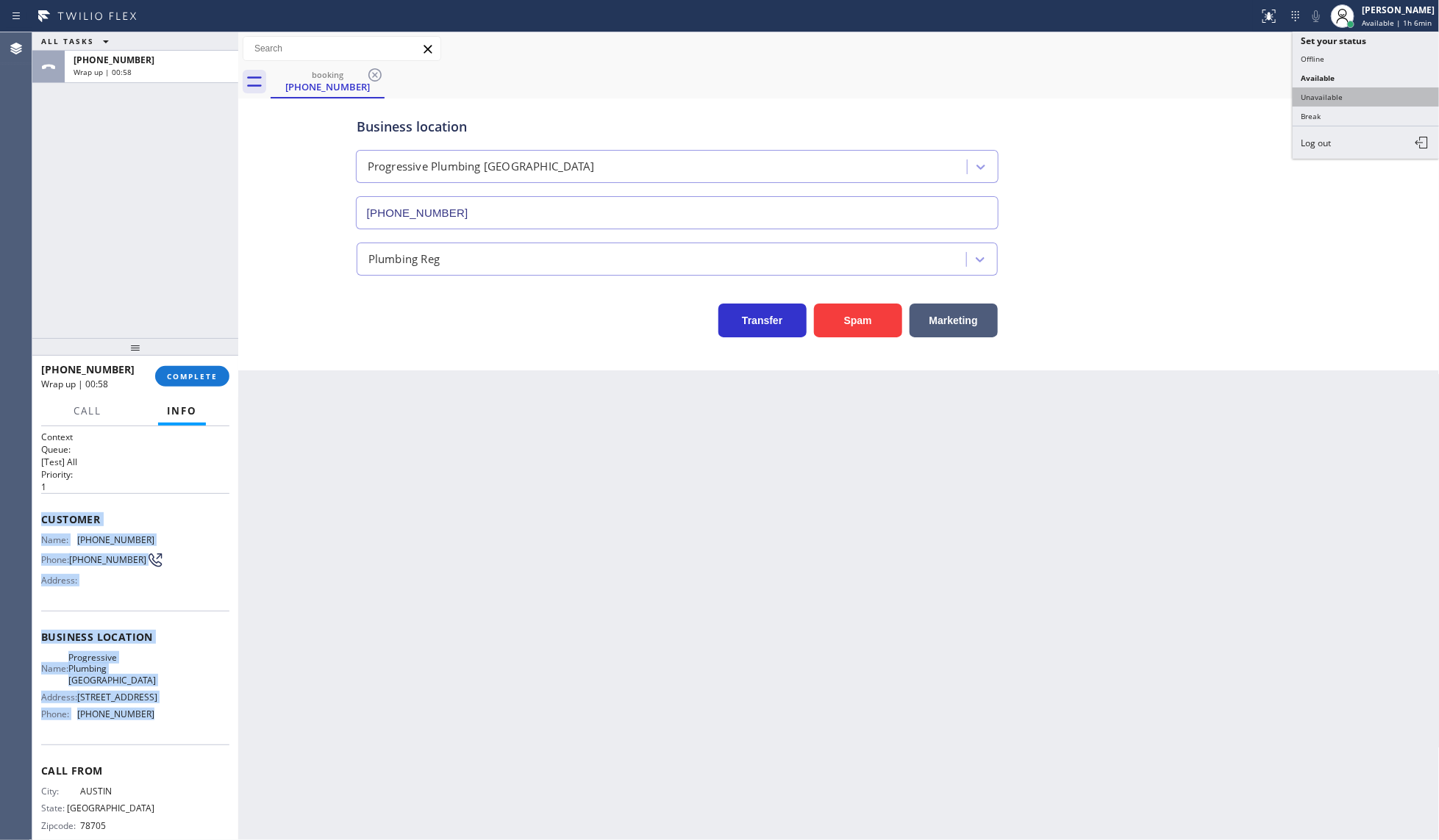
click at [1338, 97] on button "Unavailable" at bounding box center [1366, 97] width 147 height 19
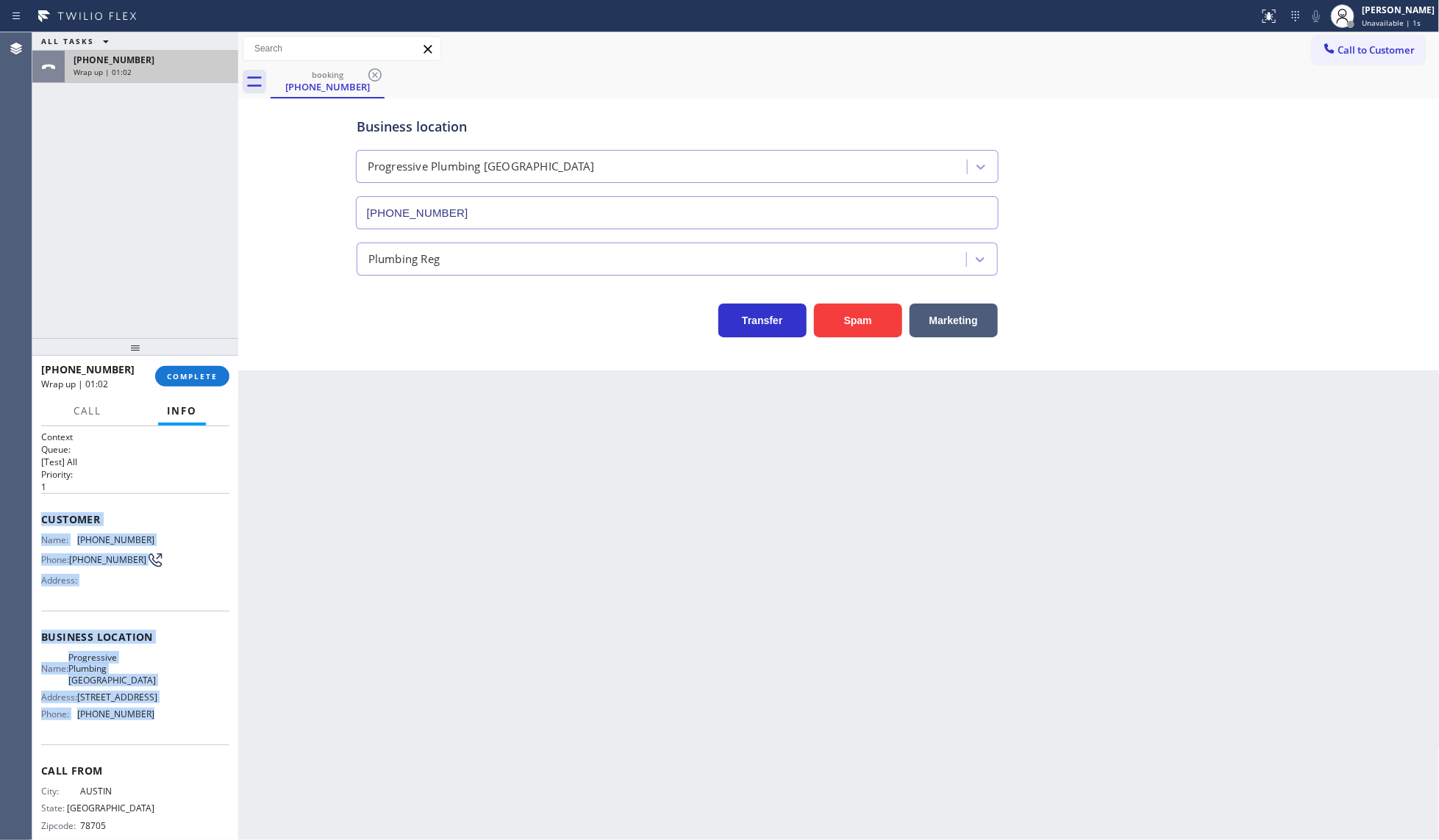
click at [142, 56] on div "[PHONE_NUMBER]" at bounding box center [151, 60] width 156 height 13
click at [145, 568] on icon at bounding box center [155, 561] width 21 height 21
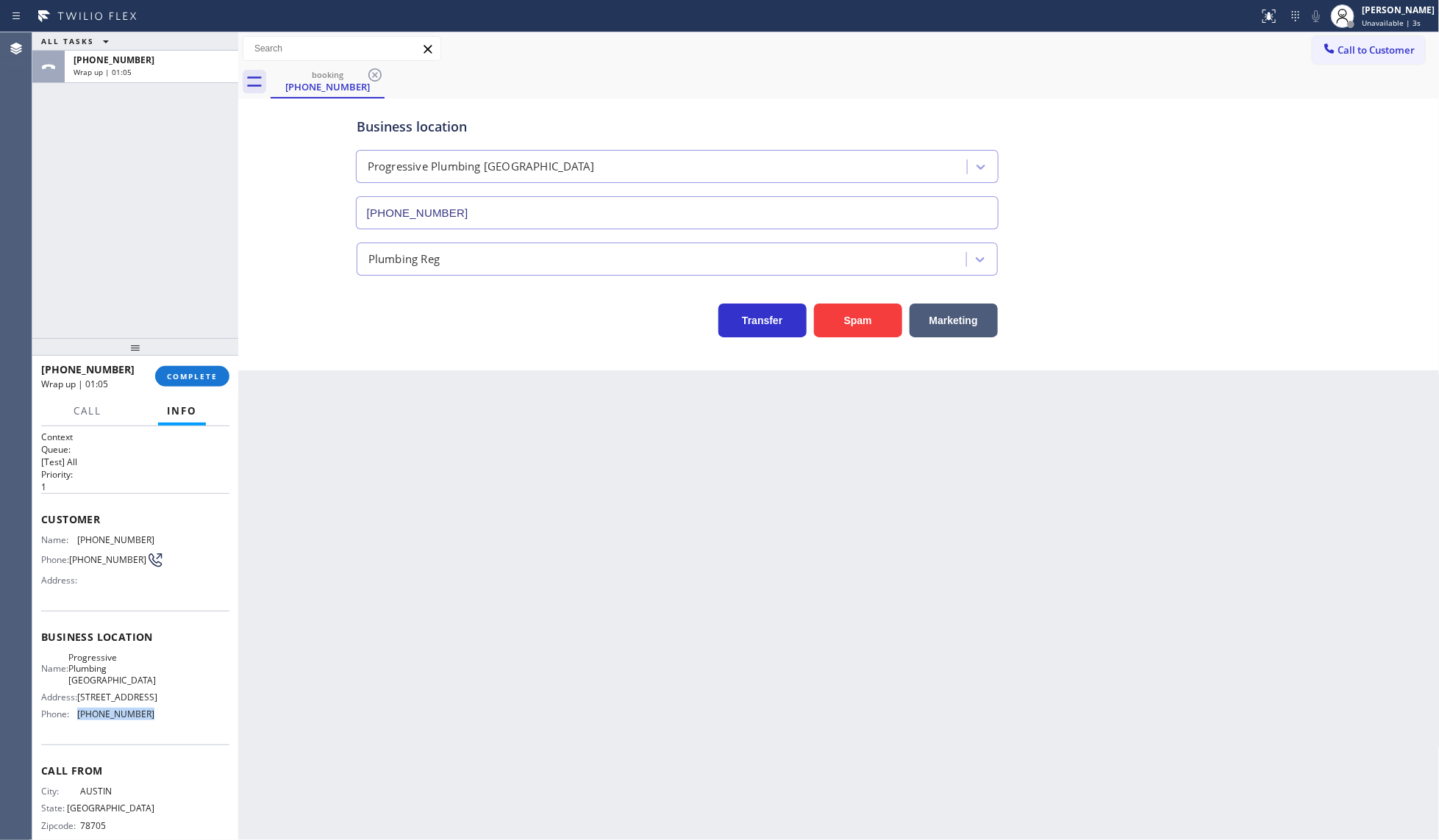
drag, startPoint x: 74, startPoint y: 728, endPoint x: 191, endPoint y: 743, distance: 118.0
click at [191, 743] on div "Business location Name: Progressive Plumbing [GEOGRAPHIC_DATA] Address: [STREET…" at bounding box center [135, 678] width 188 height 134
click at [151, 71] on div "Wrap up | 01:08" at bounding box center [151, 71] width 156 height 10
click at [1374, 10] on div "[PERSON_NAME]" at bounding box center [1399, 10] width 73 height 13
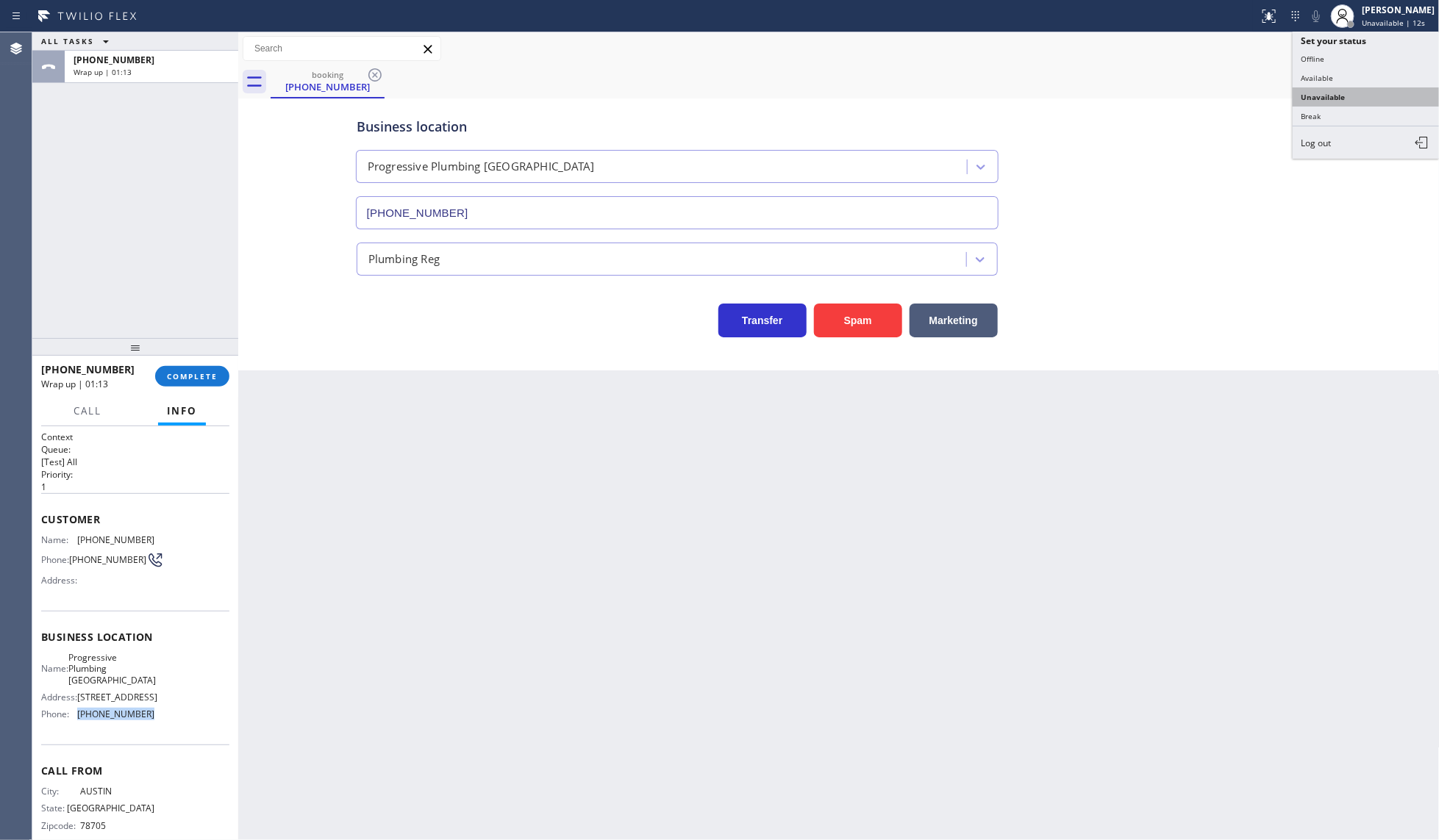
click at [1358, 90] on button "Unavailable" at bounding box center [1366, 97] width 147 height 19
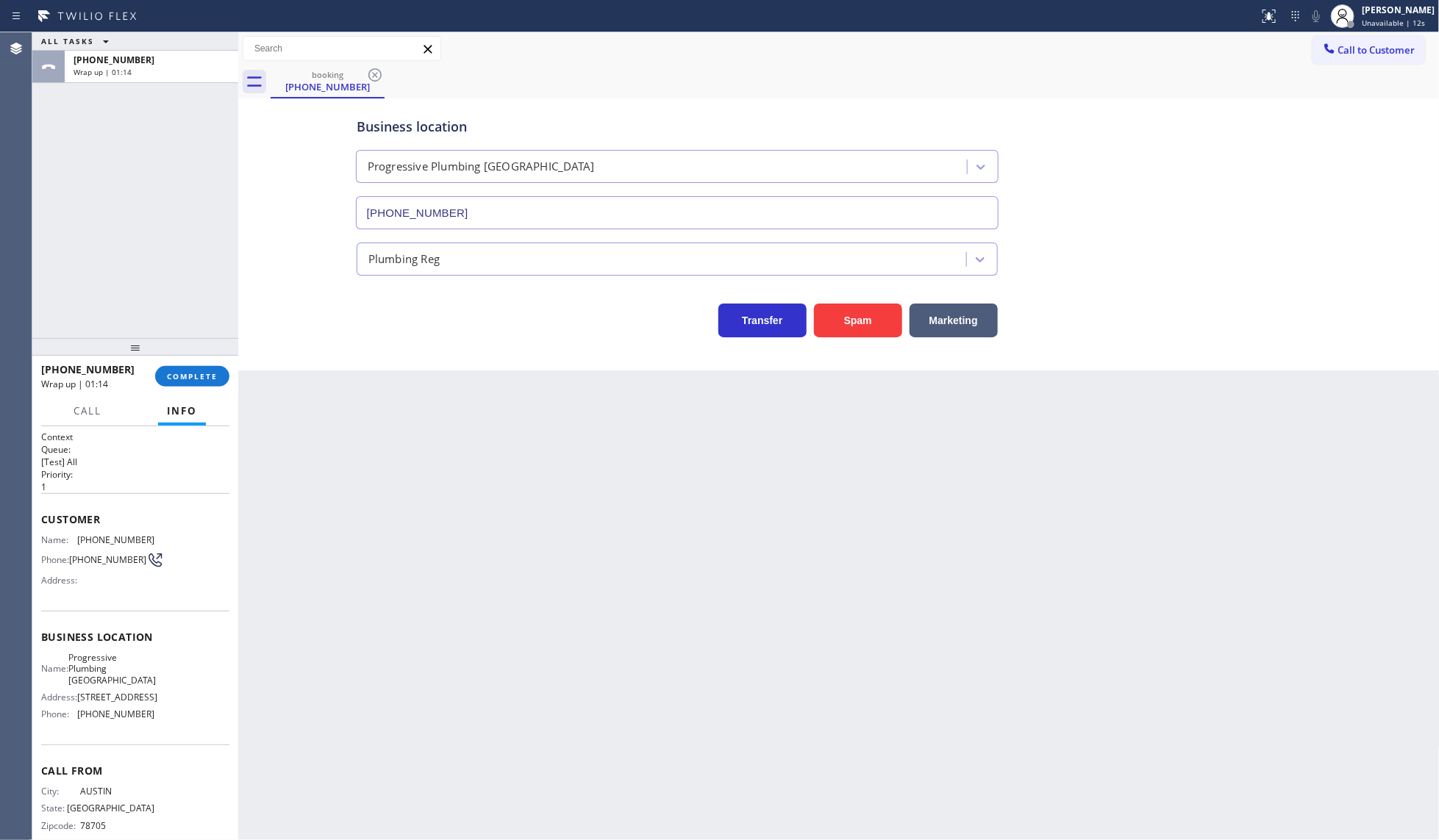
click at [1219, 101] on div "Business location Progressive [GEOGRAPHIC_DATA] [GEOGRAPHIC_DATA] [PHONE_NUMBER]" at bounding box center [839, 163] width 971 height 133
click at [1383, 51] on span "Call to Customer" at bounding box center [1376, 50] width 77 height 13
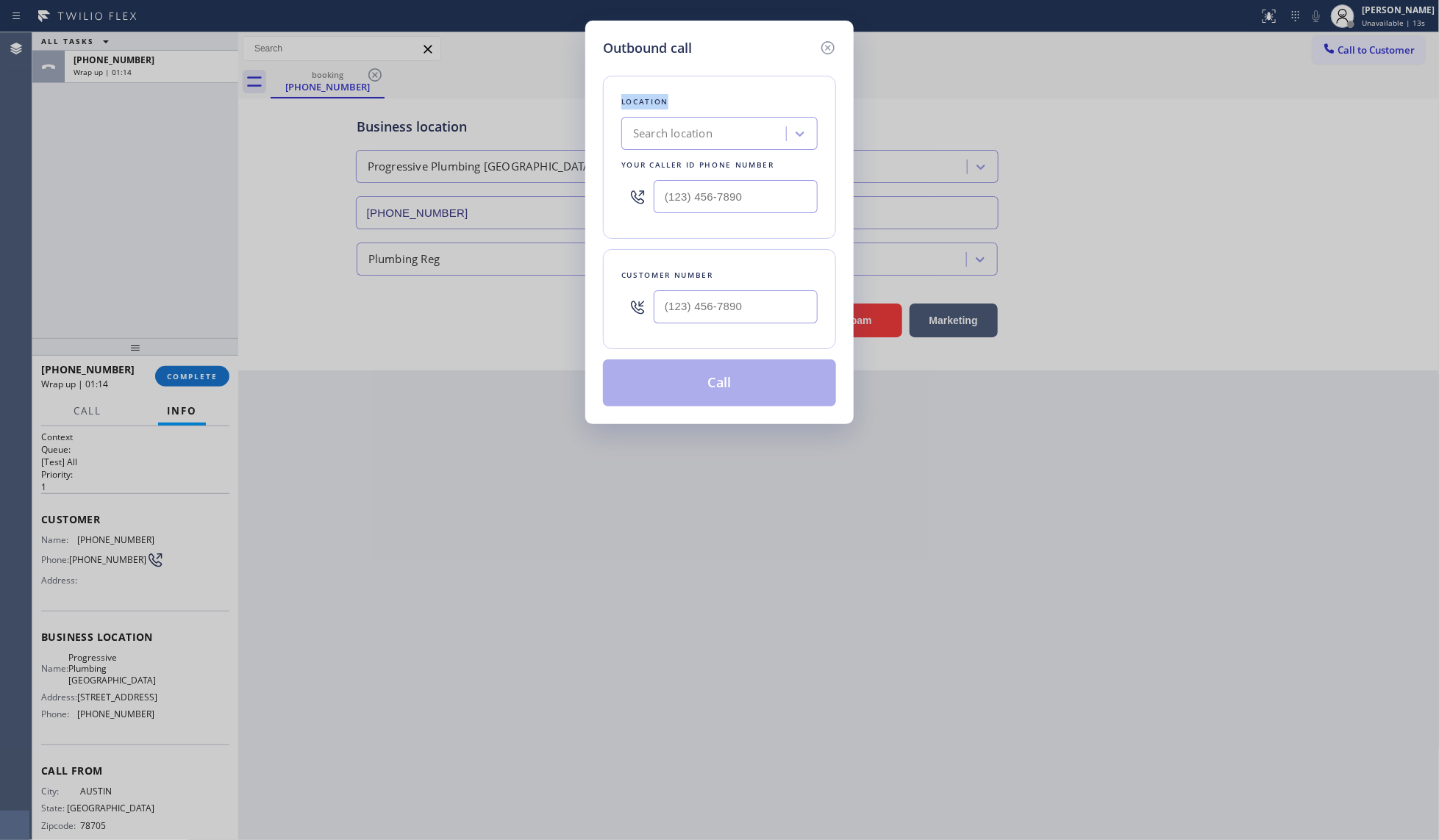
click at [1383, 51] on div "Outbound call Location Search location Your caller id phone number Customer num…" at bounding box center [719, 420] width 1439 height 840
click at [700, 190] on input "(___) ___-____" at bounding box center [735, 196] width 164 height 33
paste input "213-8105"
drag, startPoint x: 744, startPoint y: 196, endPoint x: 626, endPoint y: 196, distance: 118.0
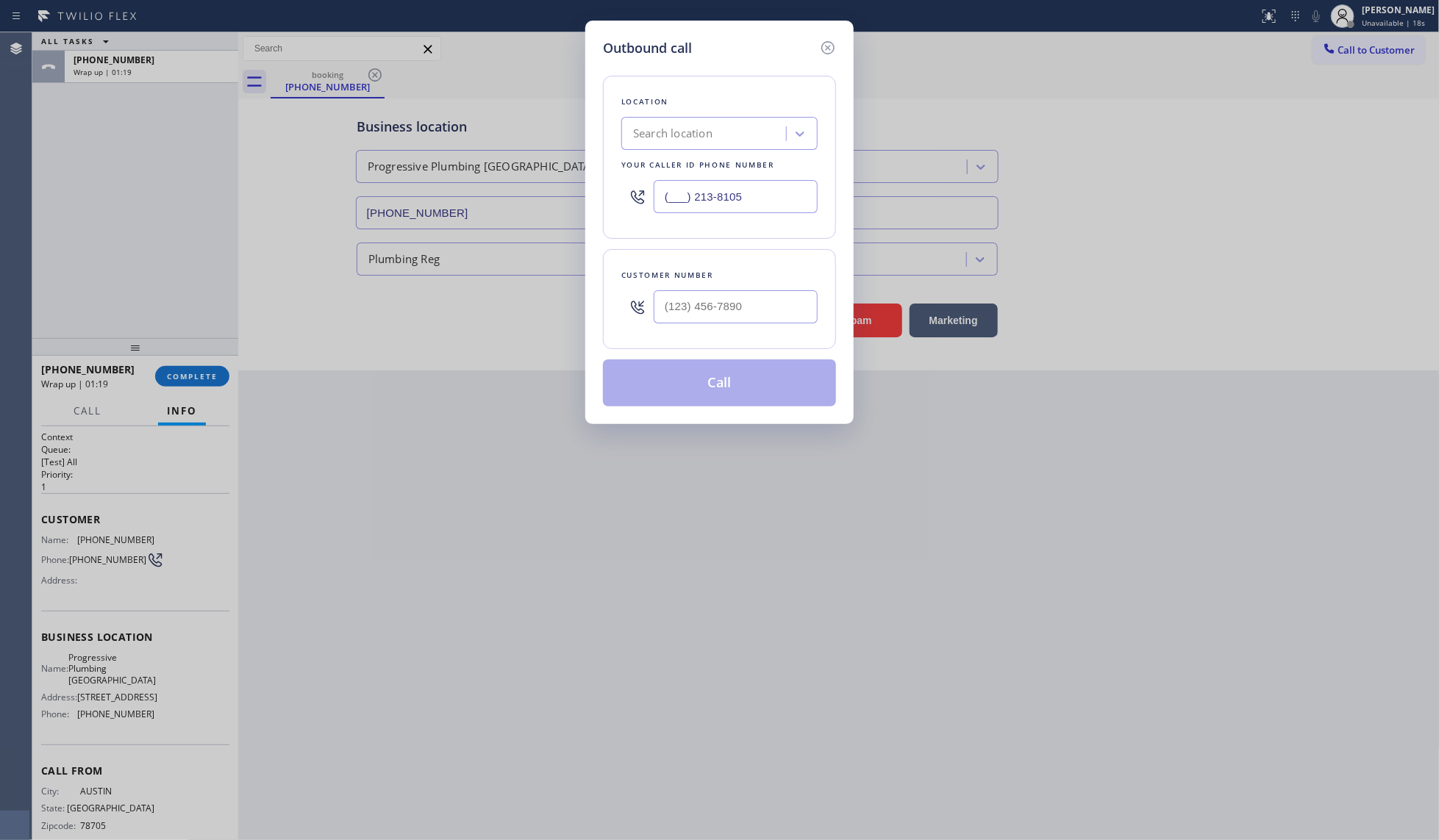
click at [627, 196] on div "(___) 213-8105" at bounding box center [720, 196] width 196 height 48
paste input "213) 810-5550"
type input "[PHONE_NUMBER]"
click at [681, 311] on input "(___) ___-____" at bounding box center [735, 307] width 164 height 33
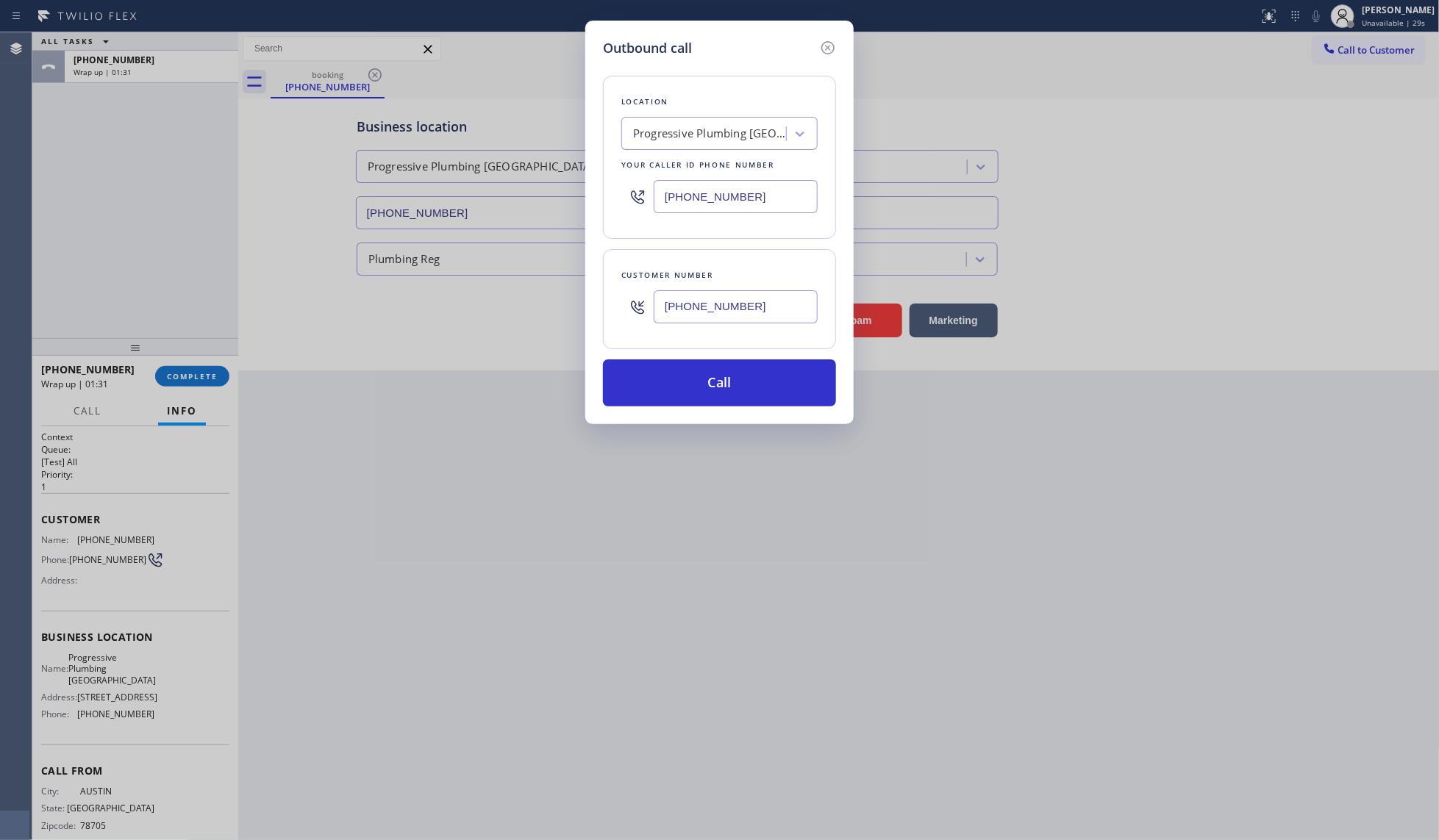
type input "[PHONE_NUMBER]"
click at [708, 348] on div "Customer number [PHONE_NUMBER]" at bounding box center [719, 299] width 233 height 100
click at [712, 371] on button "Call" at bounding box center [719, 382] width 233 height 47
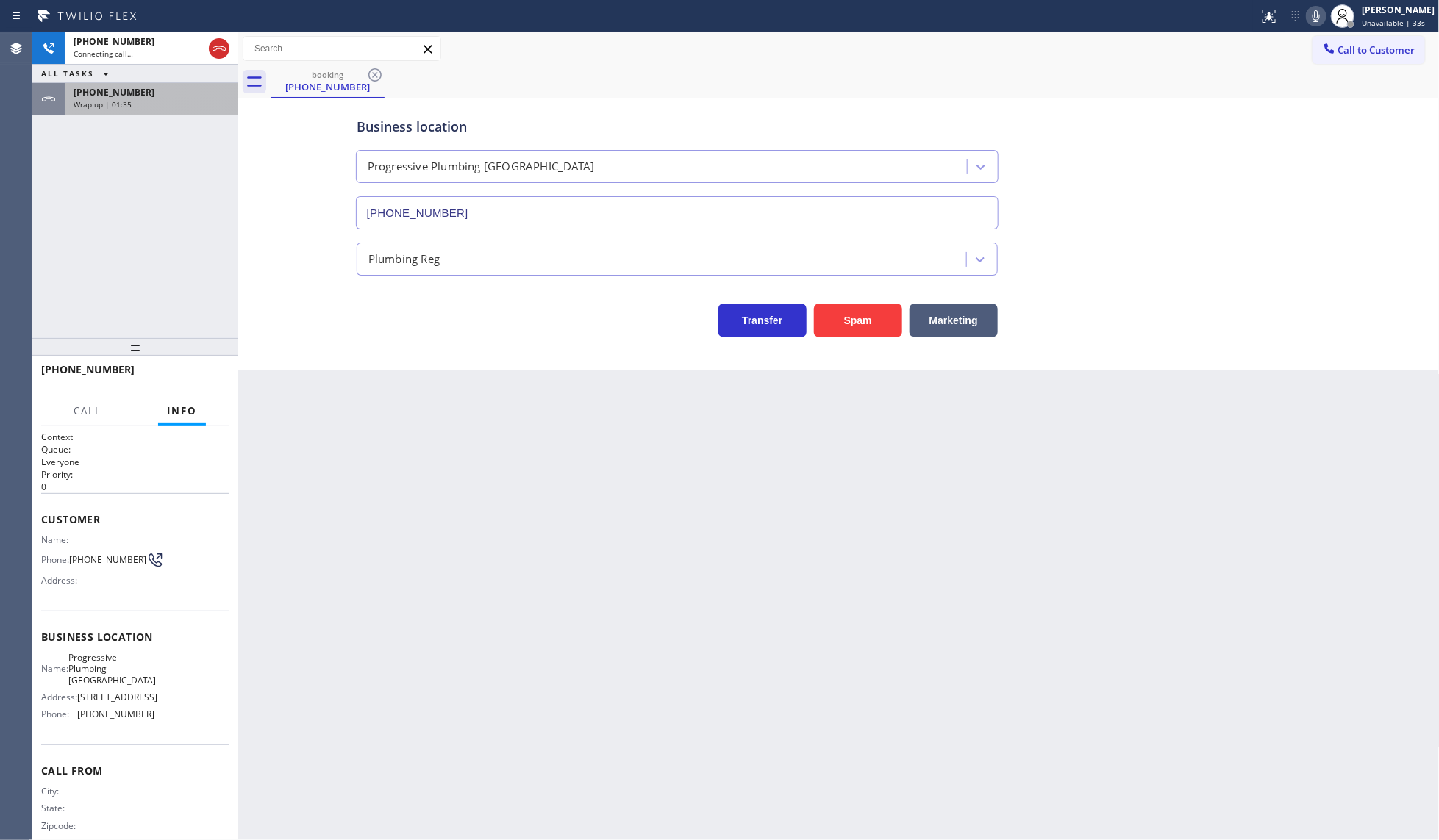
click at [136, 99] on div "Wrap up | 01:35" at bounding box center [151, 104] width 156 height 10
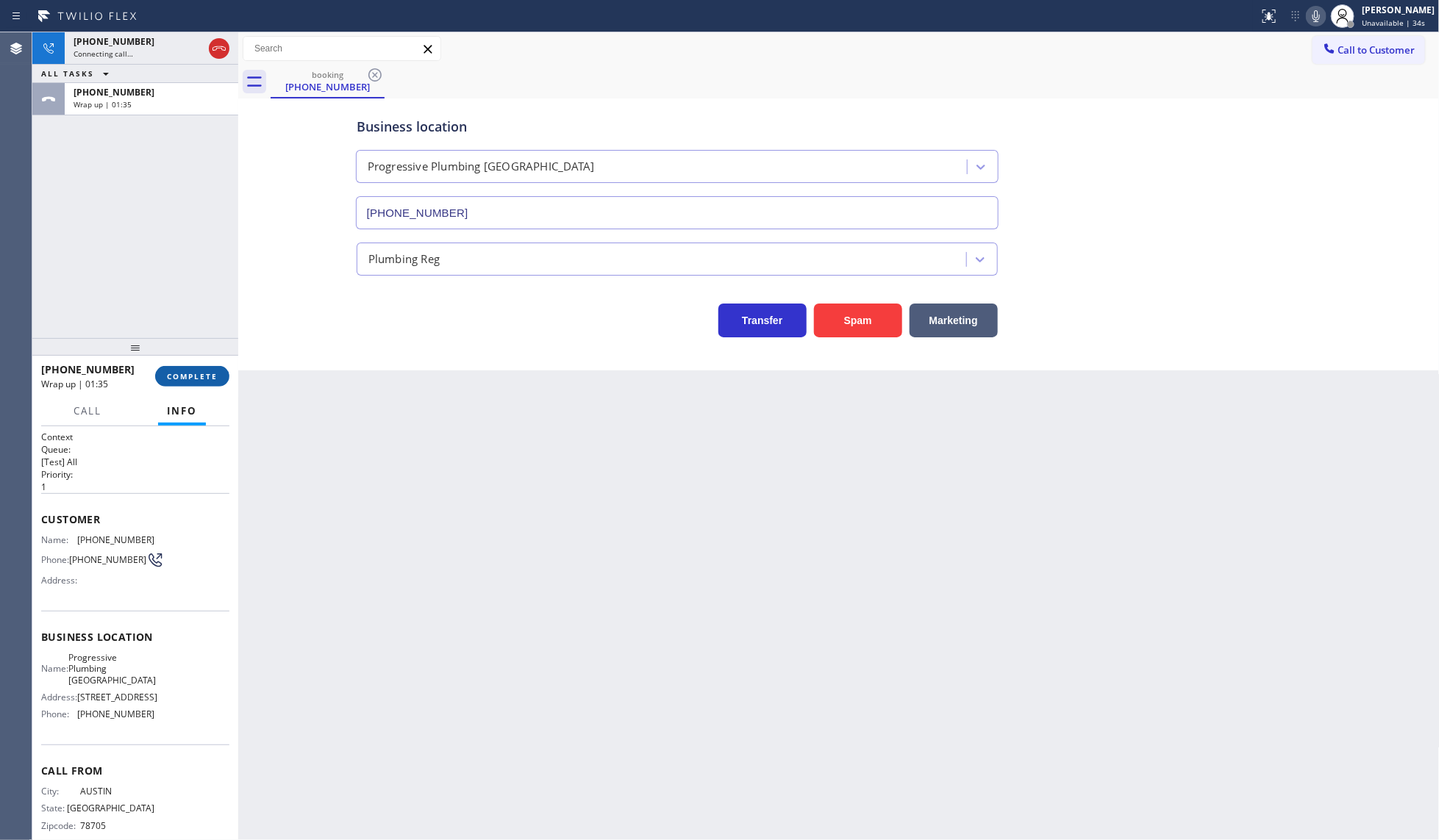
click at [203, 384] on button "COMPLETE" at bounding box center [192, 376] width 74 height 21
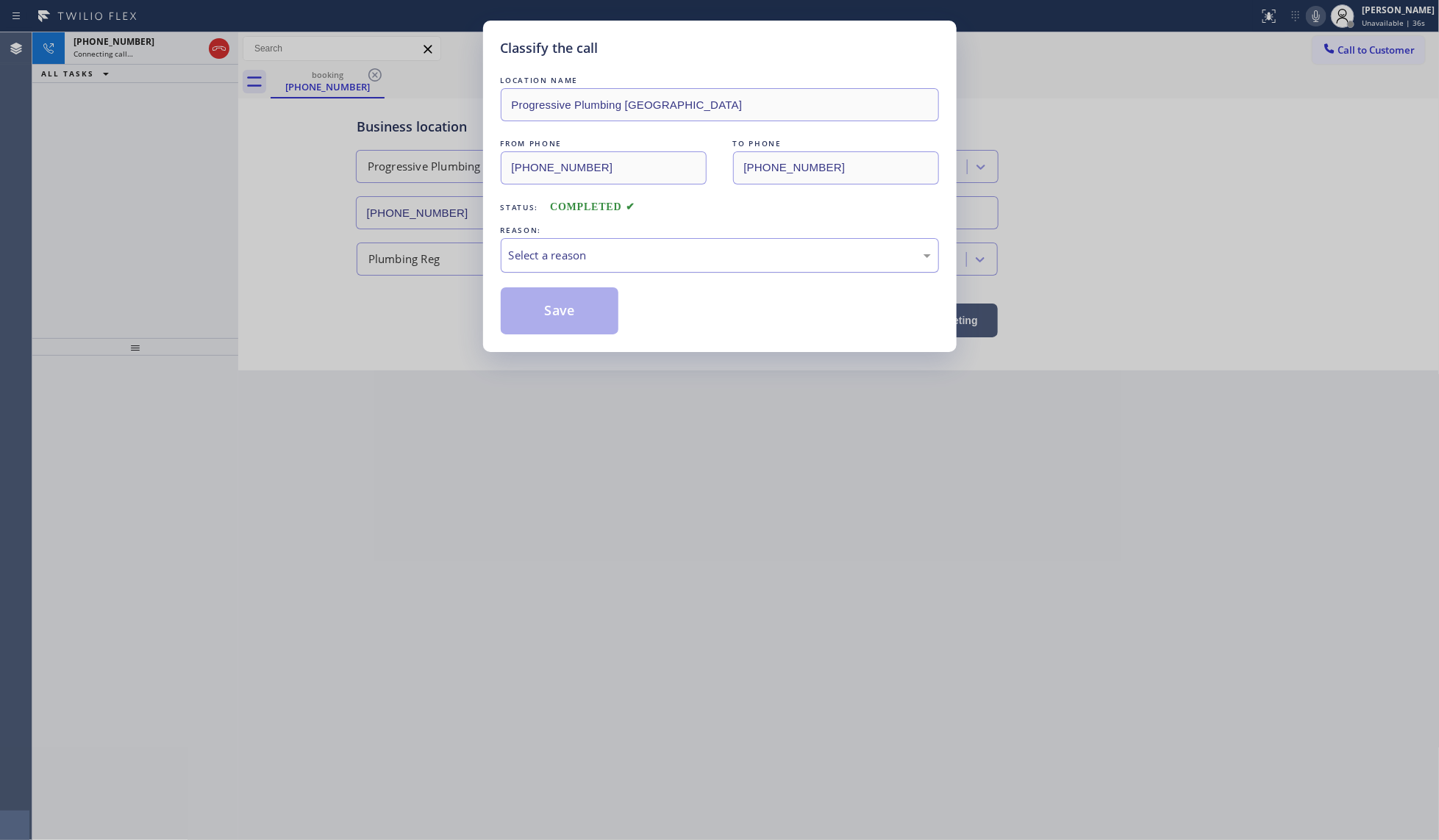
click at [539, 248] on div "Select a reason" at bounding box center [720, 255] width 422 height 17
click at [542, 311] on button "Save" at bounding box center [559, 310] width 118 height 47
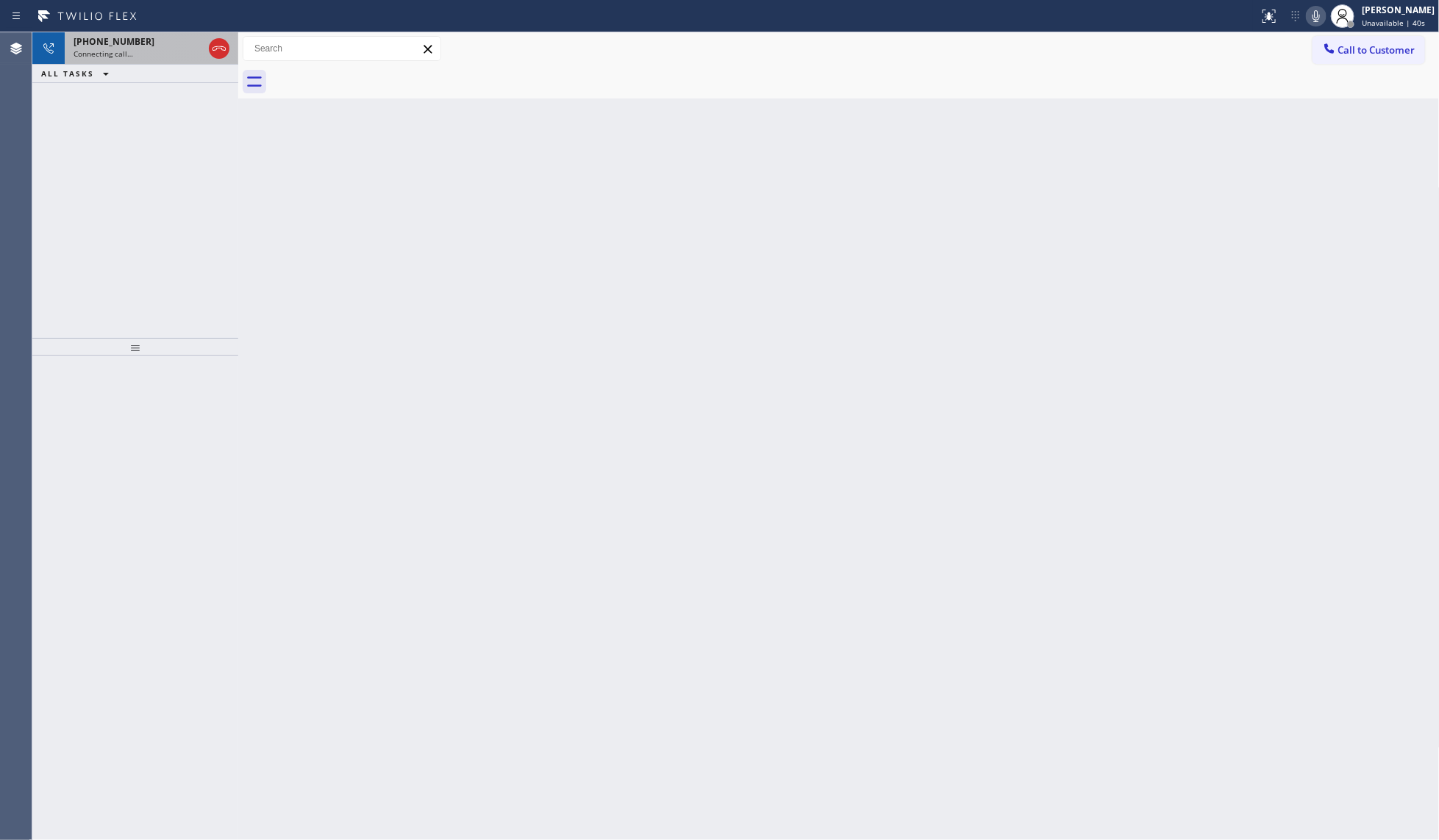
click at [89, 50] on span "Connecting call…" at bounding box center [103, 53] width 59 height 10
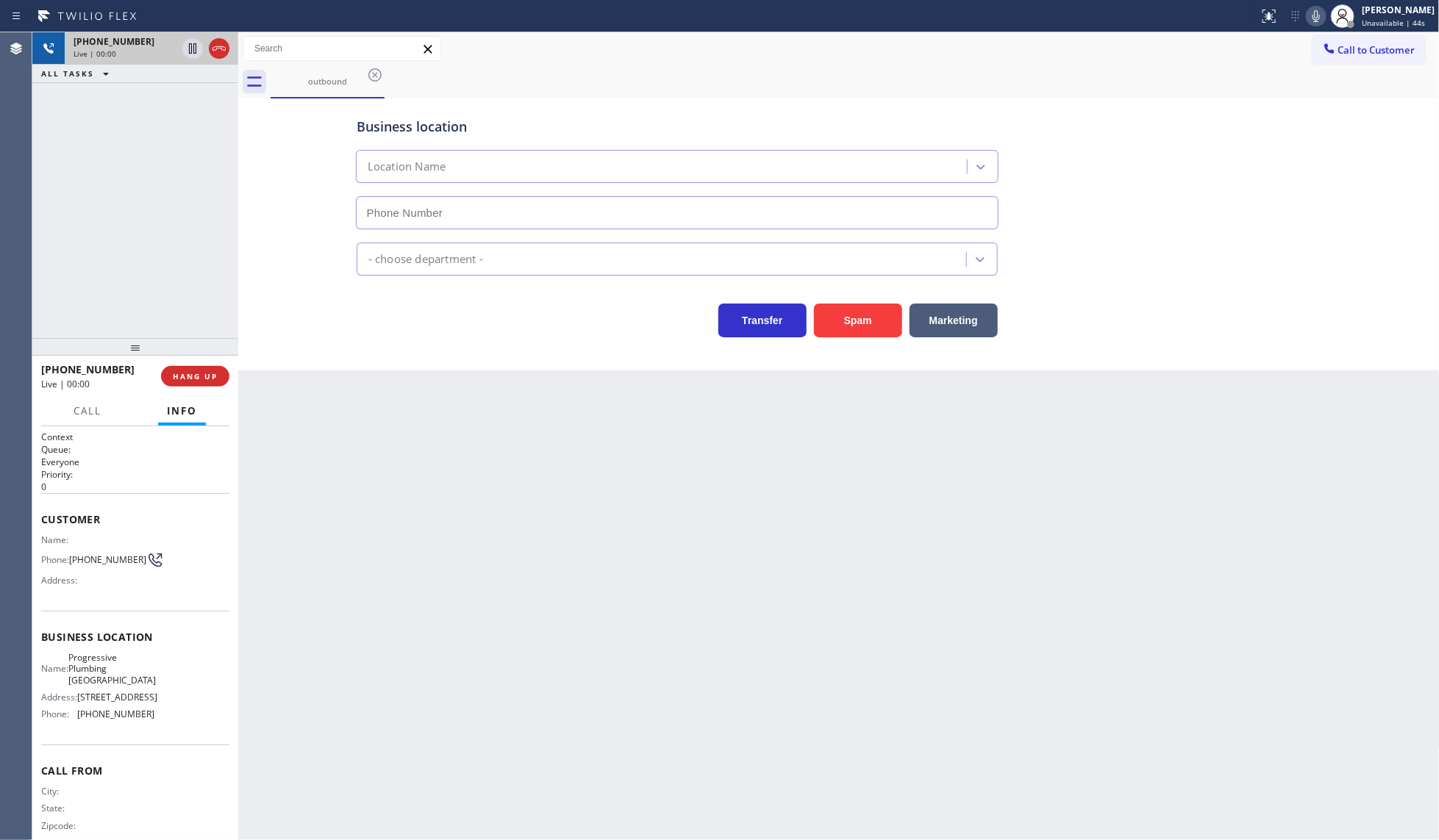
type input "[PHONE_NUMBER]"
click at [186, 48] on icon at bounding box center [192, 48] width 17 height 17
click at [1309, 12] on icon at bounding box center [1316, 16] width 17 height 17
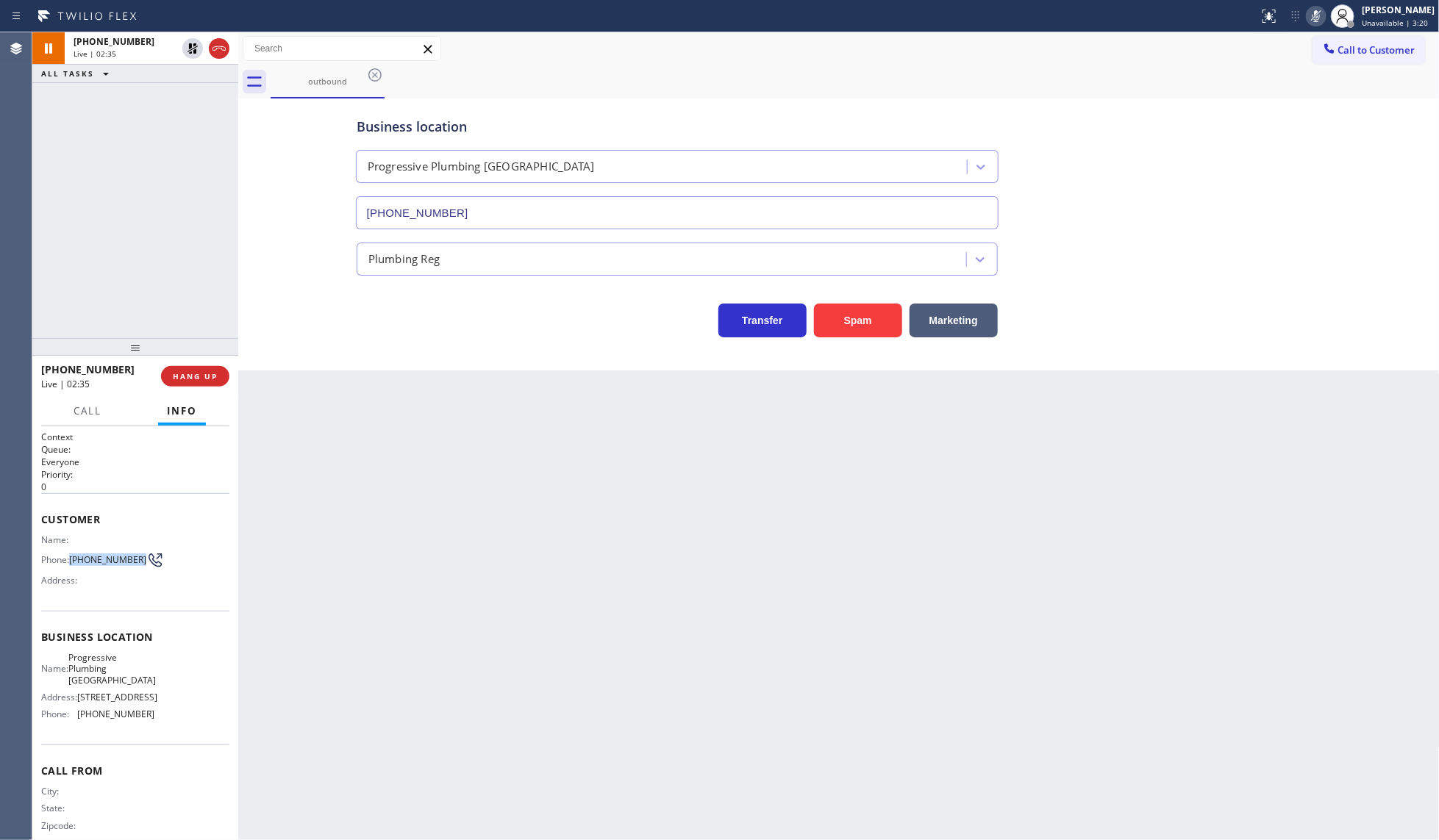
drag, startPoint x: 70, startPoint y: 553, endPoint x: 97, endPoint y: 568, distance: 30.9
click at [97, 565] on span "[PHONE_NUMBER]" at bounding box center [107, 560] width 77 height 11
click at [193, 46] on icon at bounding box center [192, 48] width 17 height 17
click at [1319, 11] on icon at bounding box center [1316, 16] width 17 height 17
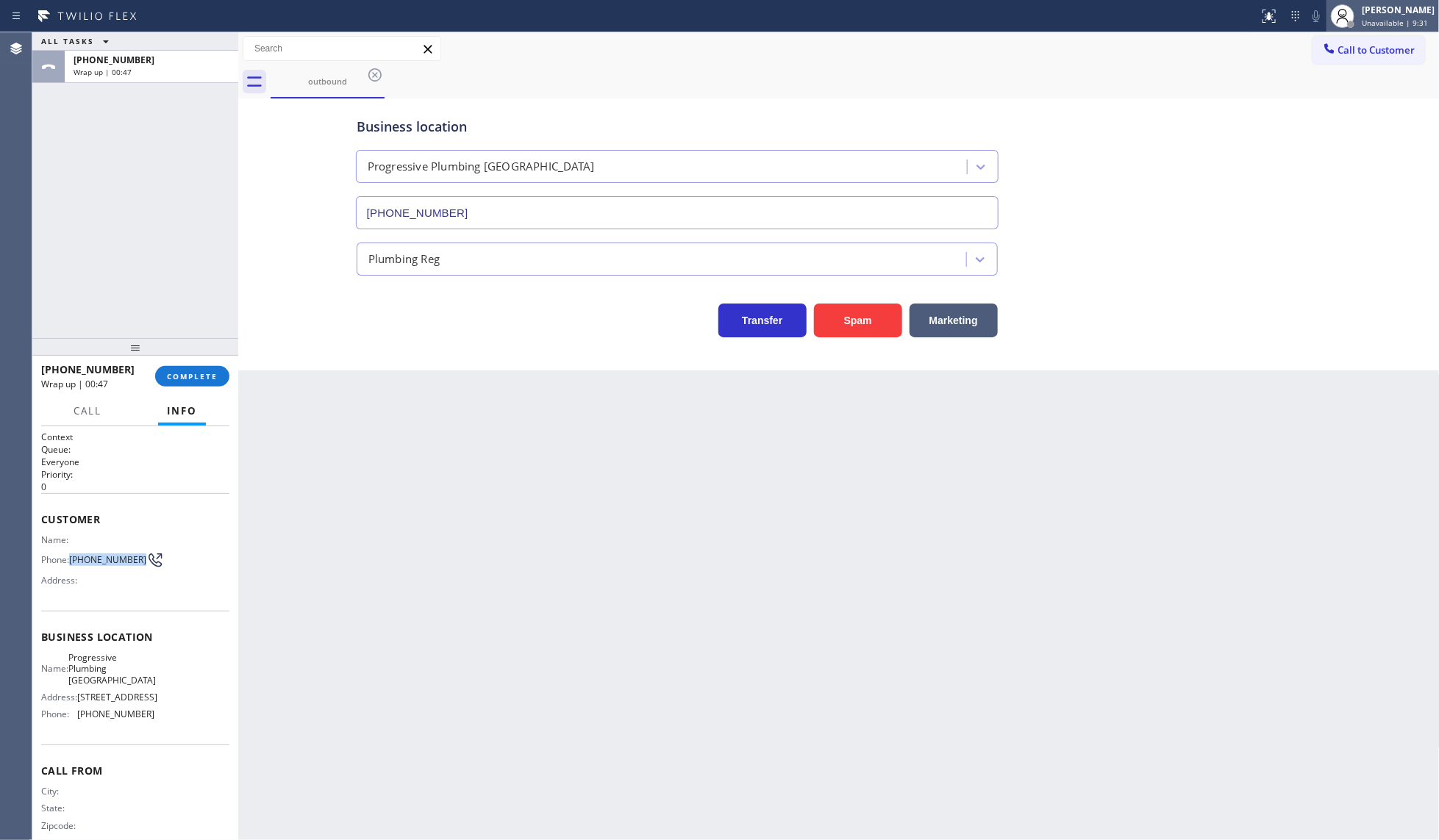
click at [1359, 20] on div at bounding box center [1342, 16] width 32 height 32
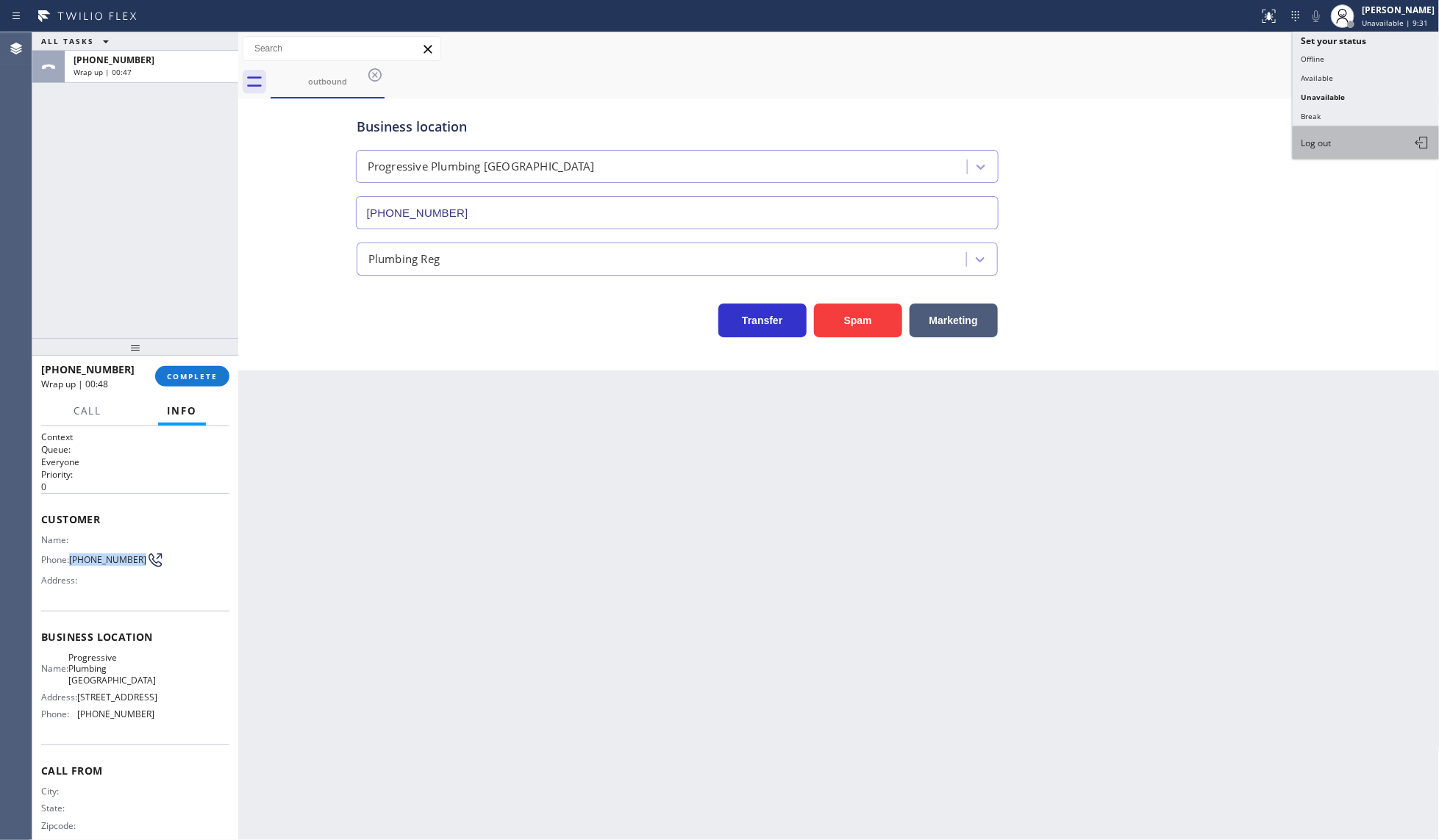
click at [1336, 143] on button "Log out" at bounding box center [1366, 143] width 147 height 32
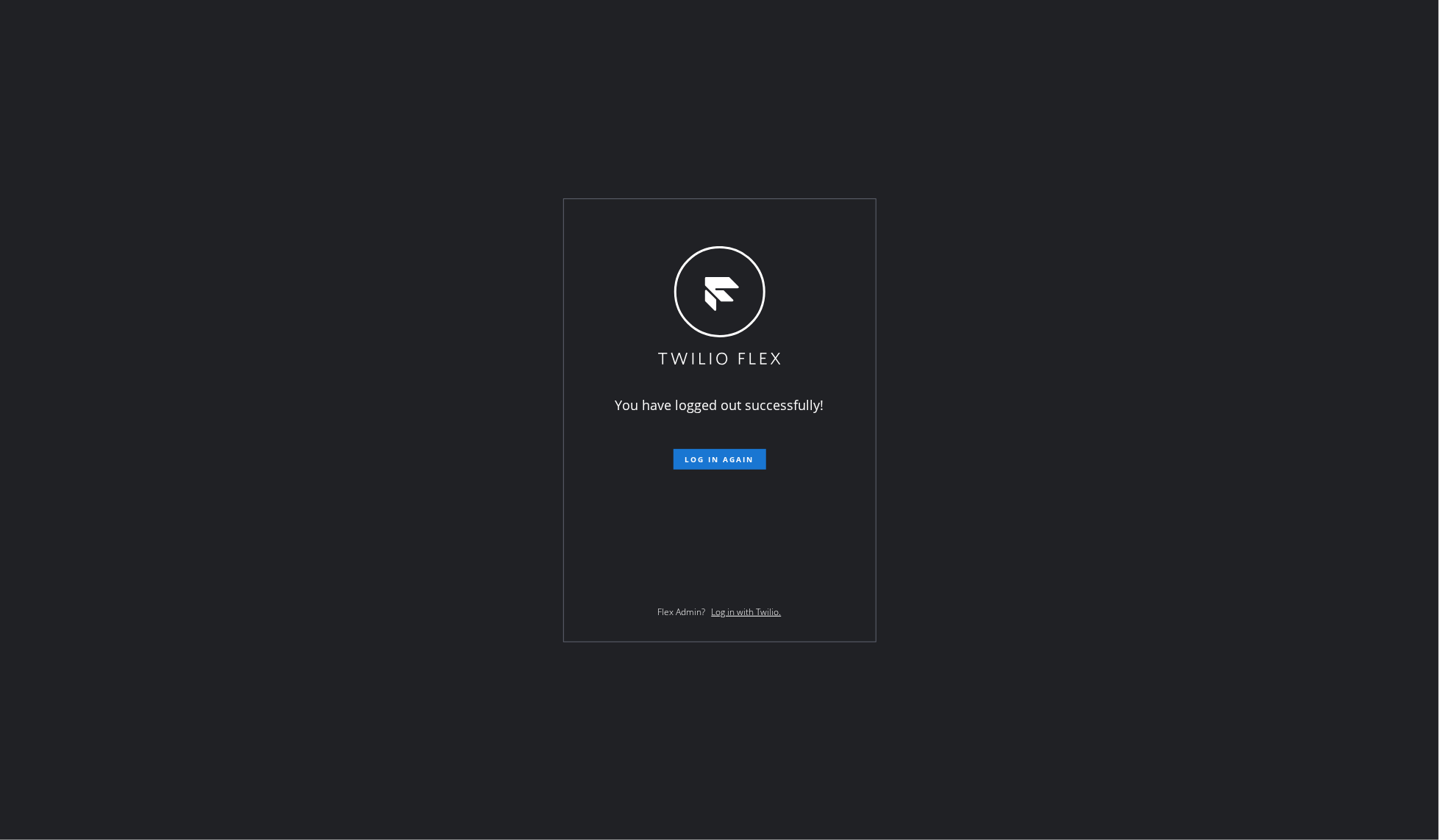
click at [144, 143] on div "You have logged out successfully! Log in again Flex Admin? Log in with Twilio." at bounding box center [719, 420] width 1439 height 840
